Goal: Information Seeking & Learning: Check status

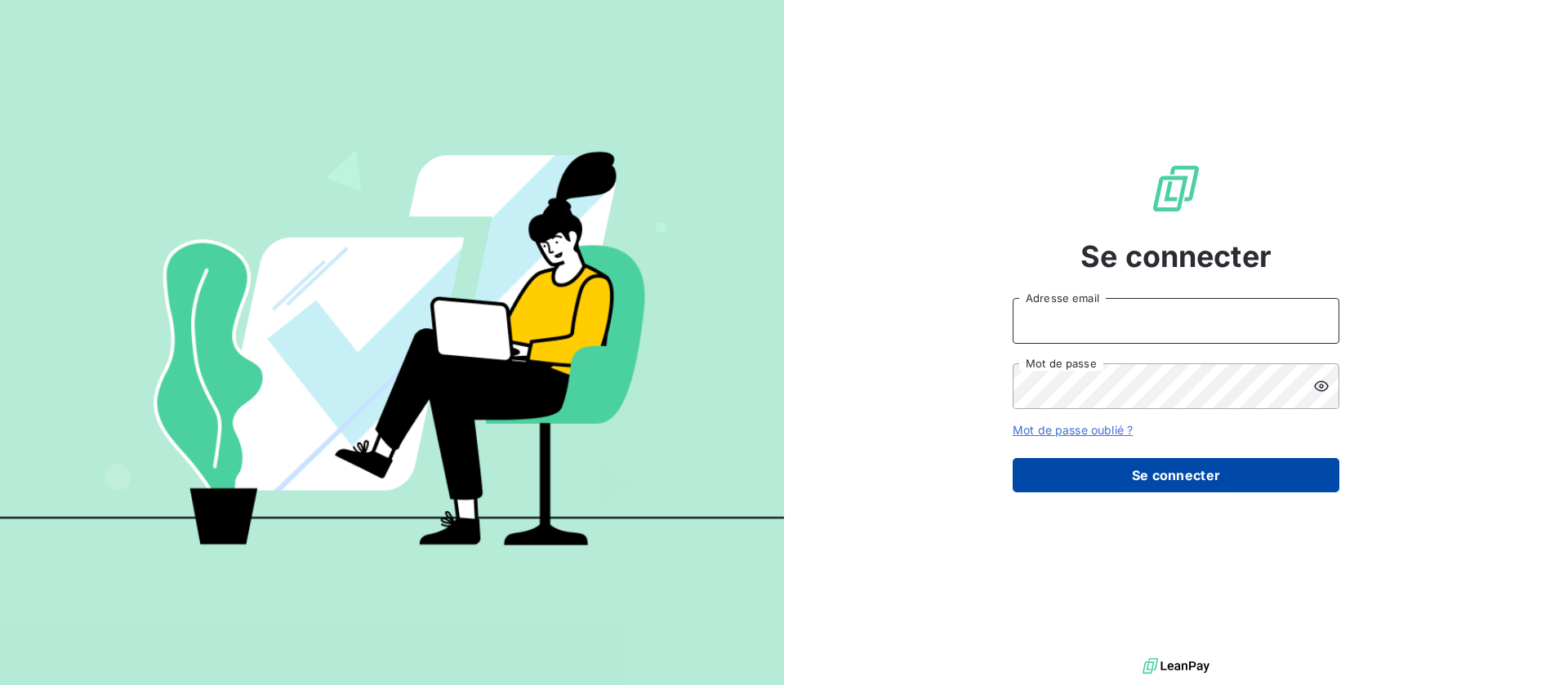
type input "recouvrement@btcgroupe.com"
click at [1184, 472] on button "Se connecter" at bounding box center [1176, 475] width 327 height 34
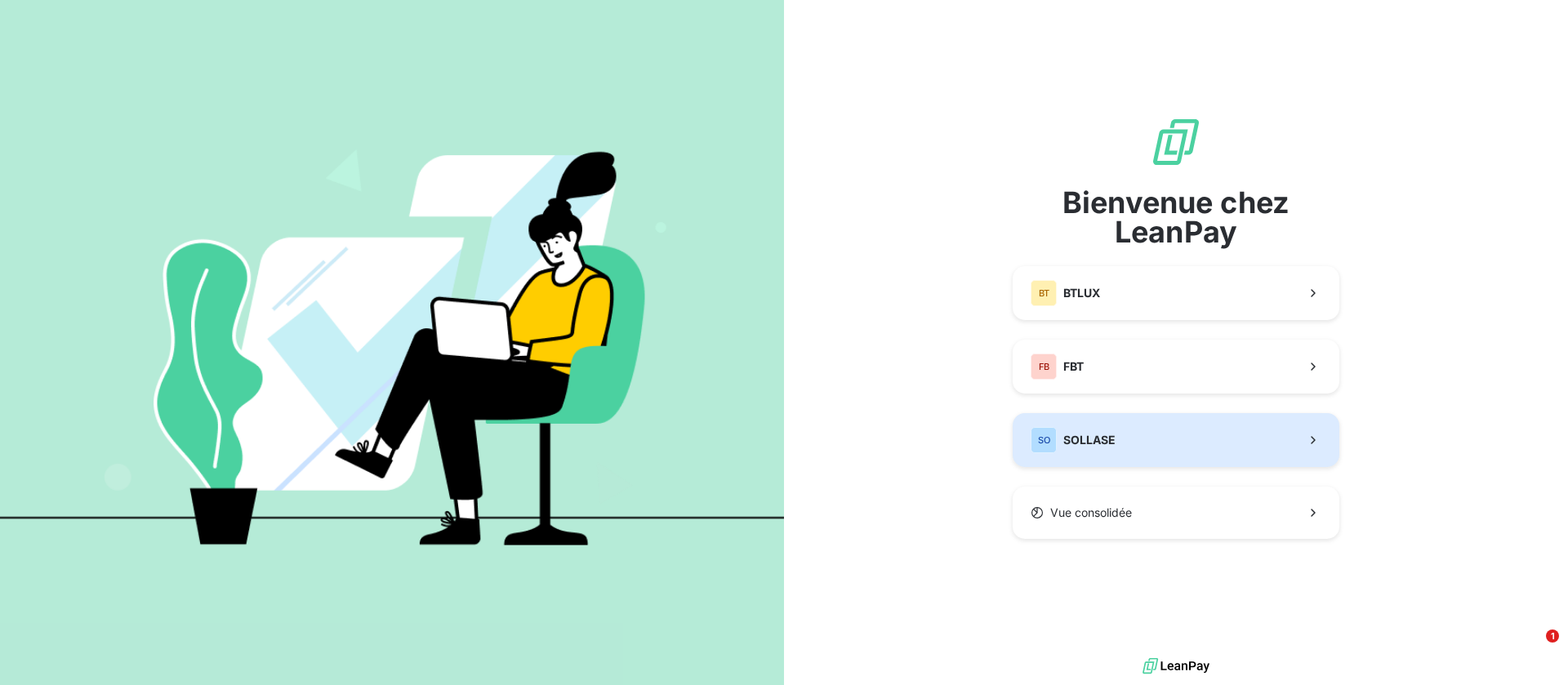
click at [1143, 433] on button "SO SOLLASE" at bounding box center [1176, 440] width 327 height 54
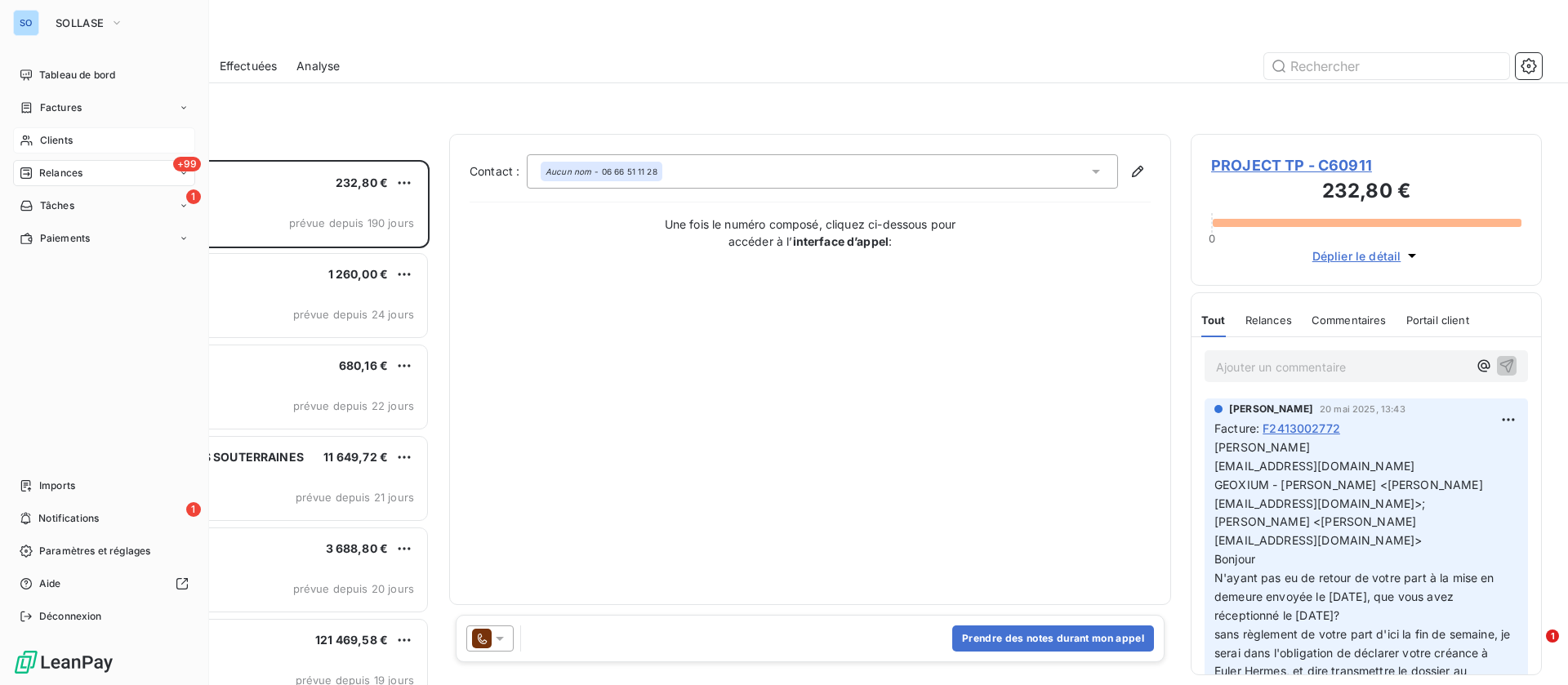
scroll to position [507, 333]
click at [49, 141] on span "Clients" at bounding box center [56, 140] width 33 height 15
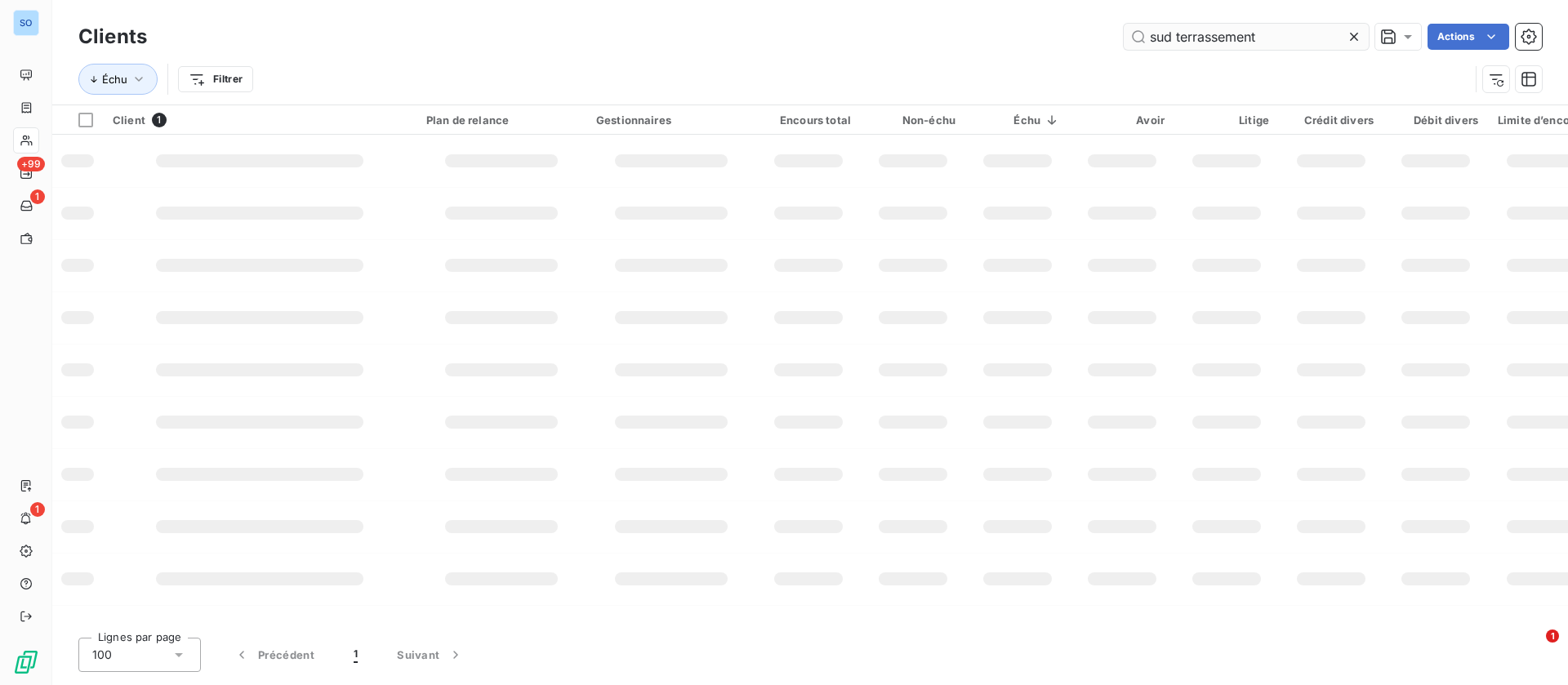
type input "sud terrassement"
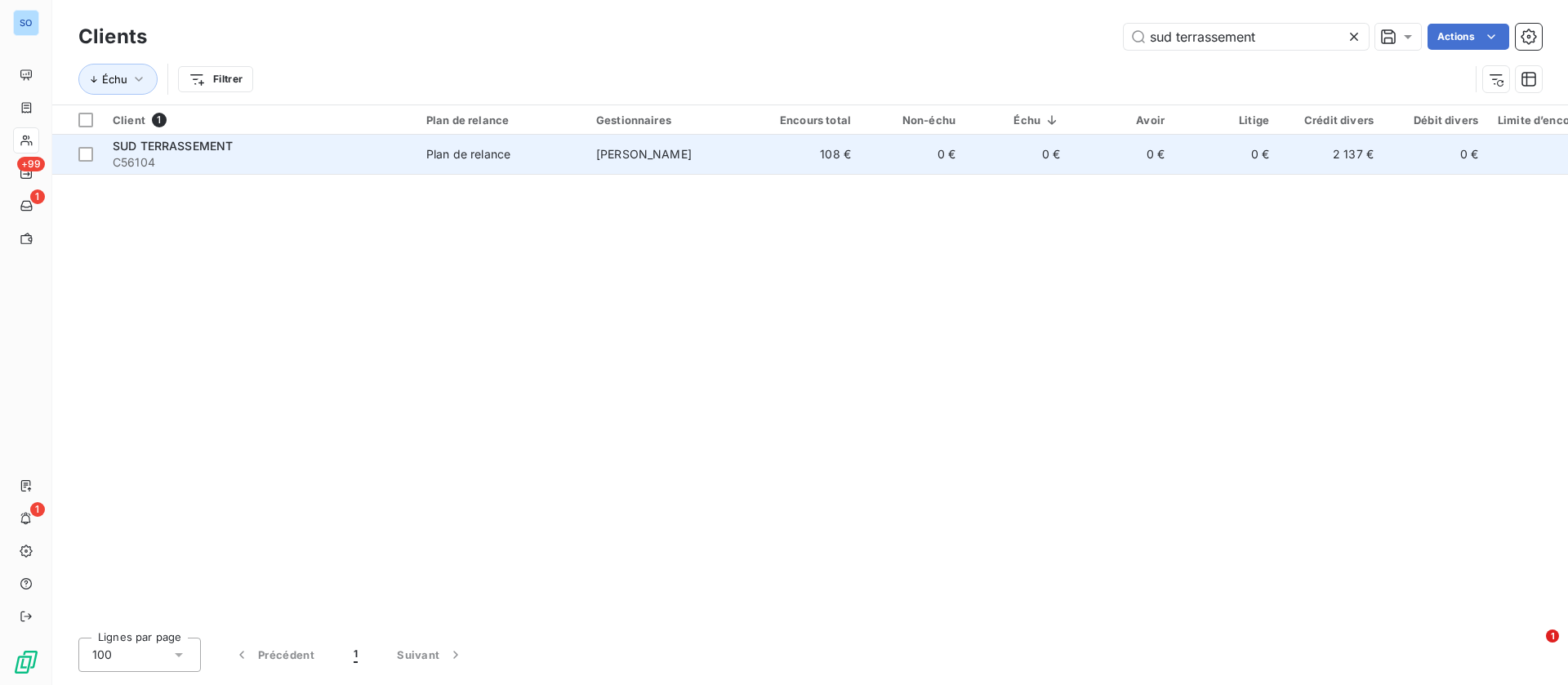
click at [475, 147] on div "Plan de relance" at bounding box center [468, 154] width 84 height 17
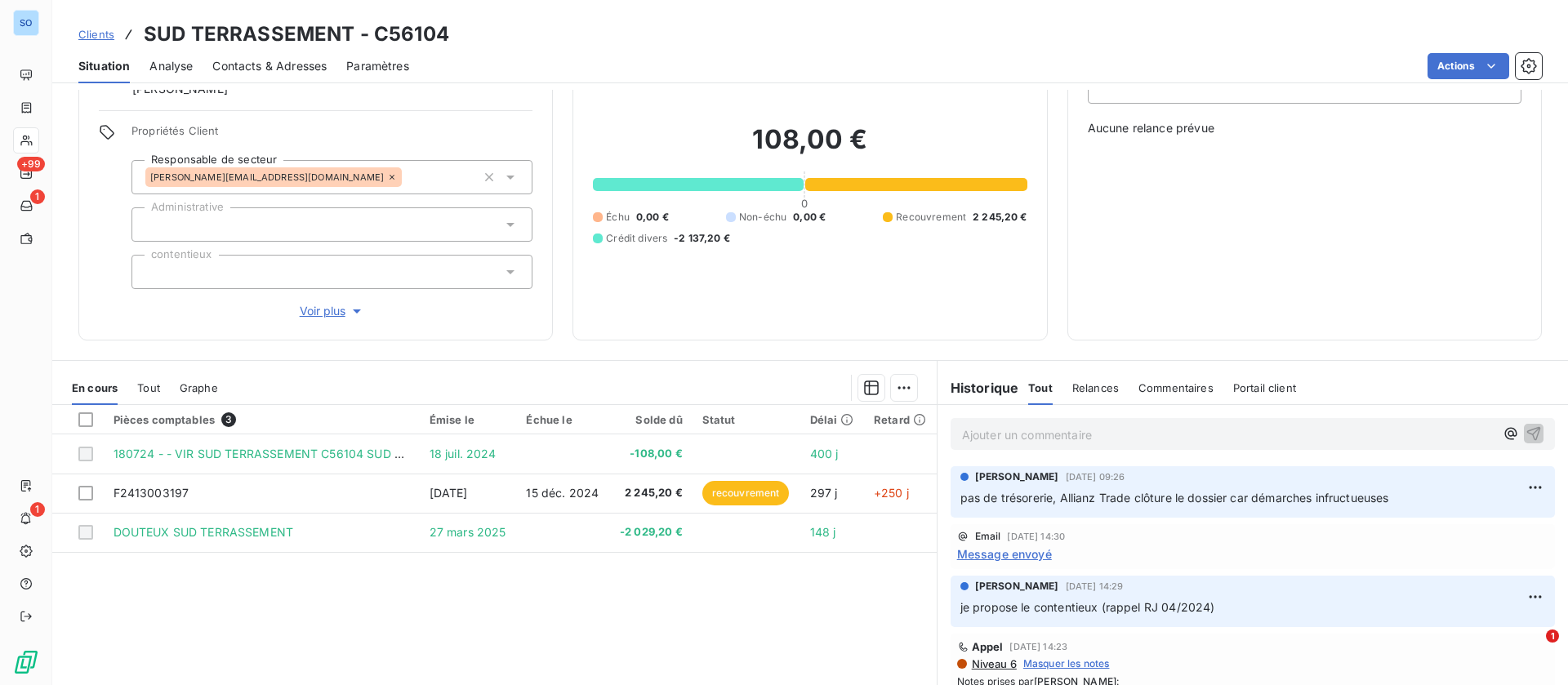
scroll to position [123, 0]
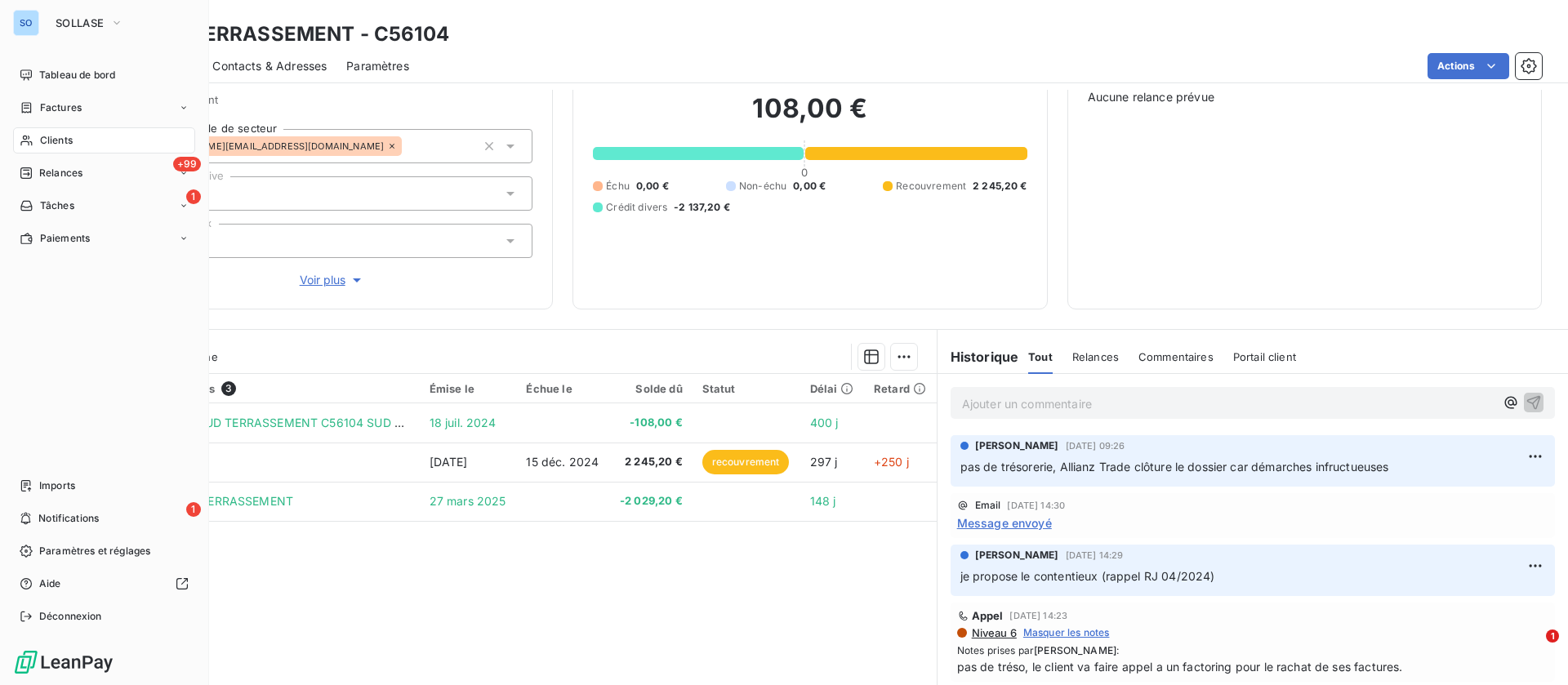
click at [85, 134] on div "Clients" at bounding box center [104, 140] width 182 height 26
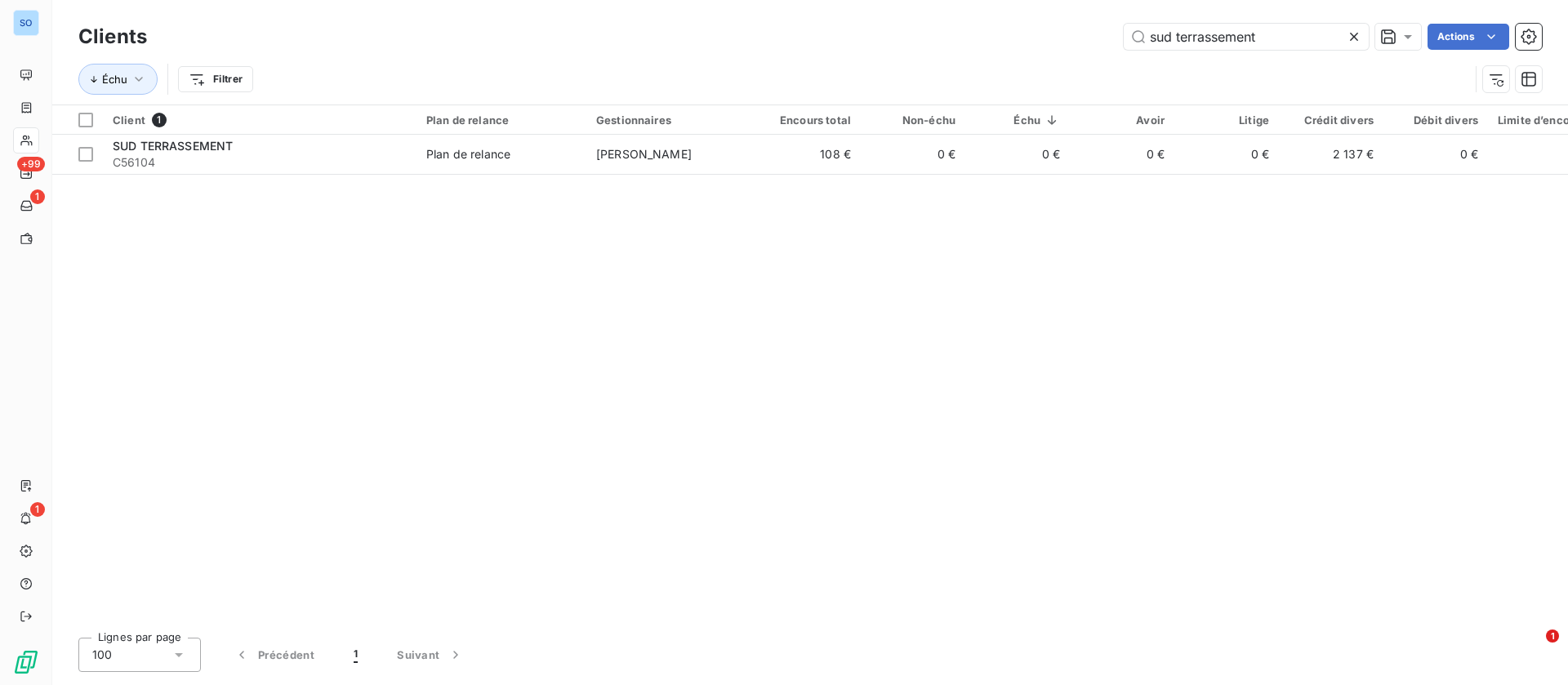
drag, startPoint x: 1279, startPoint y: 29, endPoint x: 864, endPoint y: 30, distance: 415.0
click at [868, 27] on div "sud terrassement Actions" at bounding box center [855, 37] width 1376 height 26
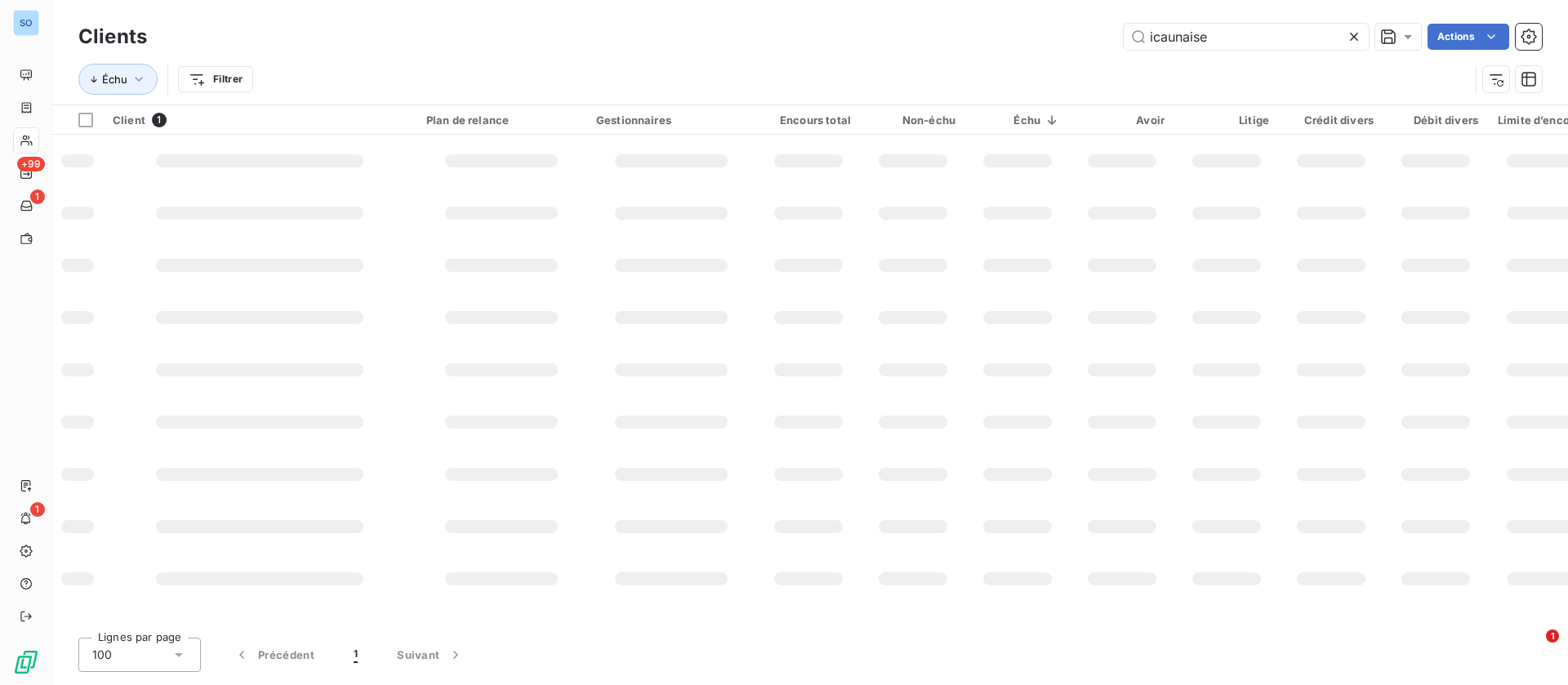
type input "icaunaise"
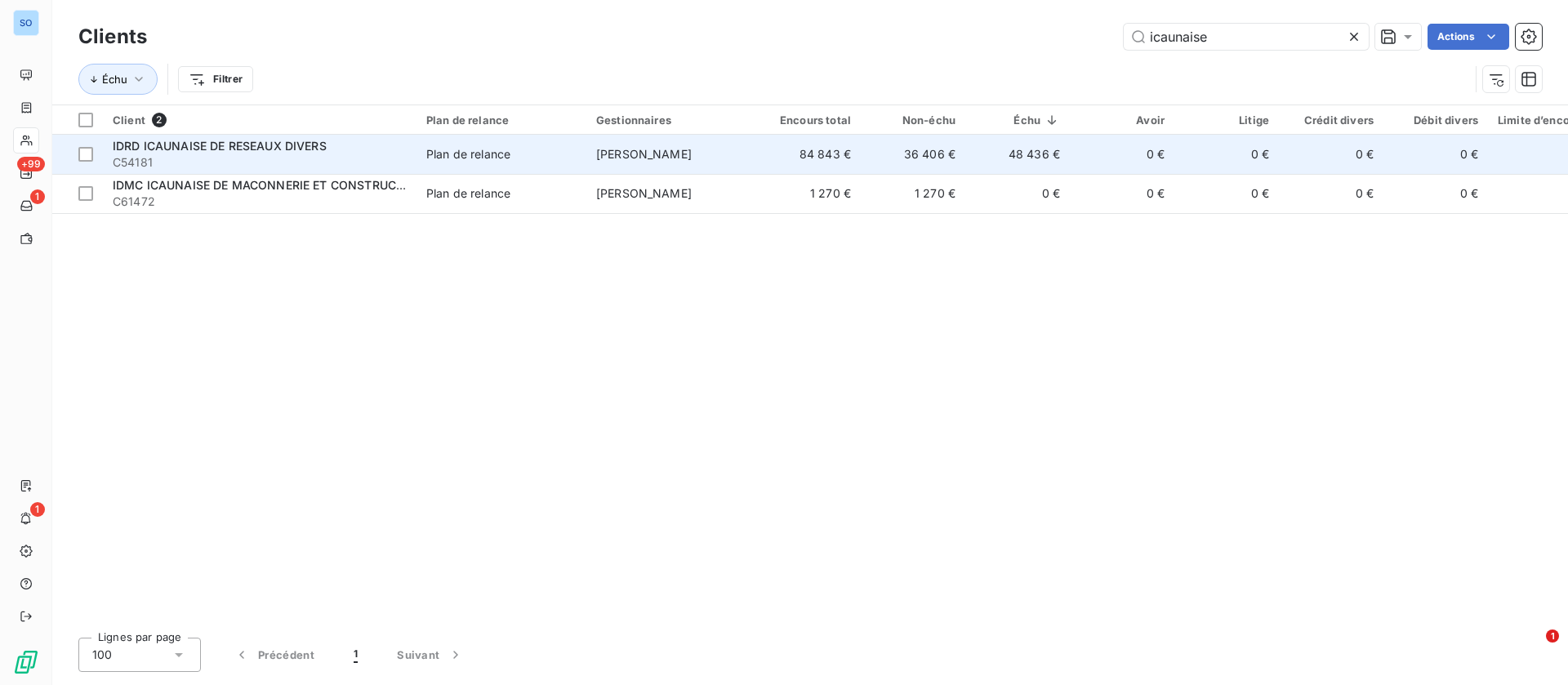
click at [927, 163] on td "36 406 €" at bounding box center [913, 154] width 104 height 39
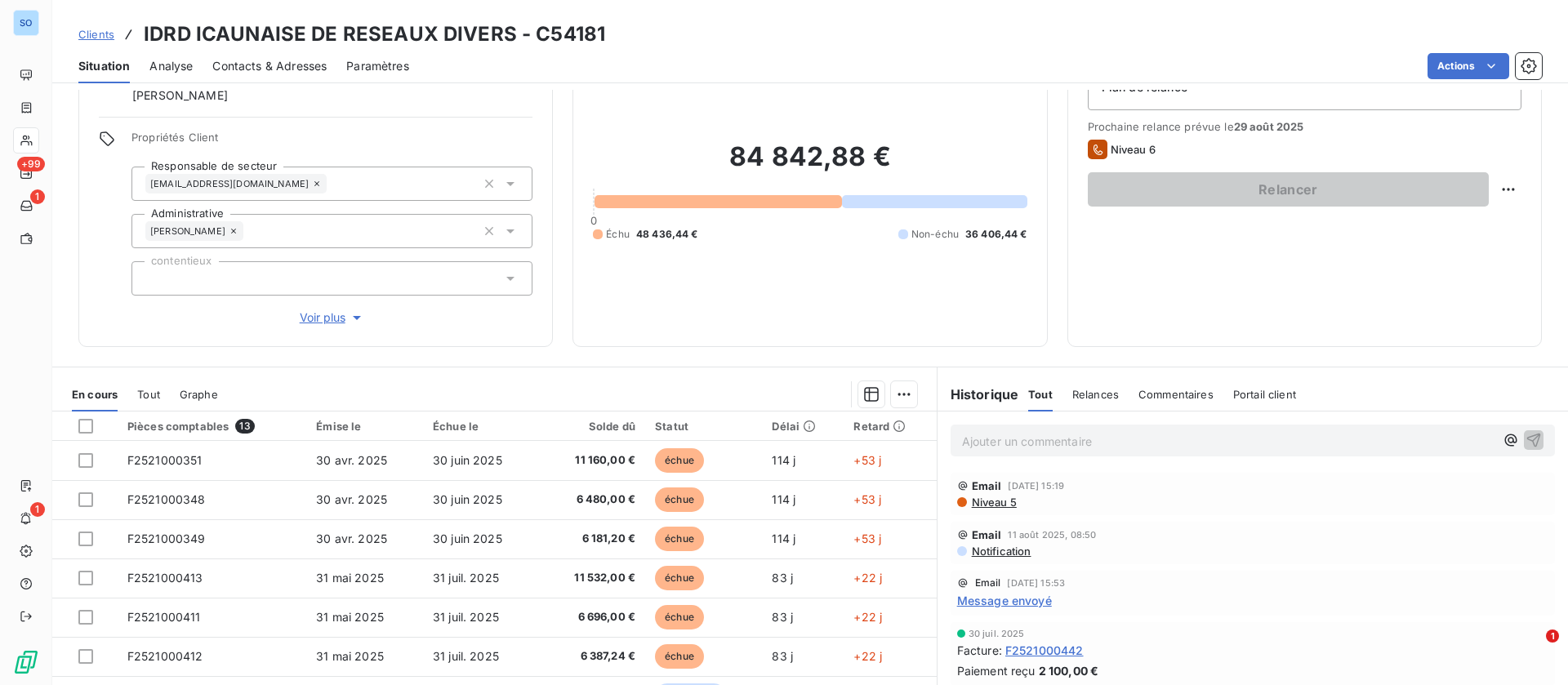
scroll to position [123, 0]
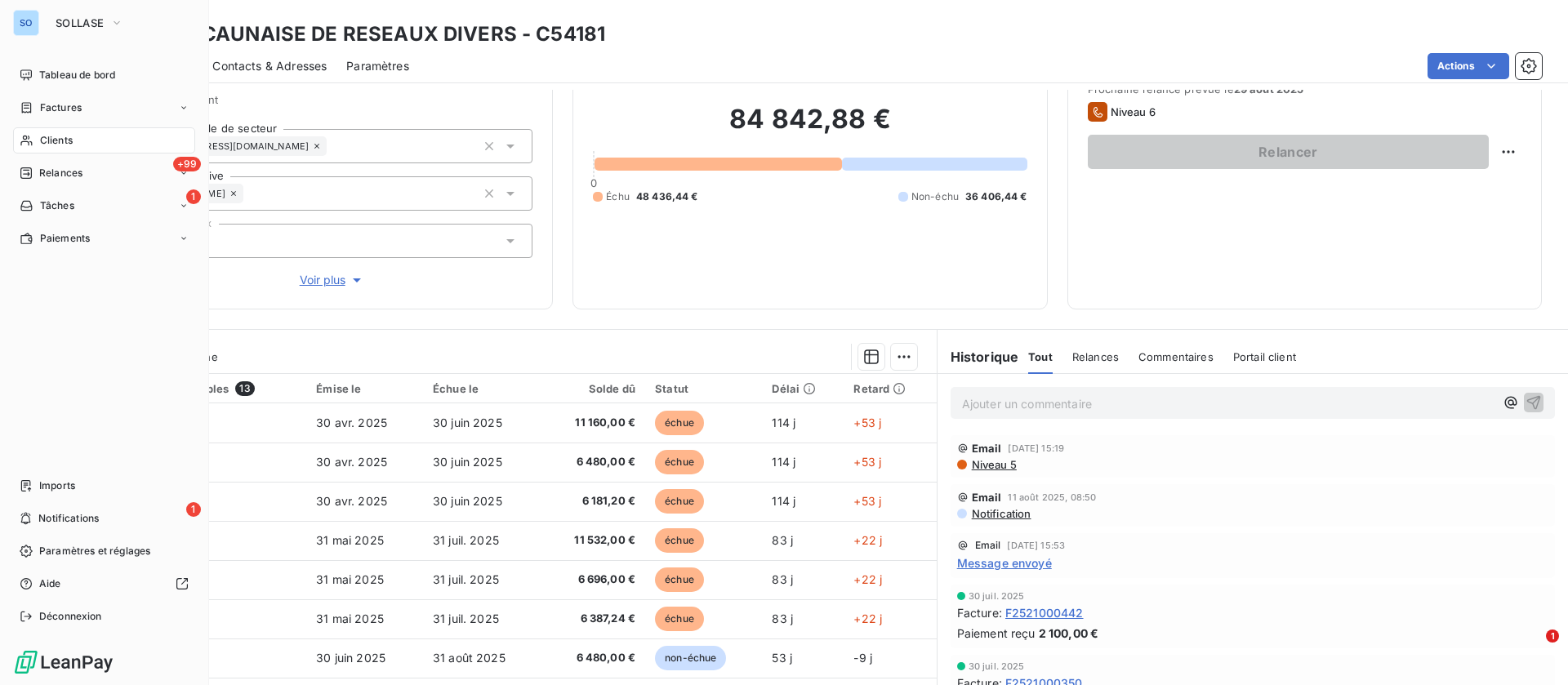
click at [49, 145] on span "Clients" at bounding box center [56, 140] width 33 height 15
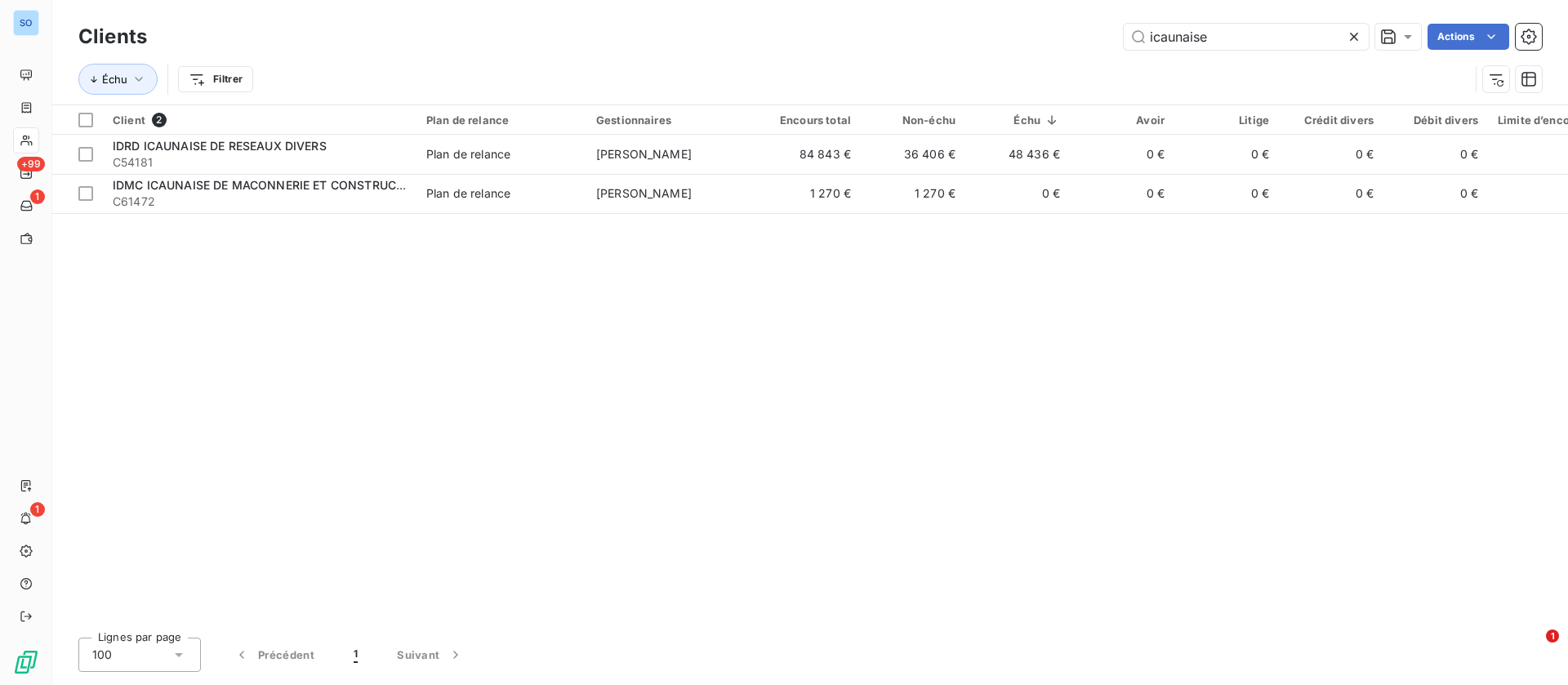
drag, startPoint x: 1234, startPoint y: 41, endPoint x: 928, endPoint y: 64, distance: 306.9
click at [931, 64] on div "Clients icaunaise Actions Échu Filtrer" at bounding box center [810, 62] width 1464 height 85
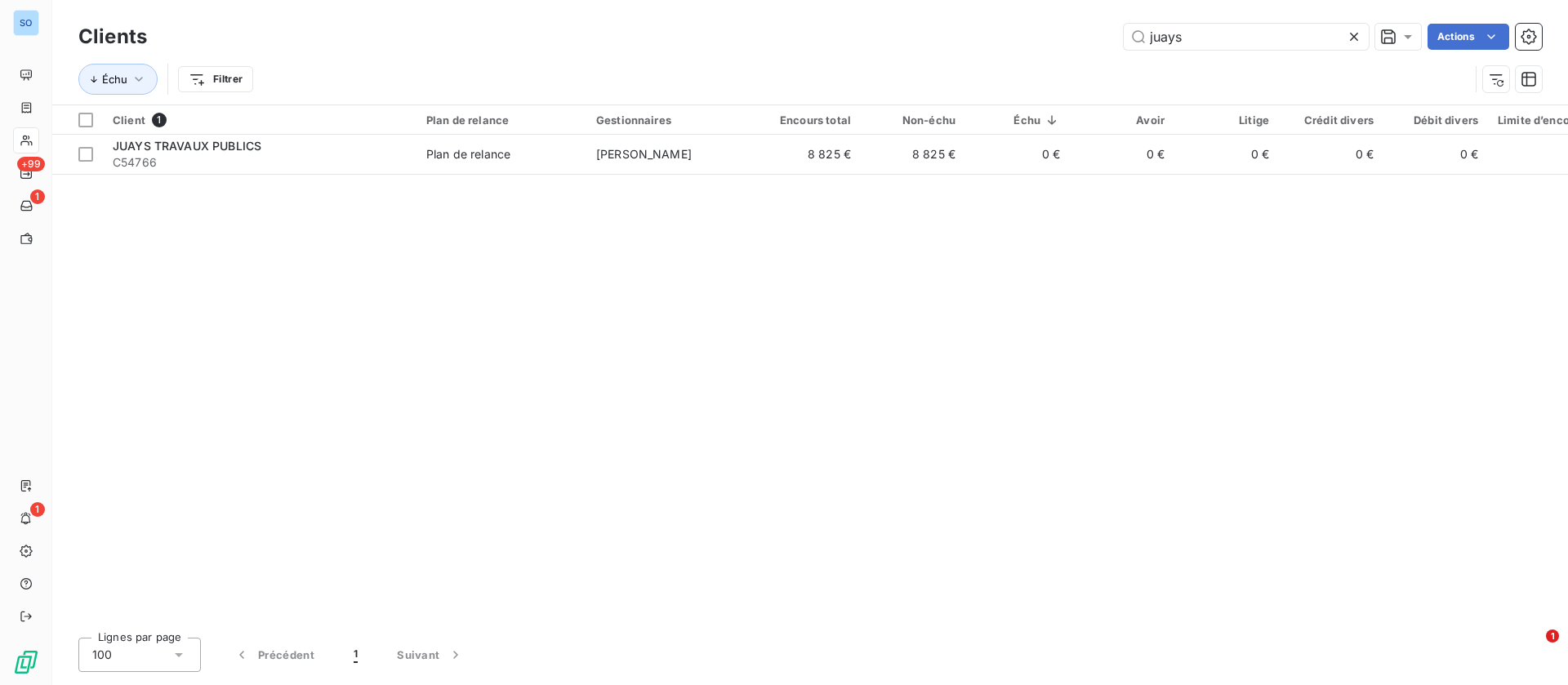
type input "juays"
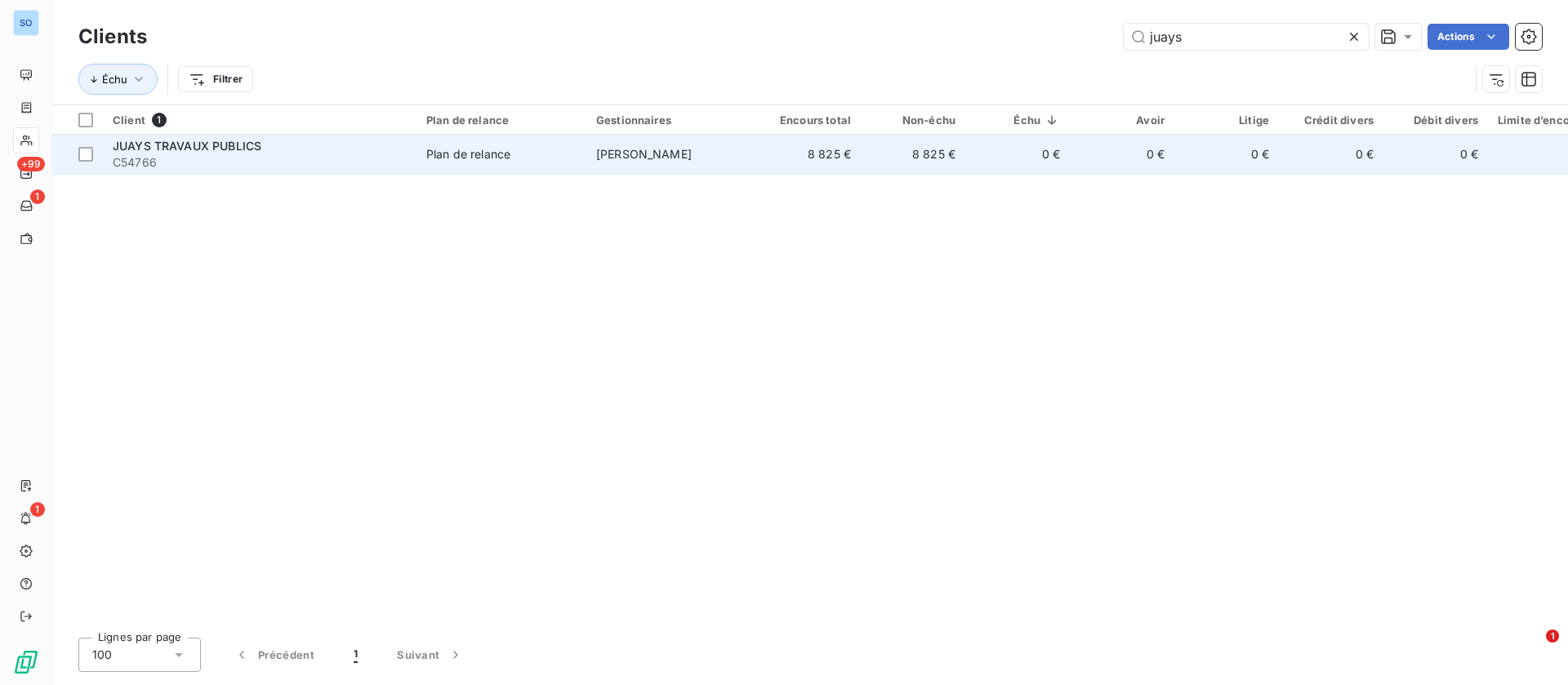
click at [238, 140] on span "JUAYS TRAVAUX PUBLICS" at bounding box center [187, 146] width 148 height 14
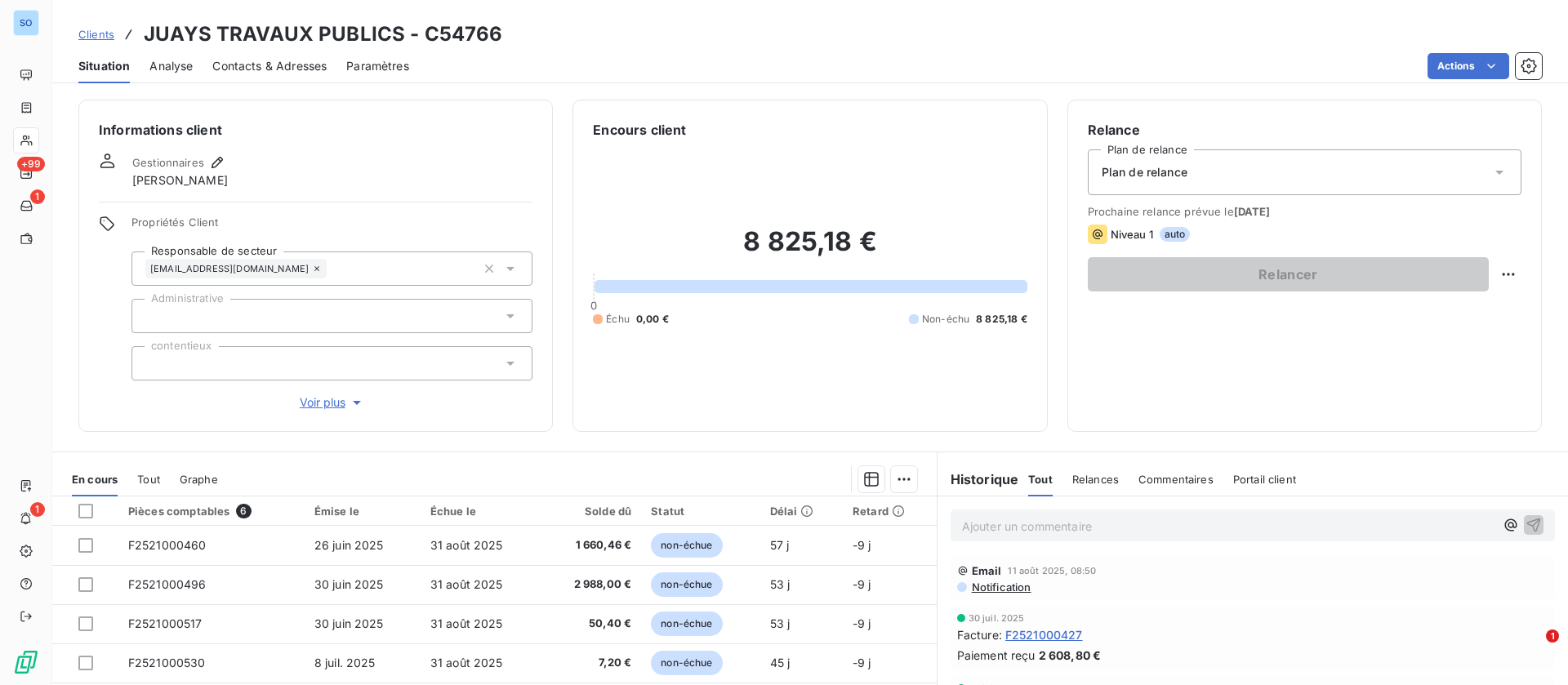
scroll to position [123, 0]
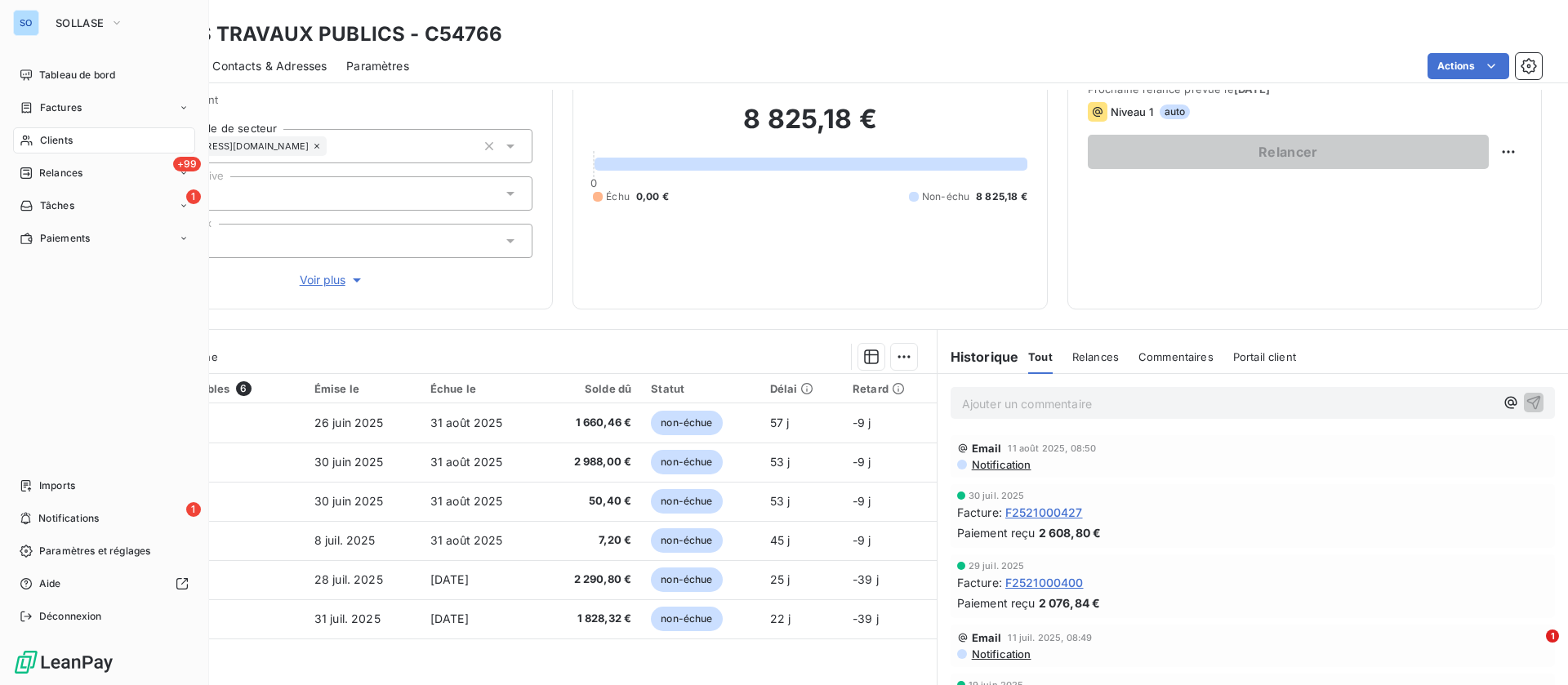
click at [87, 148] on div "Clients" at bounding box center [104, 140] width 182 height 26
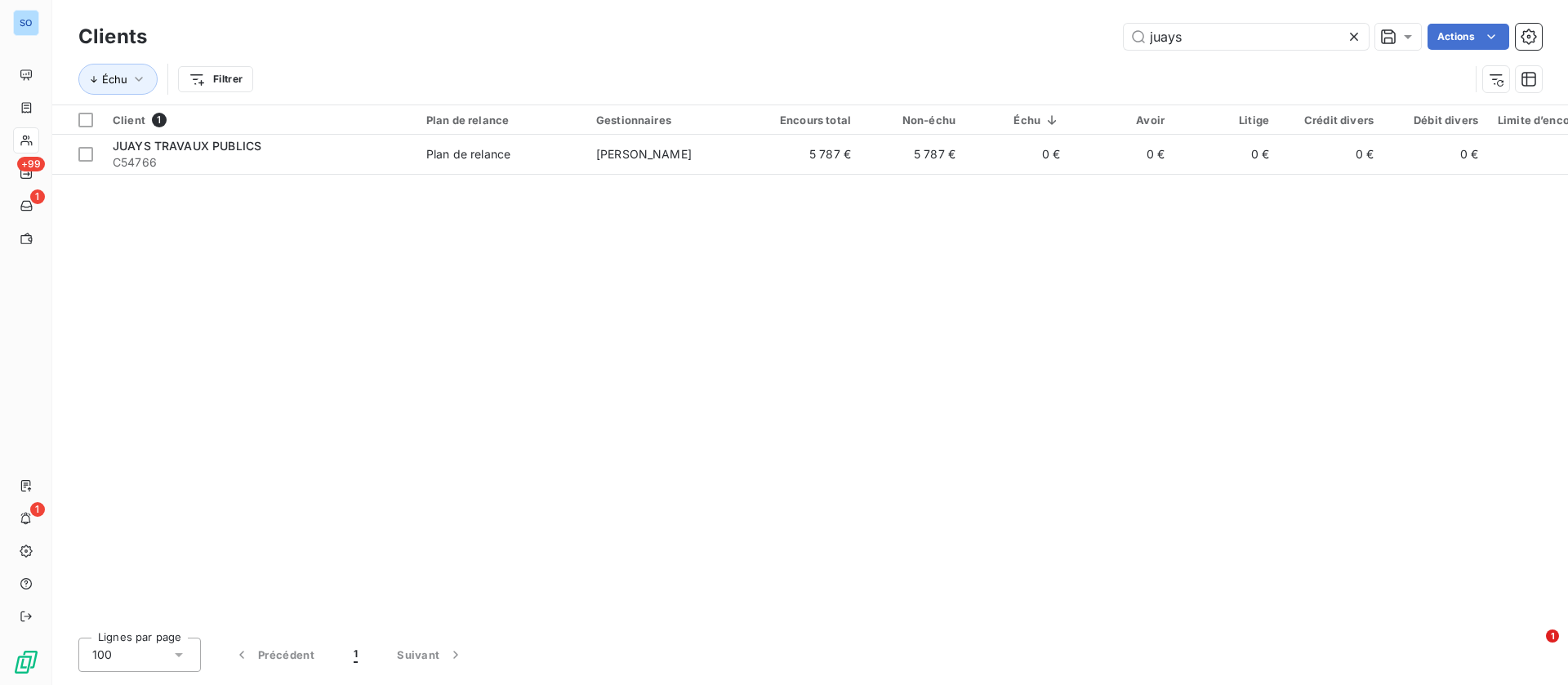
drag, startPoint x: 1224, startPoint y: 37, endPoint x: 985, endPoint y: 34, distance: 239.0
click at [985, 34] on div "juays Actions" at bounding box center [855, 37] width 1376 height 26
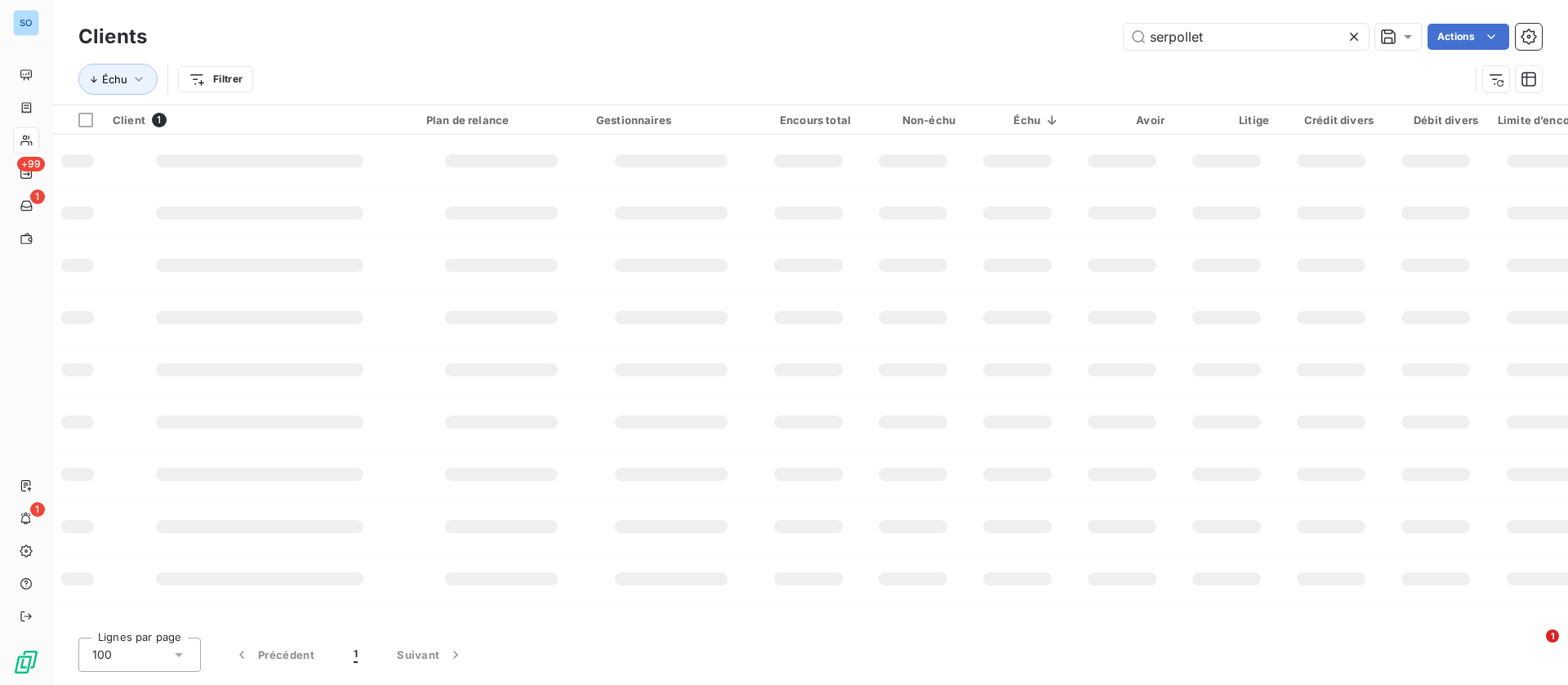
type input "serpollet"
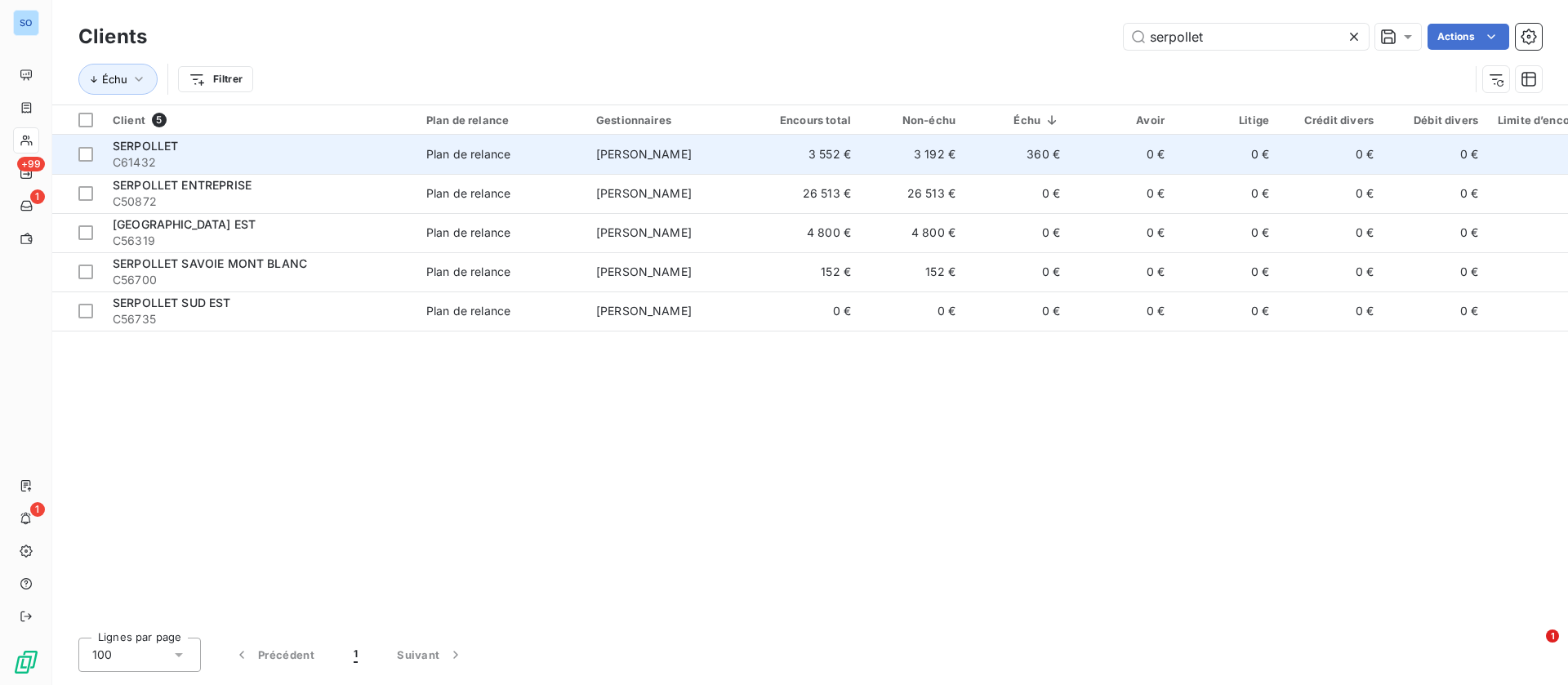
click at [989, 152] on td "360 €" at bounding box center [1017, 154] width 104 height 39
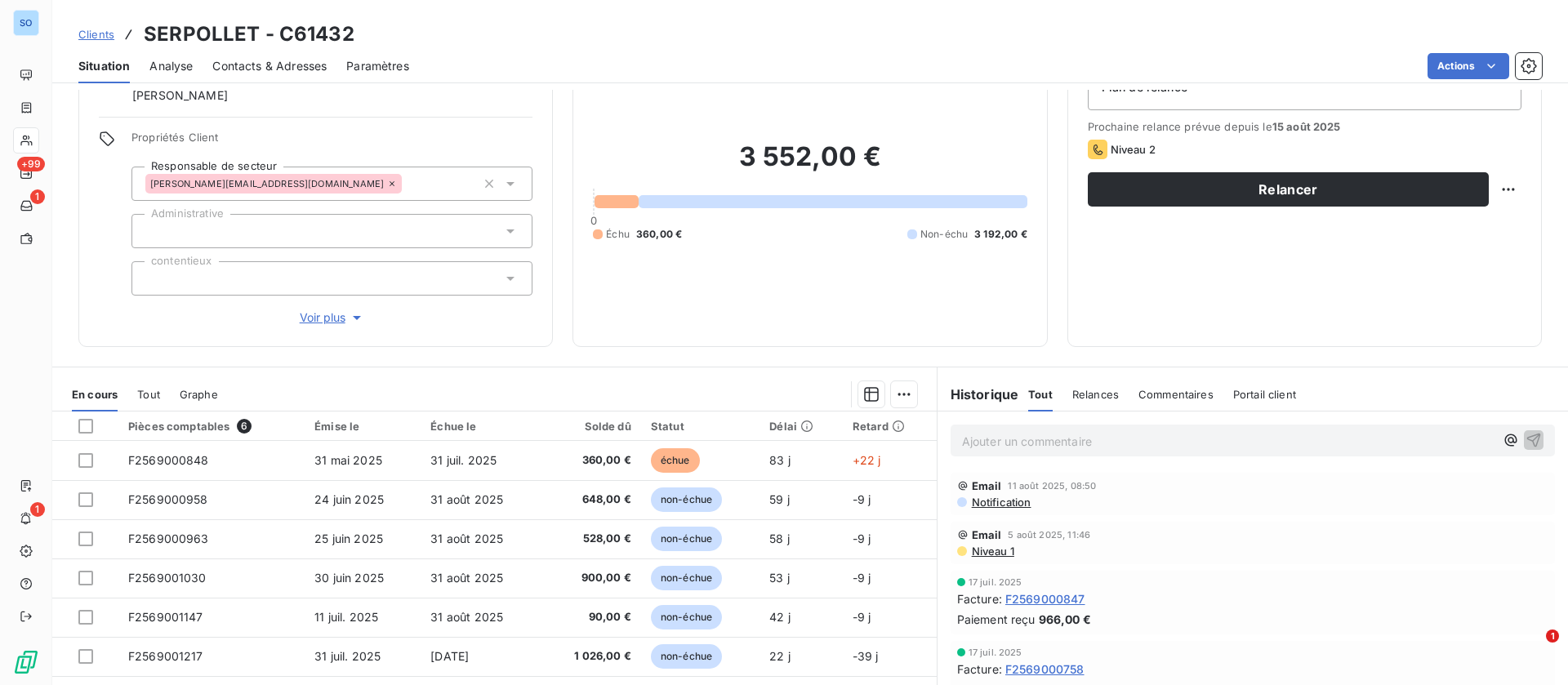
scroll to position [123, 0]
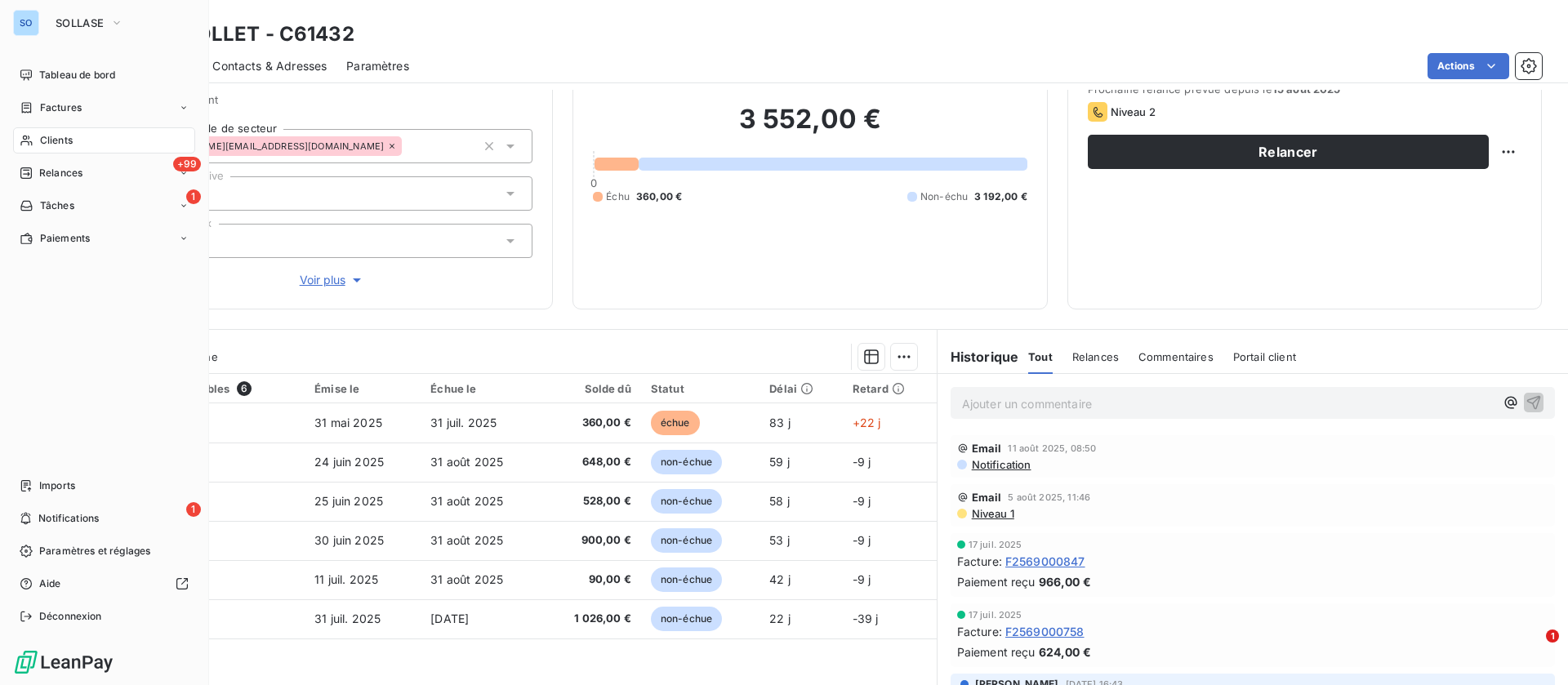
click at [69, 136] on span "Clients" at bounding box center [56, 140] width 33 height 15
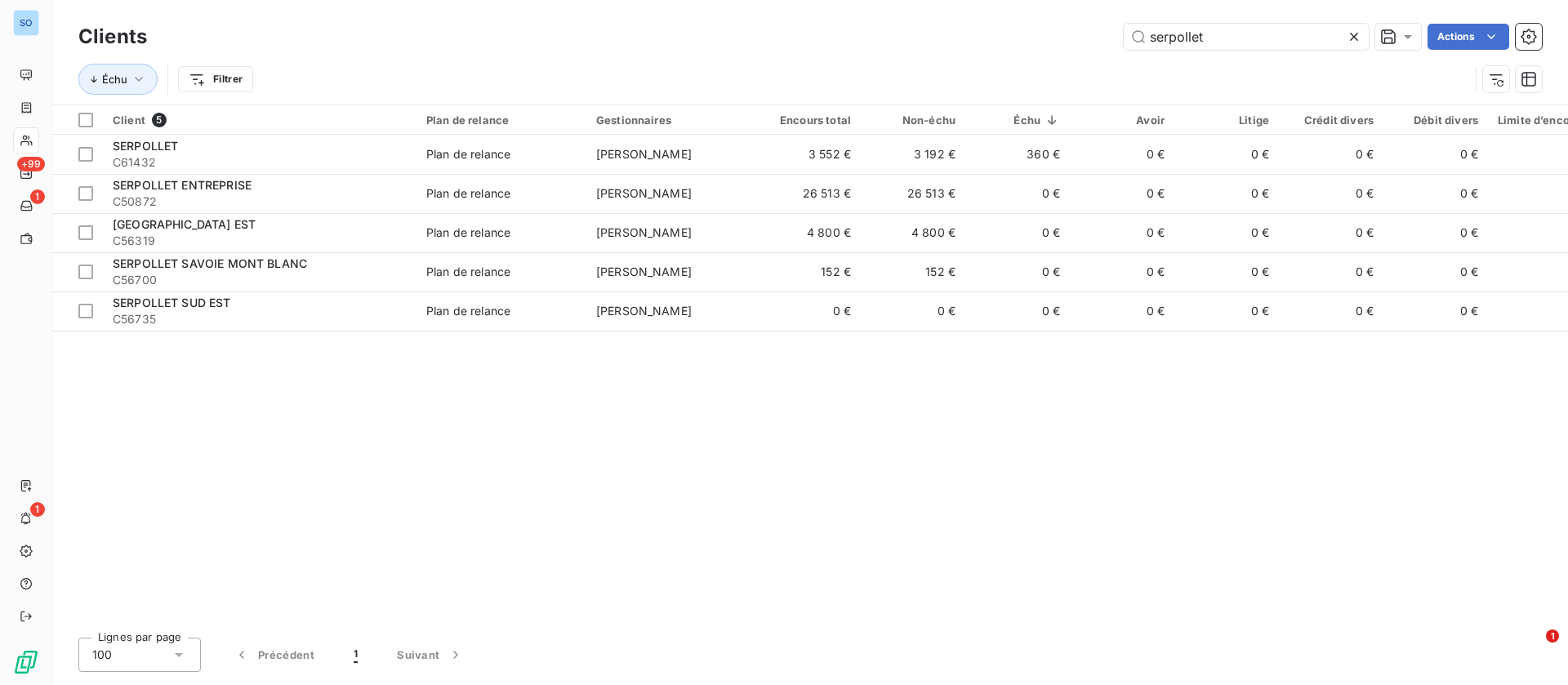
drag, startPoint x: 1022, startPoint y: 34, endPoint x: 904, endPoint y: 54, distance: 119.7
click at [916, 55] on div "Clients serpollet Actions Échu Filtrer" at bounding box center [810, 62] width 1464 height 85
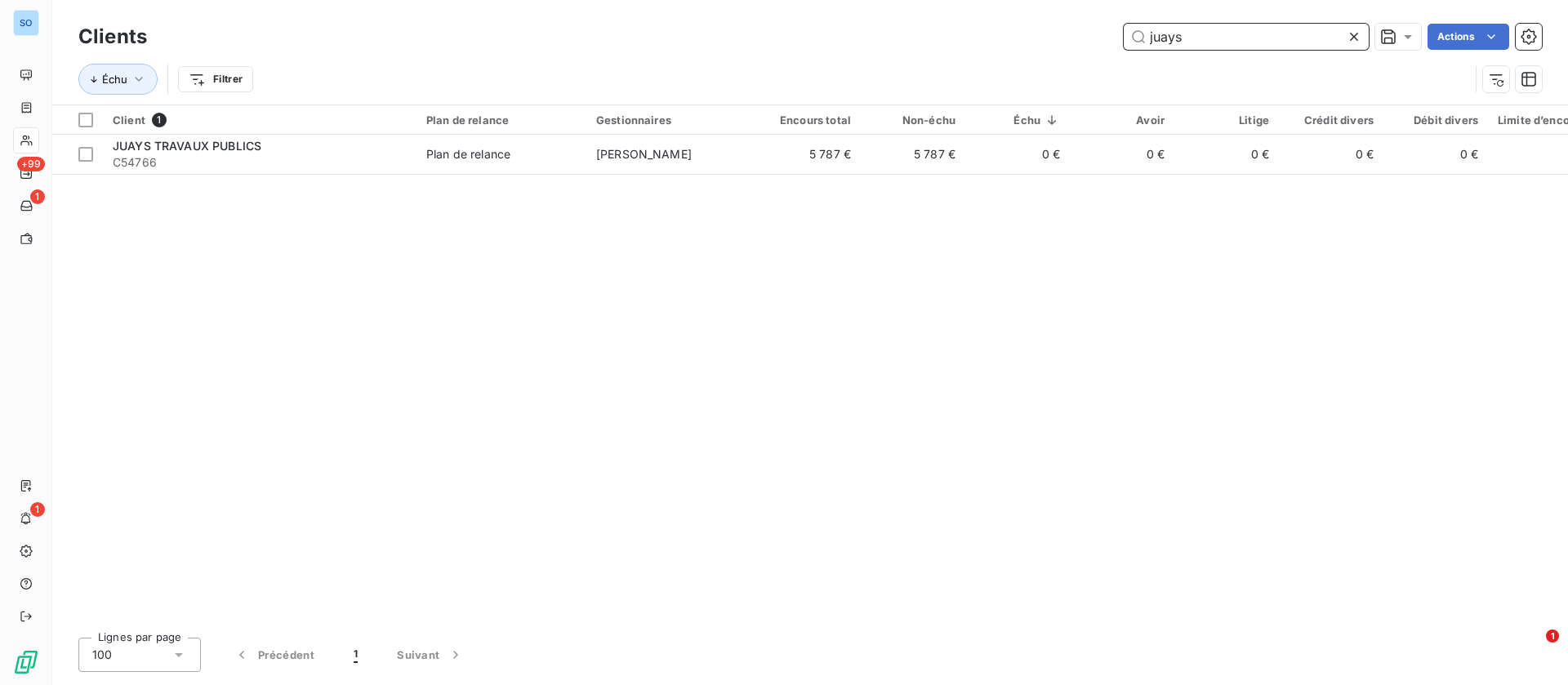
drag, startPoint x: 1237, startPoint y: 36, endPoint x: 1017, endPoint y: 26, distance: 220.2
click at [1017, 26] on div "juays Actions" at bounding box center [855, 37] width 1376 height 26
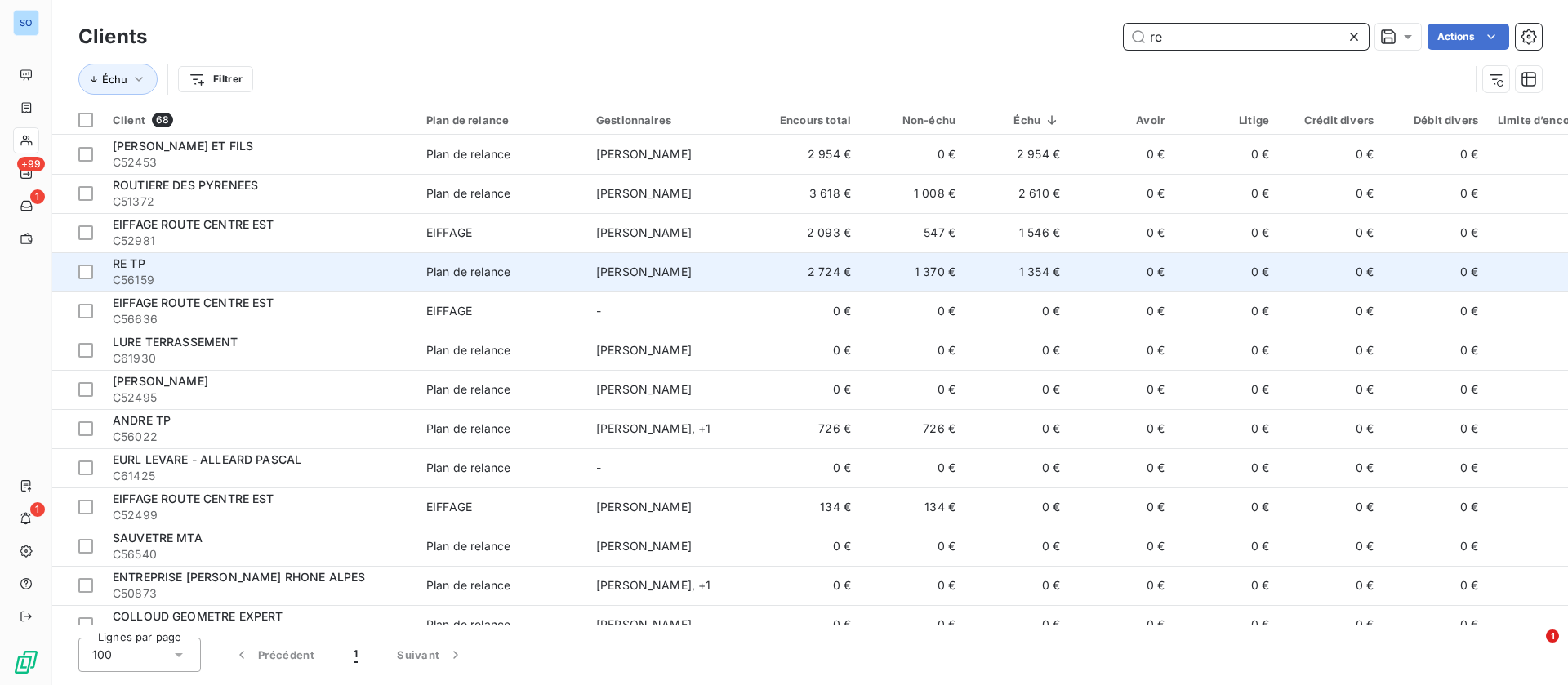
type input "re"
click at [772, 268] on td "2 724 €" at bounding box center [809, 272] width 104 height 39
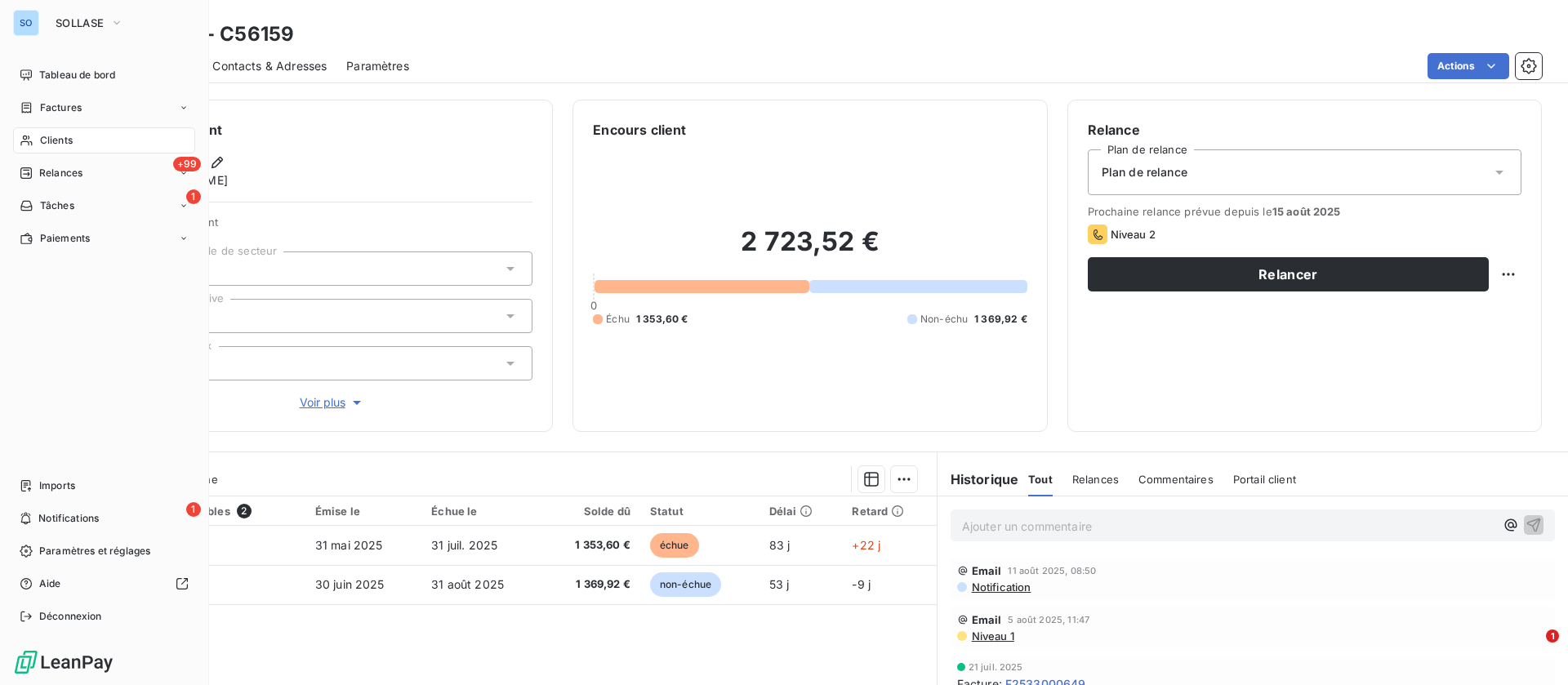
click at [48, 139] on span "Clients" at bounding box center [56, 140] width 33 height 15
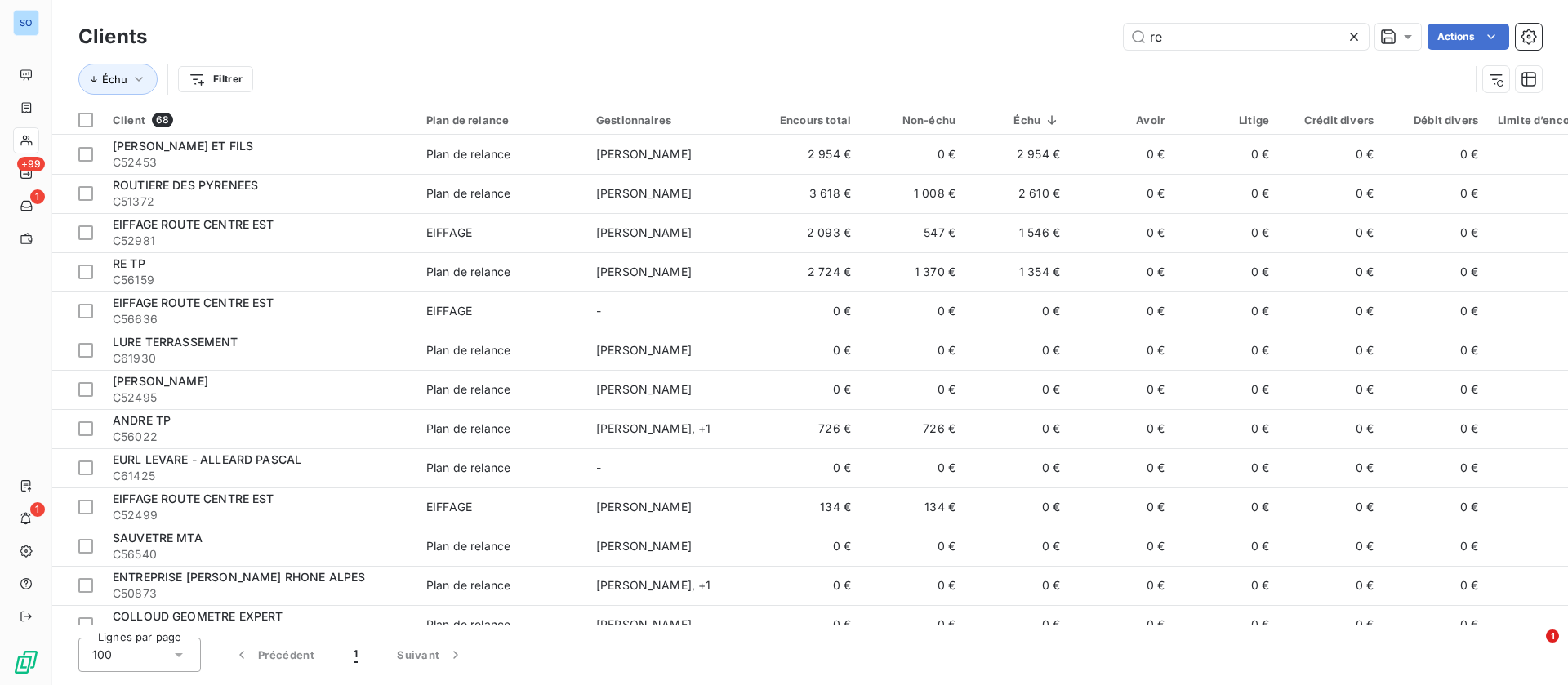
drag, startPoint x: 1023, startPoint y: 29, endPoint x: 1008, endPoint y: 33, distance: 15.5
click at [1002, 32] on div "re Actions" at bounding box center [855, 37] width 1376 height 26
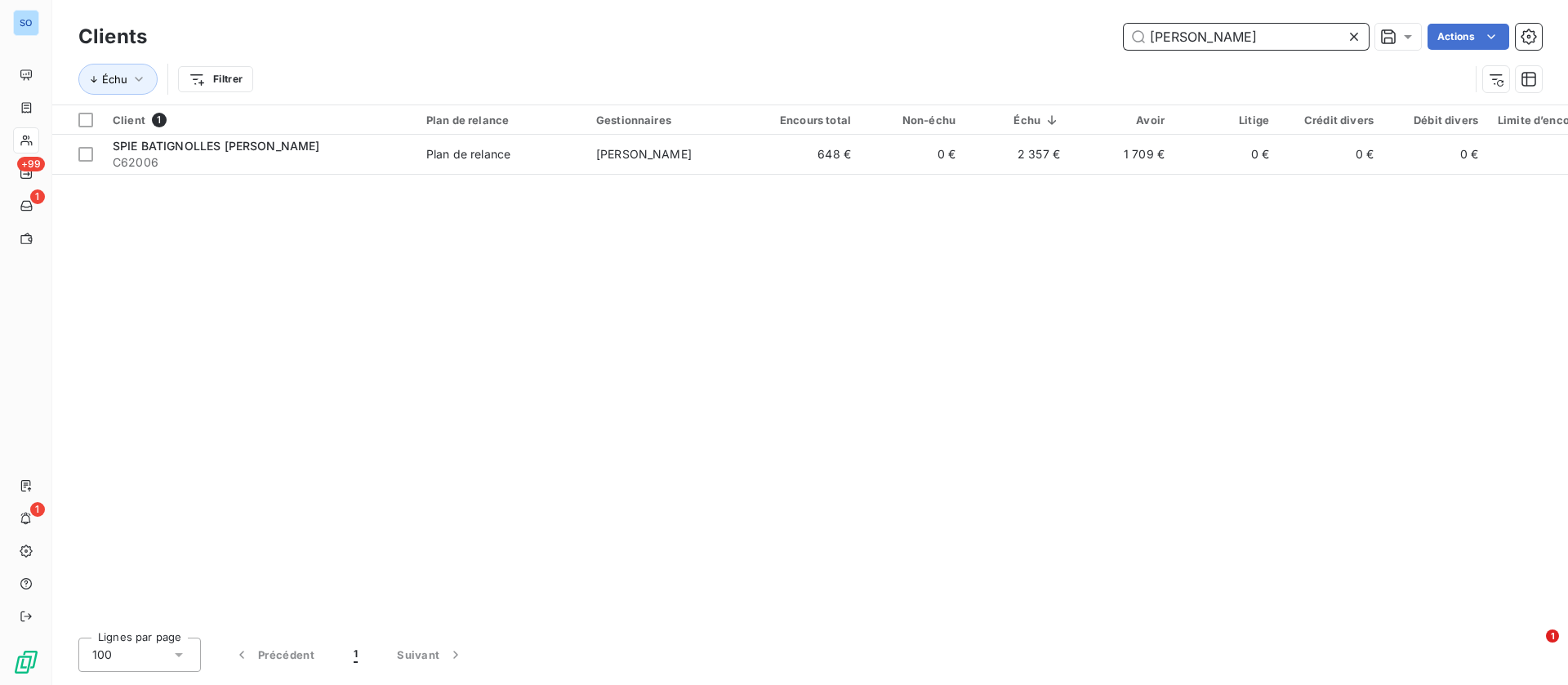
drag, startPoint x: 1205, startPoint y: 35, endPoint x: 1069, endPoint y: 37, distance: 136.0
click at [1069, 36] on div "gregory Actions" at bounding box center [855, 37] width 1376 height 26
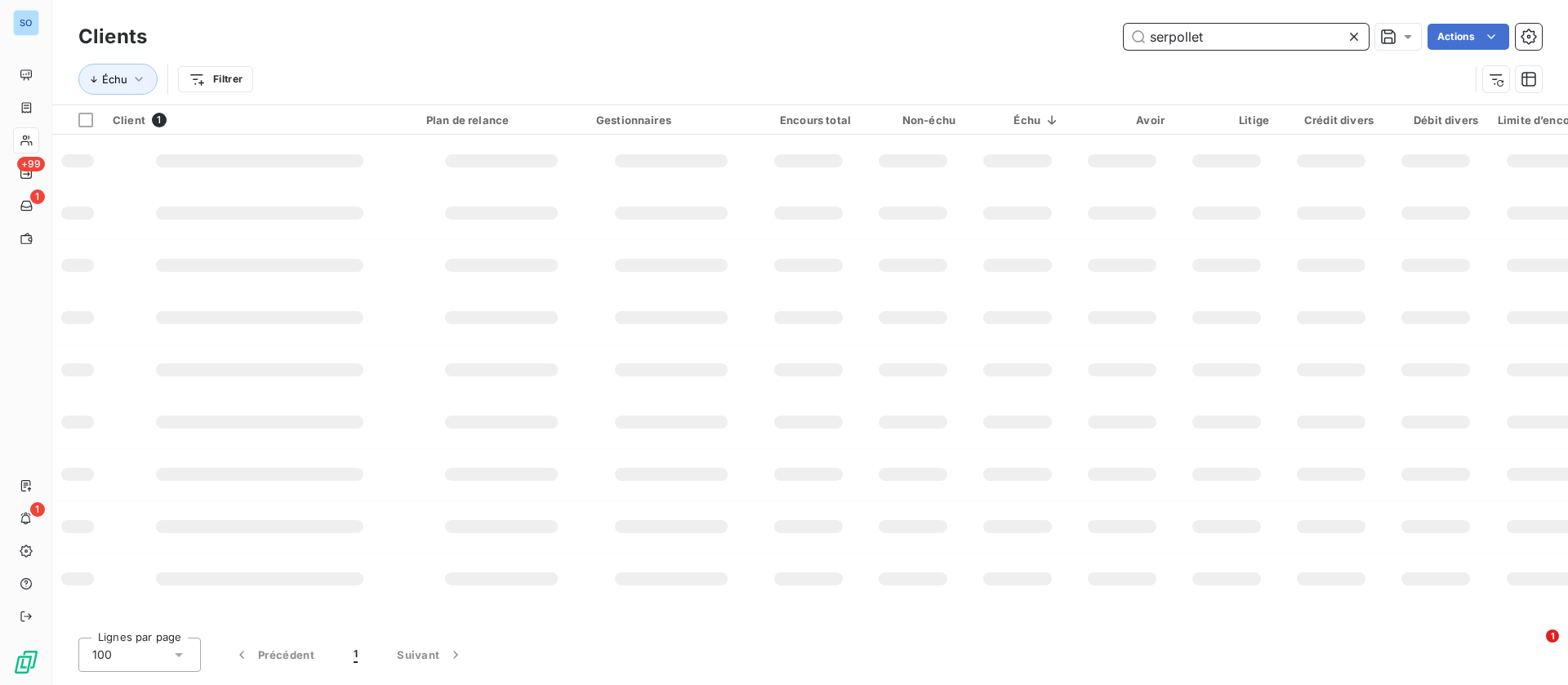
type input "serpollet"
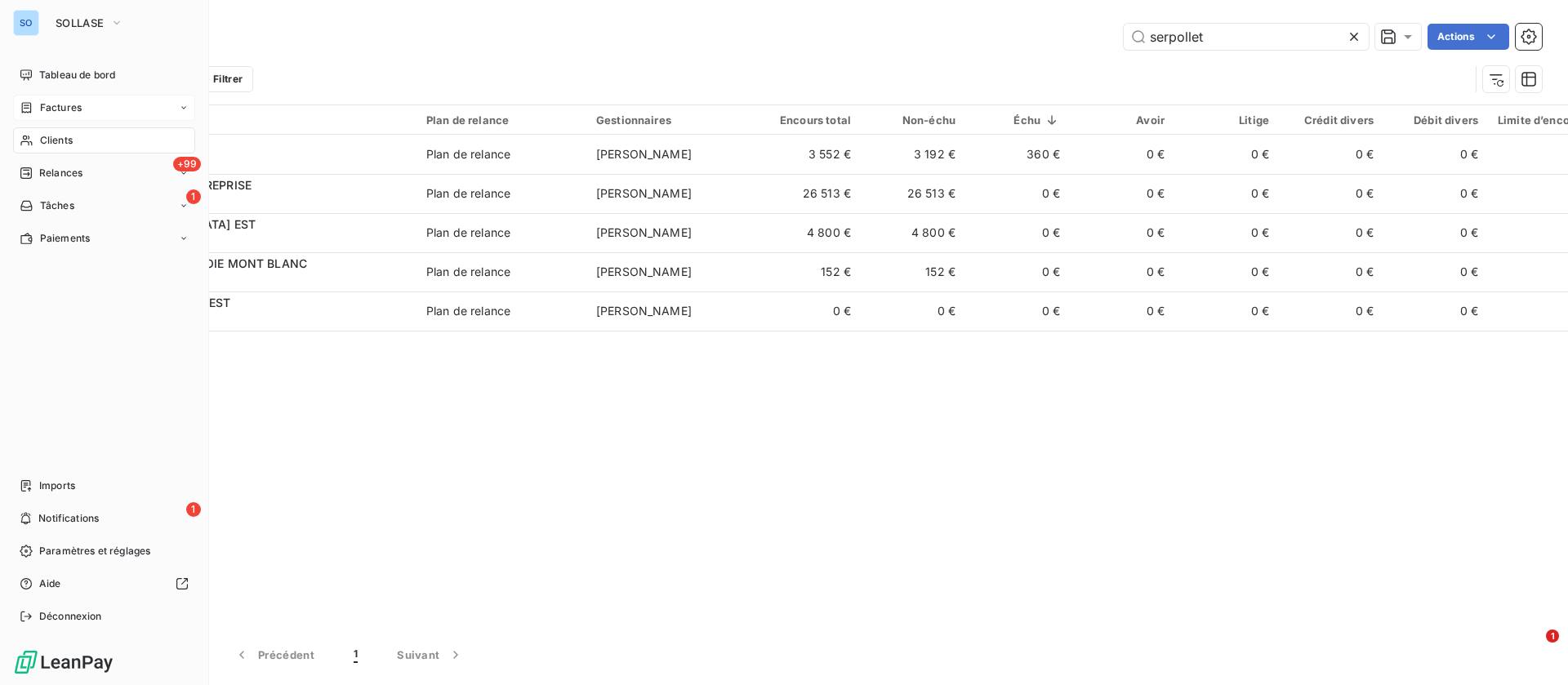
click at [60, 102] on span "Factures" at bounding box center [60, 108] width 41 height 15
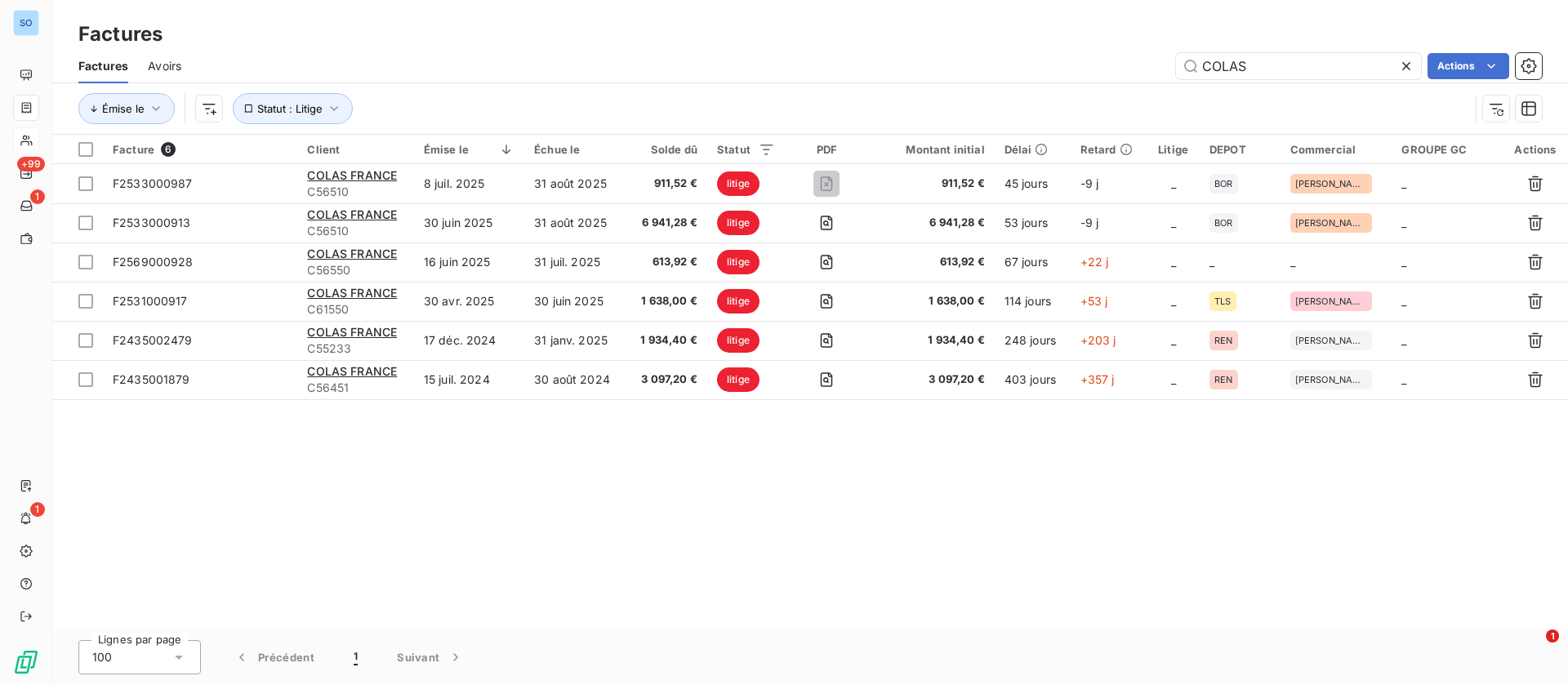
drag, startPoint x: 1305, startPoint y: 64, endPoint x: 978, endPoint y: 48, distance: 327.4
click at [994, 61] on div "COLAS Actions" at bounding box center [871, 66] width 1341 height 26
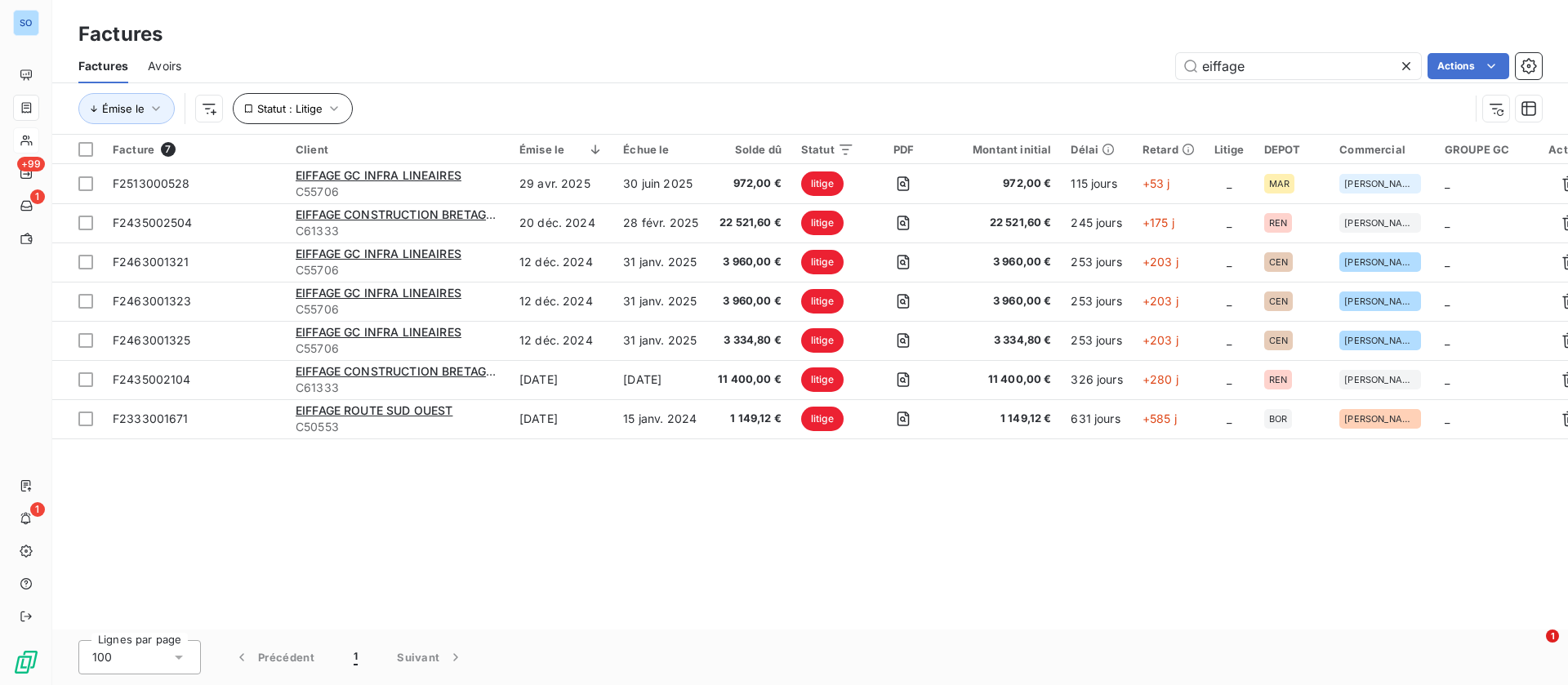
drag, startPoint x: 321, startPoint y: 87, endPoint x: 329, endPoint y: 100, distance: 15.3
click at [323, 87] on div "Émise le Statut : Litige" at bounding box center [810, 108] width 1464 height 50
click at [335, 110] on icon "button" at bounding box center [334, 109] width 17 height 17
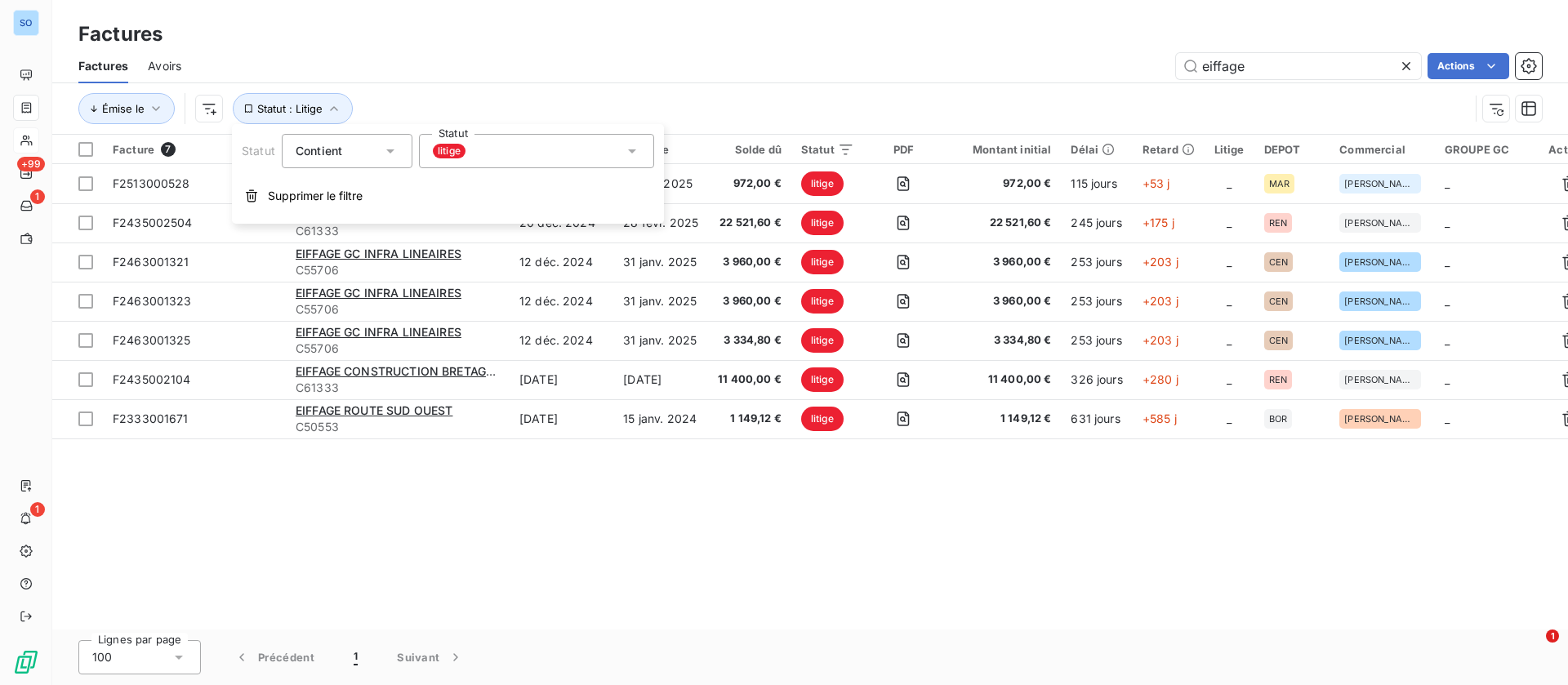
click at [504, 142] on div "litige" at bounding box center [537, 151] width 235 height 34
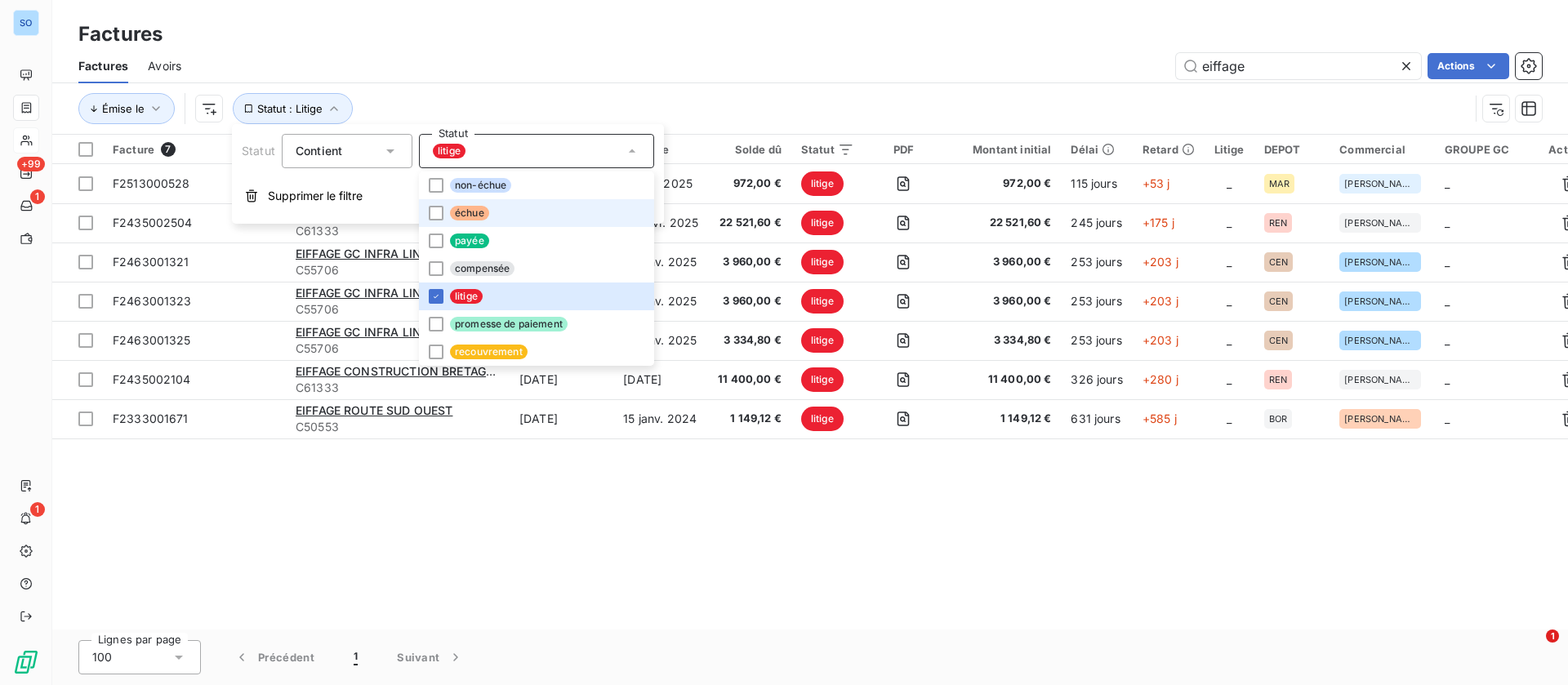
drag, startPoint x: 479, startPoint y: 212, endPoint x: 472, endPoint y: 222, distance: 12.2
click at [480, 212] on span "échue" at bounding box center [470, 213] width 39 height 15
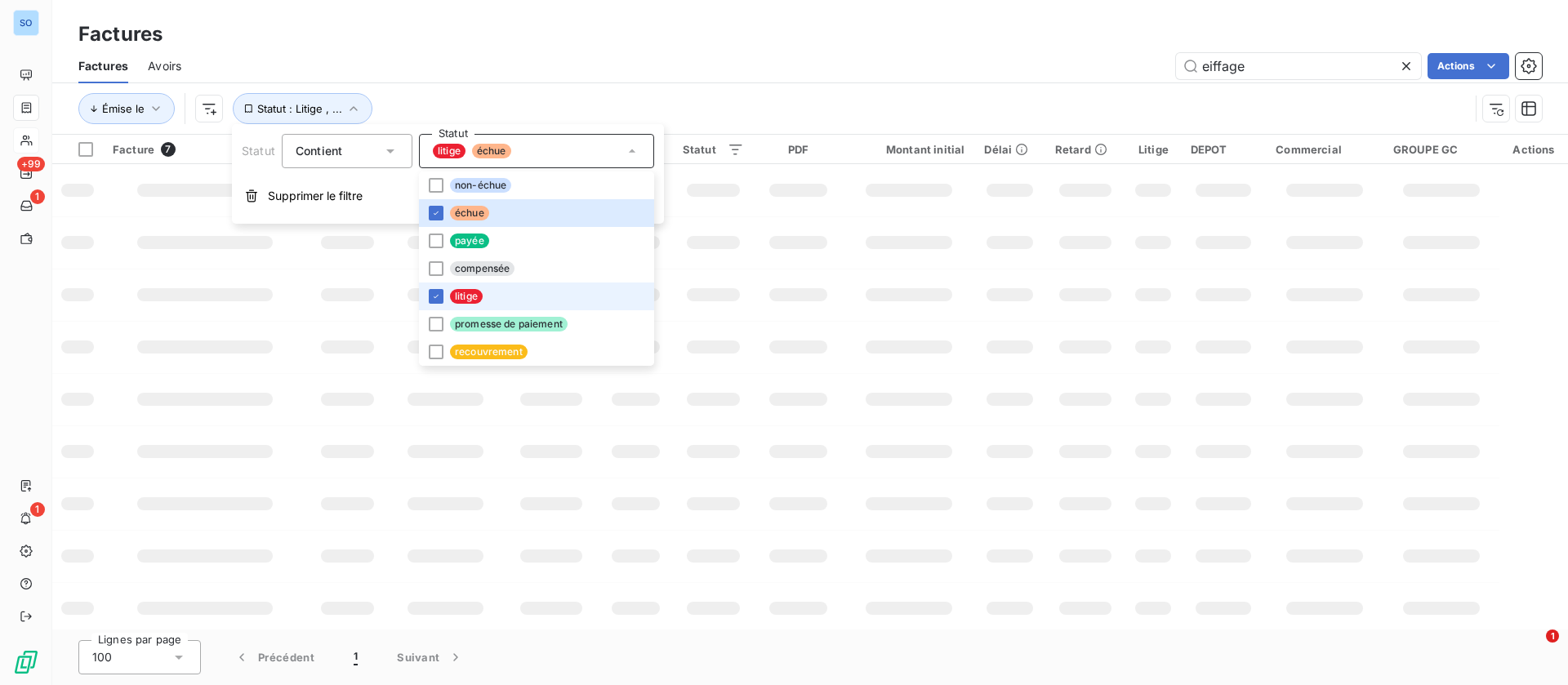
click at [462, 297] on span "litige" at bounding box center [466, 296] width 33 height 15
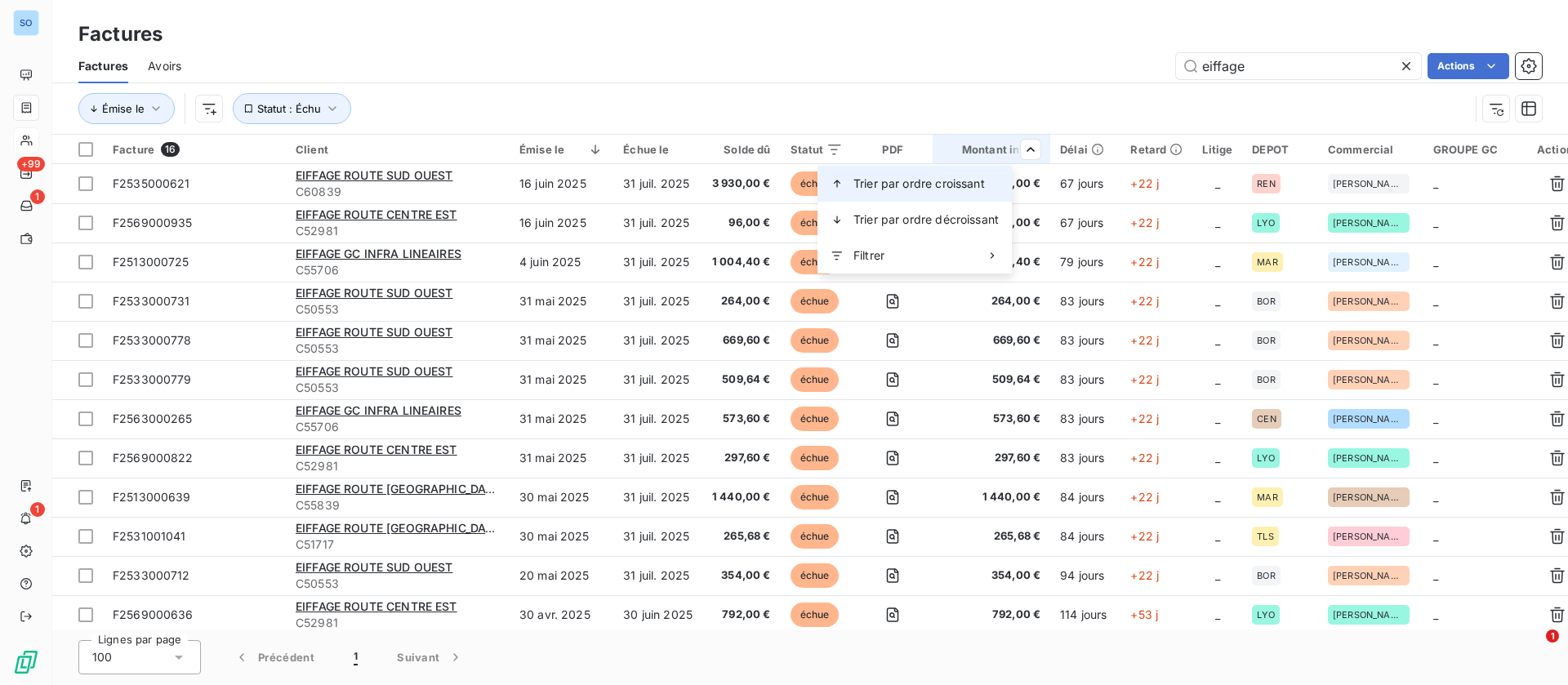
click at [913, 182] on span "Trier par ordre croissant" at bounding box center [919, 184] width 132 height 17
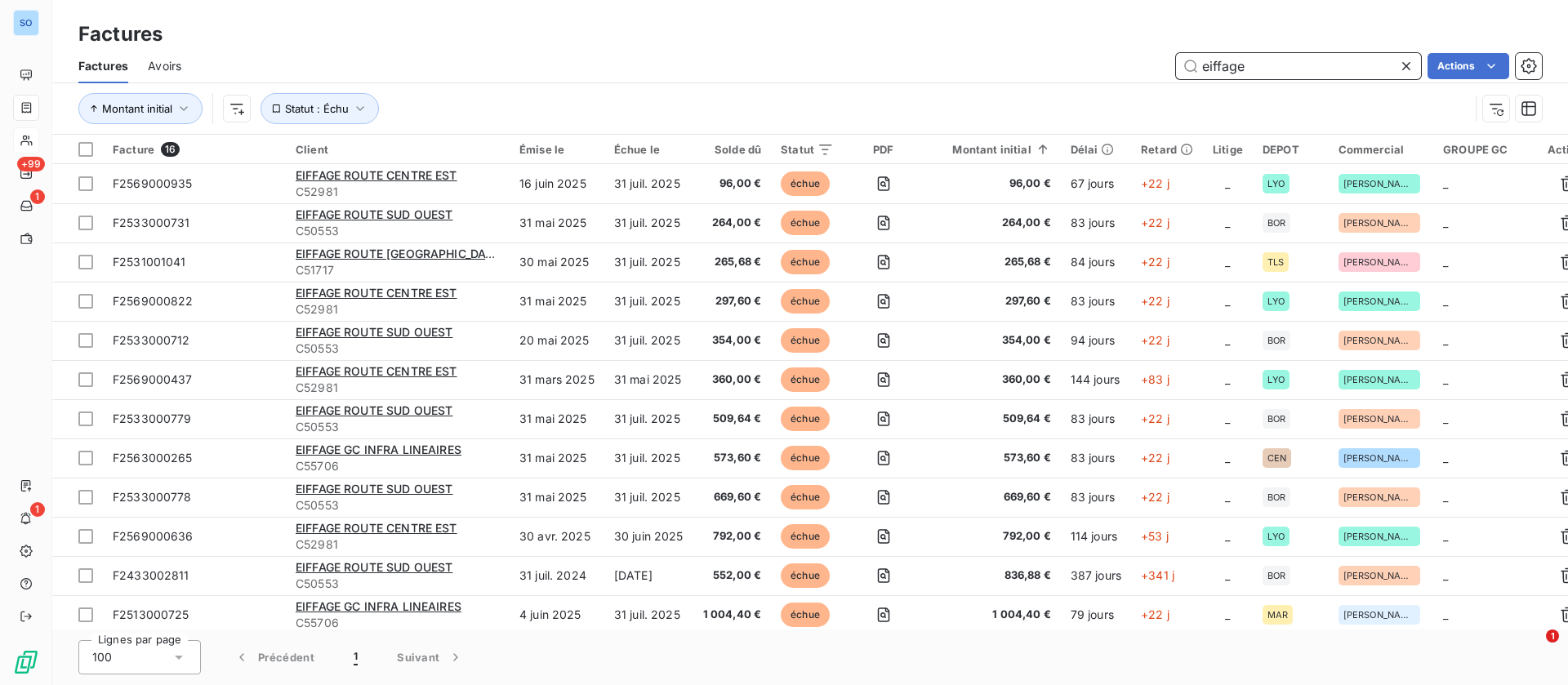
drag, startPoint x: 1301, startPoint y: 60, endPoint x: 965, endPoint y: 38, distance: 336.7
click at [965, 38] on div "Factures Factures Avoirs eiffage Actions Montant initial Statut : Échu" at bounding box center [810, 67] width 1516 height 135
type input "eurovia gironde"
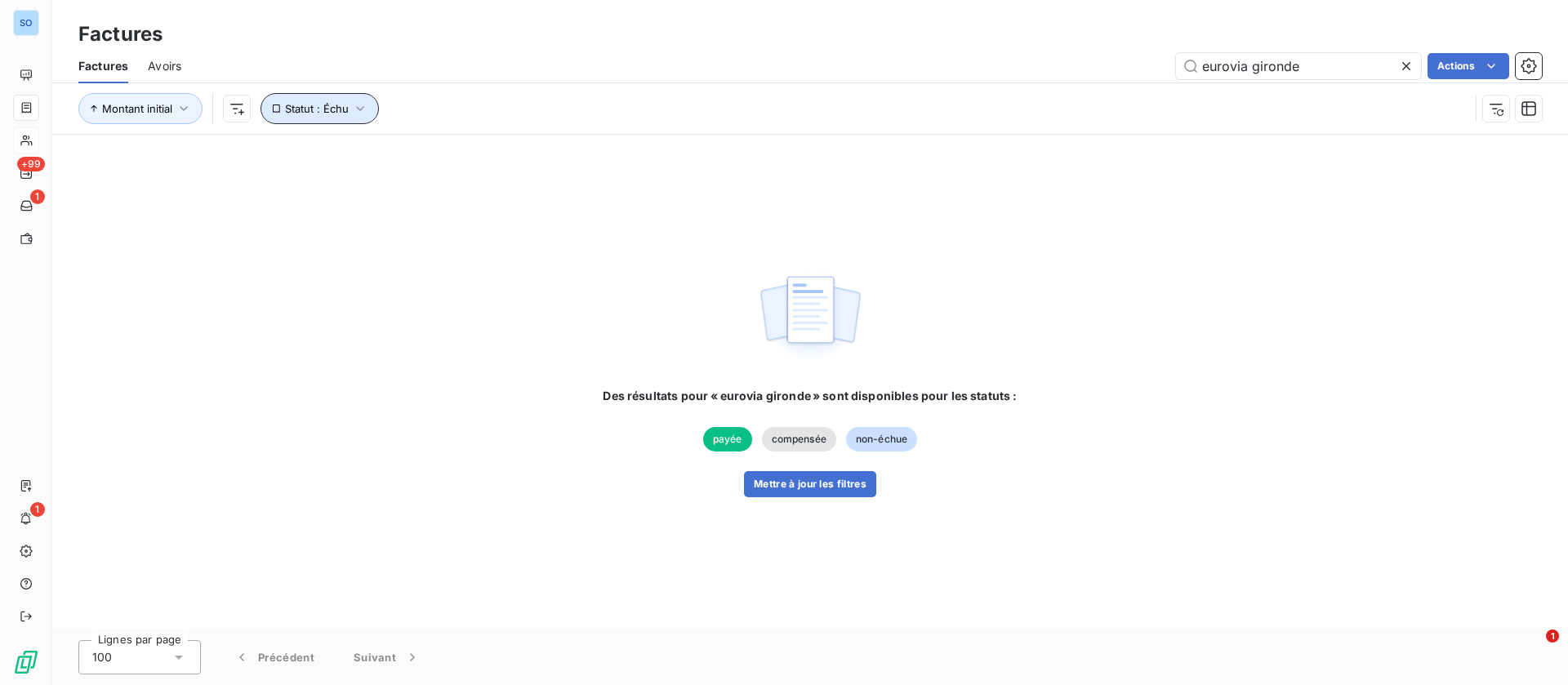
click at [352, 111] on icon "button" at bounding box center [360, 109] width 17 height 17
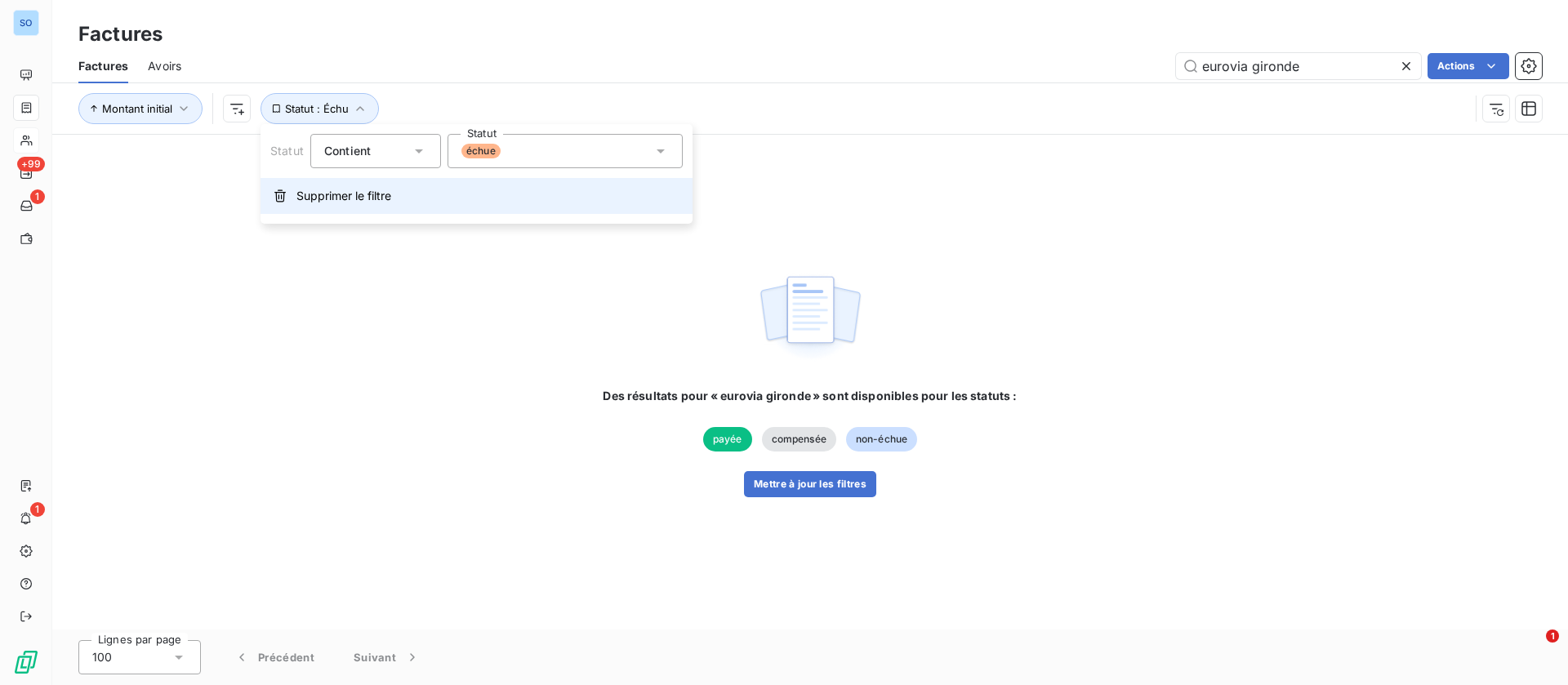
click at [339, 192] on span "Supprimer le filtre" at bounding box center [343, 196] width 94 height 17
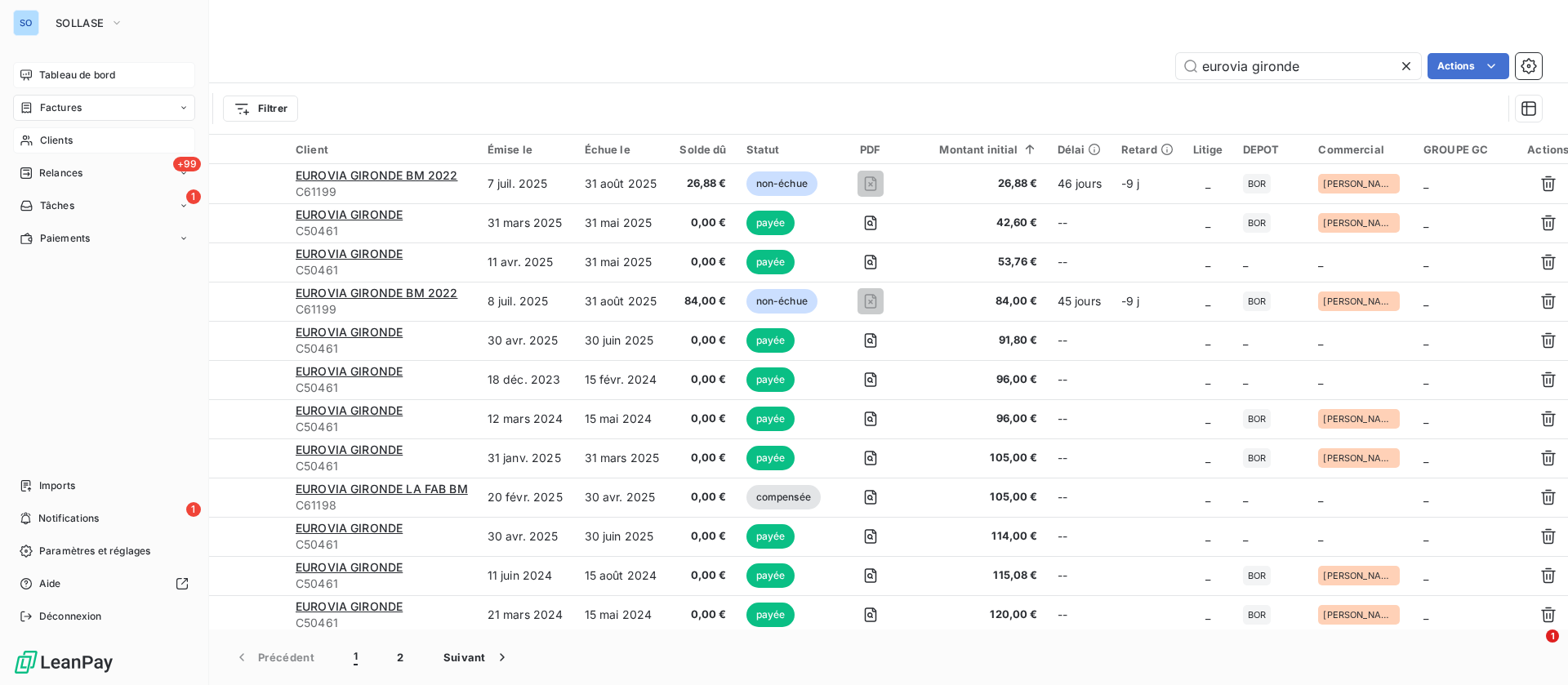
click at [79, 68] on span "Tableau de bord" at bounding box center [77, 75] width 76 height 15
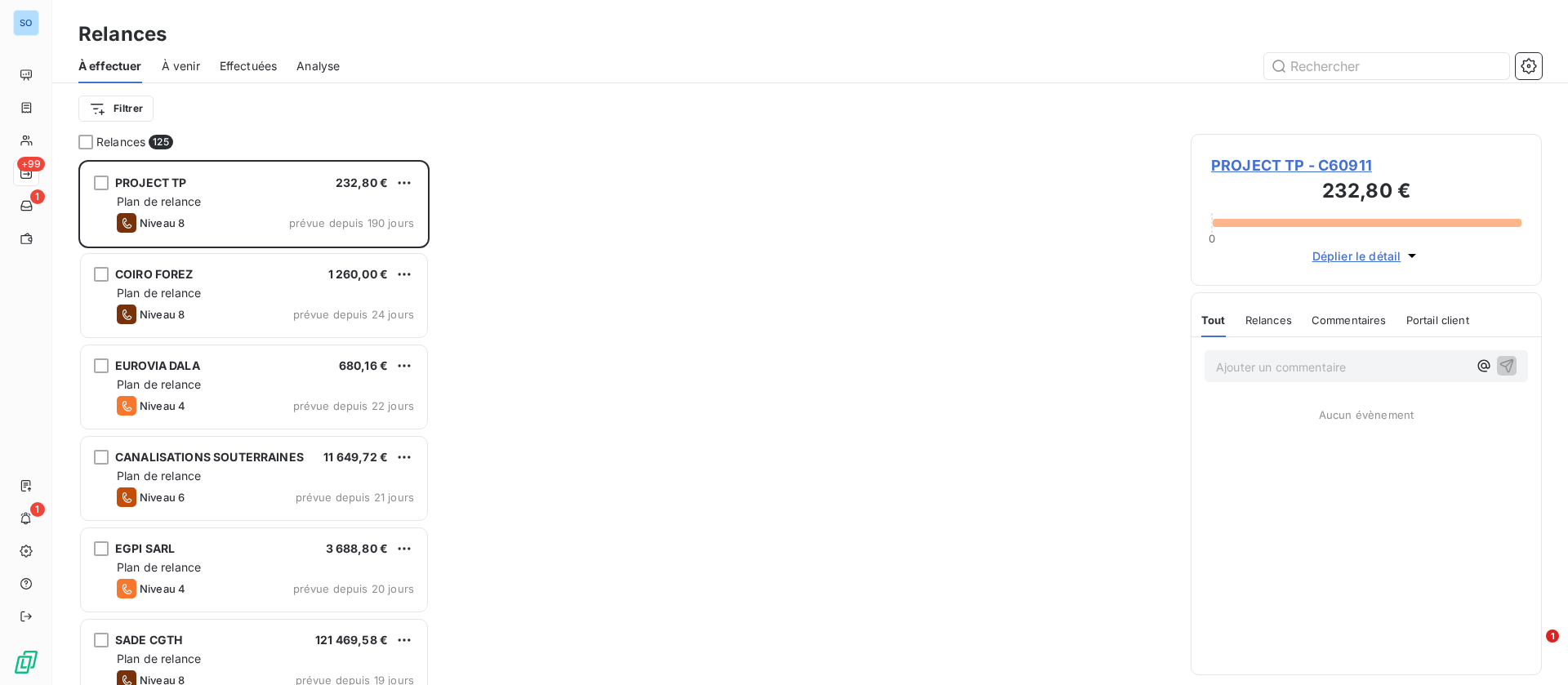
scroll to position [507, 333]
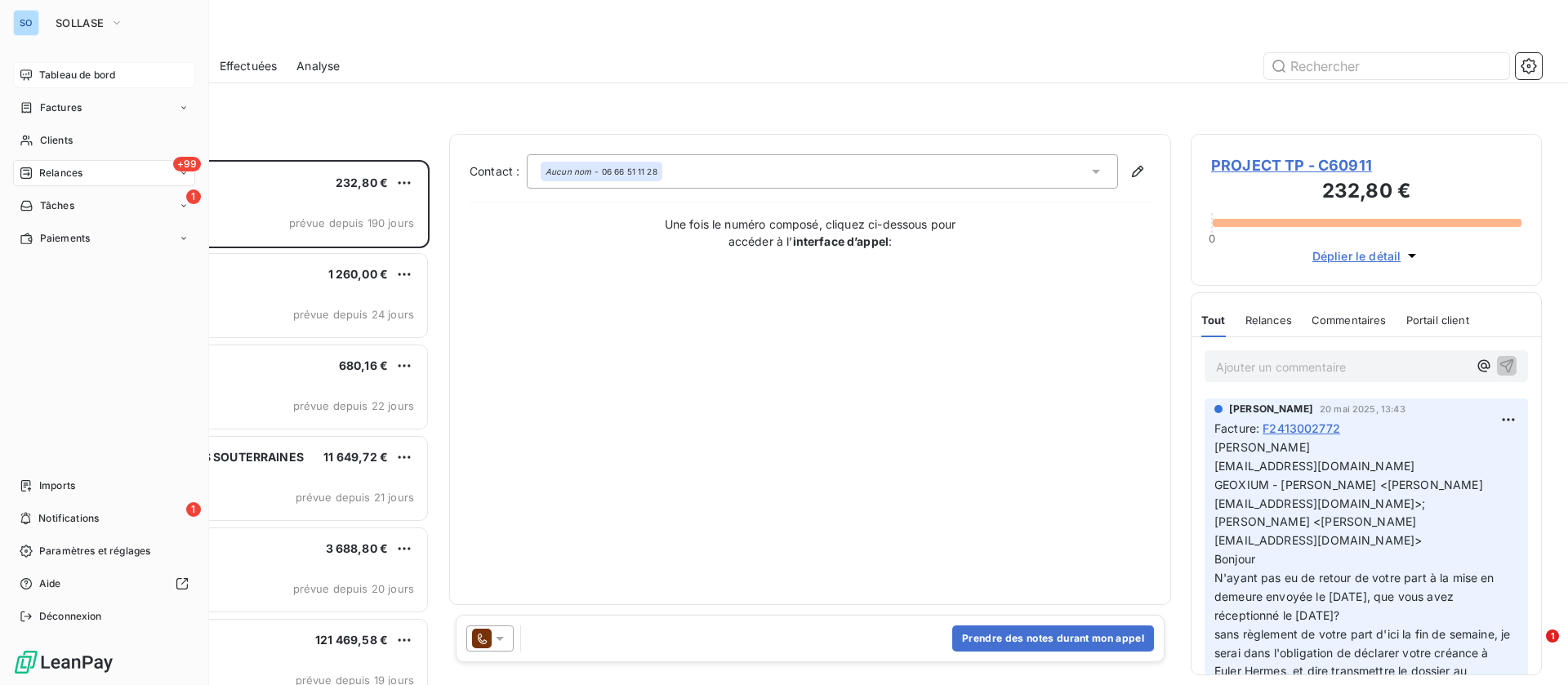
click at [45, 74] on span "Tableau de bord" at bounding box center [77, 75] width 76 height 15
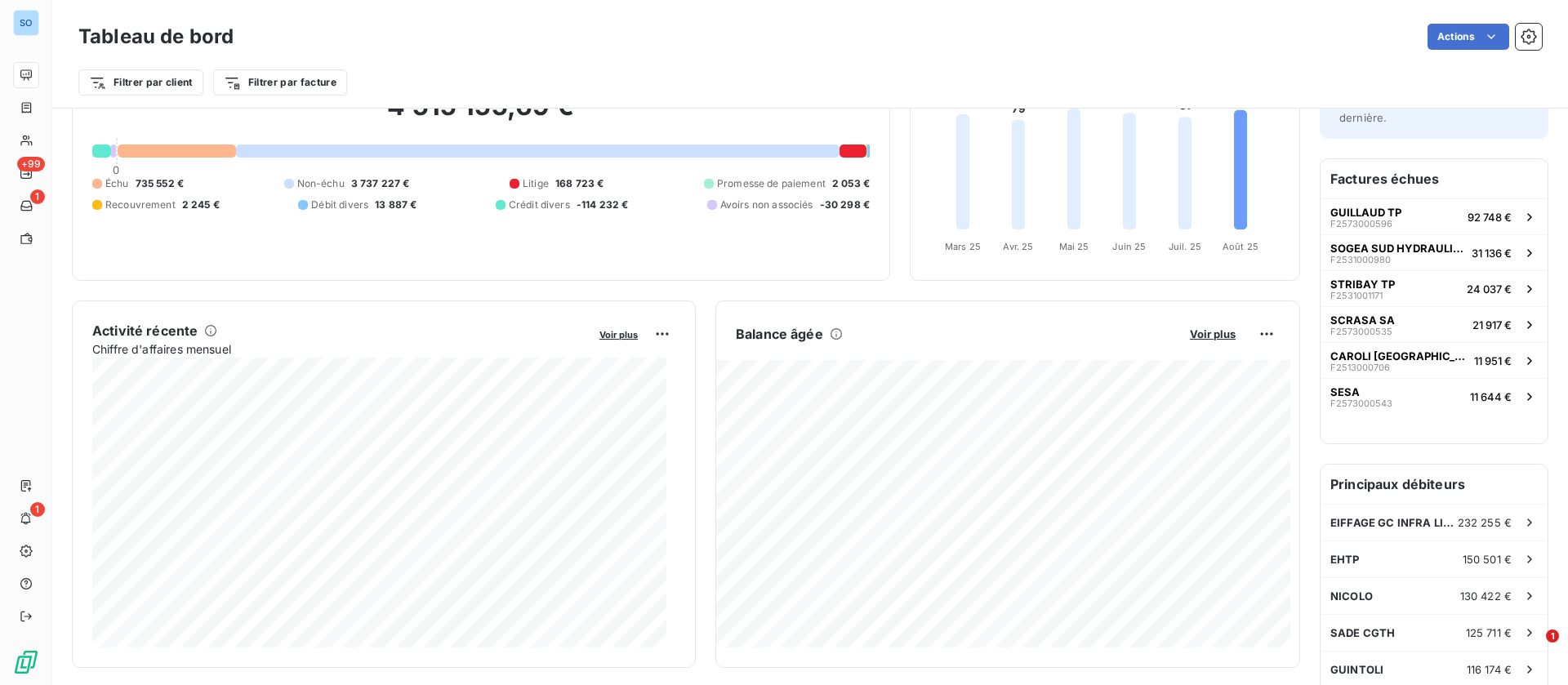
scroll to position [245, 0]
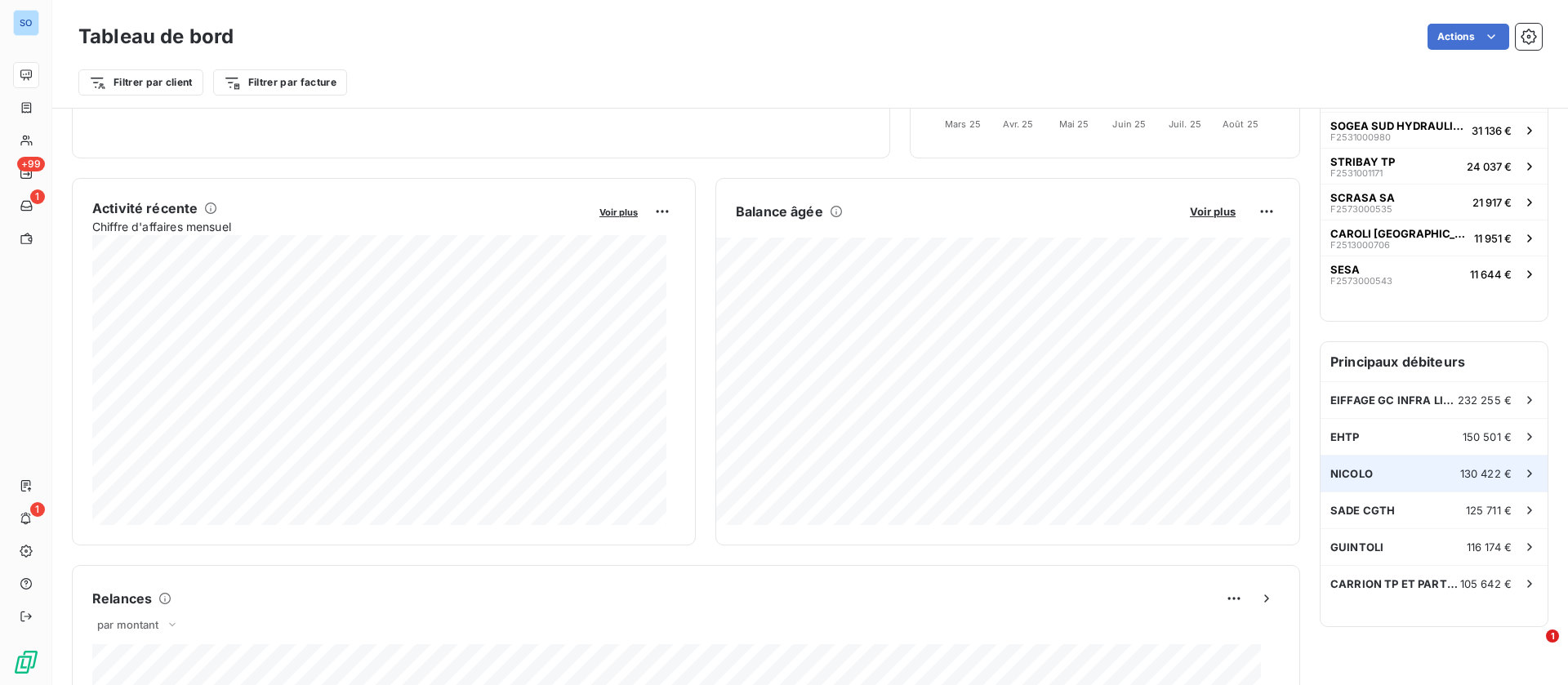
click at [1406, 456] on div "NICOLO 130 422 €" at bounding box center [1434, 473] width 227 height 36
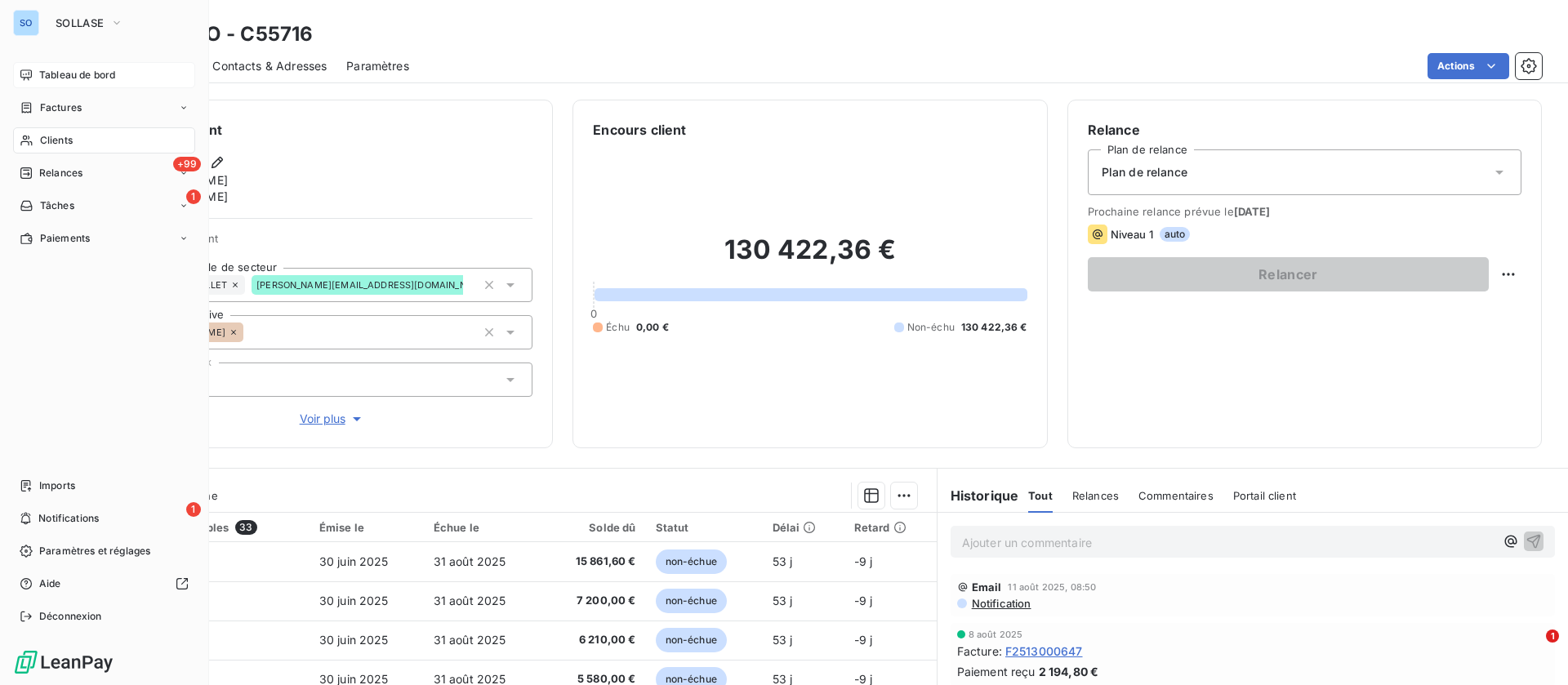
click at [27, 71] on icon at bounding box center [26, 75] width 11 height 11
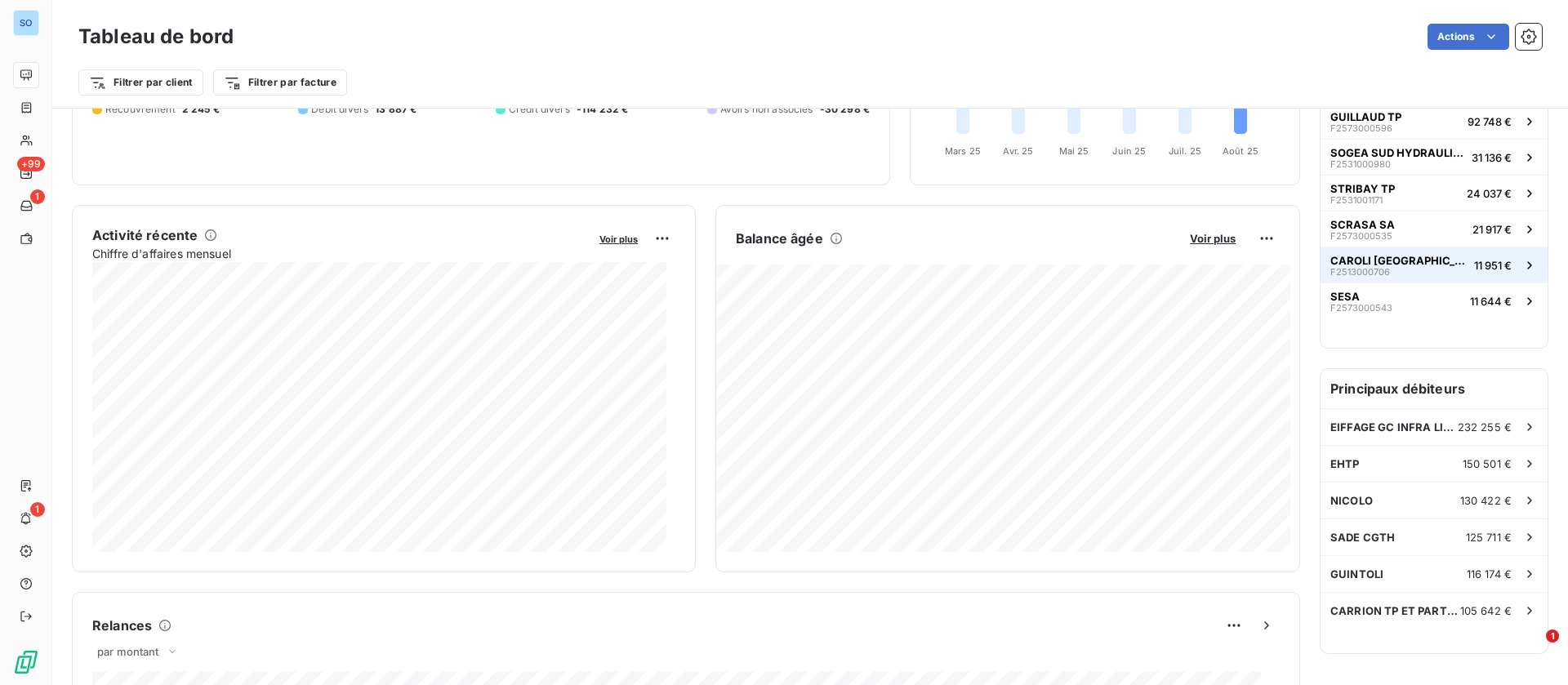
scroll to position [245, 0]
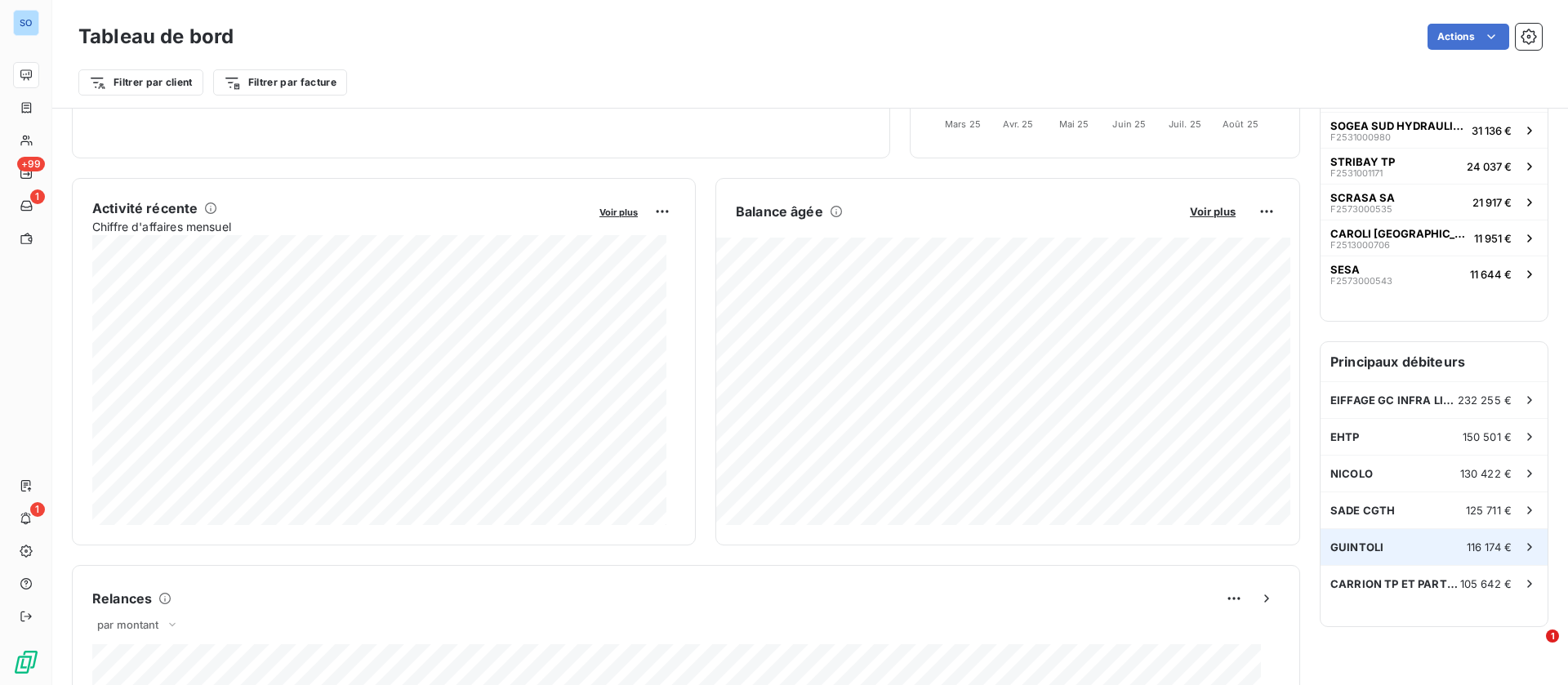
click at [1403, 529] on div "GUINTOLI 116 174 €" at bounding box center [1434, 546] width 227 height 36
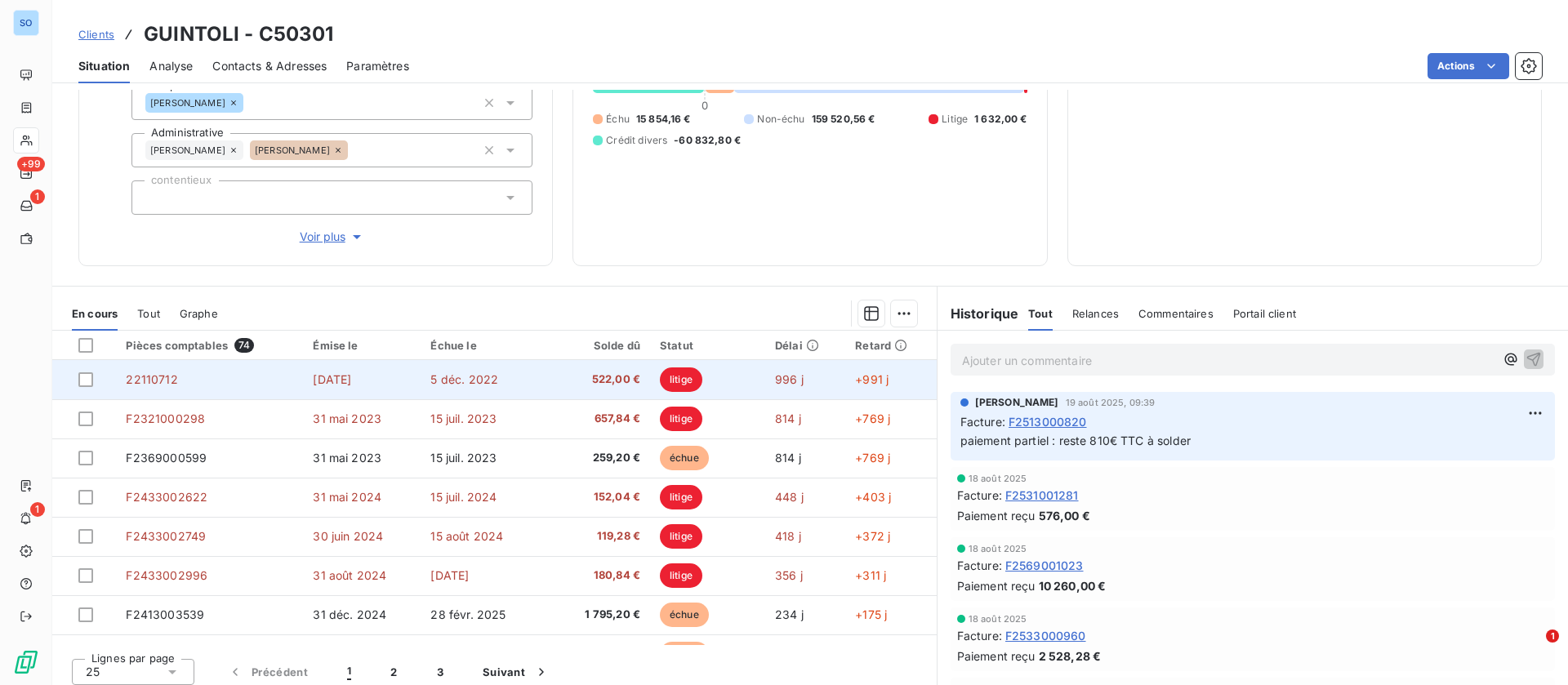
scroll to position [222, 0]
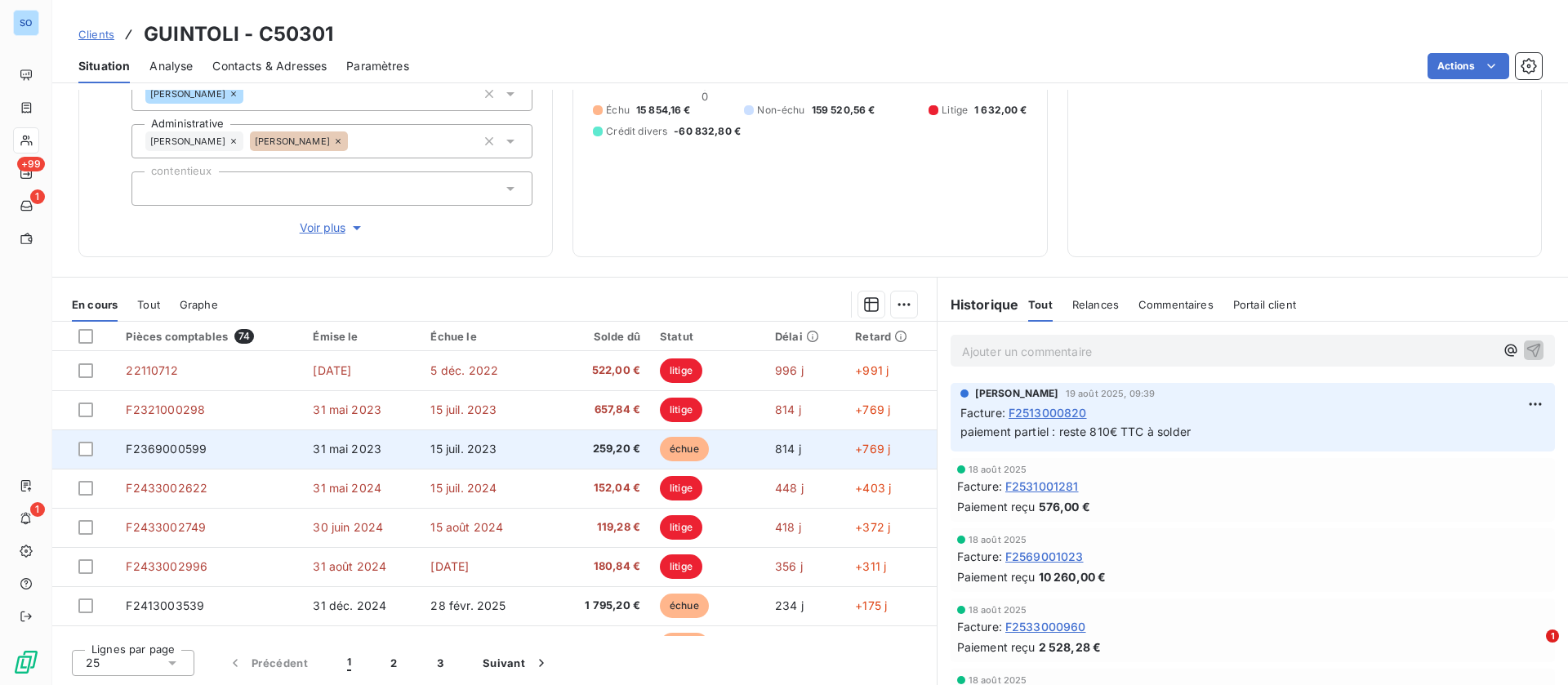
click at [507, 439] on td "15 juil. 2023" at bounding box center [480, 449] width 120 height 39
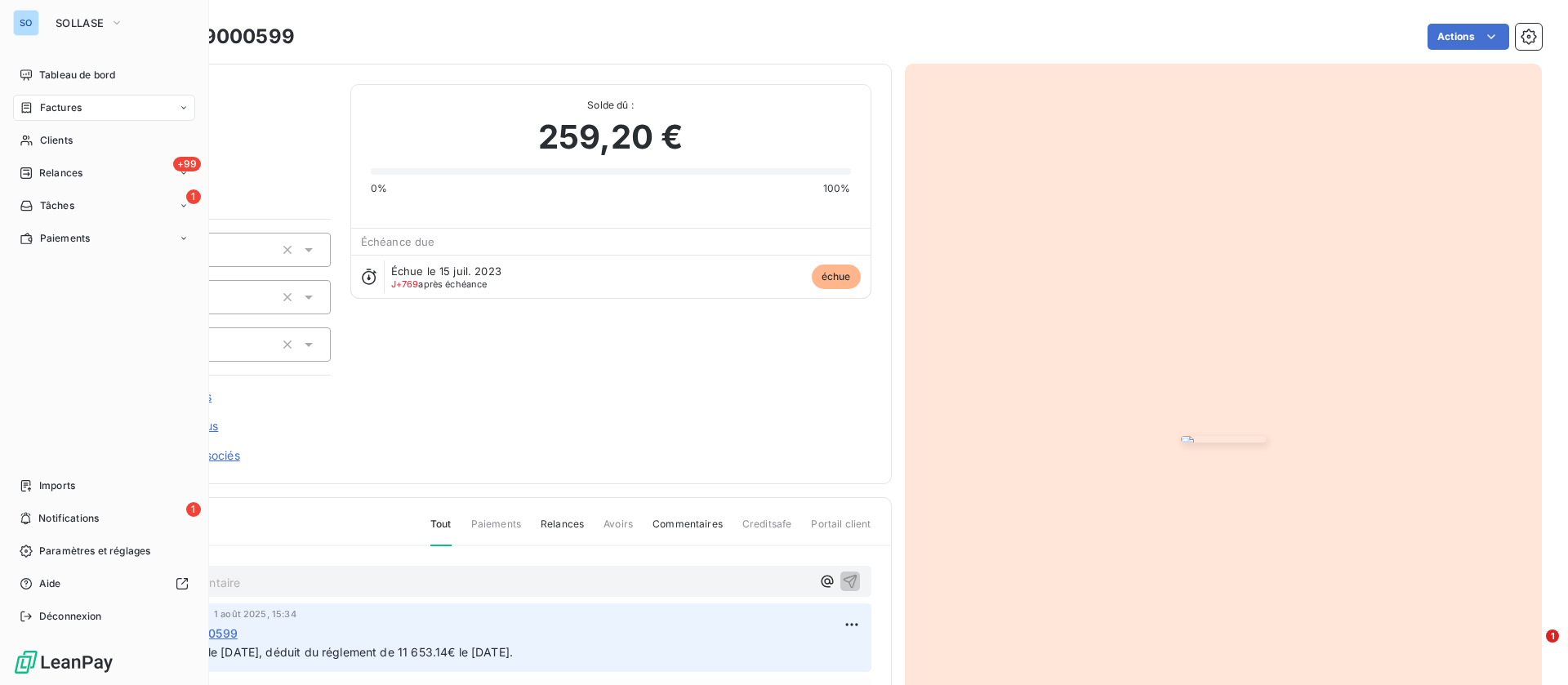
click at [72, 99] on div "Factures" at bounding box center [104, 108] width 182 height 26
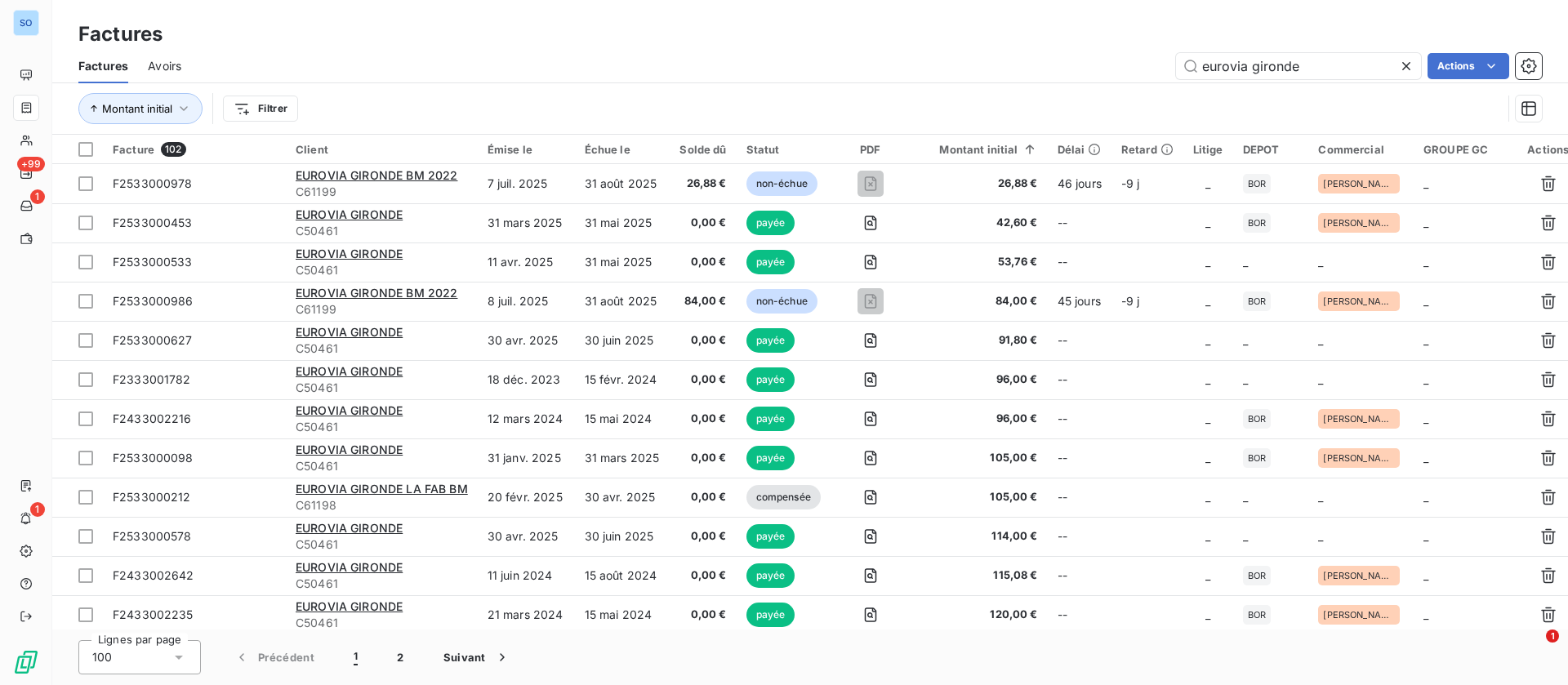
click at [1411, 62] on icon at bounding box center [1406, 66] width 17 height 17
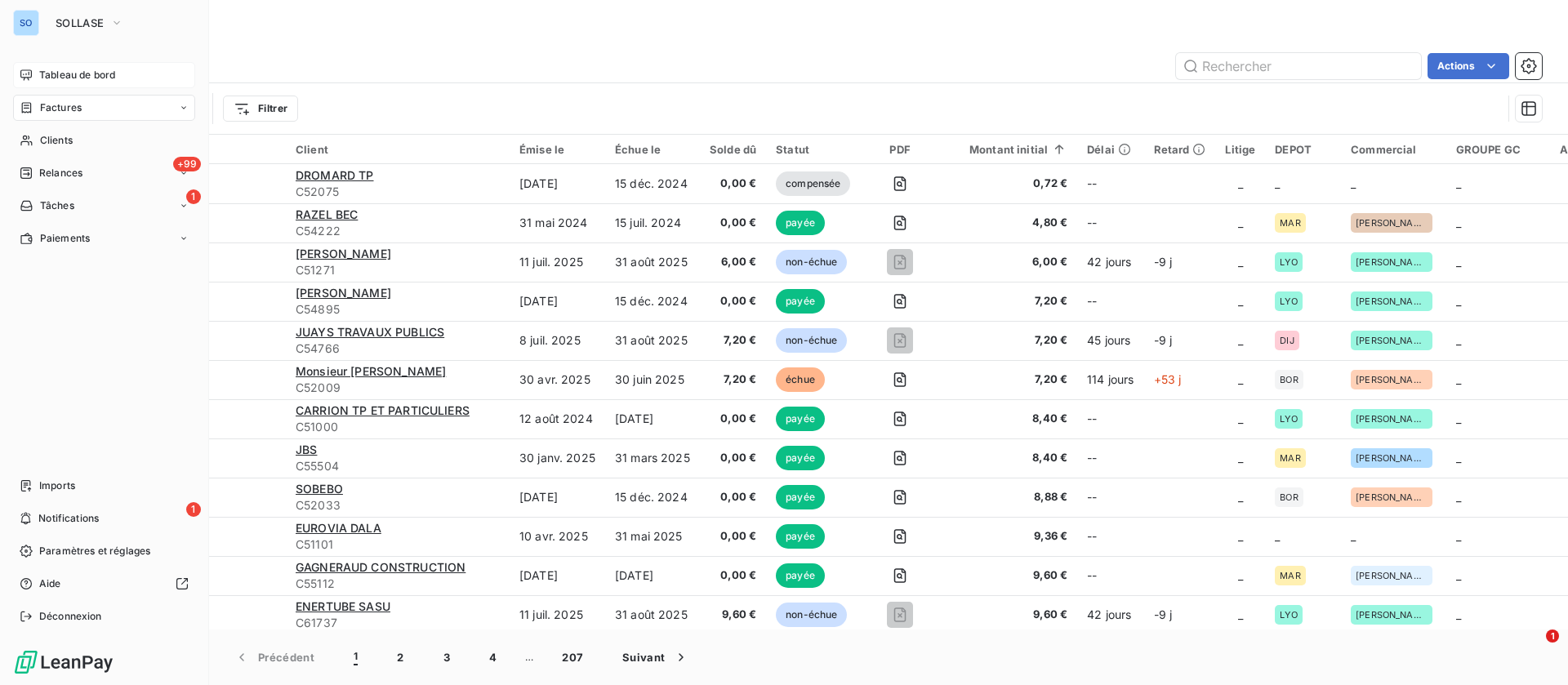
click at [41, 72] on span "Tableau de bord" at bounding box center [77, 75] width 76 height 15
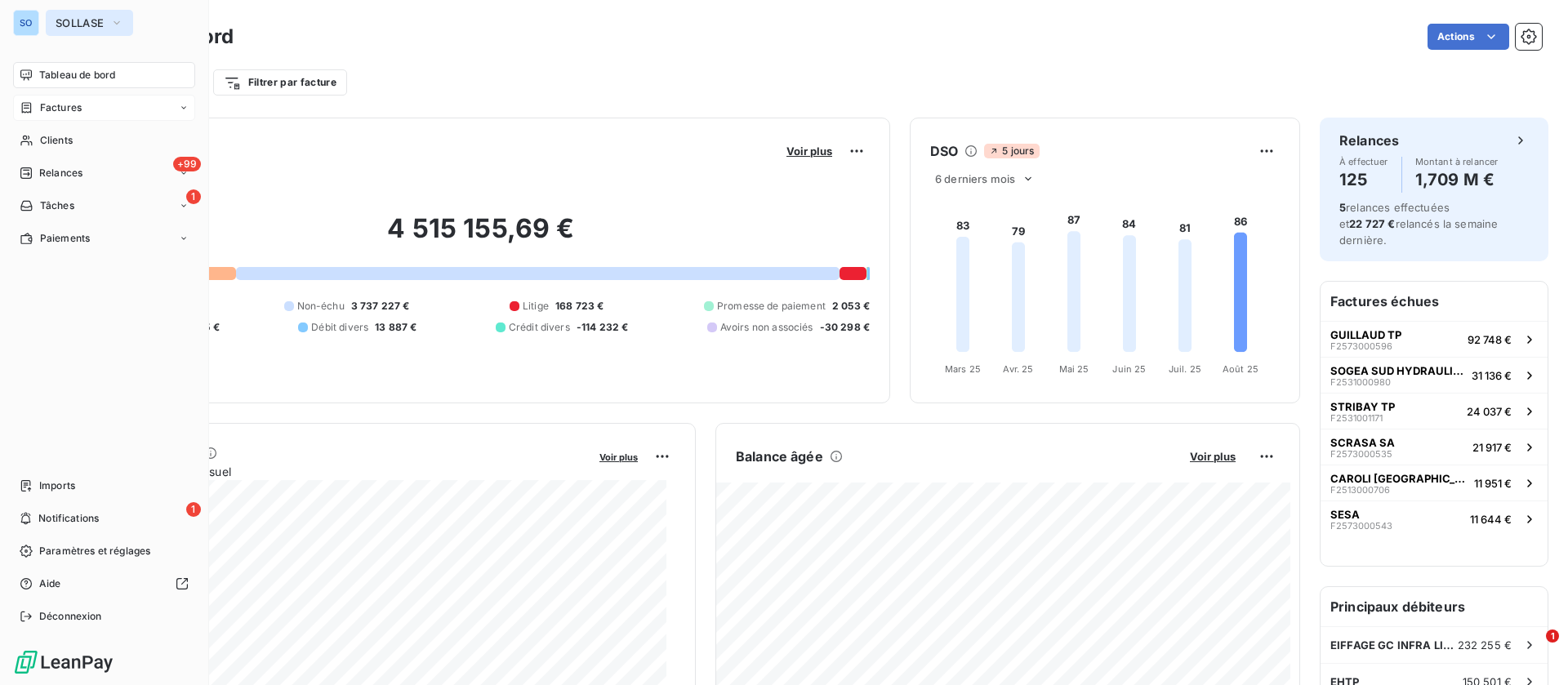
click at [72, 21] on span "SOLLASE" at bounding box center [79, 23] width 49 height 13
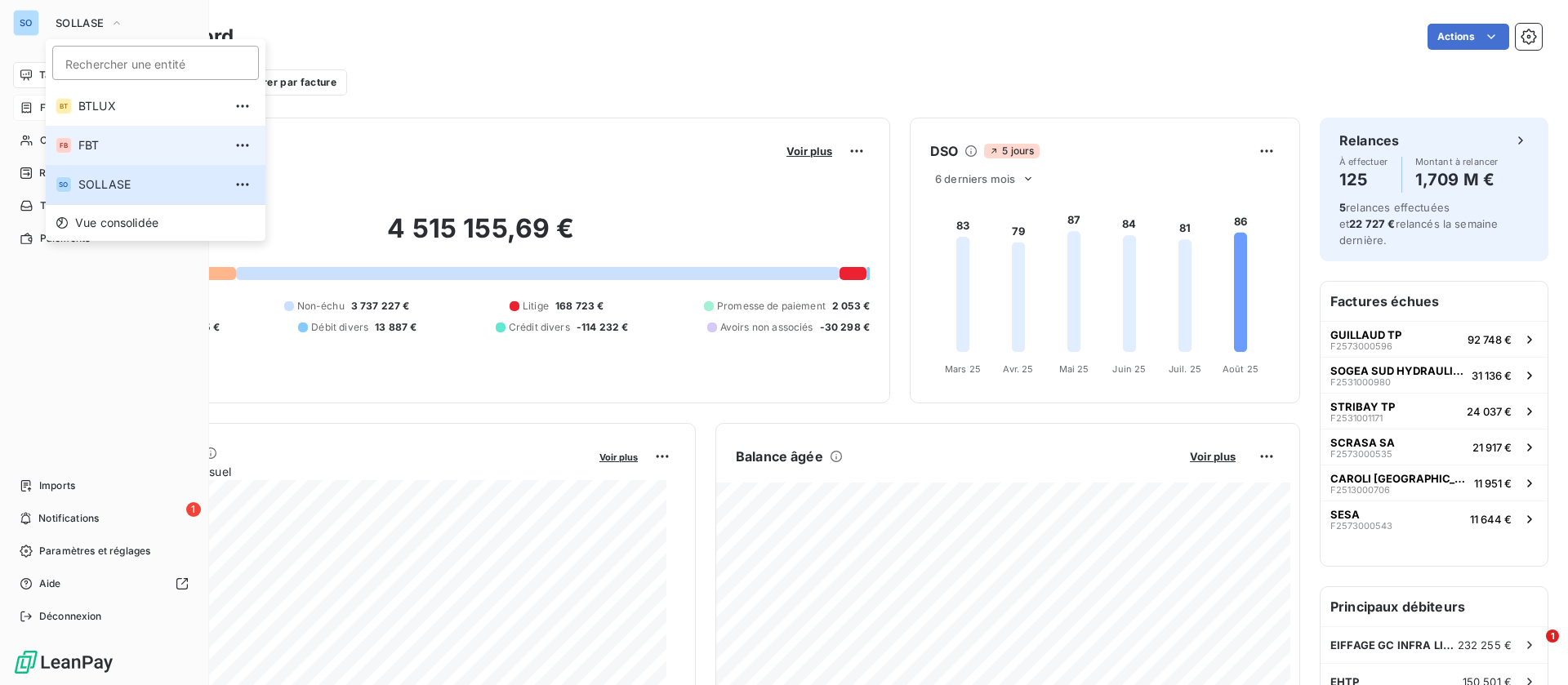
click at [124, 146] on span "FBT" at bounding box center [151, 145] width 145 height 17
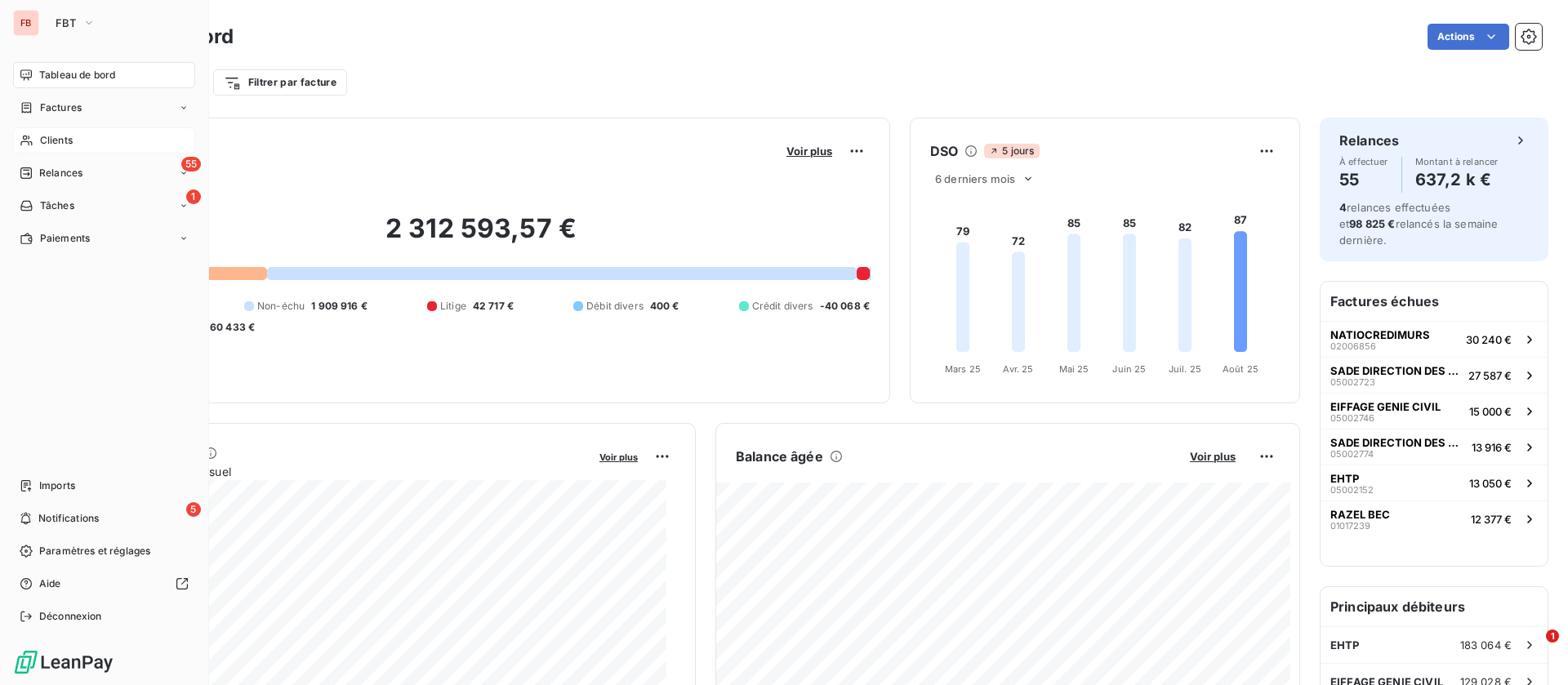
click at [54, 139] on span "Clients" at bounding box center [56, 140] width 33 height 15
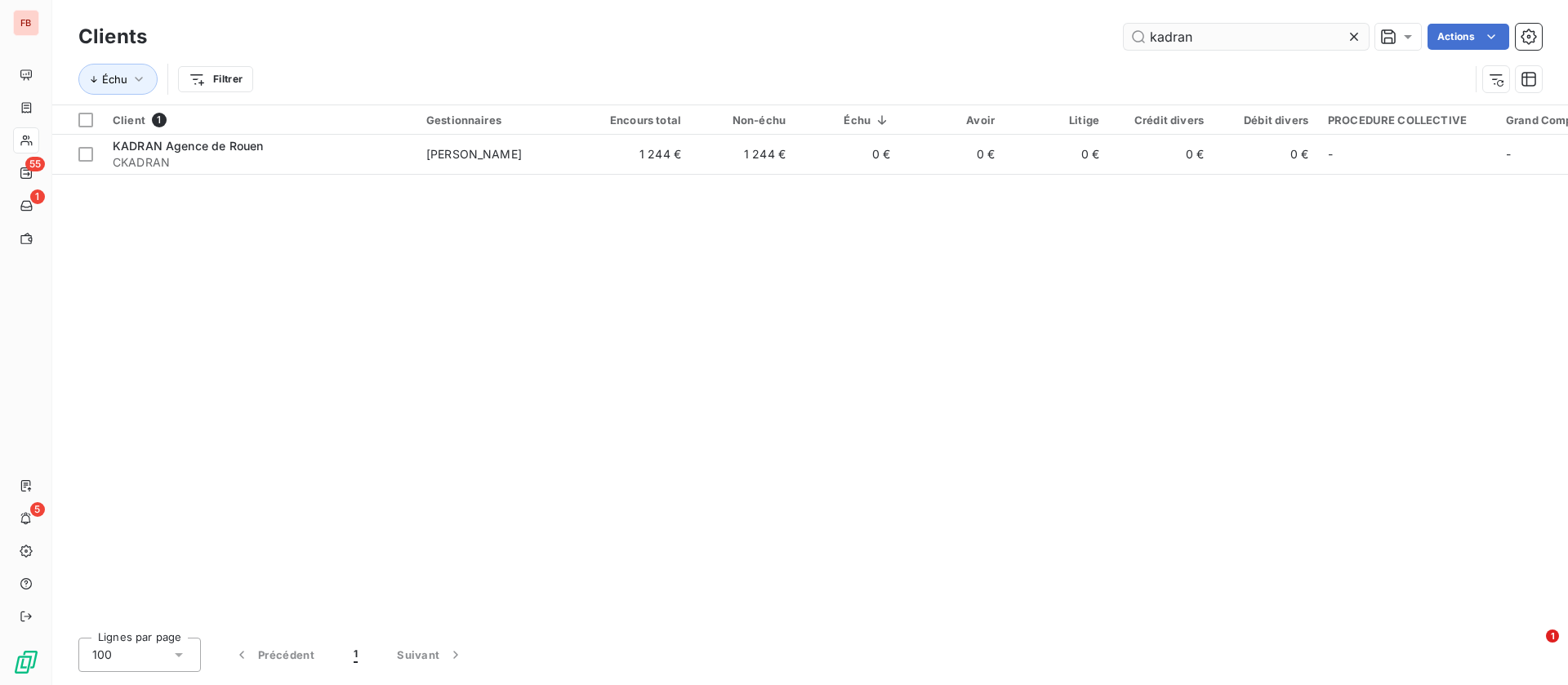
click at [1270, 36] on input "kadran" at bounding box center [1247, 37] width 245 height 26
type input "kadran"
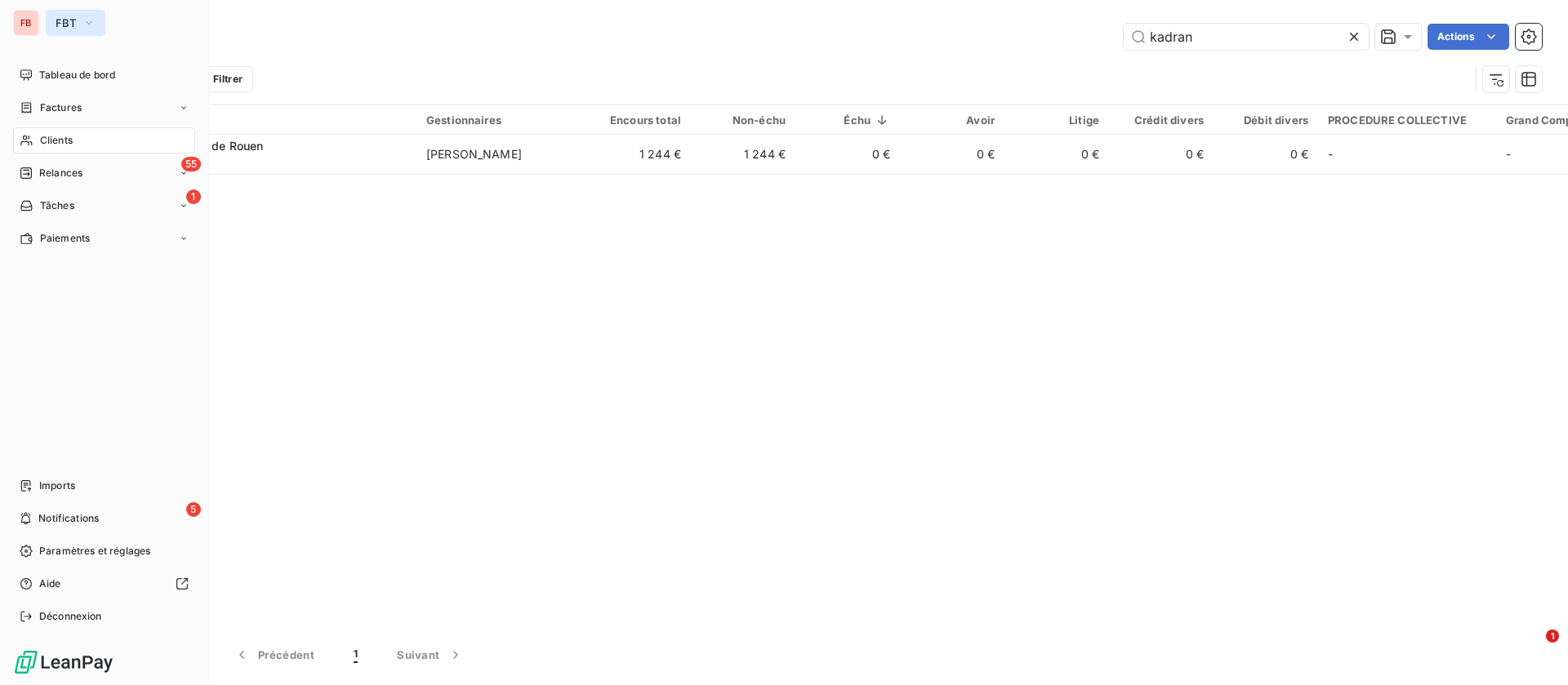
click at [78, 26] on button "FBT" at bounding box center [76, 23] width 60 height 26
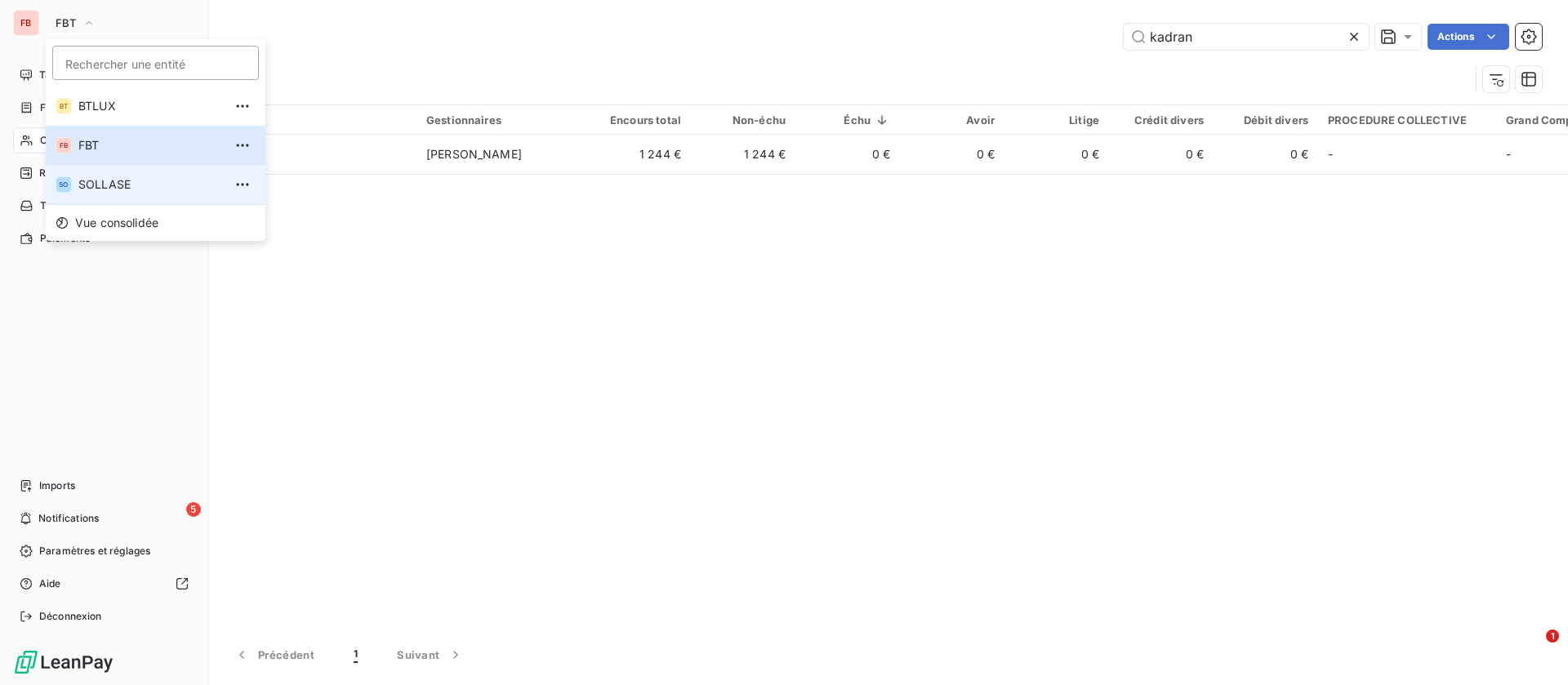
click at [117, 188] on span "SOLLASE" at bounding box center [151, 184] width 145 height 17
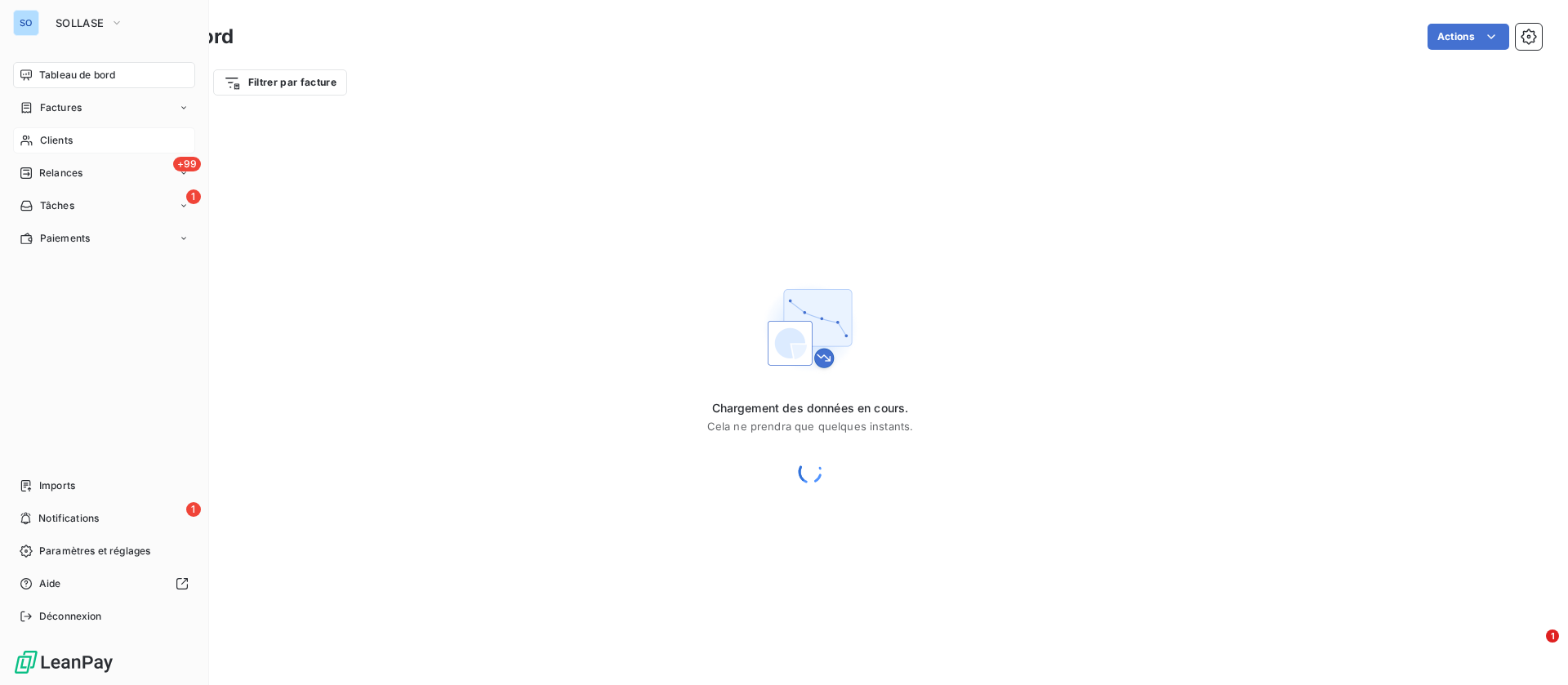
click at [59, 137] on span "Clients" at bounding box center [56, 140] width 33 height 15
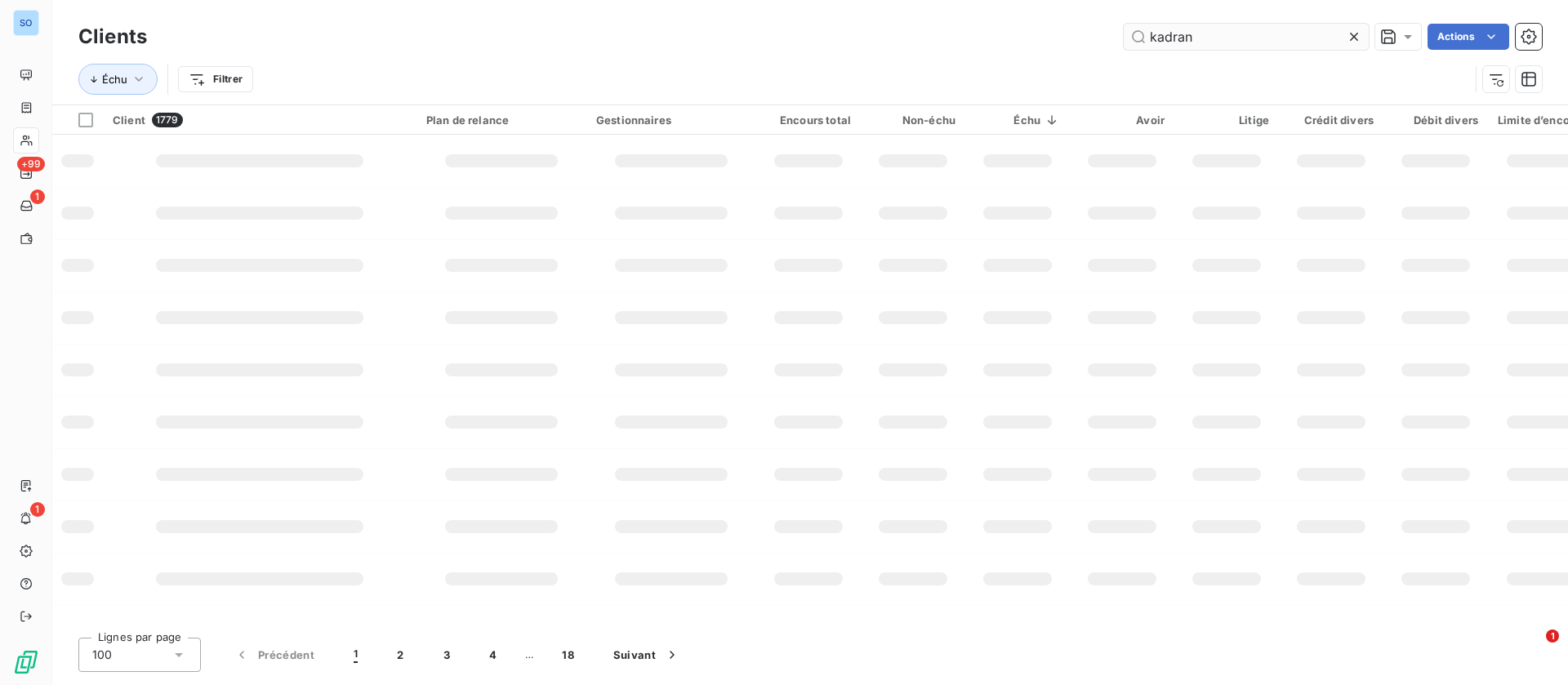
type input "kadran"
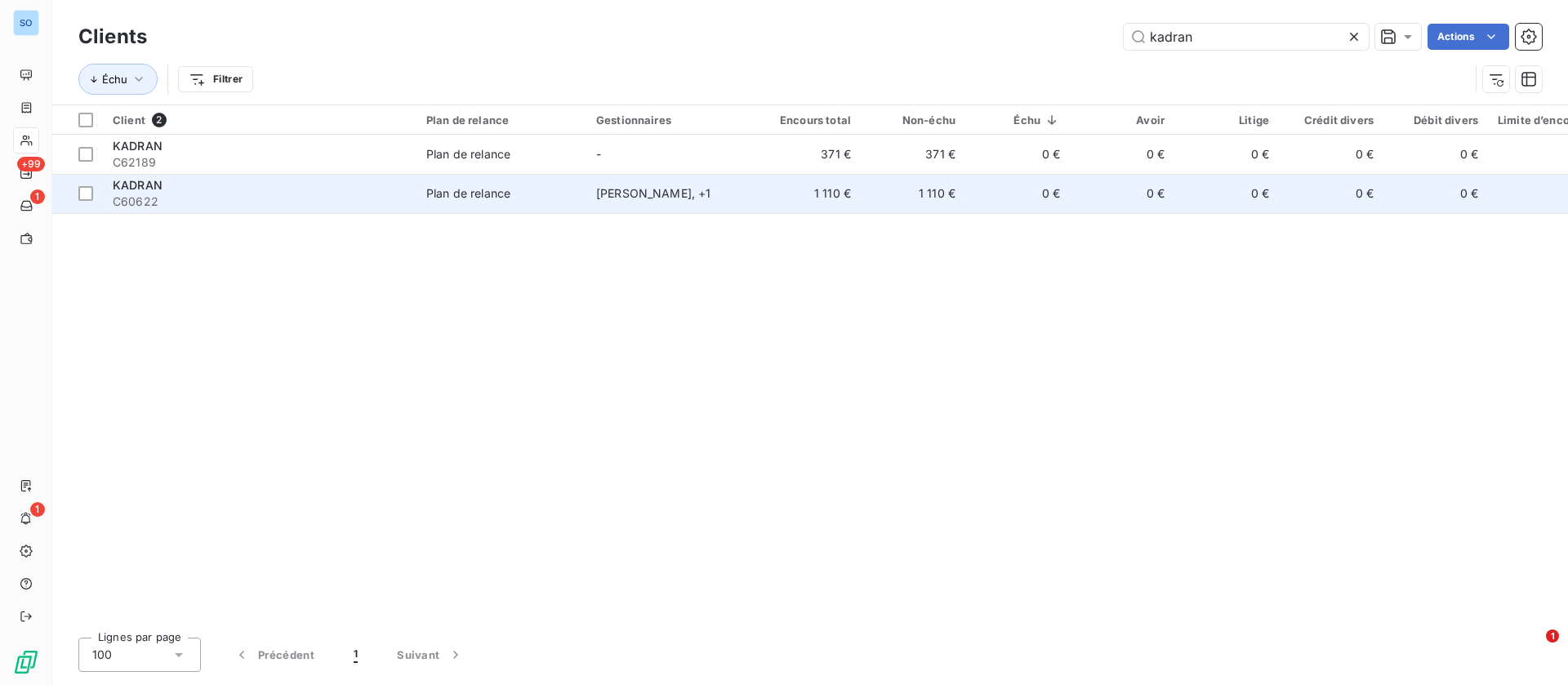
click at [878, 200] on td "1 110 €" at bounding box center [913, 193] width 104 height 39
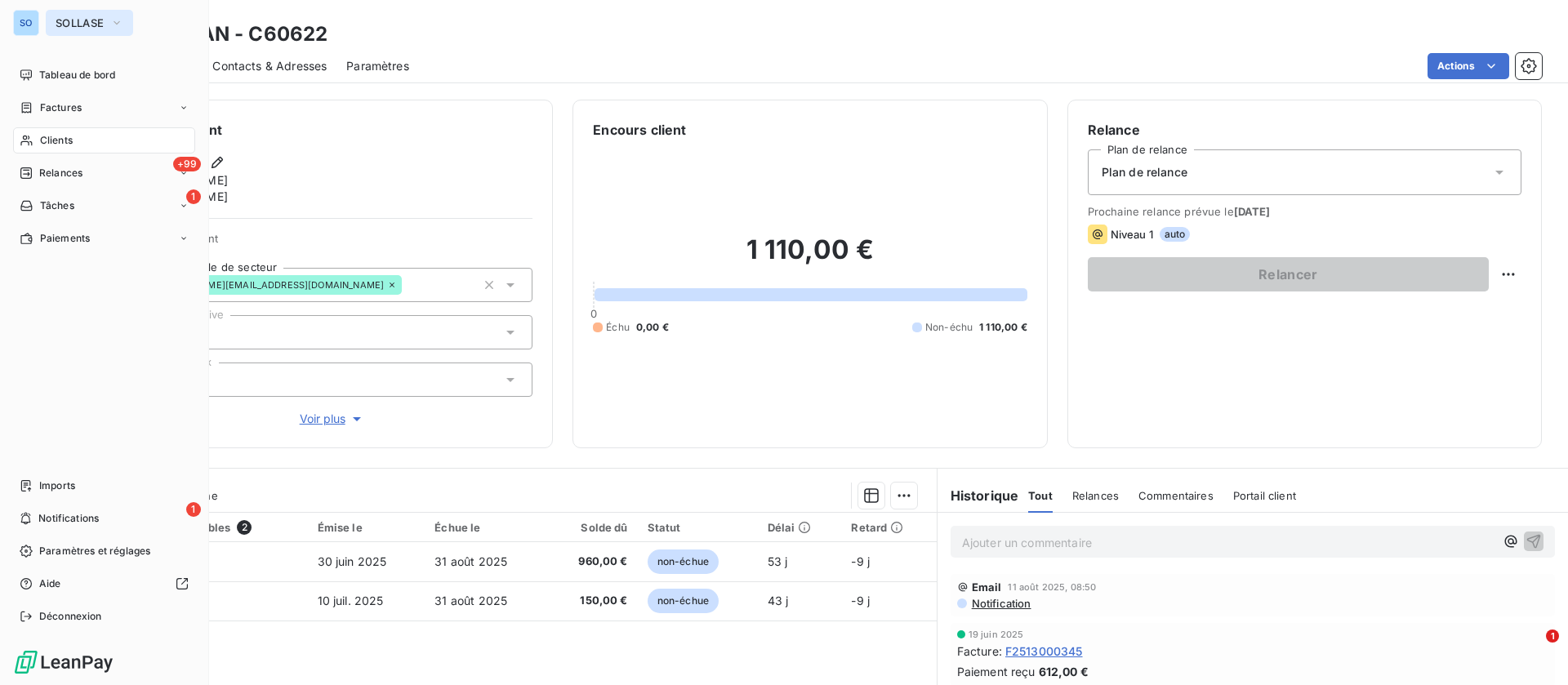
click at [50, 11] on button "SOLLASE" at bounding box center [89, 23] width 87 height 26
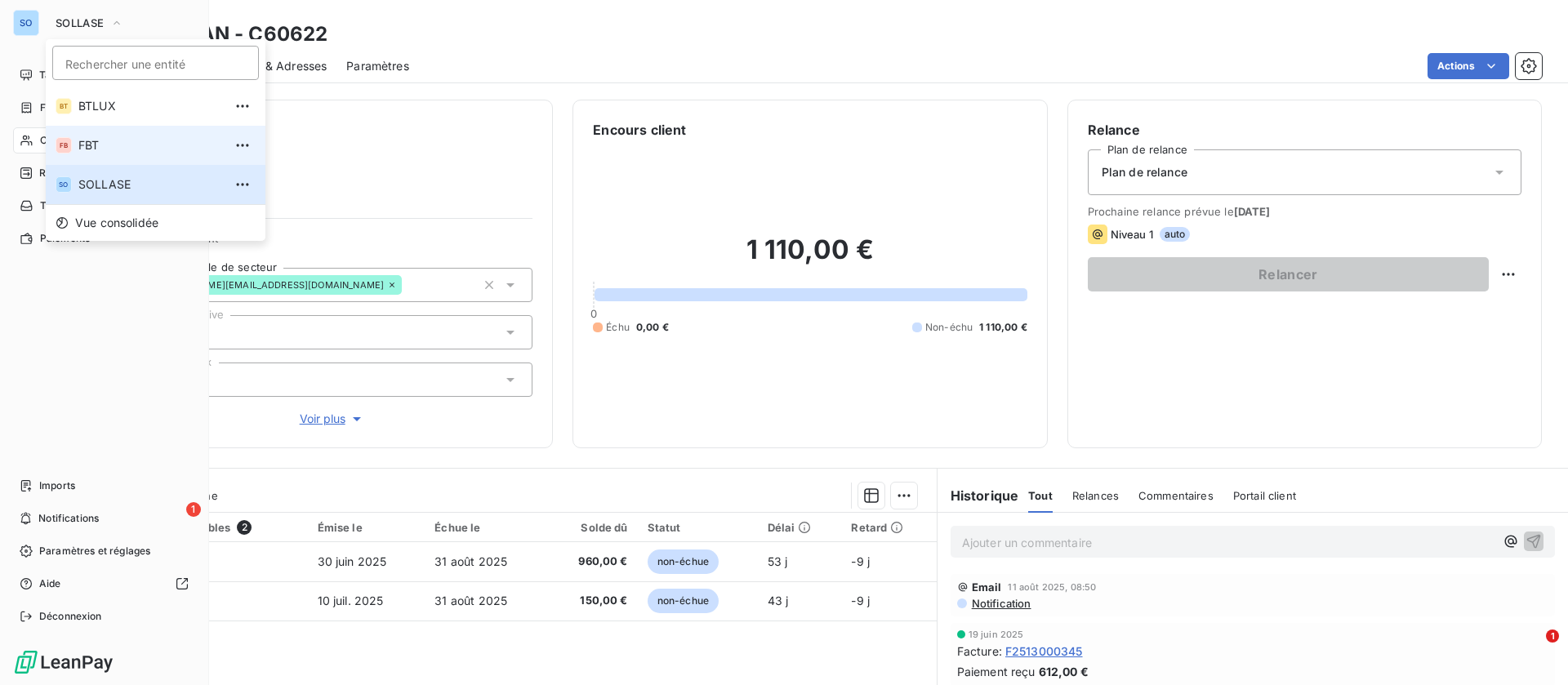
click at [121, 145] on span "FBT" at bounding box center [151, 145] width 145 height 17
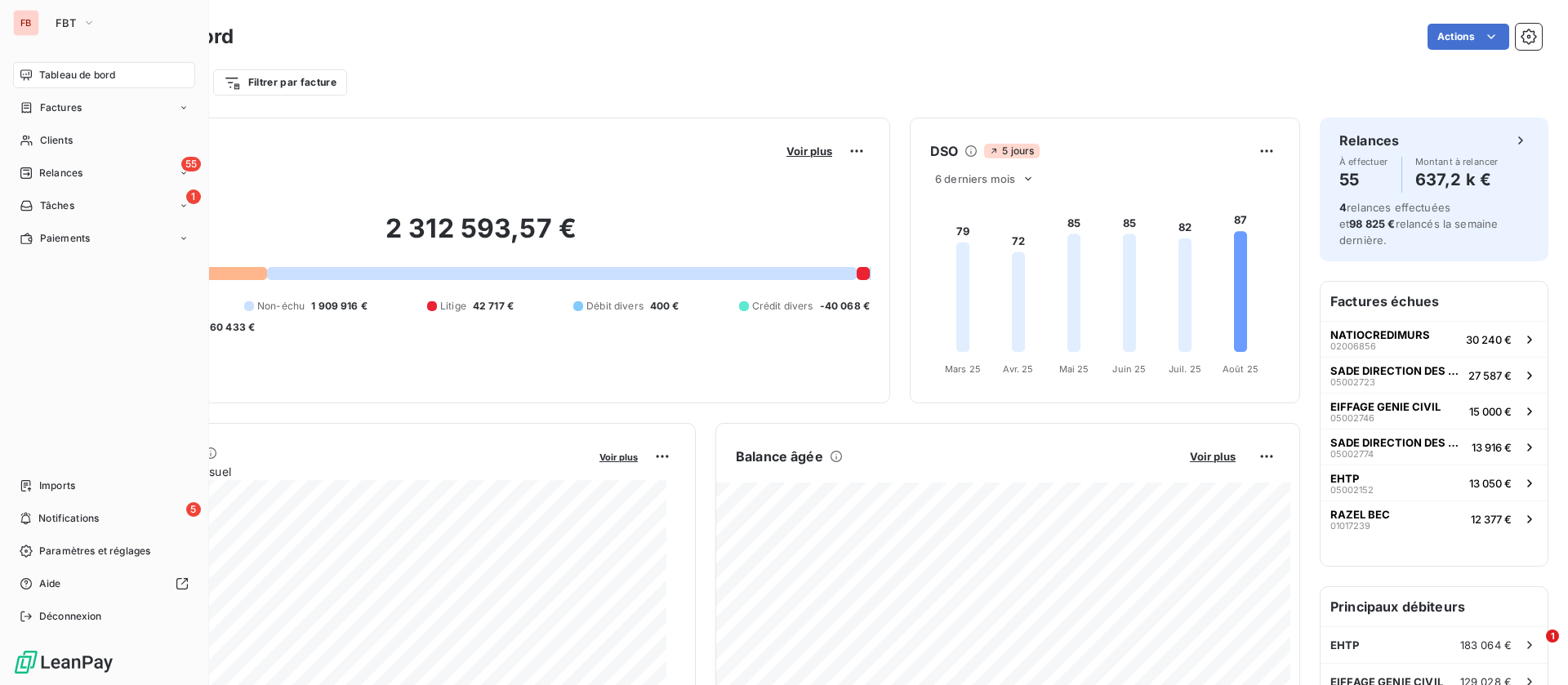
drag, startPoint x: 46, startPoint y: 77, endPoint x: 170, endPoint y: 74, distance: 124.0
click at [47, 77] on span "Tableau de bord" at bounding box center [77, 75] width 76 height 15
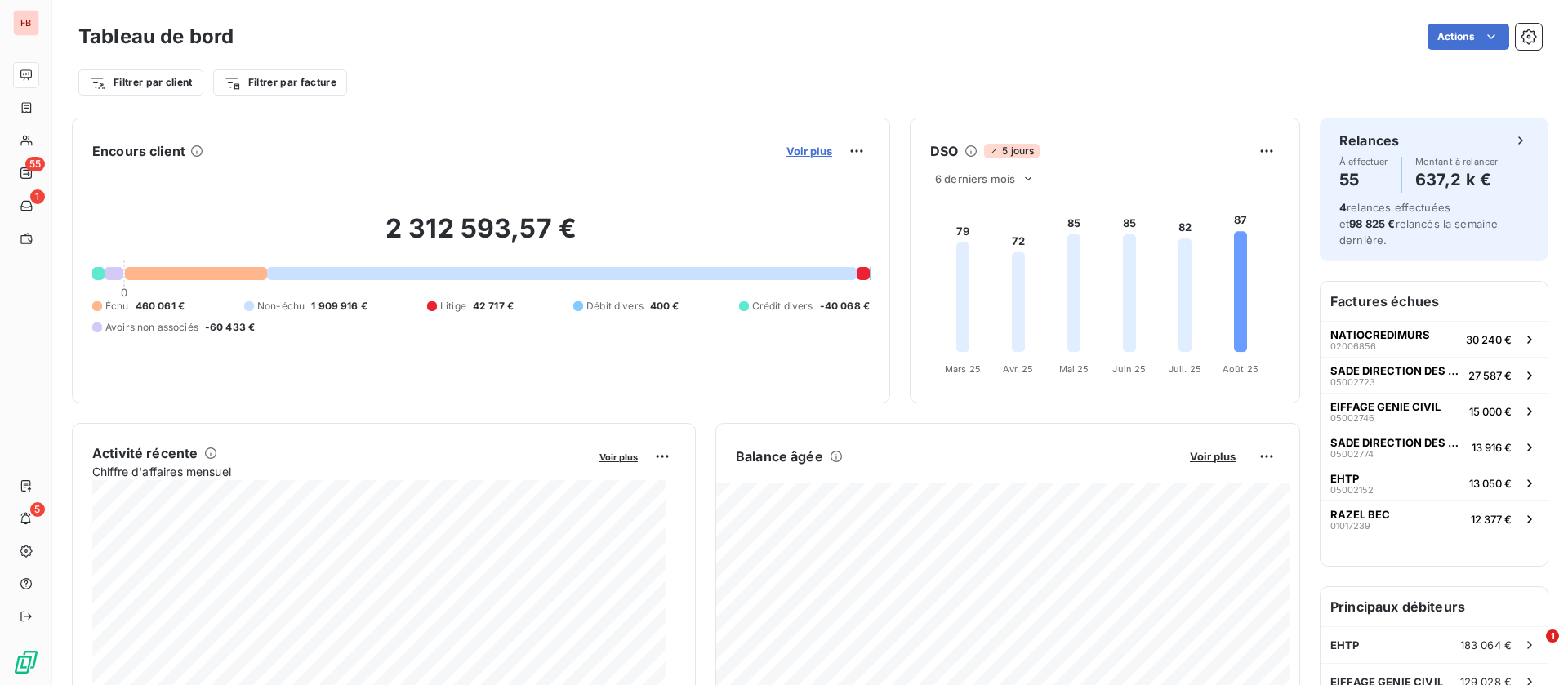
click at [801, 149] on span "Voir plus" at bounding box center [810, 151] width 46 height 13
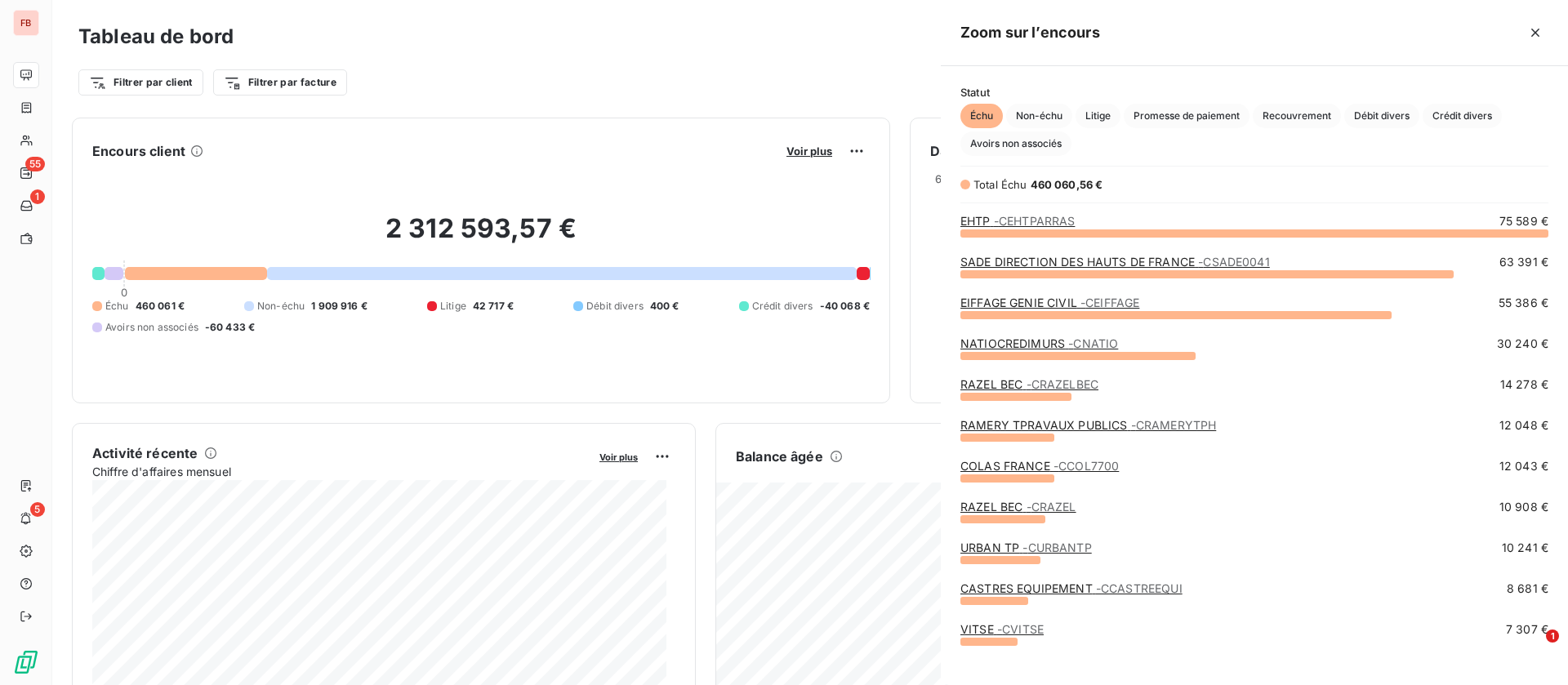
scroll to position [433, 608]
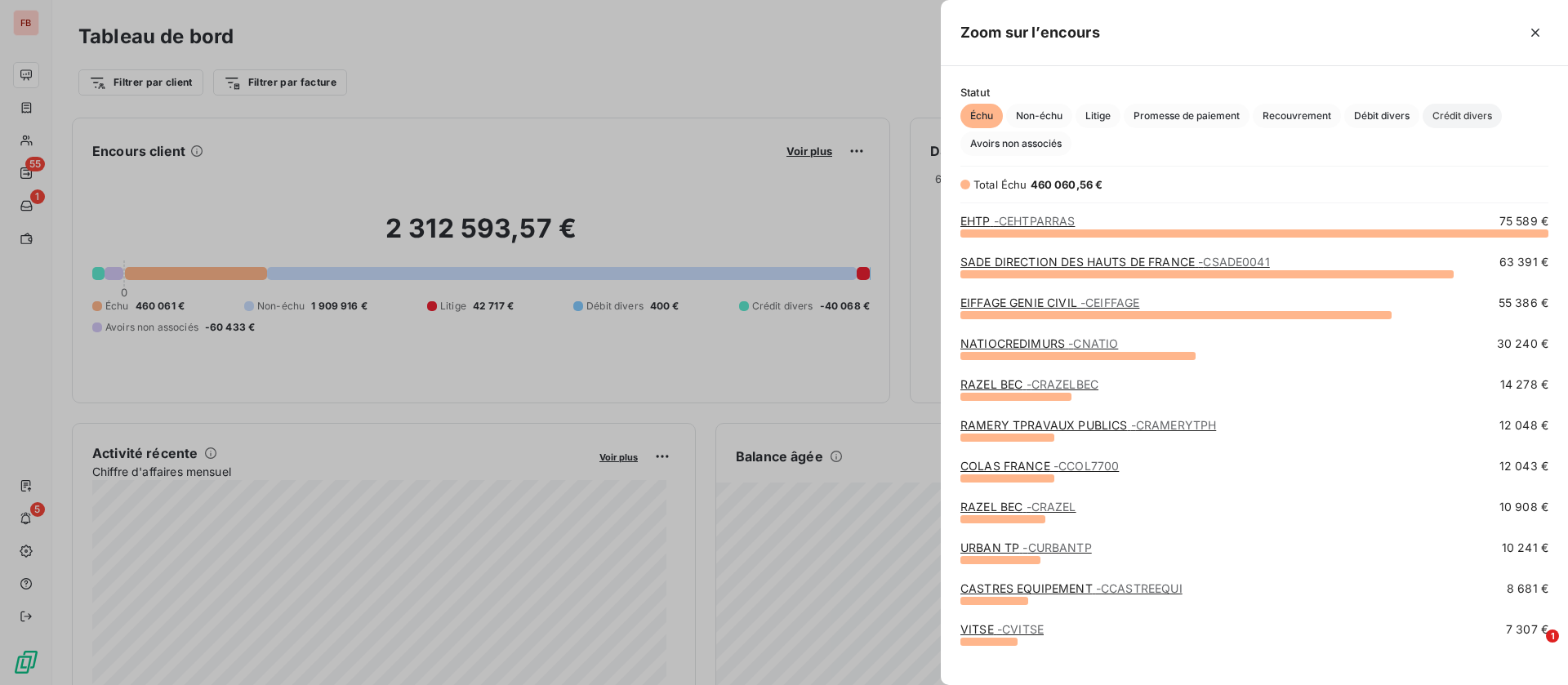
click at [1462, 117] on span "Crédit divers" at bounding box center [1463, 116] width 79 height 25
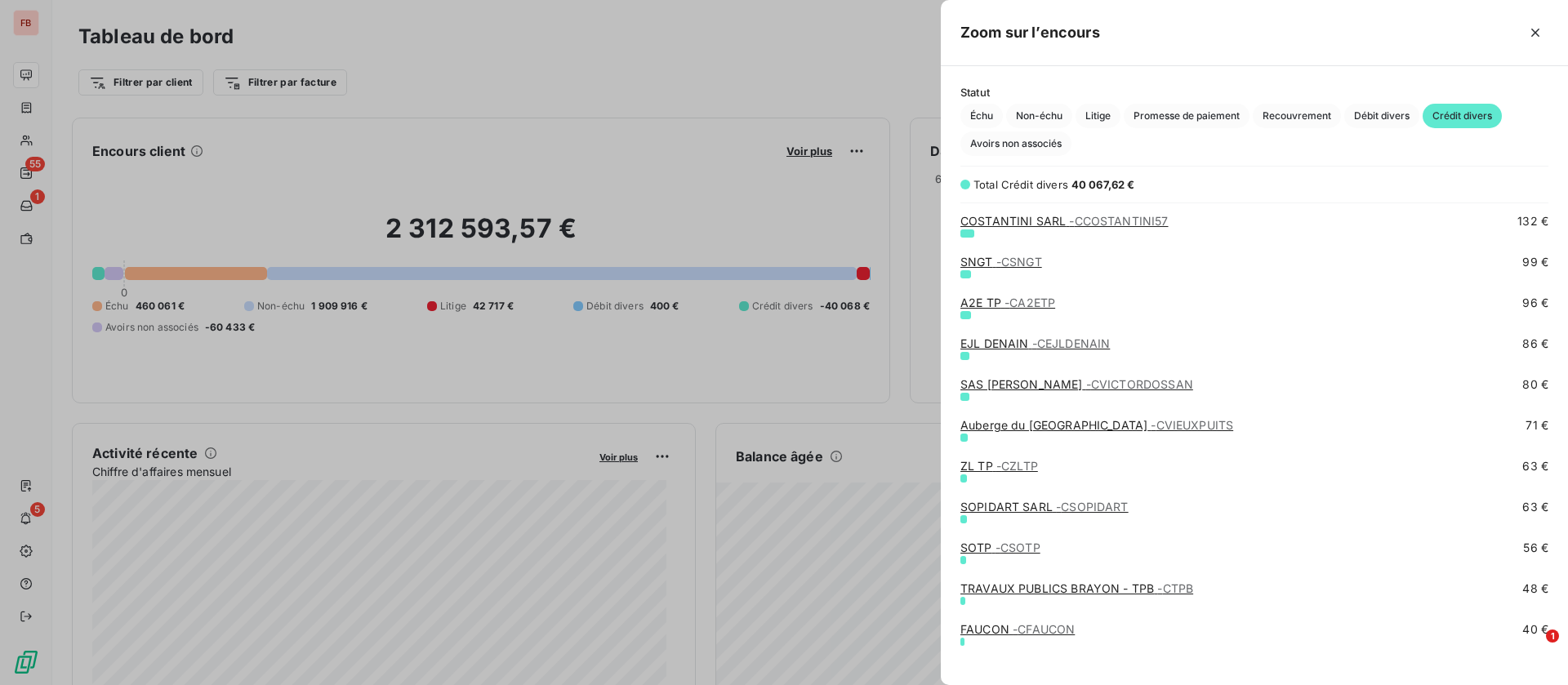
scroll to position [1445, 0]
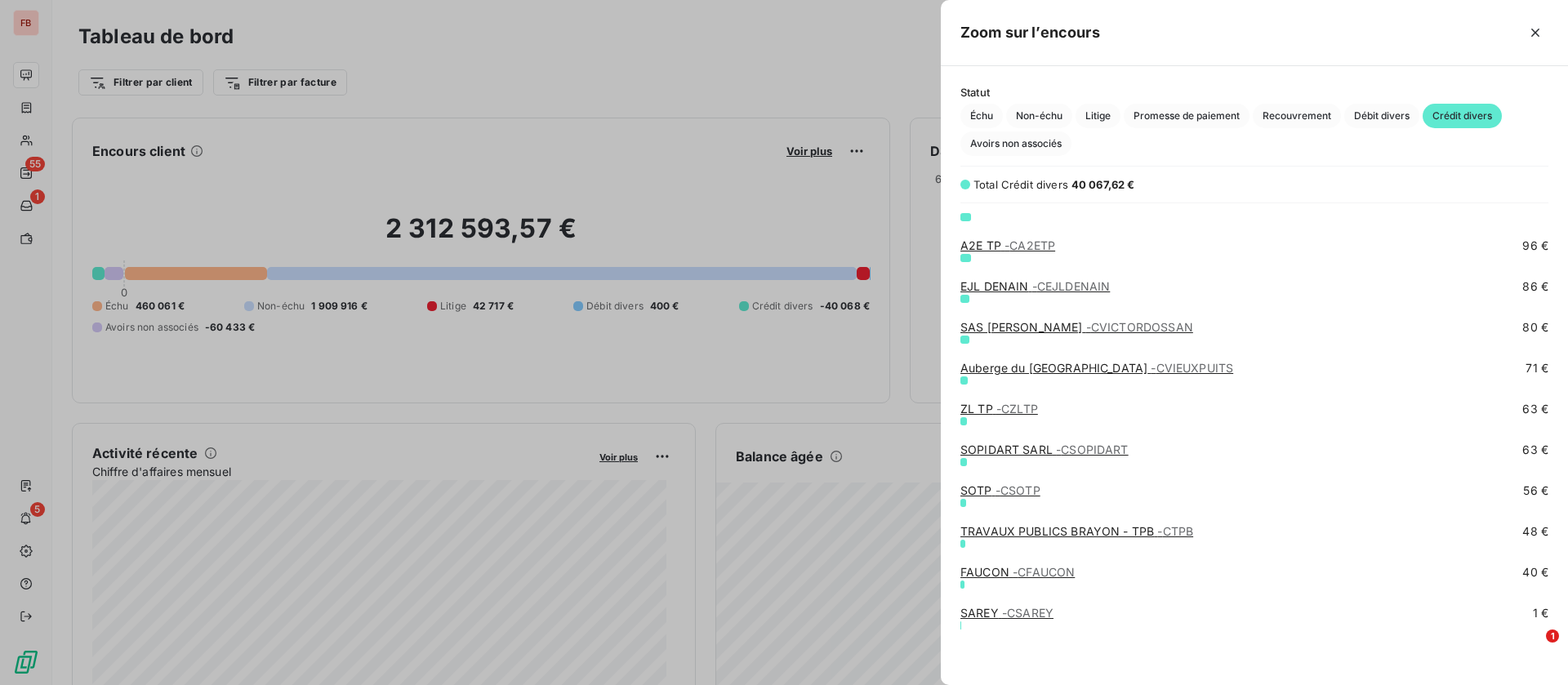
click at [1050, 565] on span "- CFAUCON" at bounding box center [1044, 572] width 62 height 14
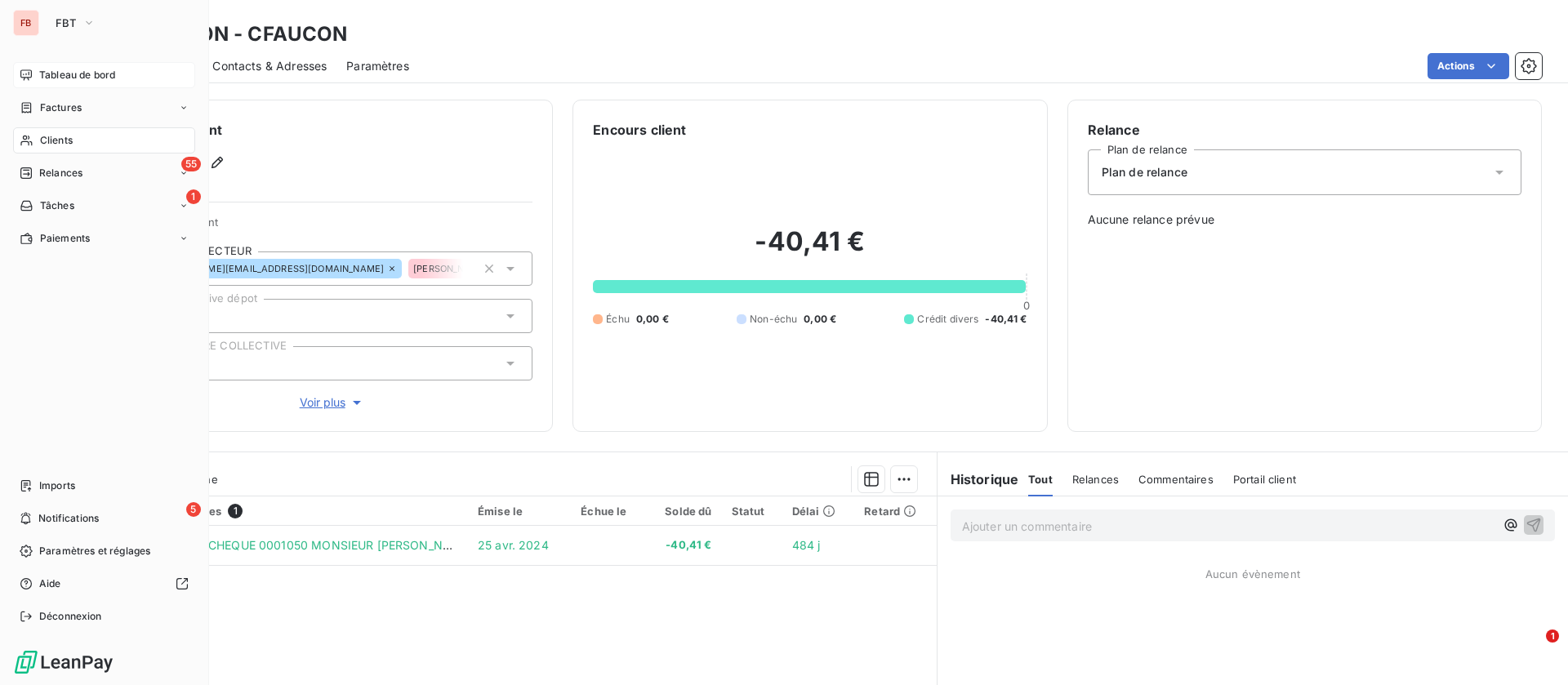
click at [48, 72] on span "Tableau de bord" at bounding box center [77, 75] width 76 height 15
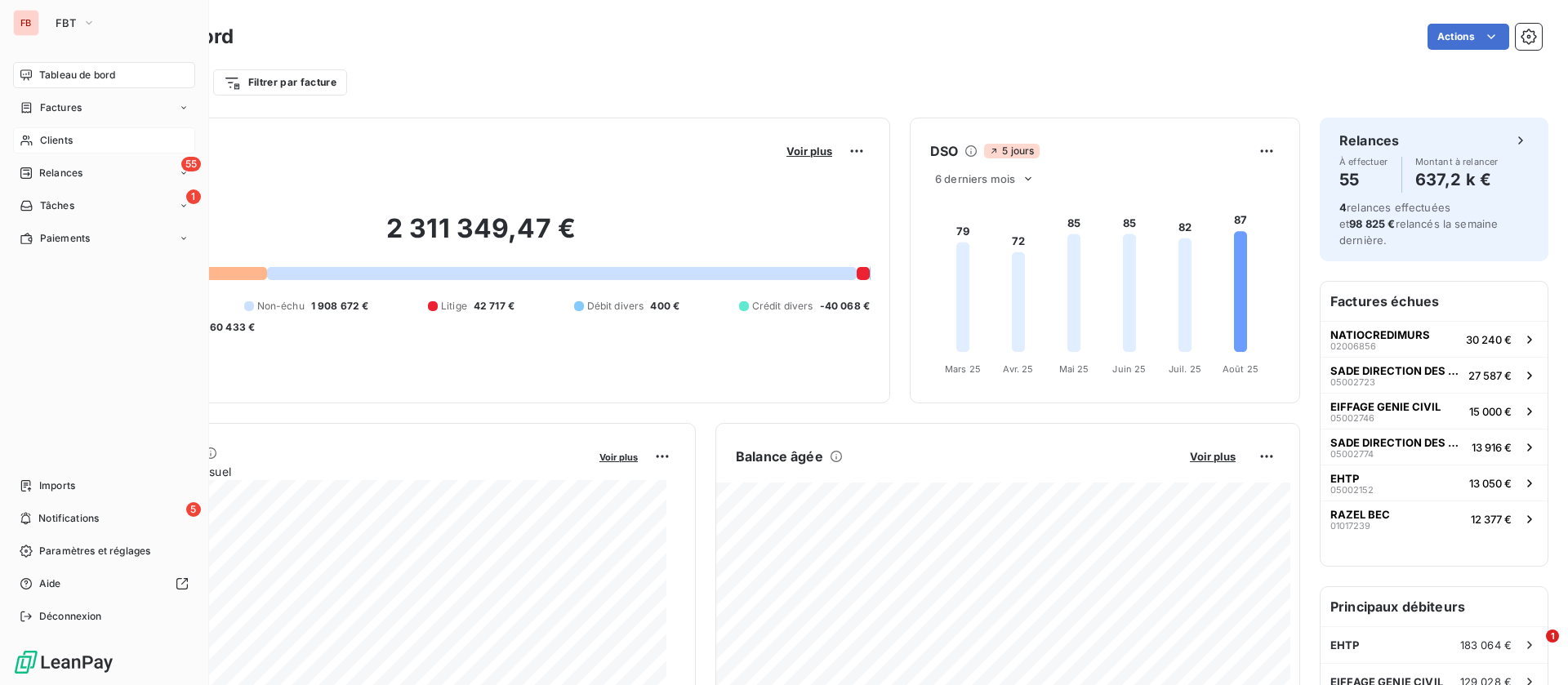
click at [79, 137] on div "Clients" at bounding box center [104, 140] width 182 height 26
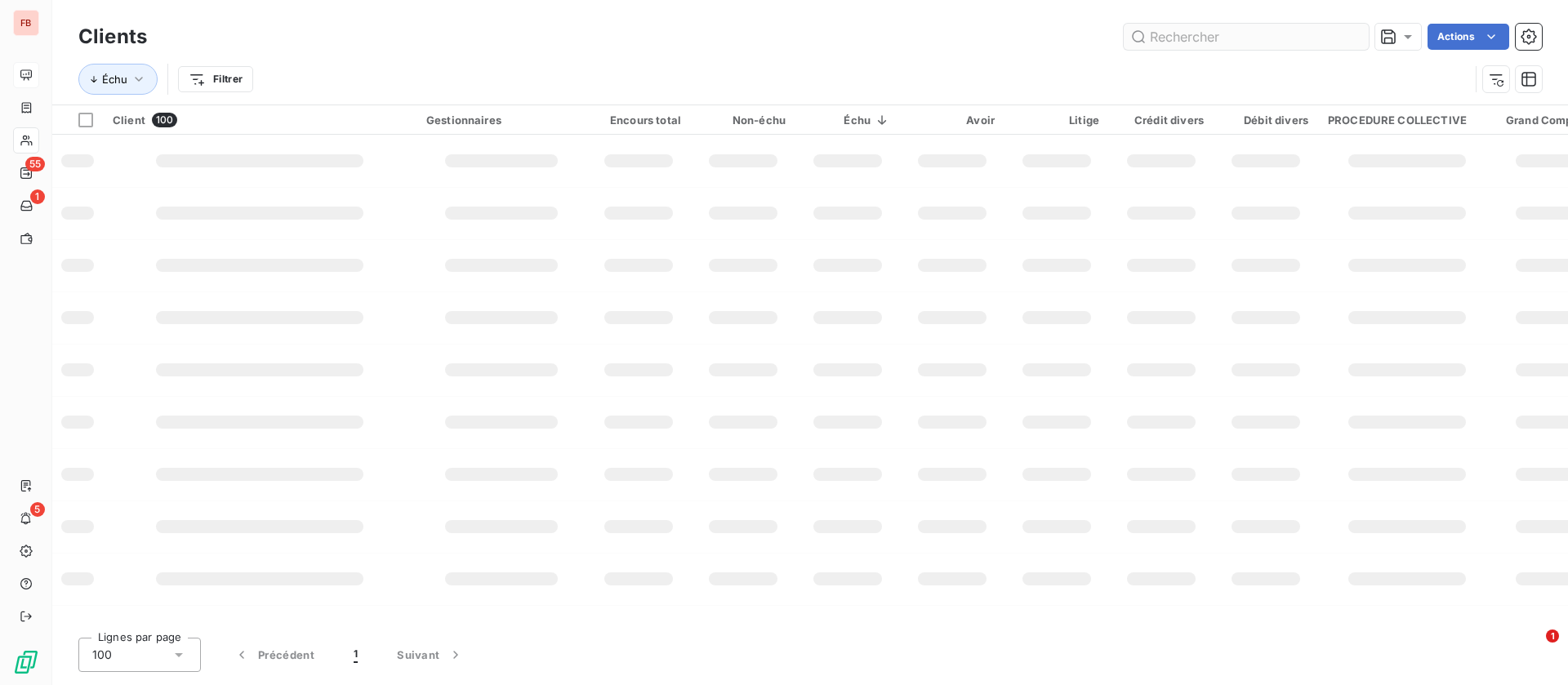
click at [1146, 44] on input "text" at bounding box center [1247, 37] width 245 height 26
type input "muller"
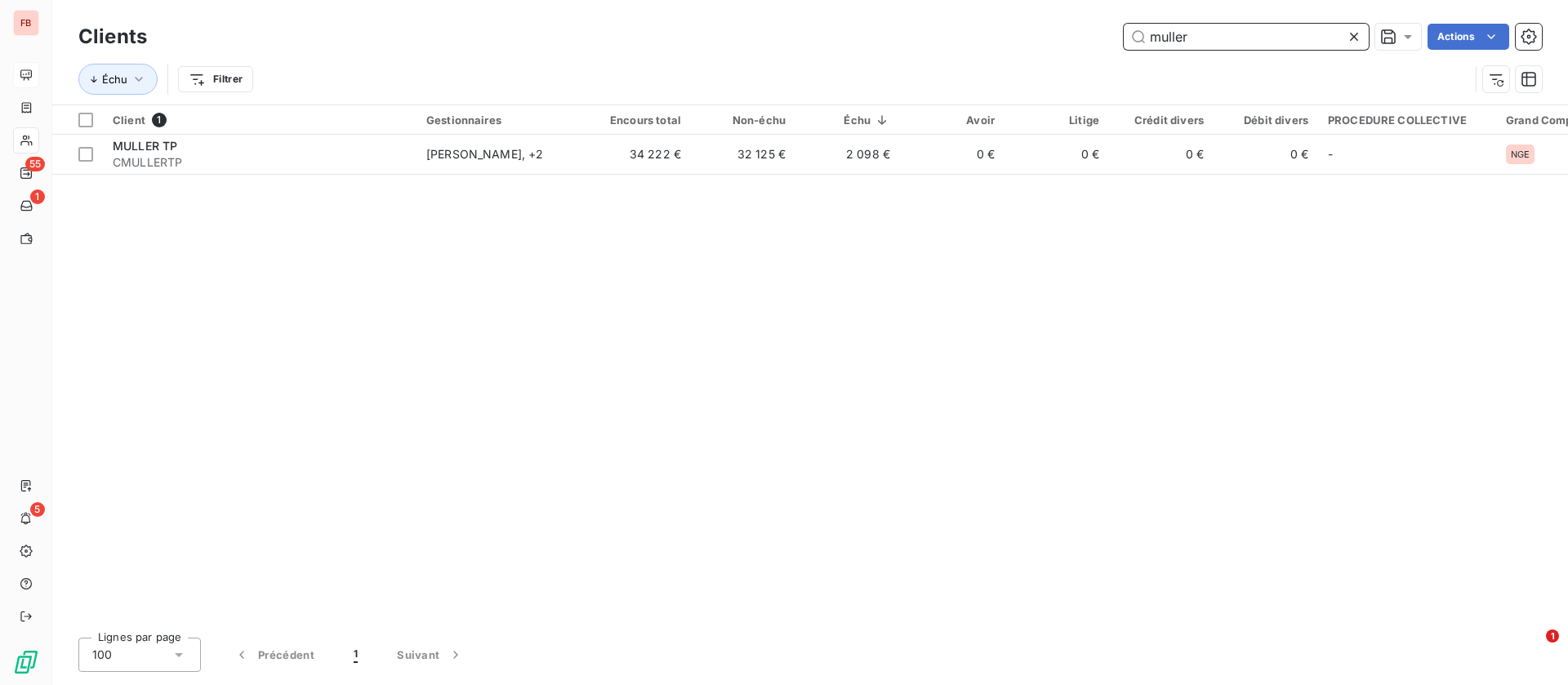
click at [1217, 37] on input "muller" at bounding box center [1247, 37] width 245 height 26
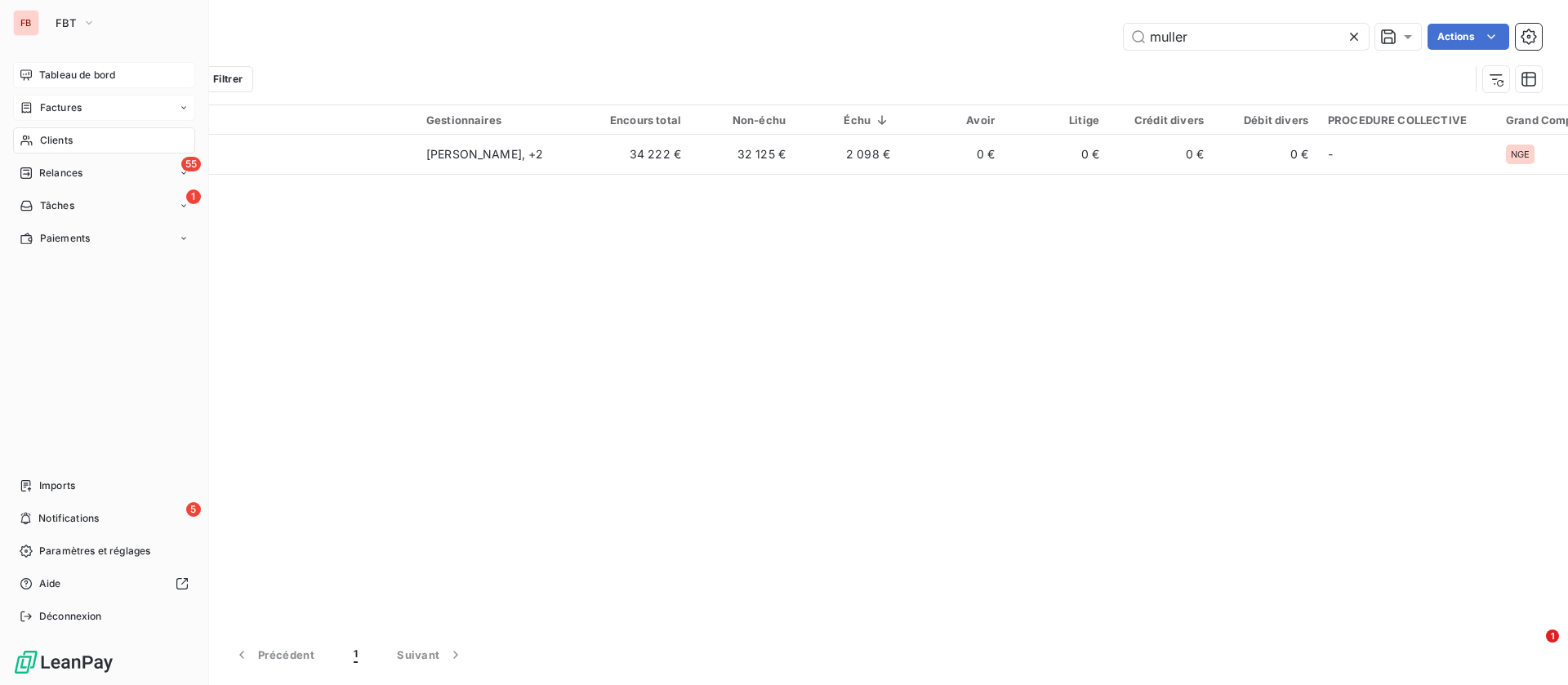
click at [34, 103] on div "Factures" at bounding box center [50, 108] width 62 height 15
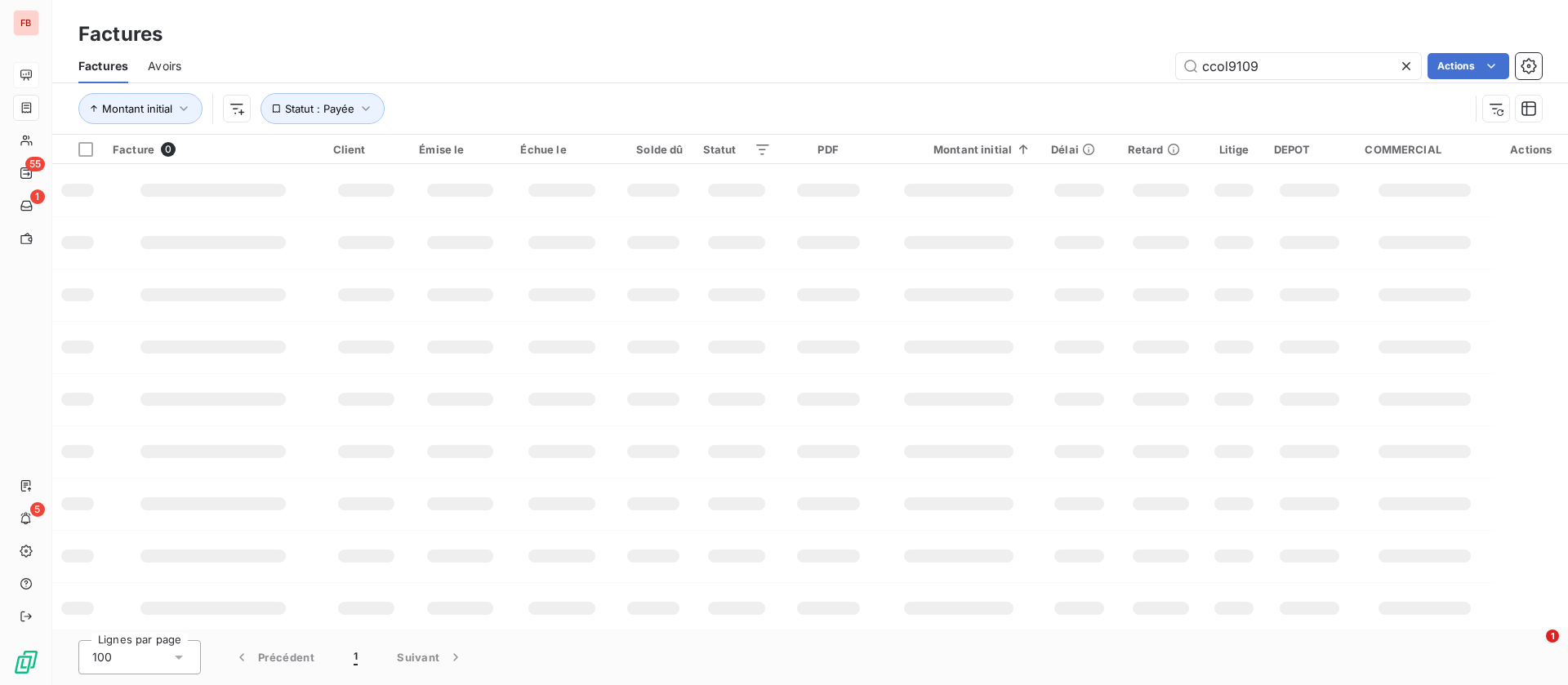
drag, startPoint x: 1270, startPoint y: 66, endPoint x: 1064, endPoint y: 49, distance: 206.7
click at [1066, 56] on div "ccol9109 Actions" at bounding box center [871, 66] width 1341 height 26
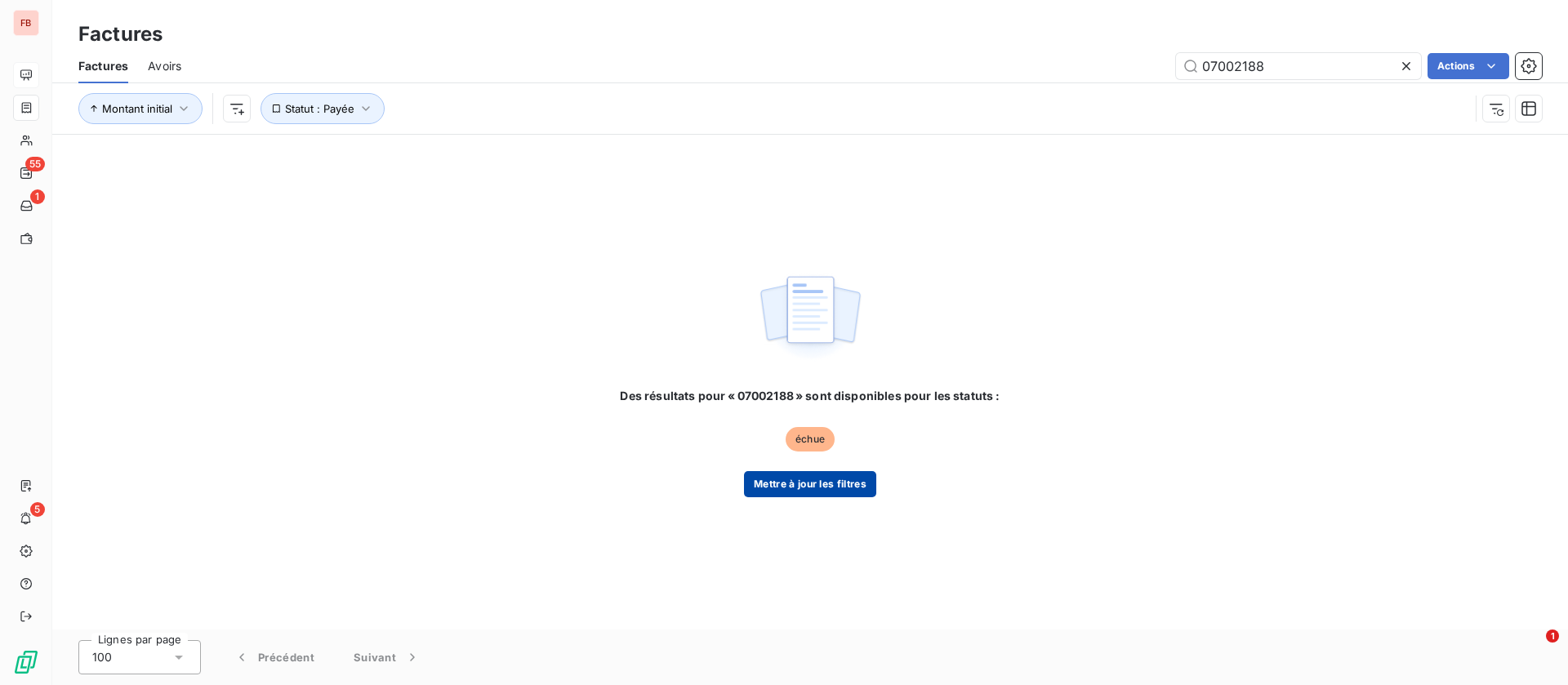
click at [833, 486] on button "Mettre à jour les filtres" at bounding box center [810, 485] width 132 height 26
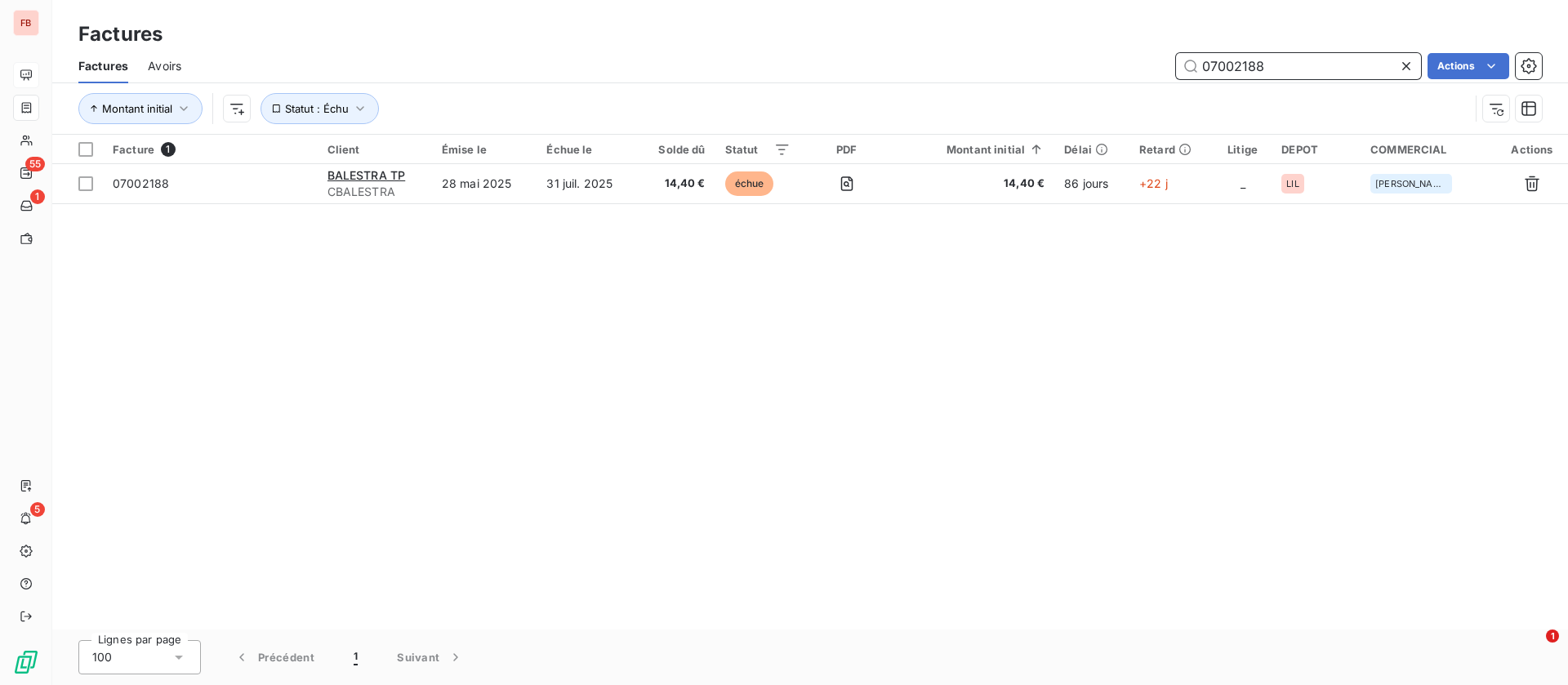
drag, startPoint x: 1203, startPoint y: 62, endPoint x: 1239, endPoint y: 39, distance: 42.7
click at [1047, 58] on div "07002188 Actions" at bounding box center [871, 66] width 1341 height 26
type input "01017484"
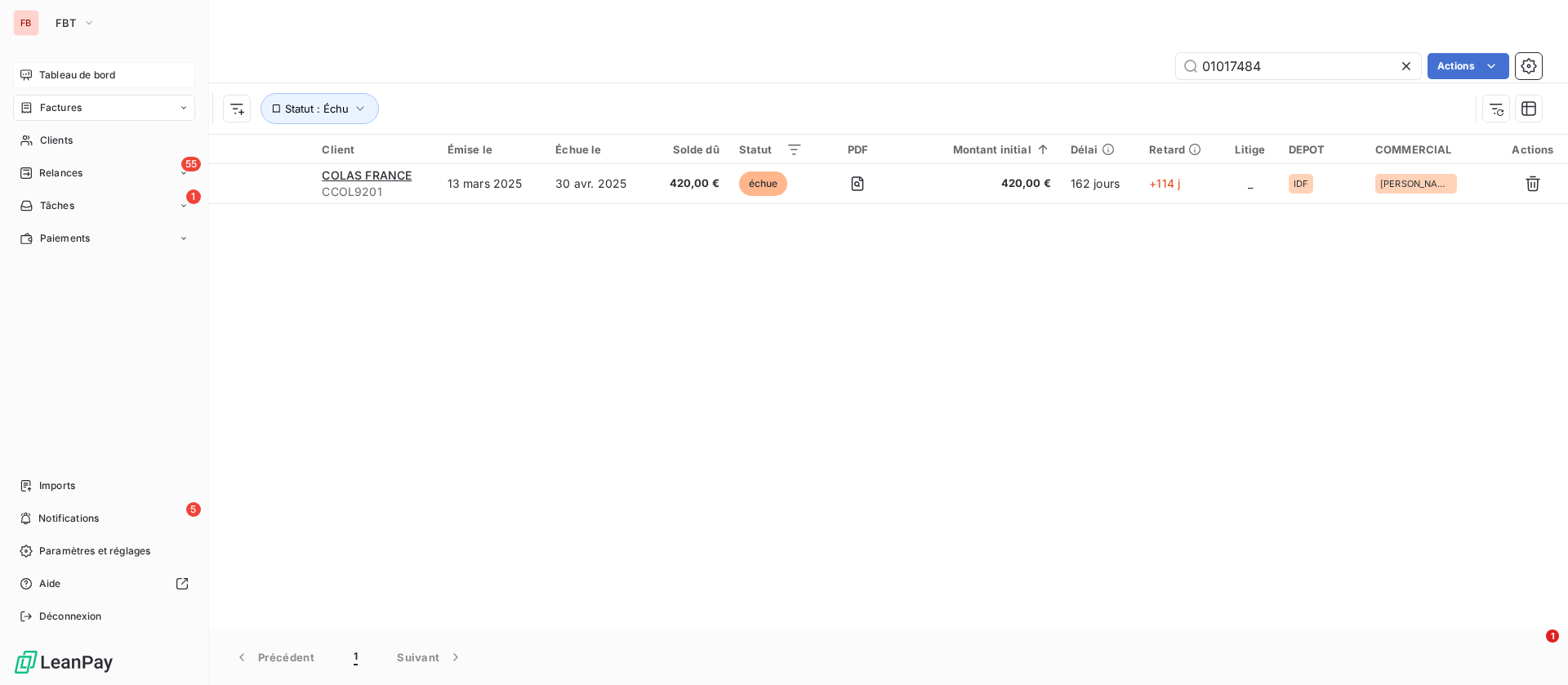
click at [81, 71] on span "Tableau de bord" at bounding box center [77, 75] width 76 height 15
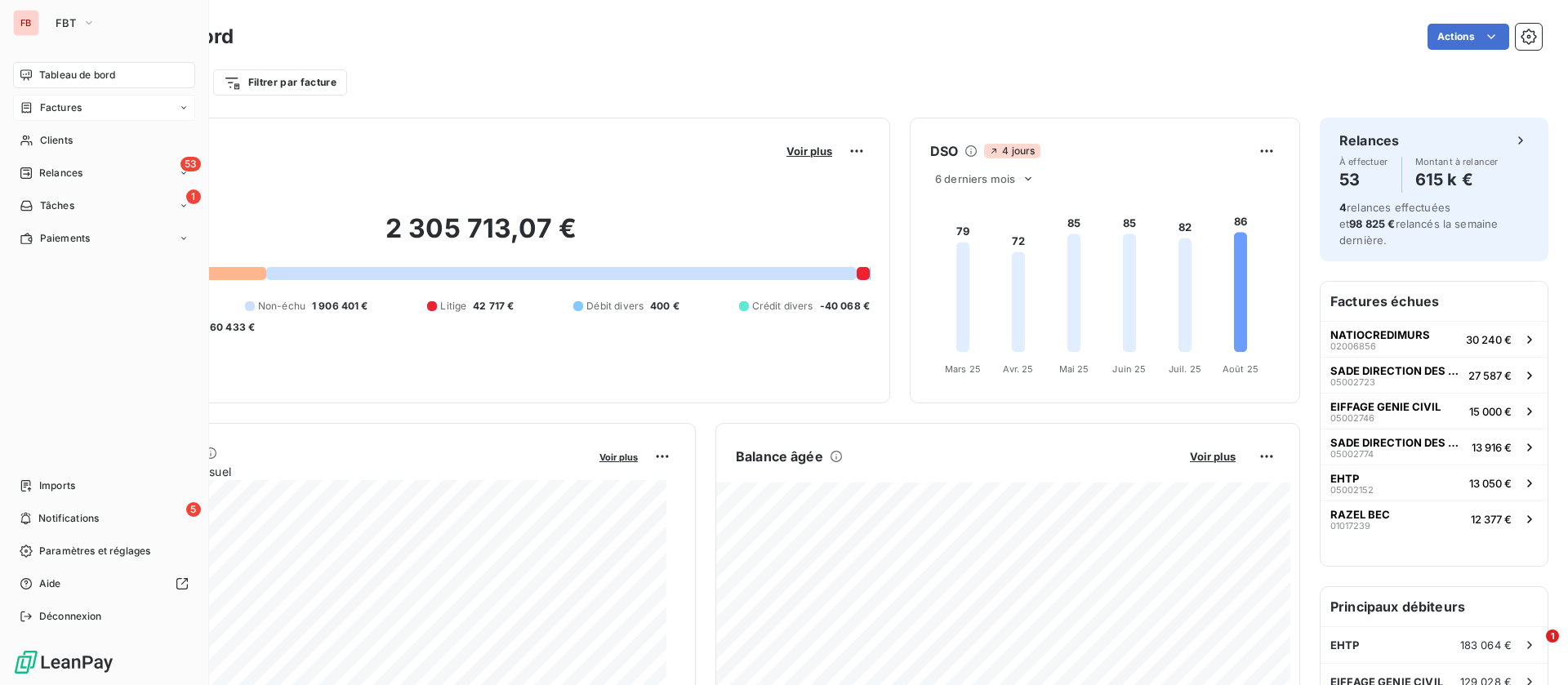
click at [47, 106] on span "Factures" at bounding box center [60, 108] width 41 height 15
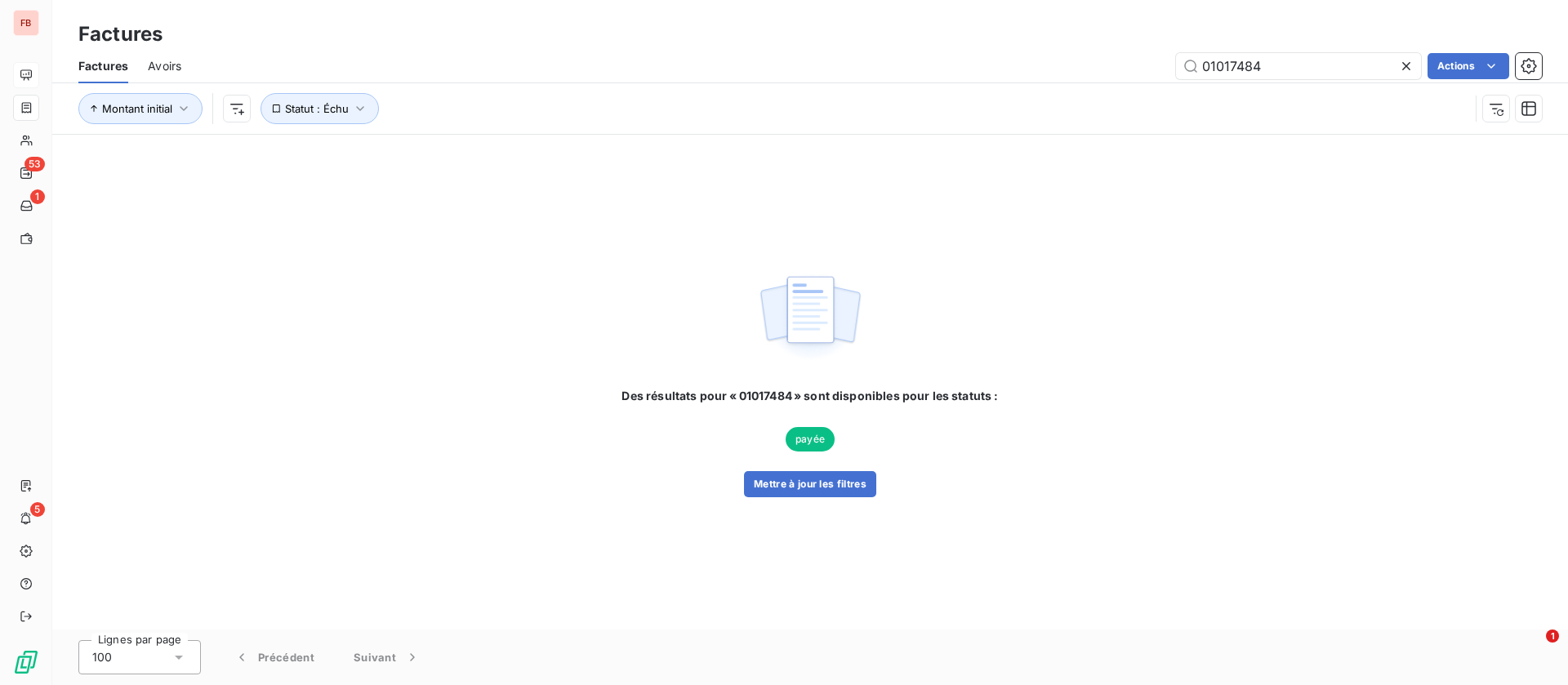
drag, startPoint x: 1313, startPoint y: 57, endPoint x: 1015, endPoint y: 76, distance: 298.6
click at [1016, 76] on div "01017484 Actions" at bounding box center [871, 66] width 1341 height 26
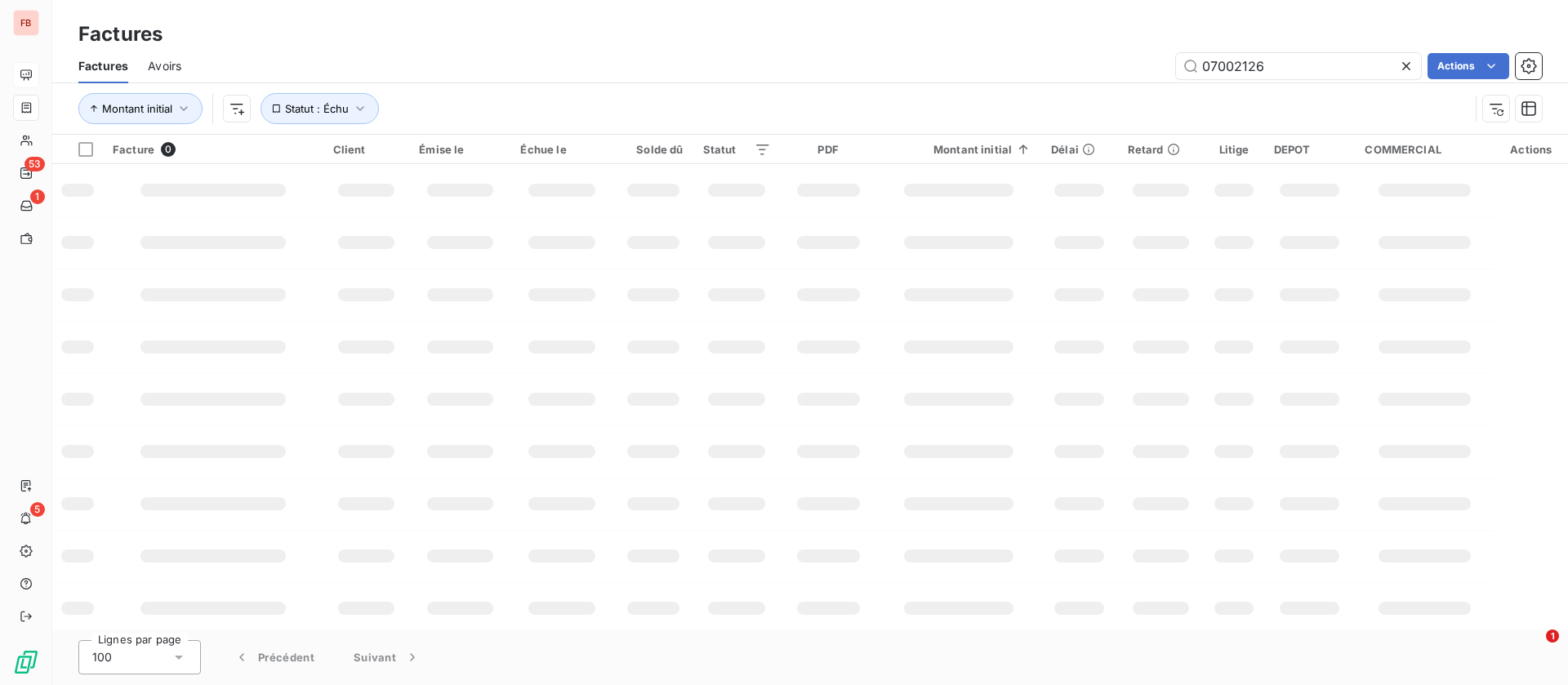
type input "07002126"
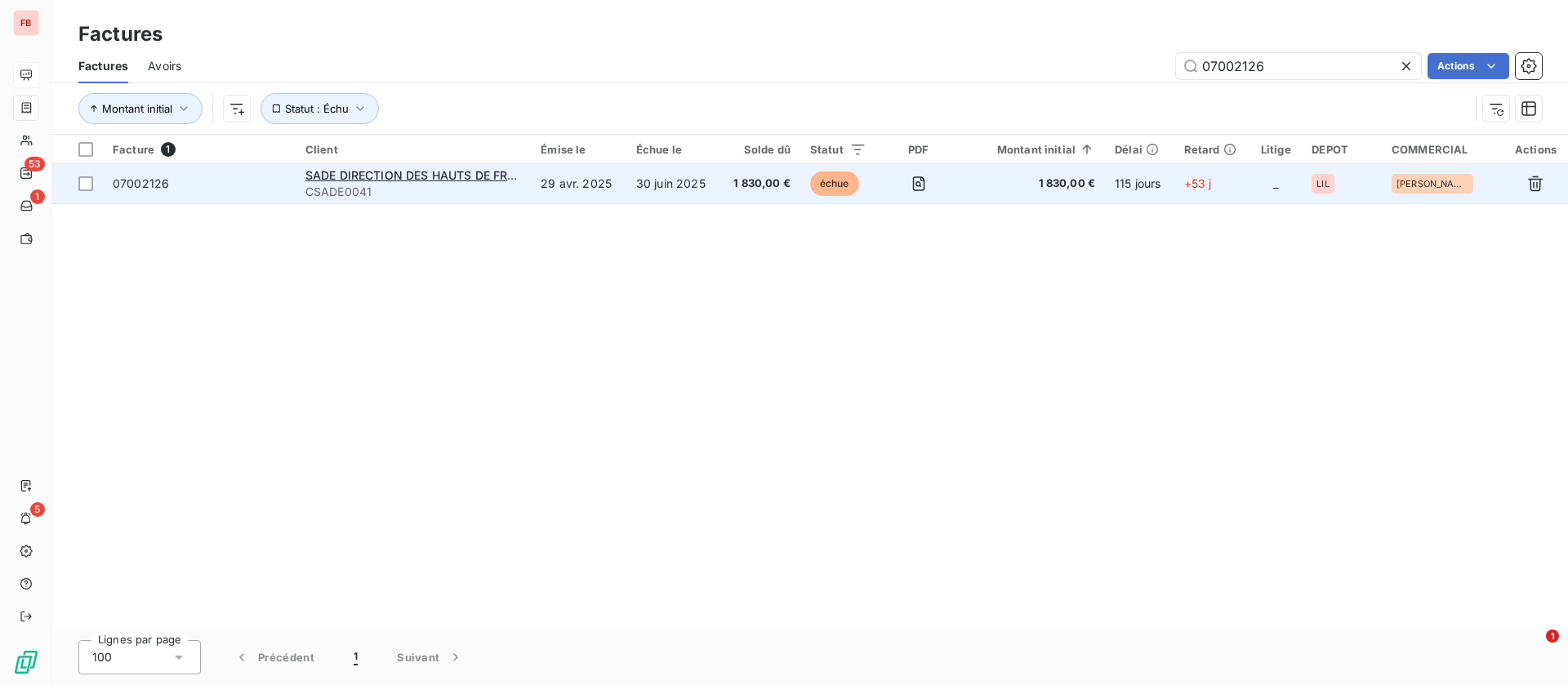
click at [353, 184] on span "CSADE0041" at bounding box center [413, 192] width 215 height 17
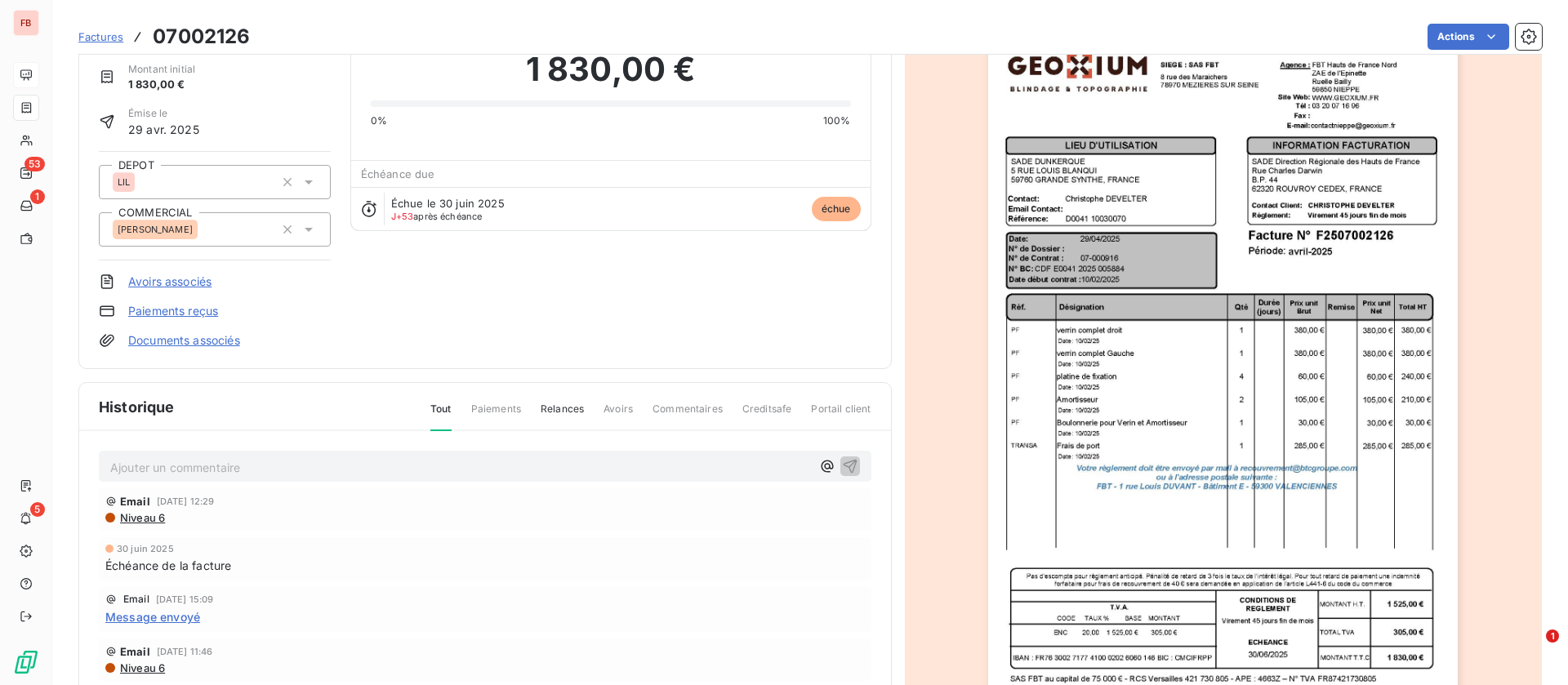
scroll to position [124, 0]
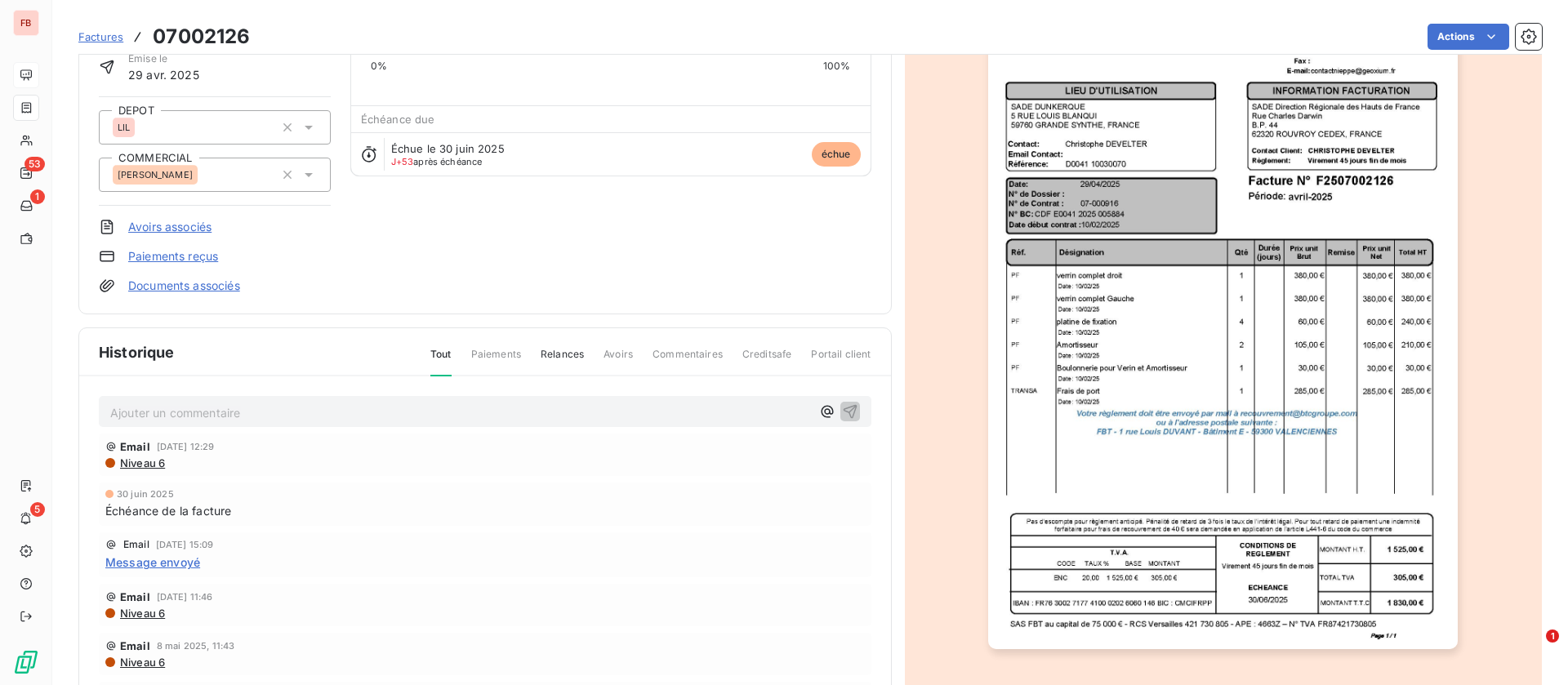
click at [187, 410] on p "Ajouter un commentaire ﻿" at bounding box center [461, 412] width 701 height 20
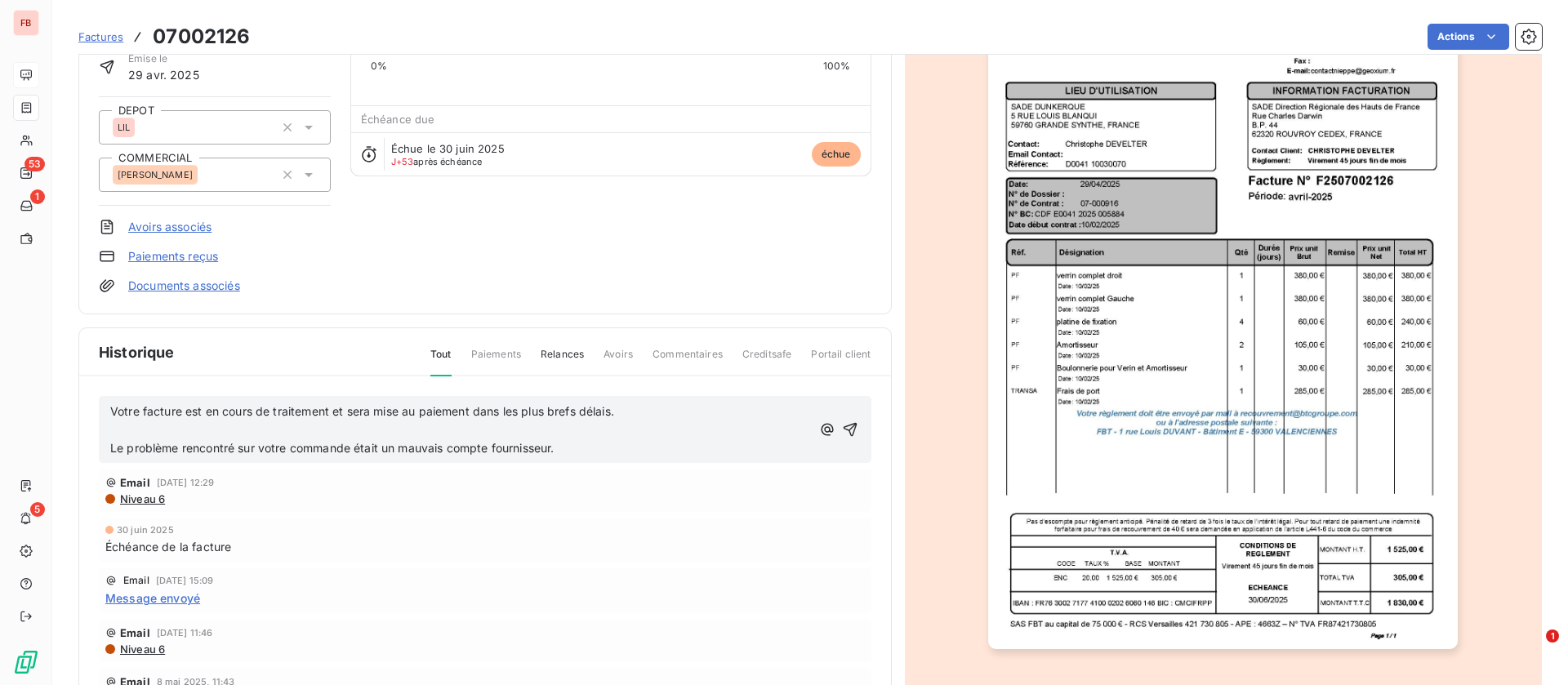
click at [420, 431] on p "﻿" at bounding box center [461, 429] width 701 height 19
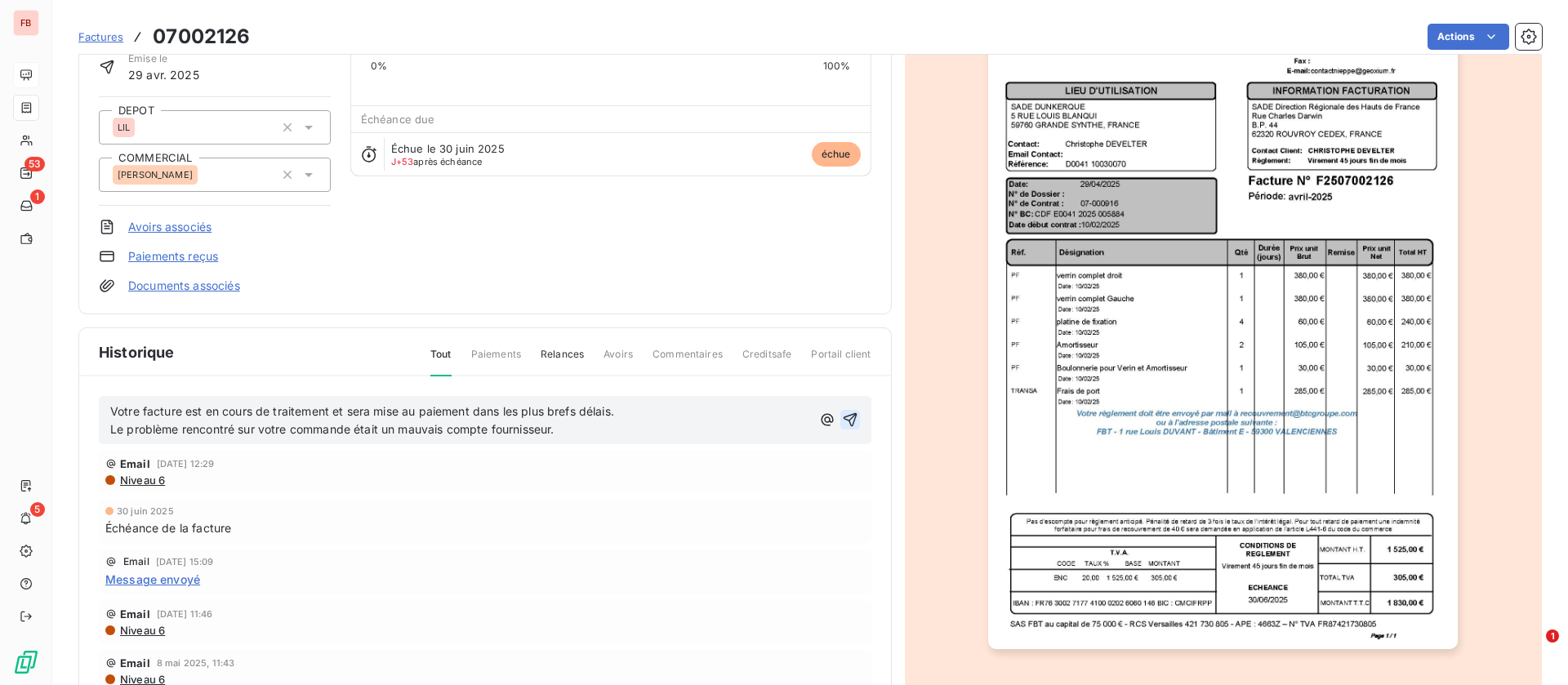
click at [842, 415] on icon "button" at bounding box center [850, 419] width 17 height 17
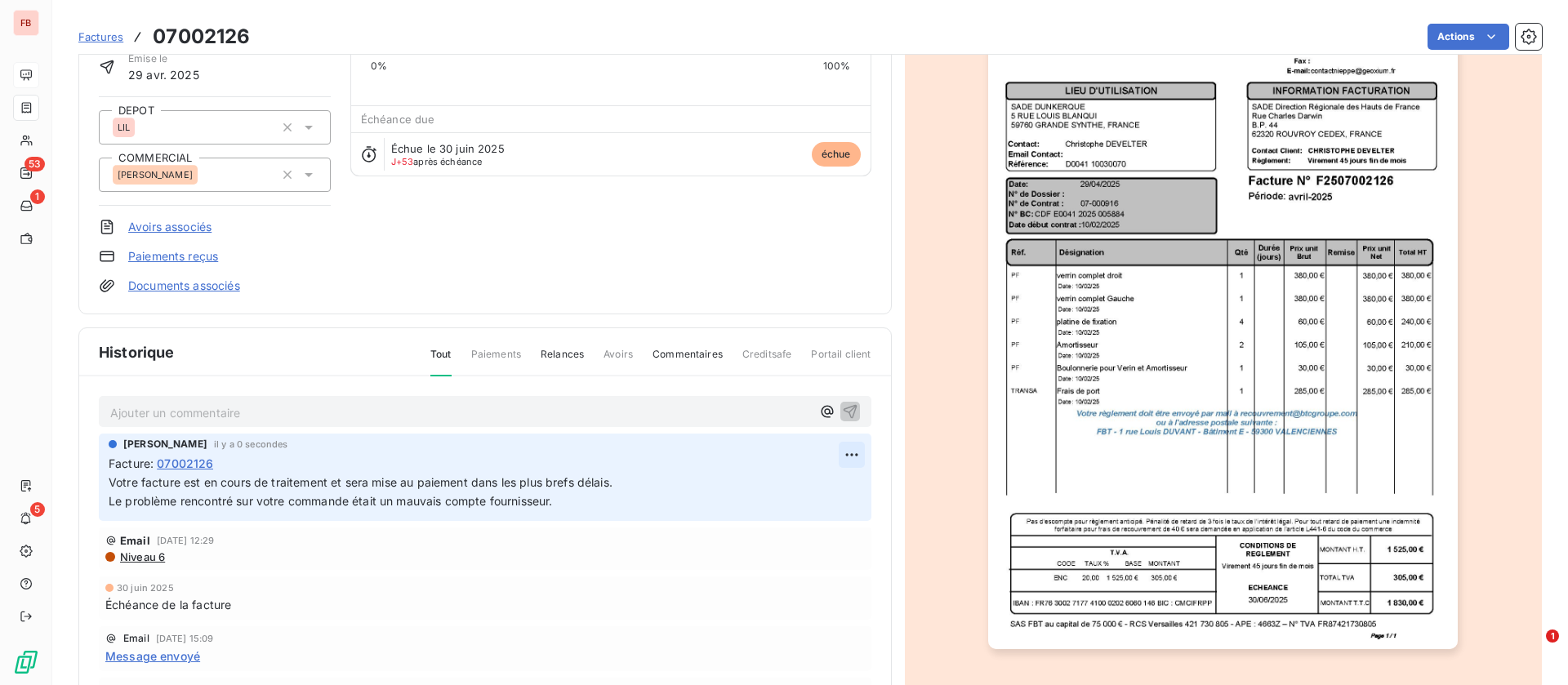
click at [825, 453] on html "FB 53 1 5 Factures 07002126 Actions SADE DIRECTION DES HAUTS DE FRANCE CSADE004…" at bounding box center [784, 342] width 1568 height 685
click at [786, 487] on div "Editer" at bounding box center [784, 491] width 92 height 26
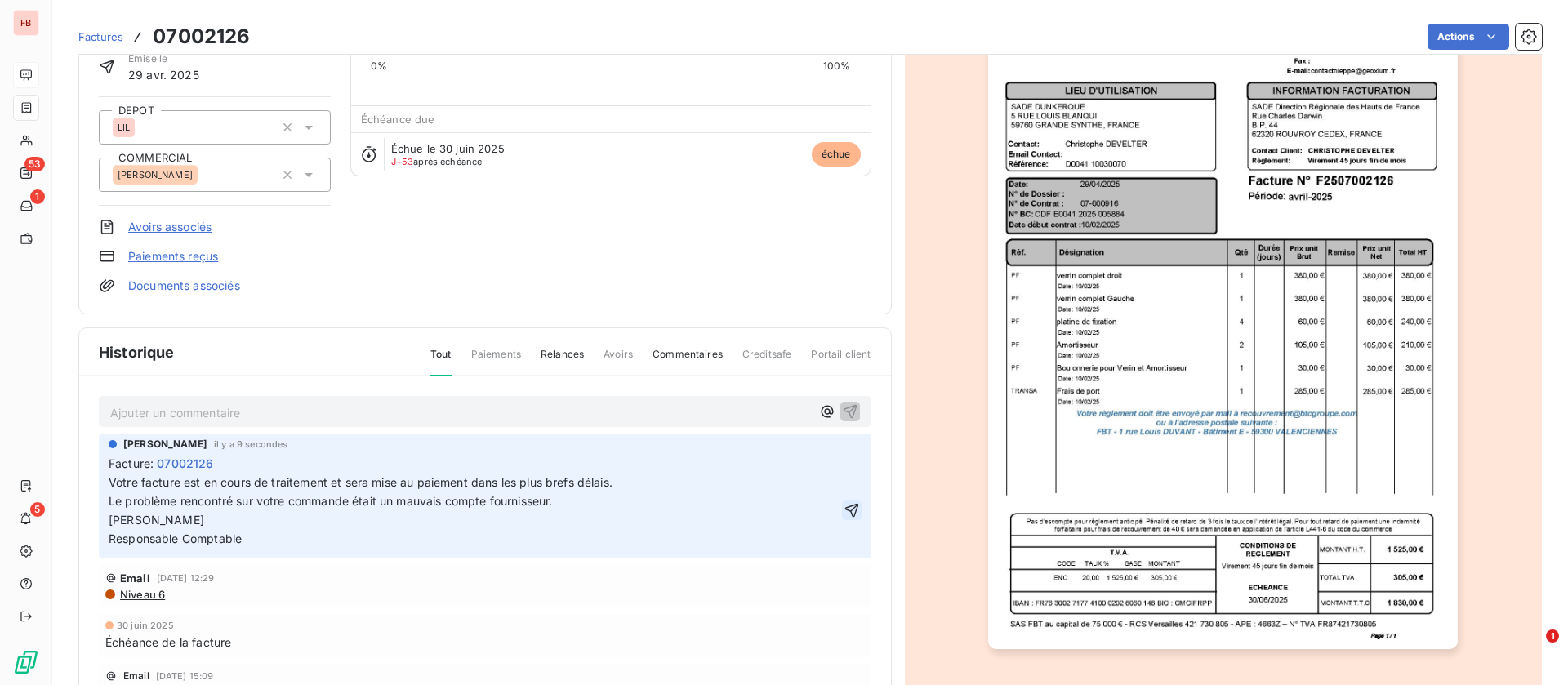
click at [844, 507] on icon "button" at bounding box center [852, 510] width 17 height 17
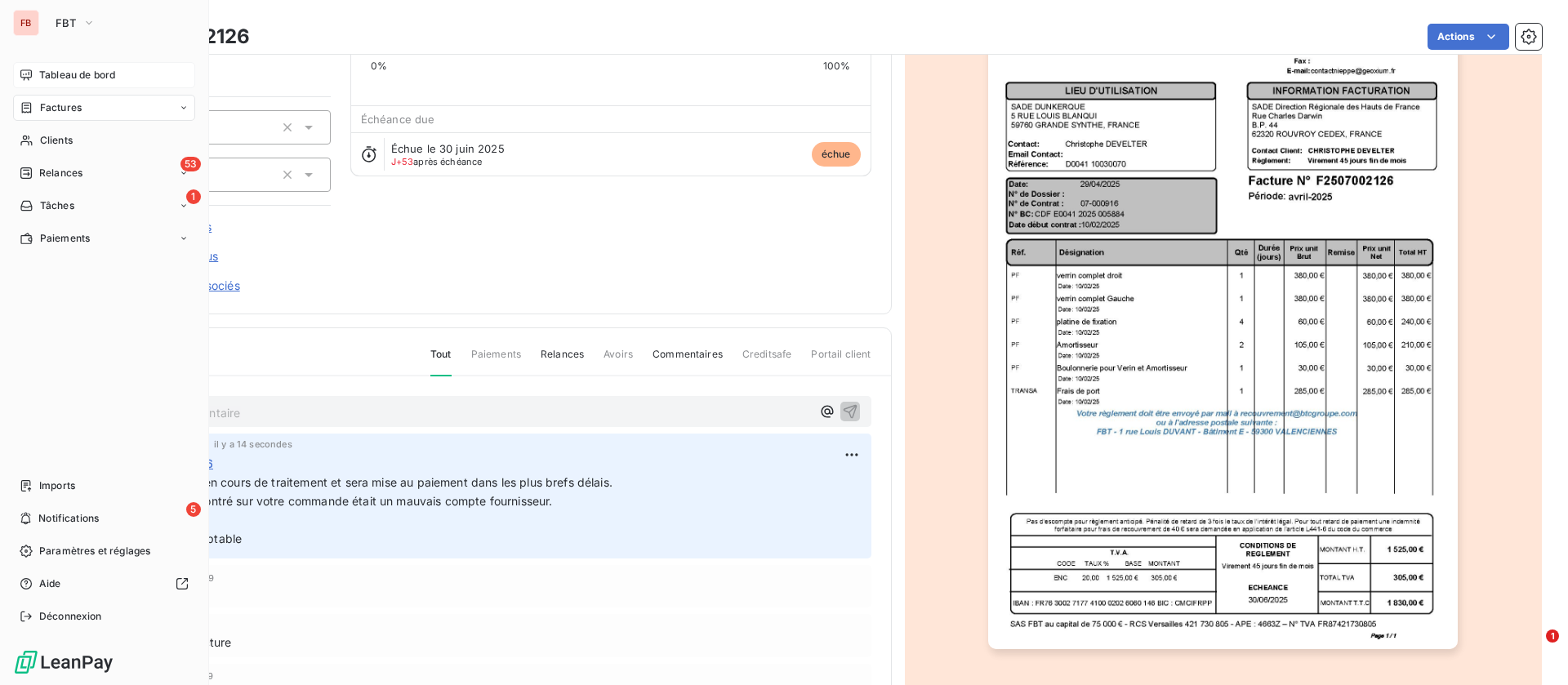
click at [45, 76] on span "Tableau de bord" at bounding box center [77, 75] width 76 height 15
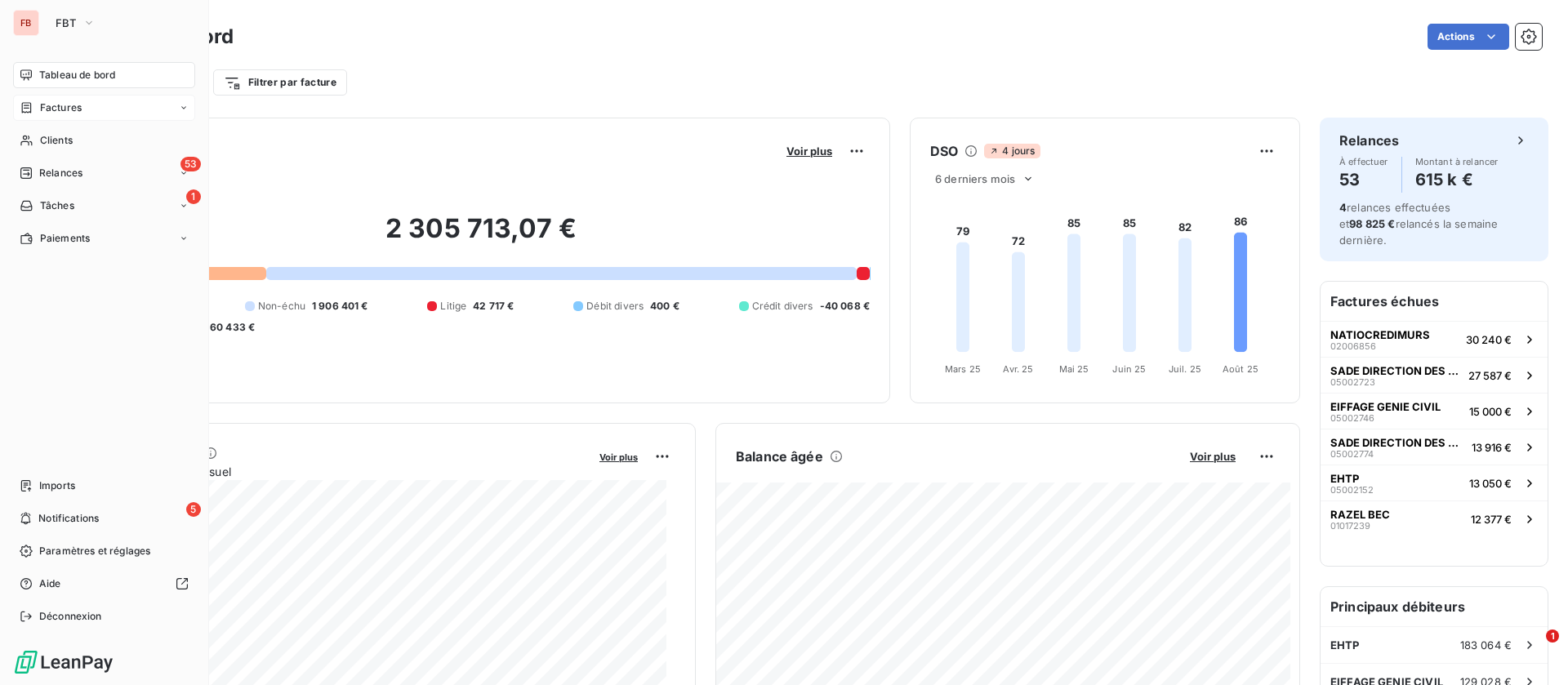
click at [43, 72] on span "Tableau de bord" at bounding box center [77, 75] width 76 height 15
click at [39, 78] on span "Tableau de bord" at bounding box center [77, 75] width 76 height 15
click at [73, 139] on div "Clients" at bounding box center [104, 140] width 182 height 26
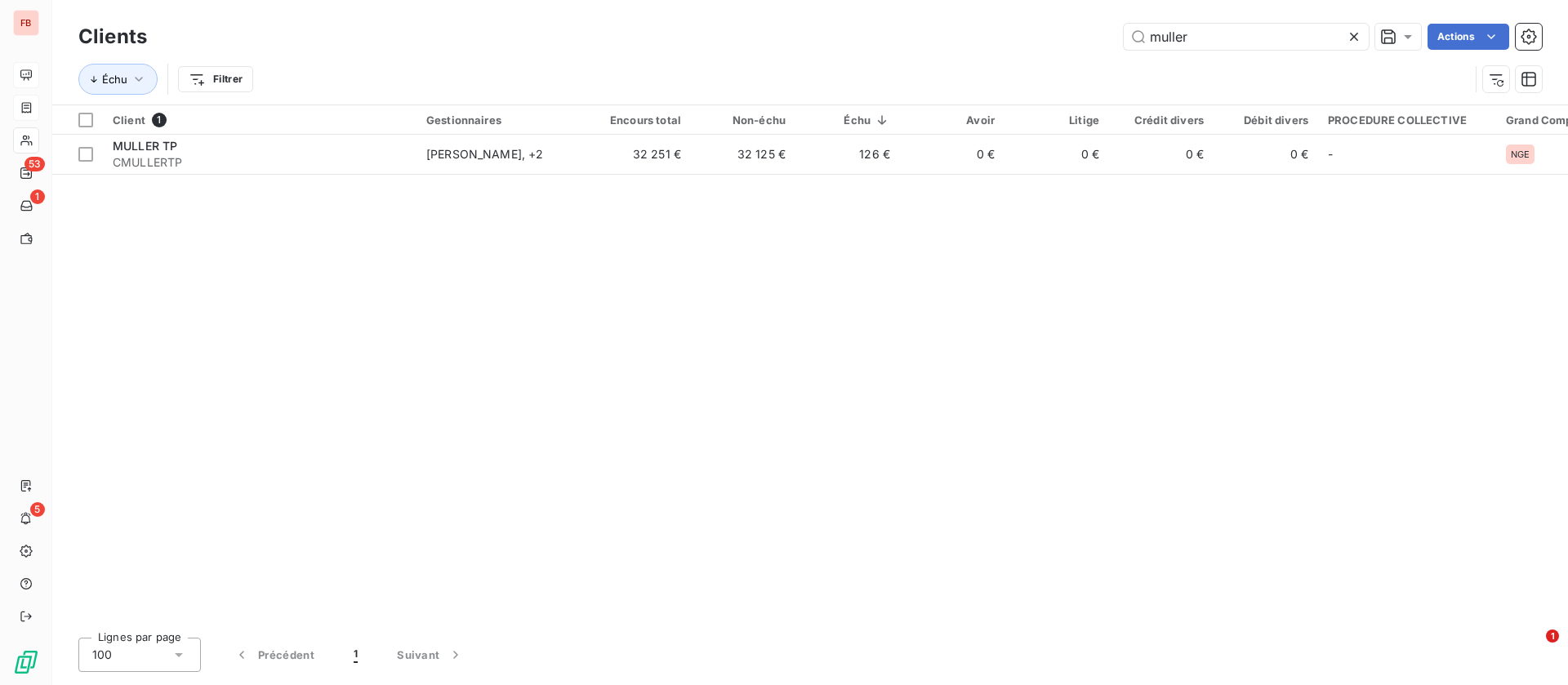
drag, startPoint x: 1208, startPoint y: 23, endPoint x: 1065, endPoint y: 34, distance: 143.4
click at [1023, 26] on div "Clients muller Actions" at bounding box center [810, 36] width 1464 height 34
click at [1055, 44] on div "Clients muller Actions" at bounding box center [810, 36] width 1464 height 34
drag, startPoint x: 1208, startPoint y: 31, endPoint x: 1081, endPoint y: 31, distance: 127.0
click at [1081, 31] on div "muller Actions" at bounding box center [855, 37] width 1376 height 26
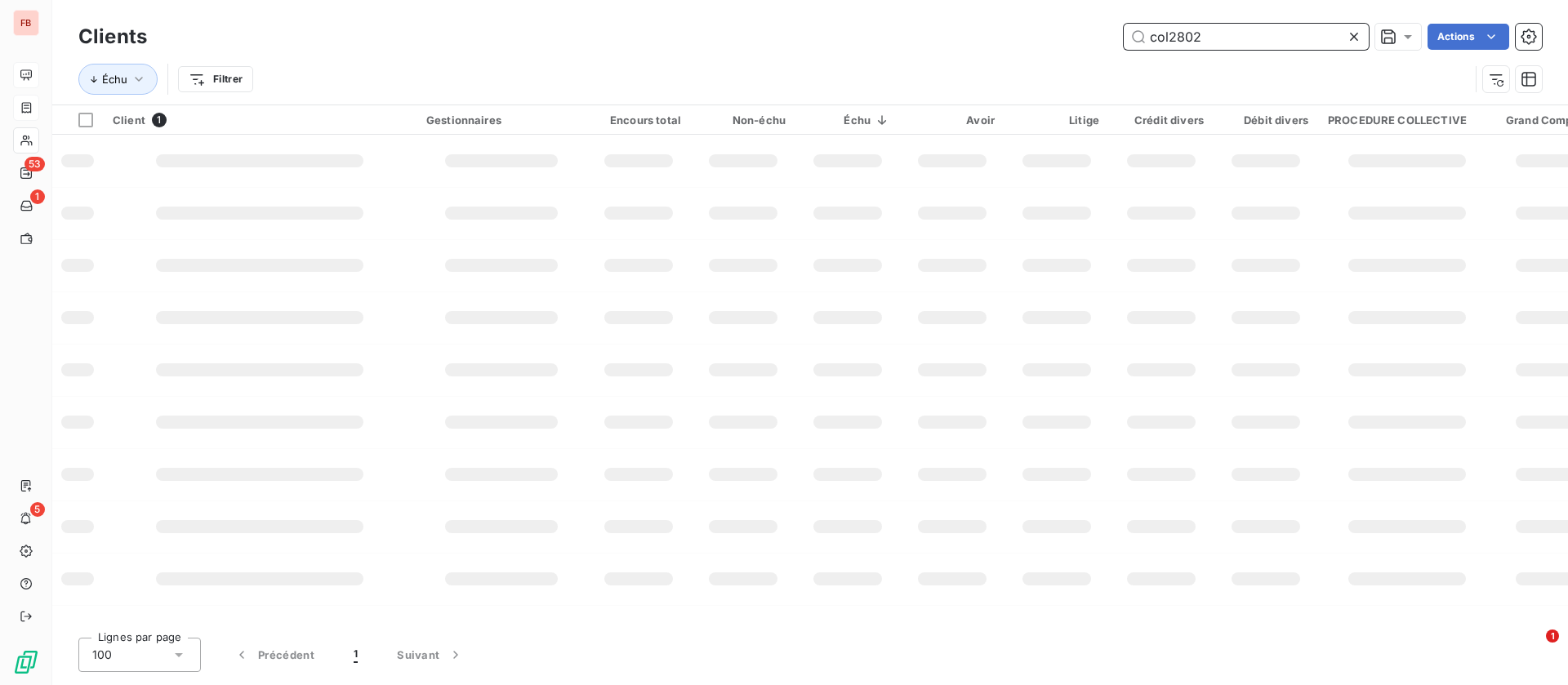
type input "col2802"
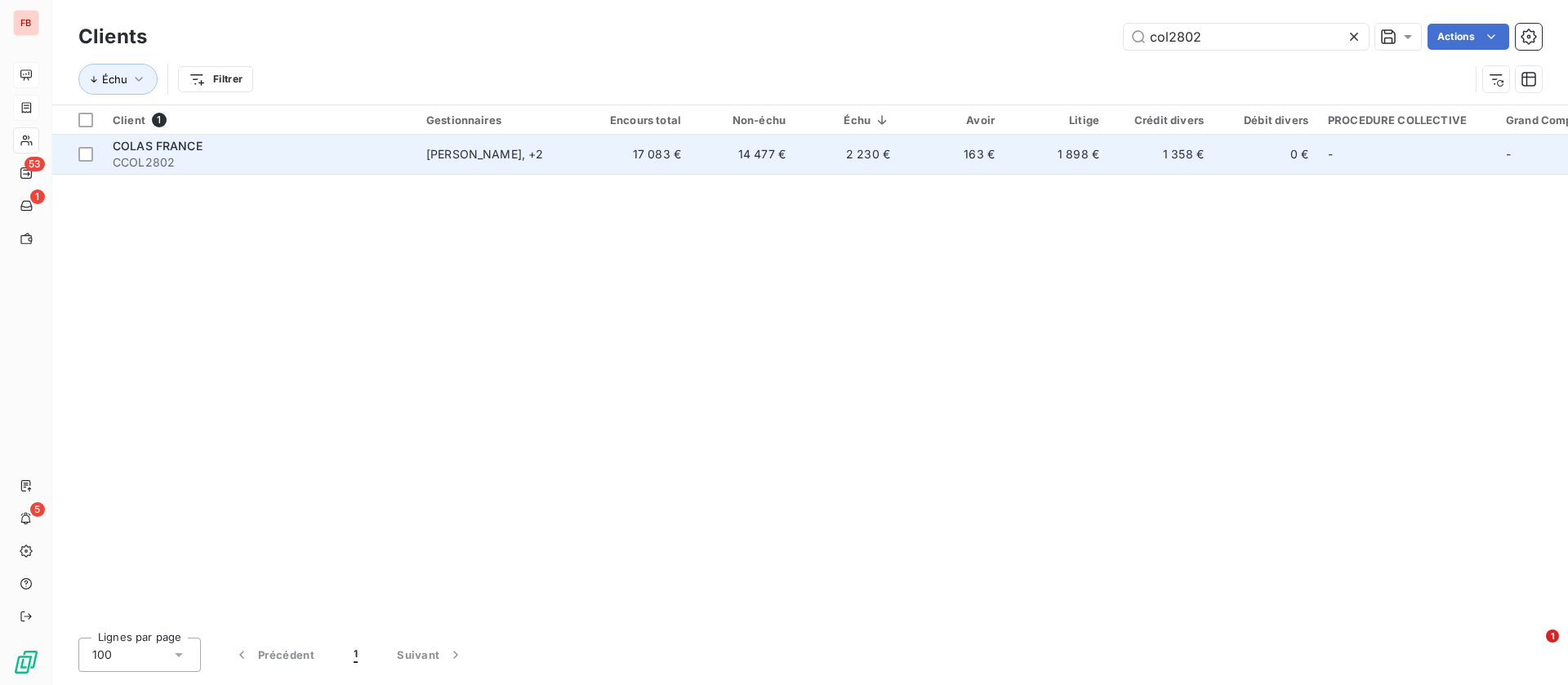
click at [554, 164] on td "Kevin Oravec , + 2" at bounding box center [501, 154] width 170 height 39
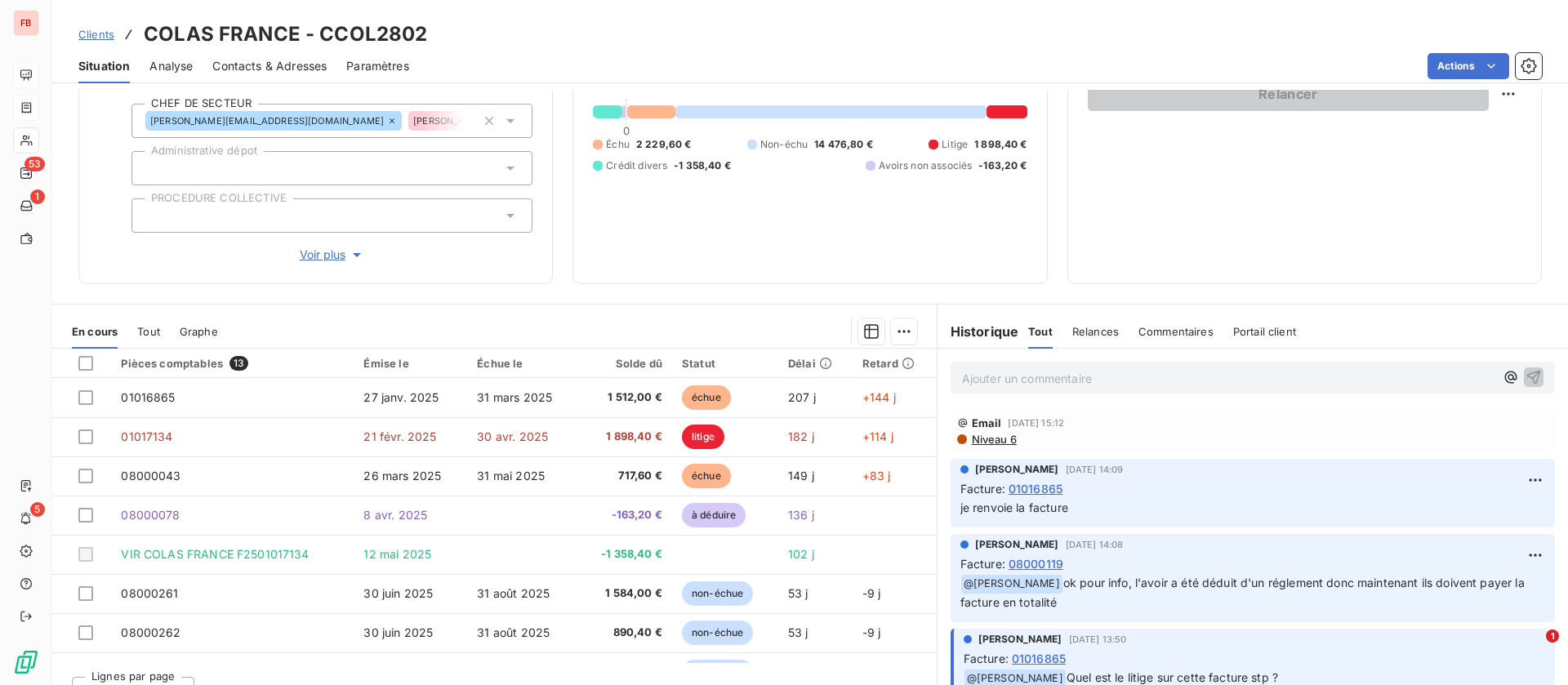
scroll to position [207, 0]
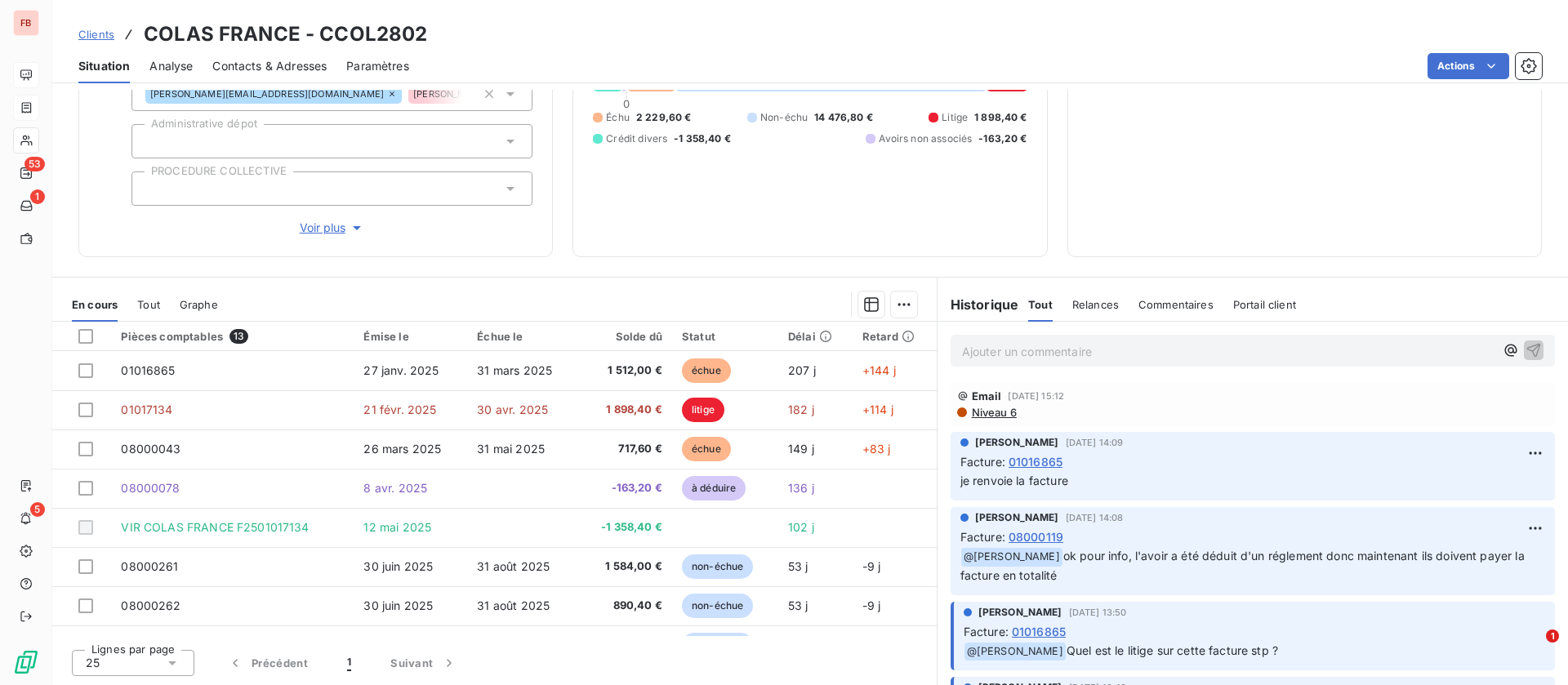
click at [1099, 342] on p "Ajouter un commentaire ﻿" at bounding box center [1228, 351] width 532 height 20
click at [1526, 348] on icon "button" at bounding box center [1534, 350] width 17 height 17
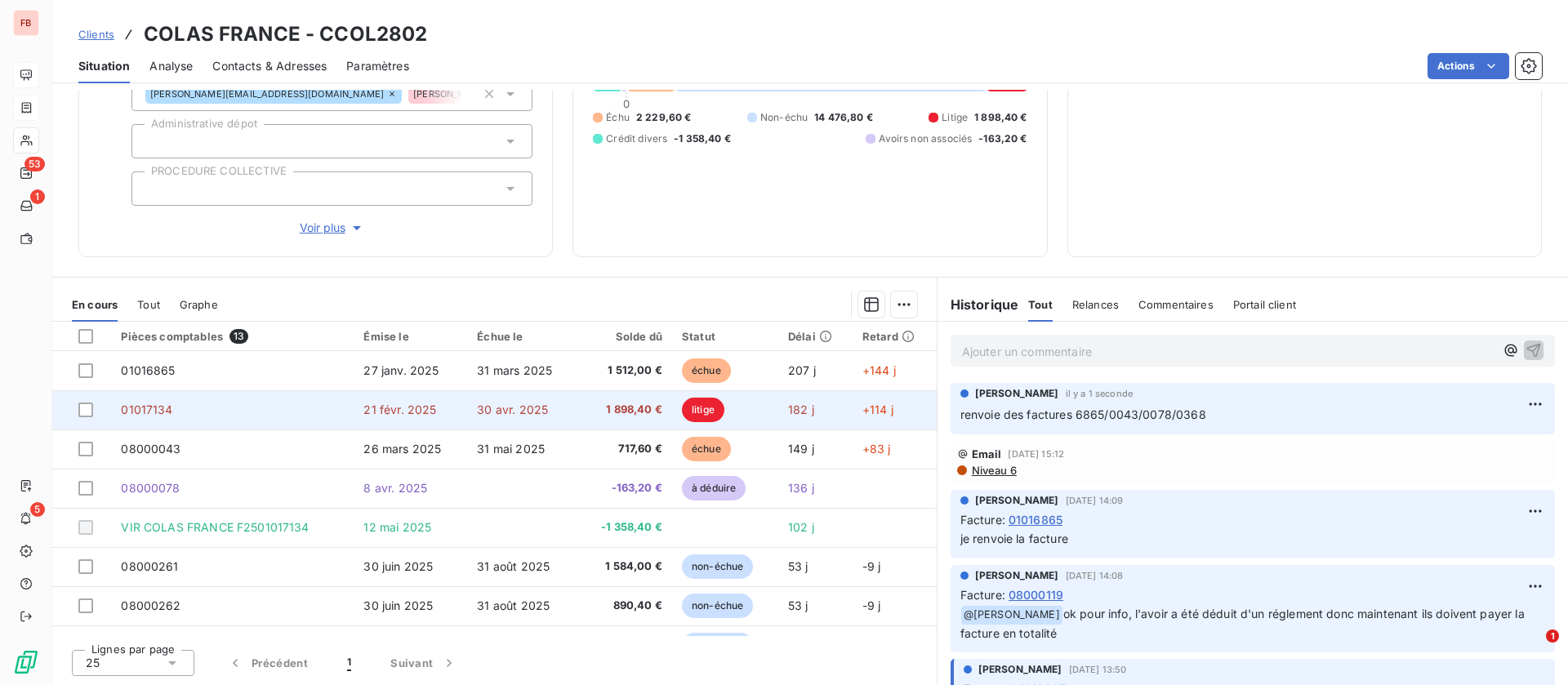
click at [492, 400] on td "30 avr. 2025" at bounding box center [522, 410] width 110 height 39
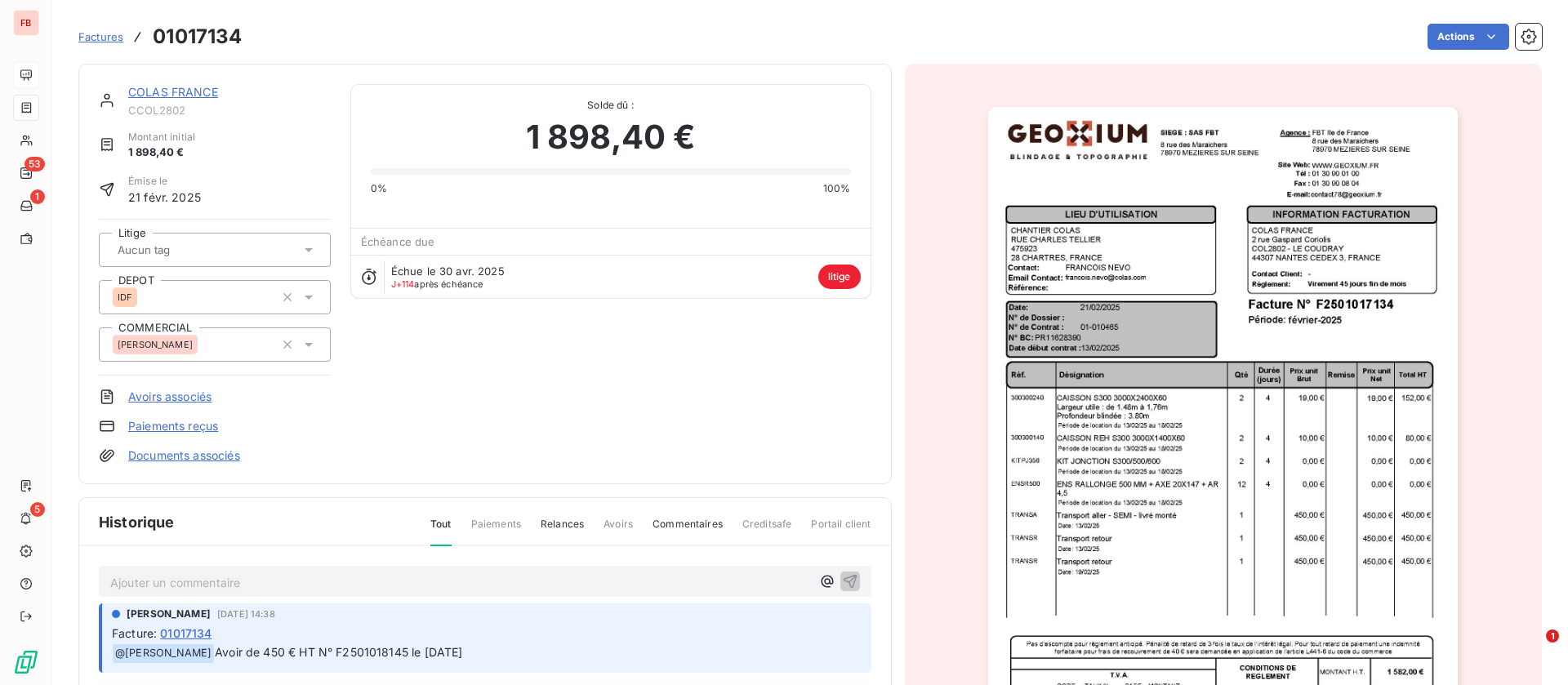
click at [182, 93] on link "COLAS FRANCE" at bounding box center [173, 92] width 90 height 14
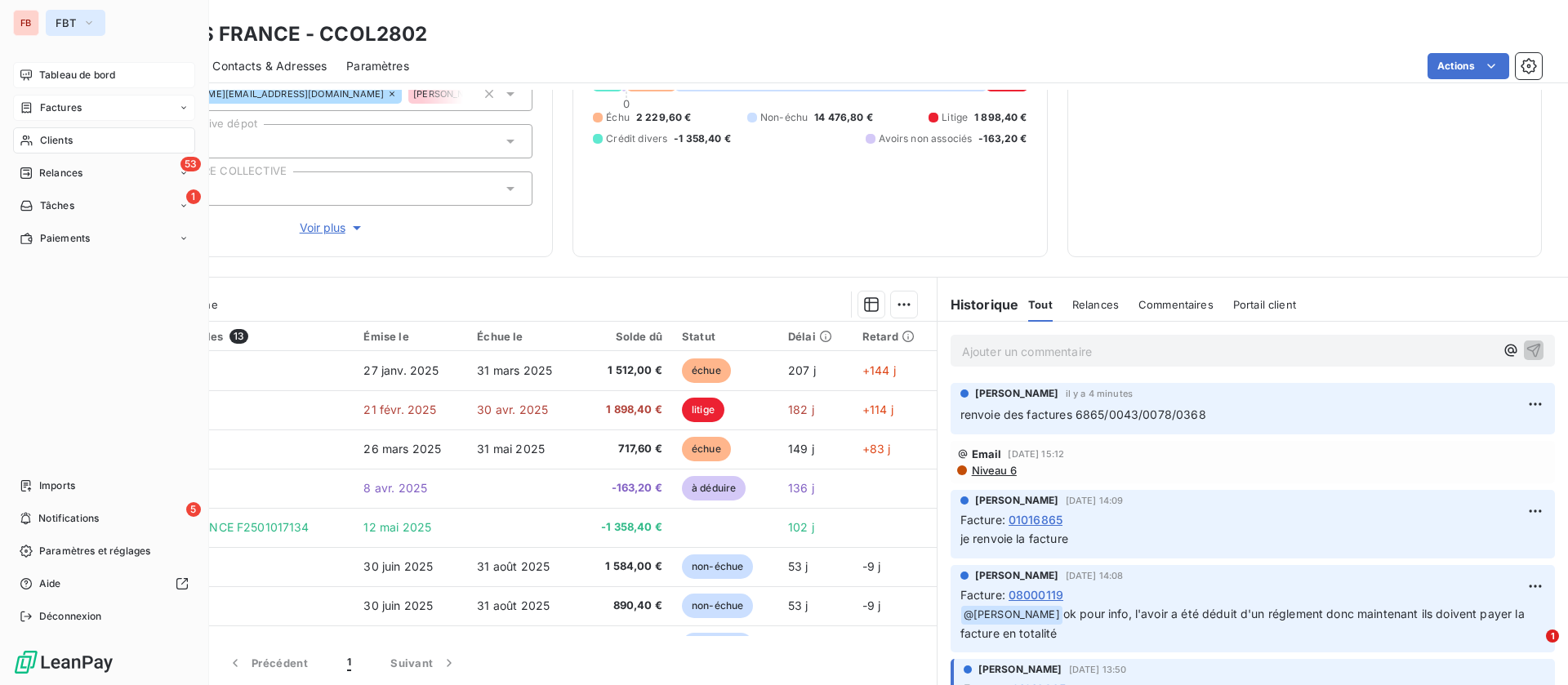
click at [55, 23] on button "FBT" at bounding box center [76, 23] width 60 height 26
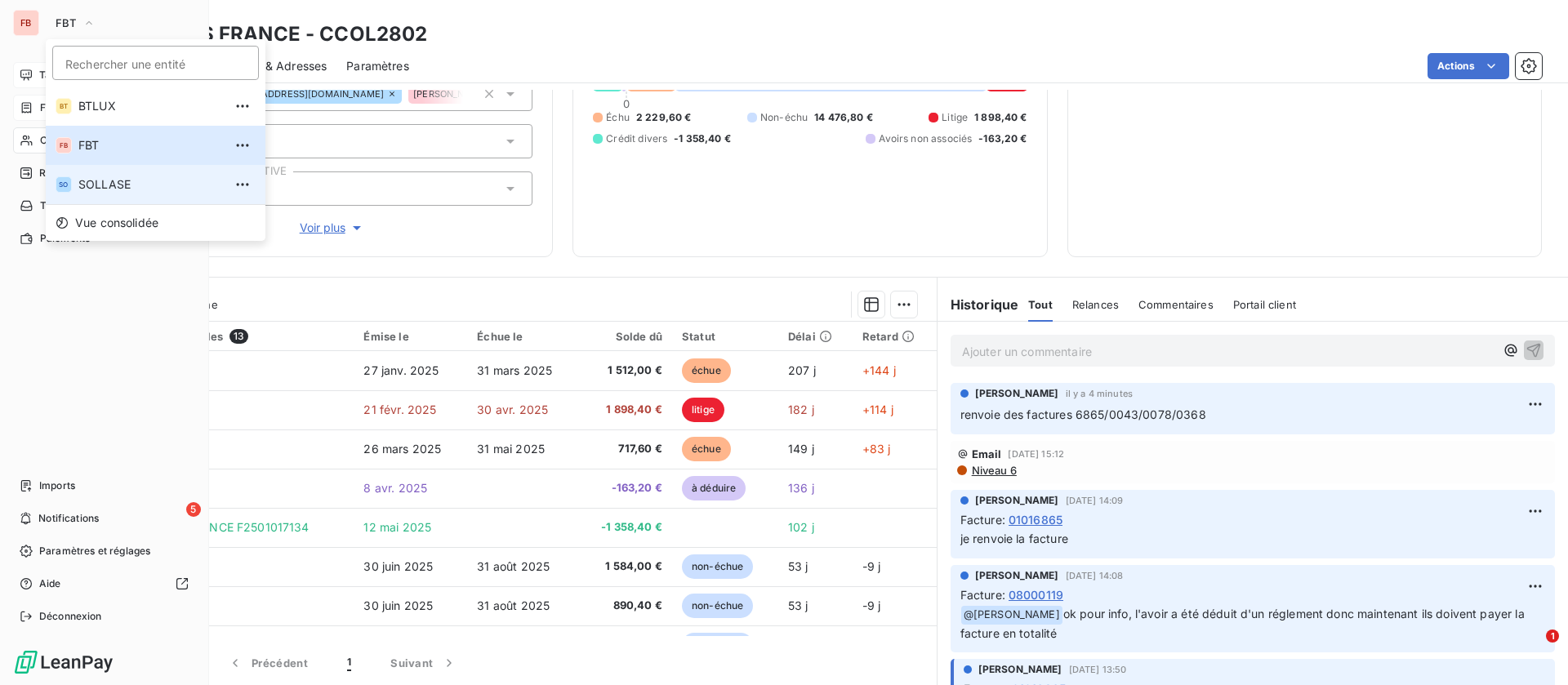
click at [102, 180] on span "SOLLASE" at bounding box center [151, 184] width 145 height 17
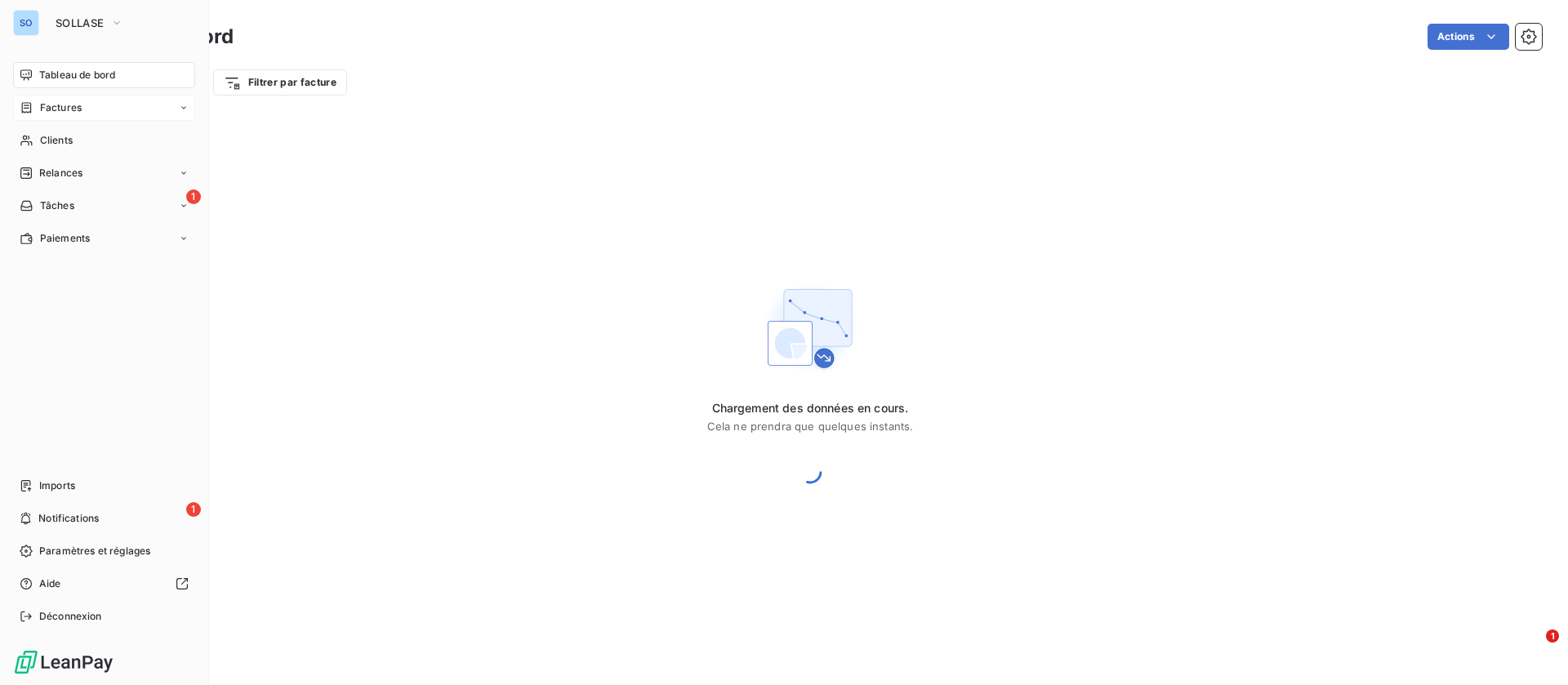
click at [58, 108] on span "Factures" at bounding box center [60, 108] width 41 height 15
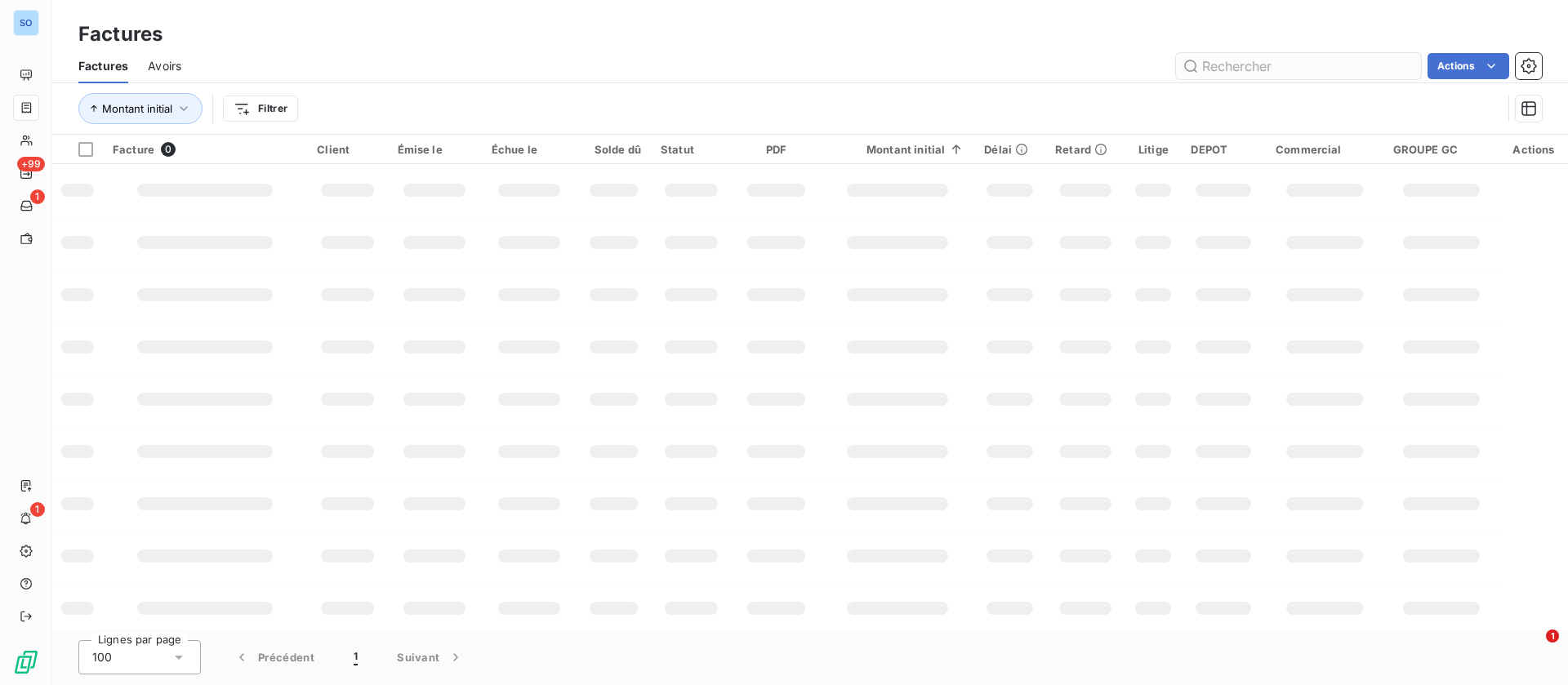
click at [1288, 70] on input "text" at bounding box center [1299, 66] width 245 height 26
type input "F2534000376"
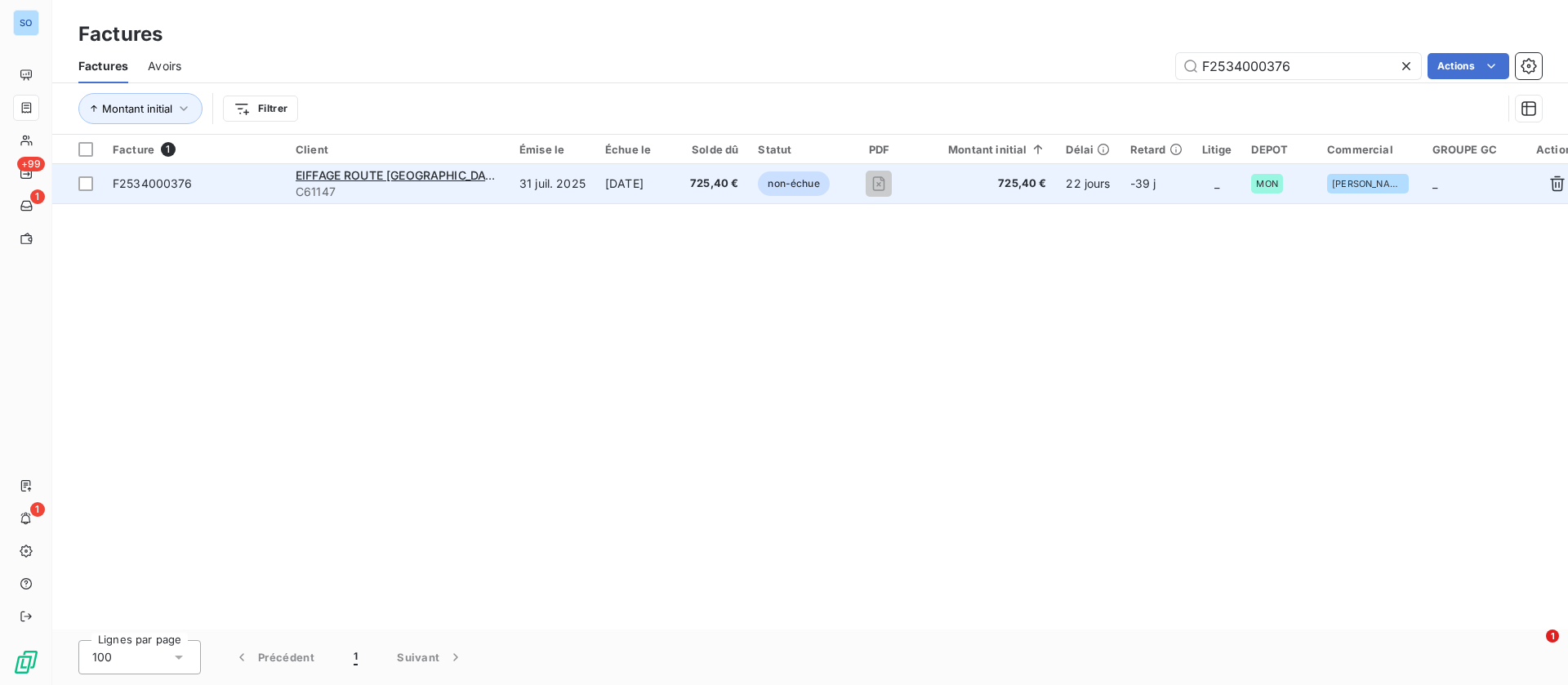
click at [551, 177] on td "31 juil. 2025" at bounding box center [552, 184] width 86 height 39
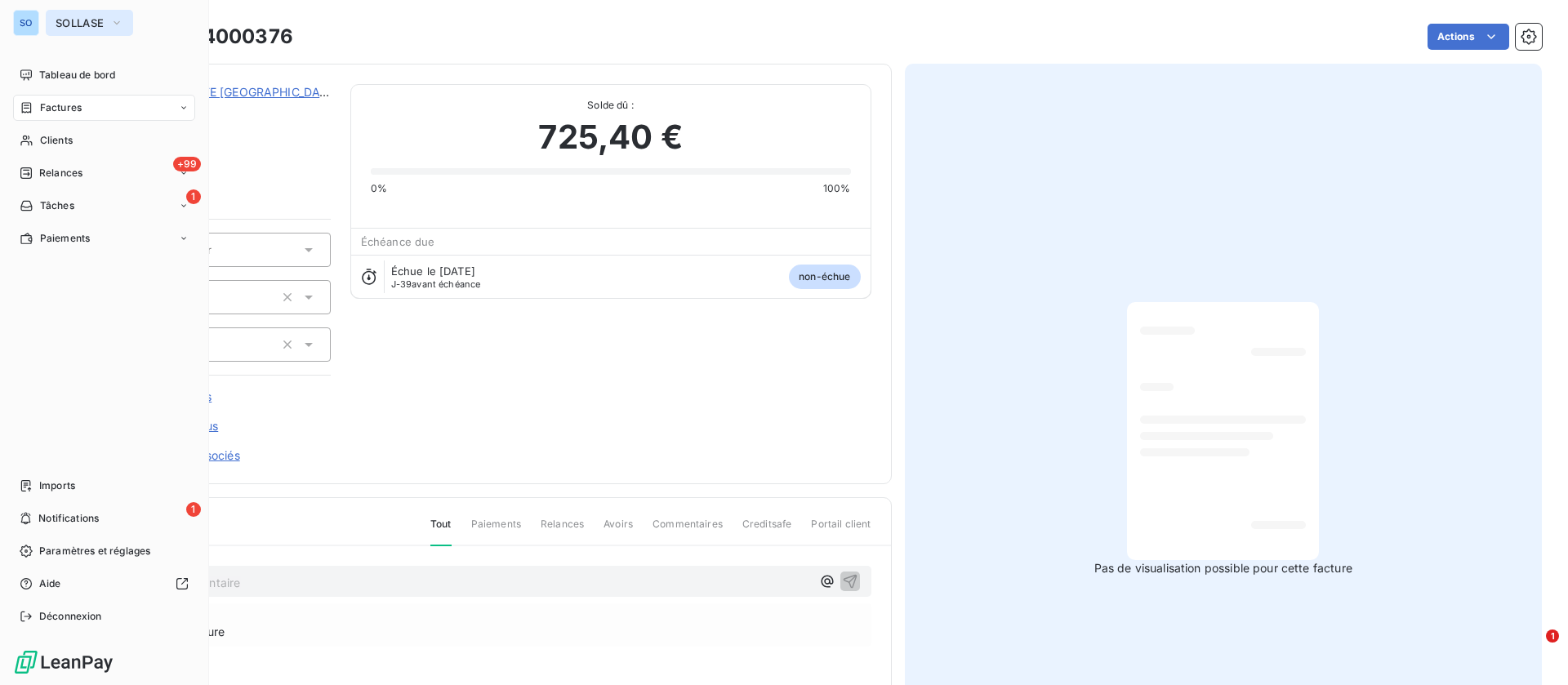
drag, startPoint x: 71, startPoint y: 19, endPoint x: 84, endPoint y: 32, distance: 18.4
click at [72, 19] on span "SOLLASE" at bounding box center [79, 23] width 49 height 13
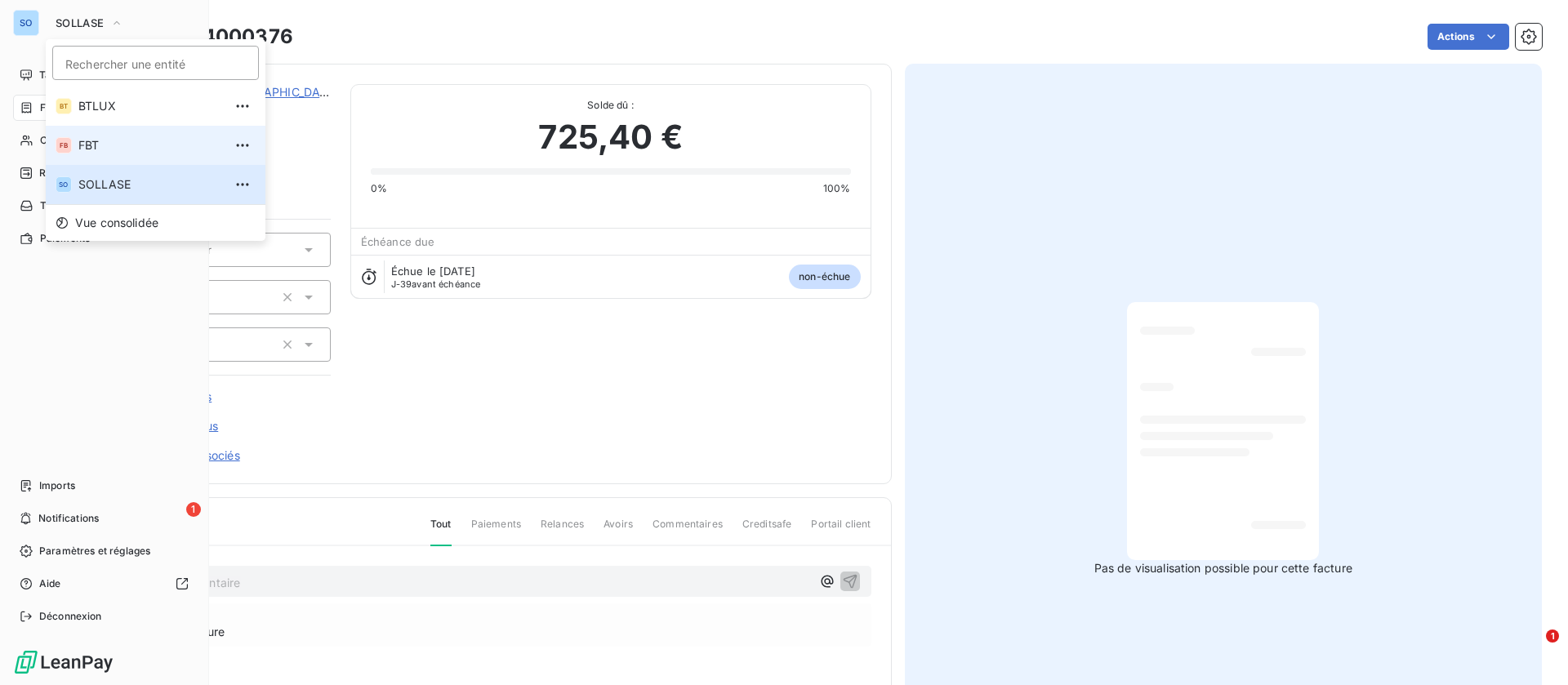
click at [98, 133] on li "FB FBT" at bounding box center [155, 145] width 220 height 39
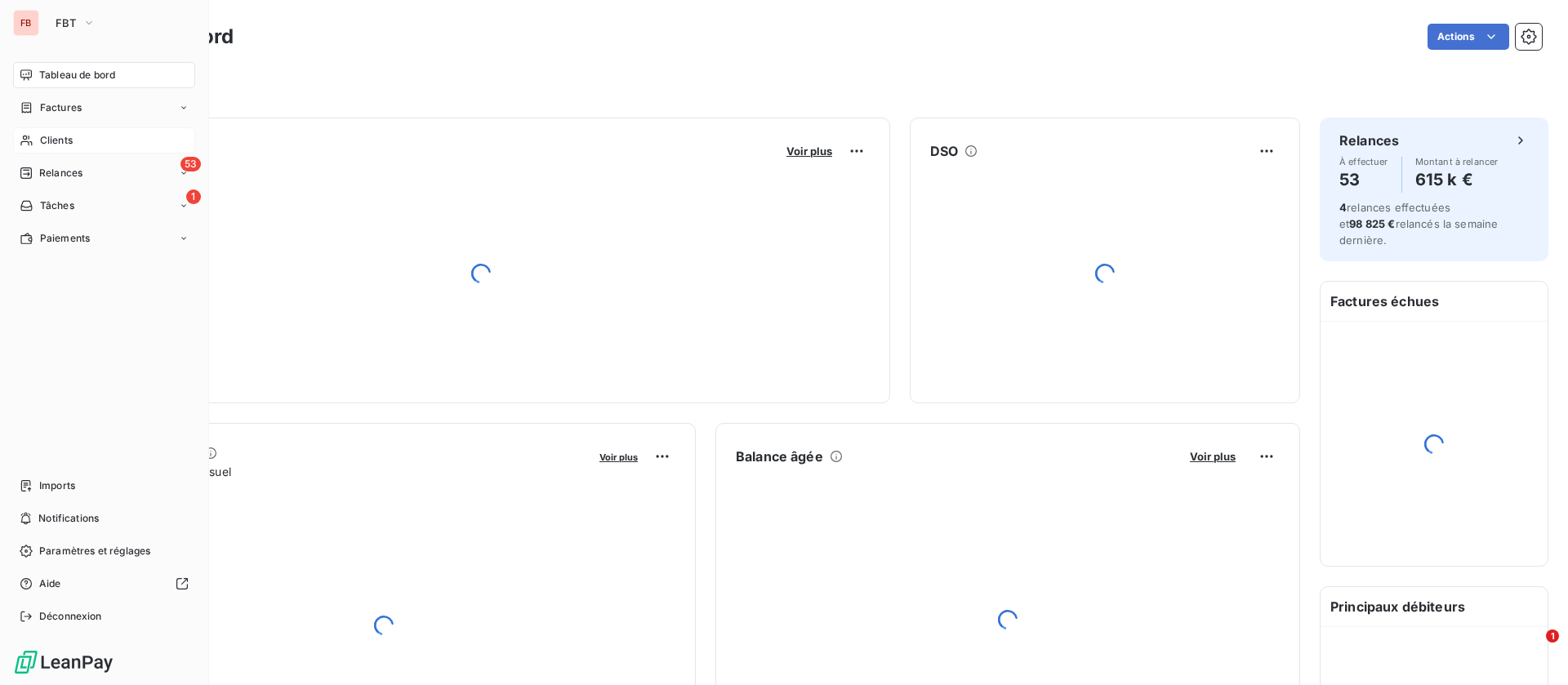
click at [44, 138] on span "Clients" at bounding box center [56, 140] width 33 height 15
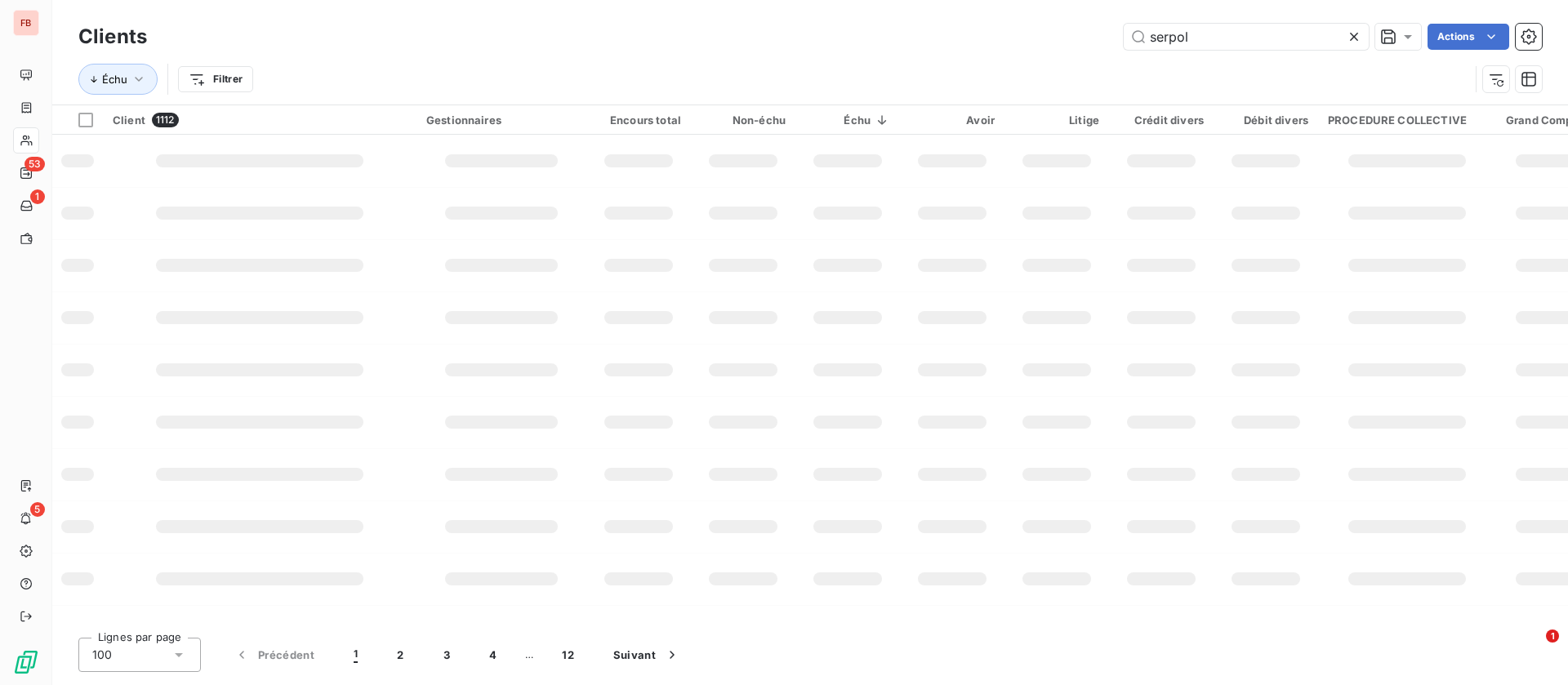
type input "serpol"
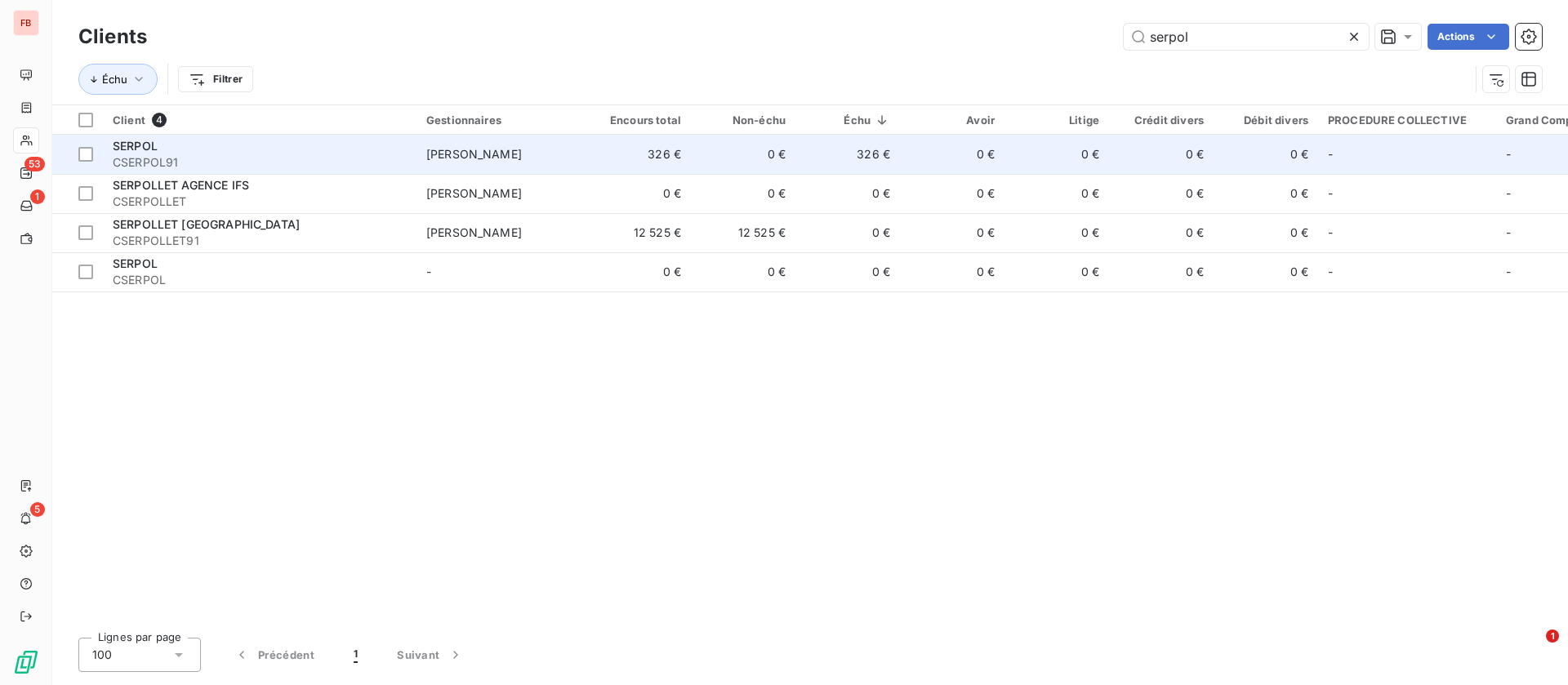
click at [916, 156] on td "0 €" at bounding box center [952, 154] width 104 height 39
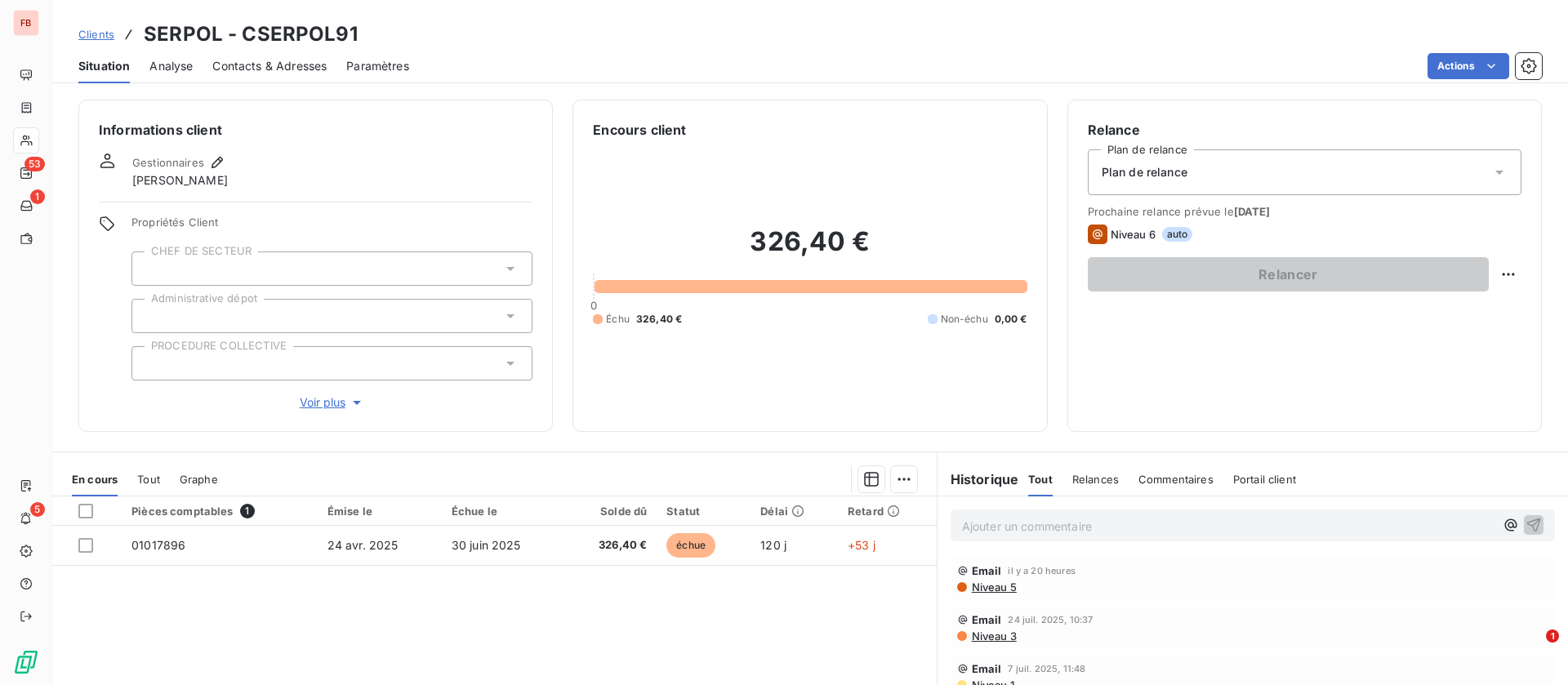
click at [1089, 521] on p "Ajouter un commentaire ﻿" at bounding box center [1228, 526] width 532 height 20
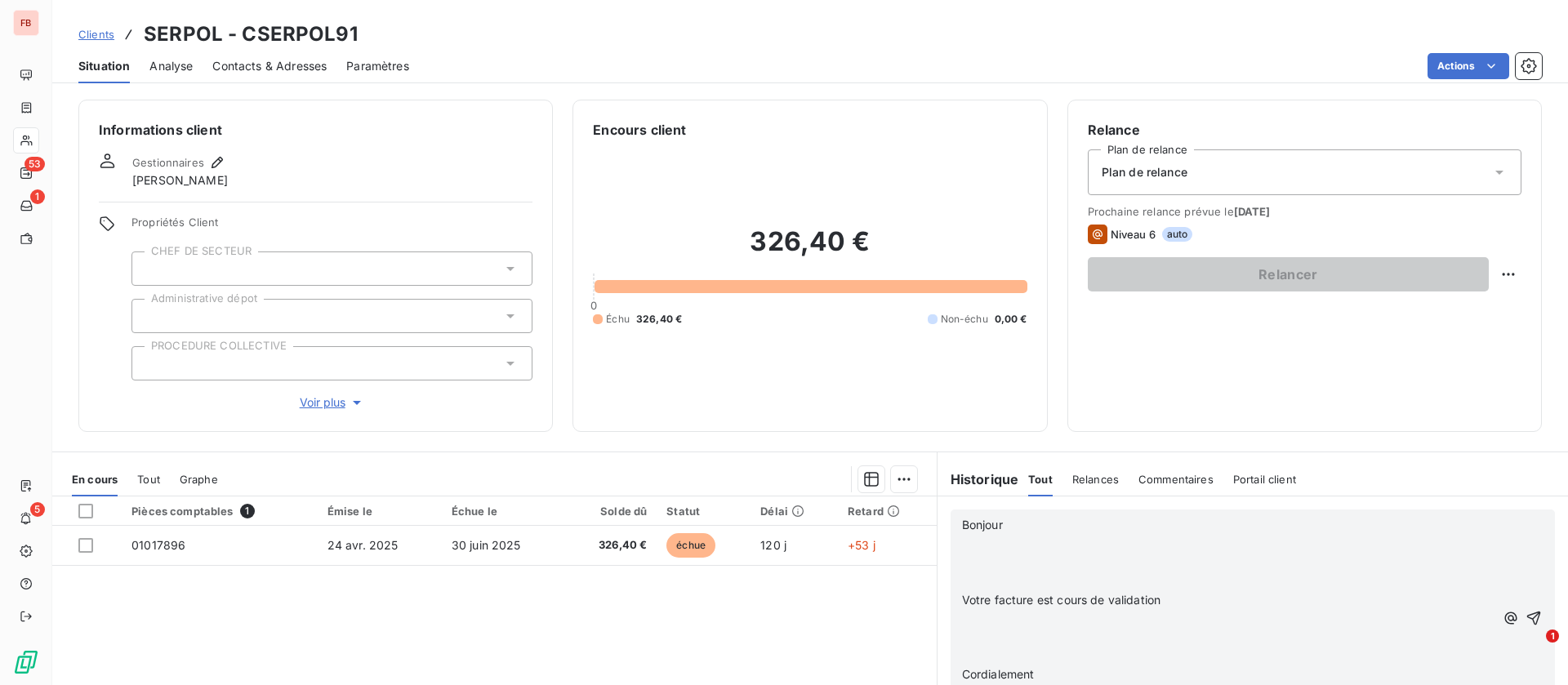
click at [1035, 546] on p "﻿" at bounding box center [1228, 544] width 532 height 19
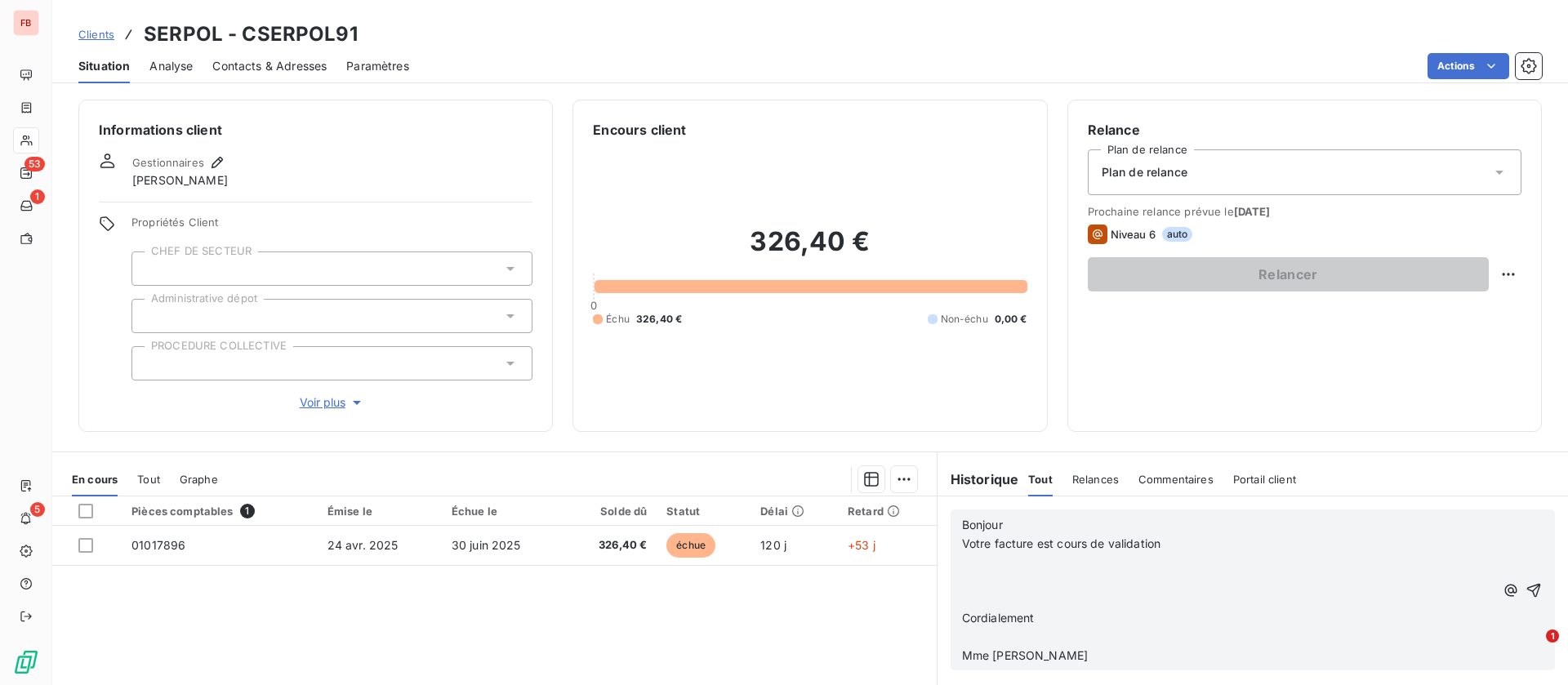
click at [1006, 570] on p "﻿" at bounding box center [1228, 562] width 532 height 19
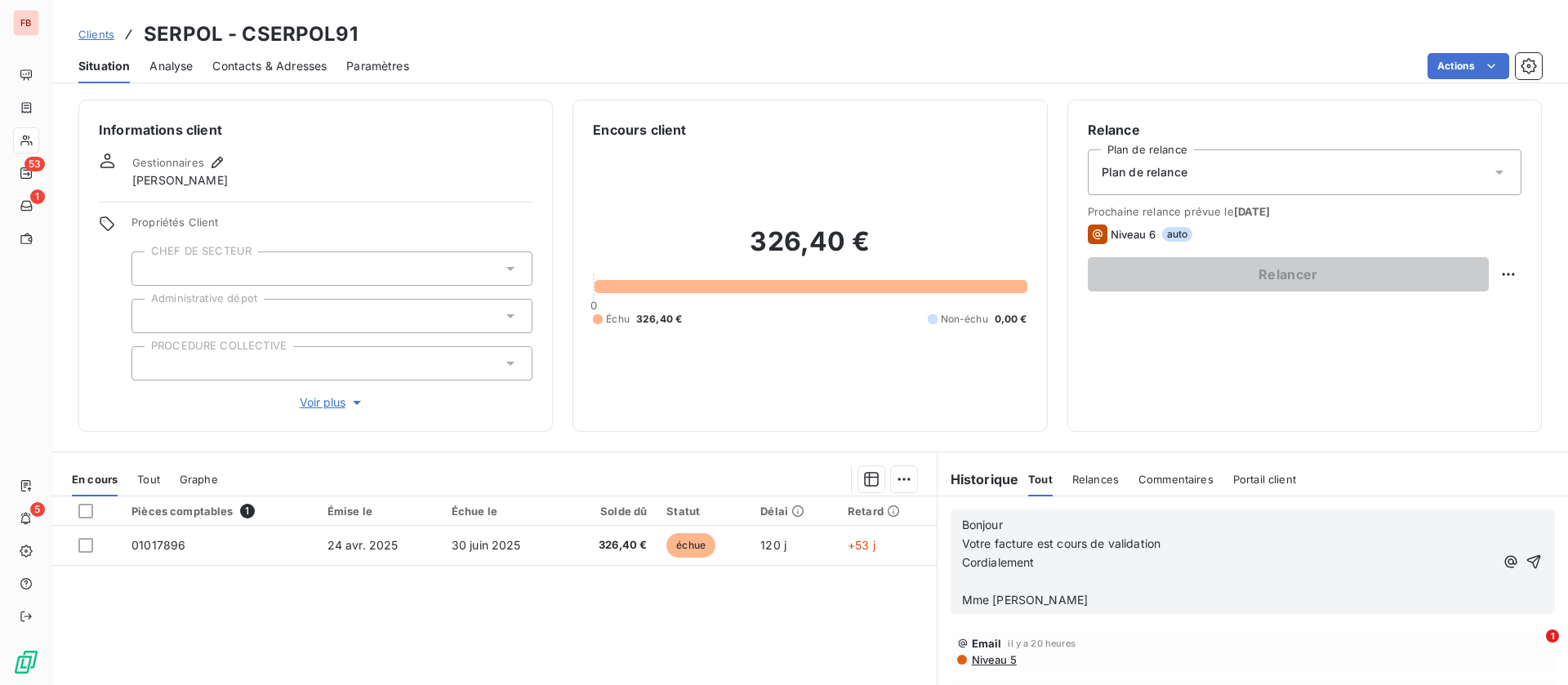
click at [998, 579] on p "﻿" at bounding box center [1228, 581] width 532 height 19
click at [1526, 549] on icon "button" at bounding box center [1534, 553] width 17 height 17
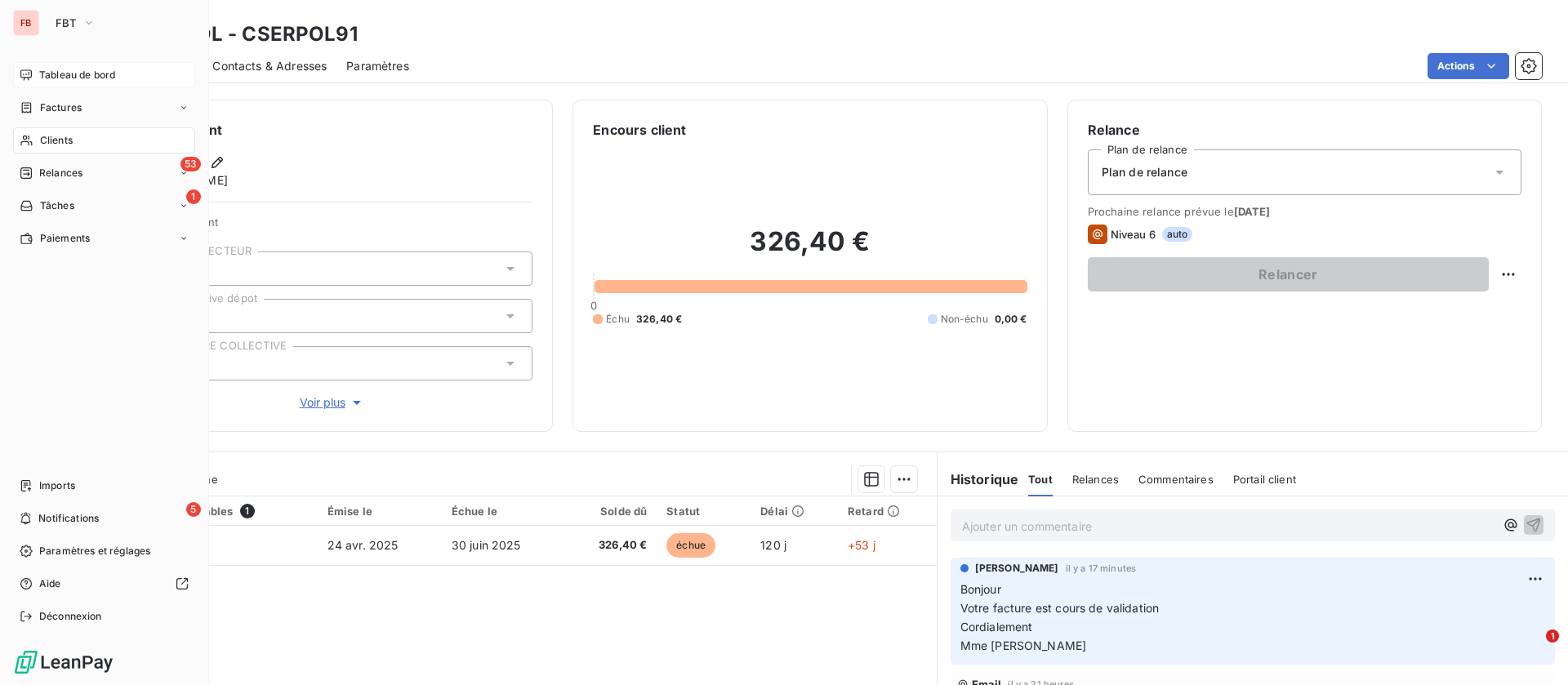
click at [38, 79] on div "Tableau de bord" at bounding box center [104, 75] width 182 height 26
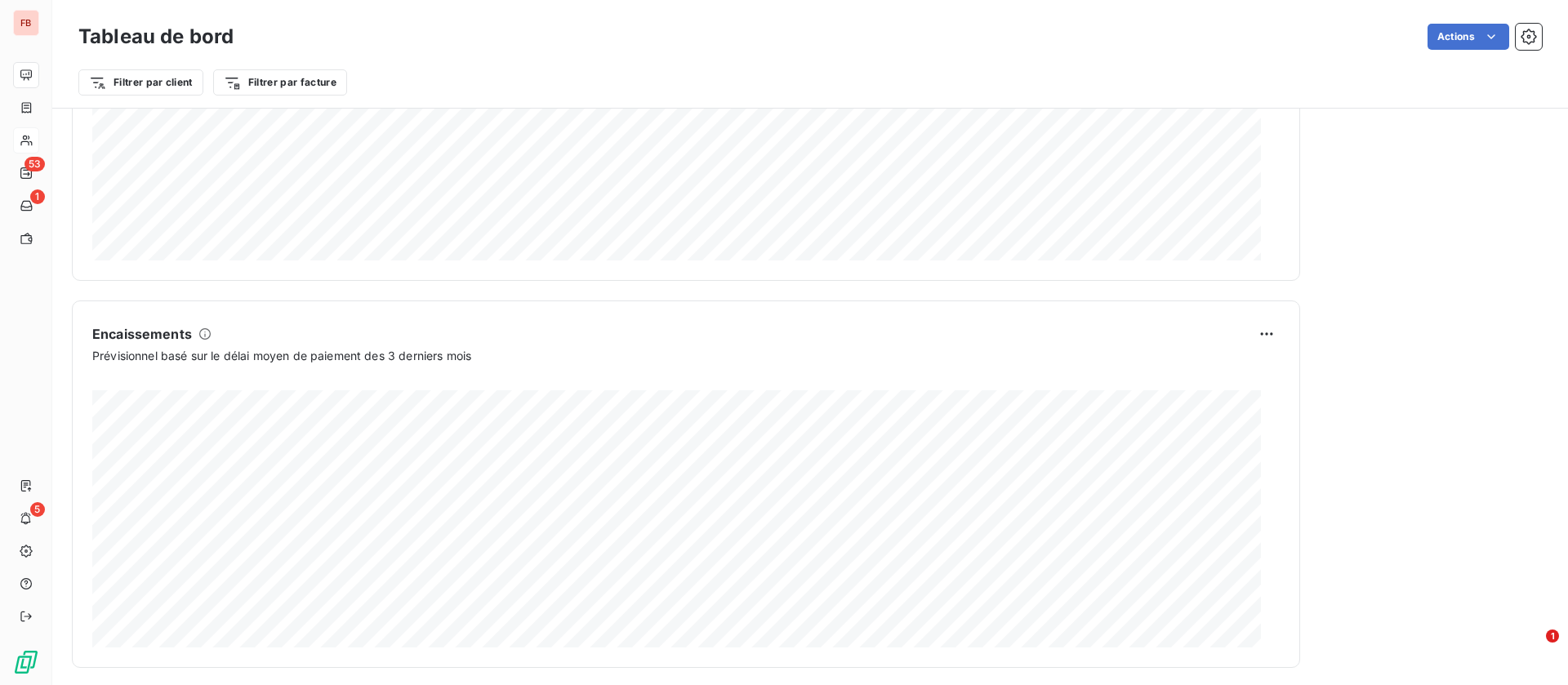
scroll to position [907, 0]
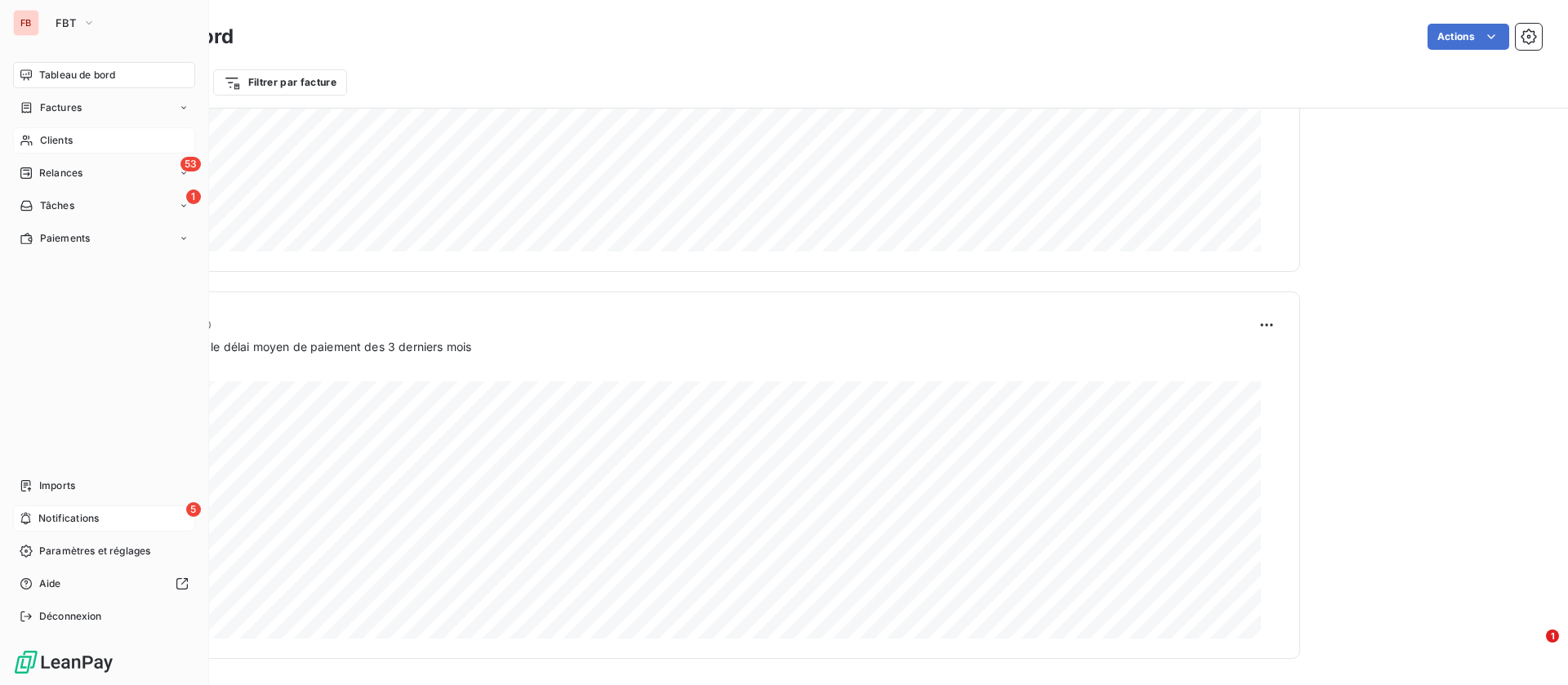
click at [72, 514] on span "Notifications" at bounding box center [68, 518] width 60 height 15
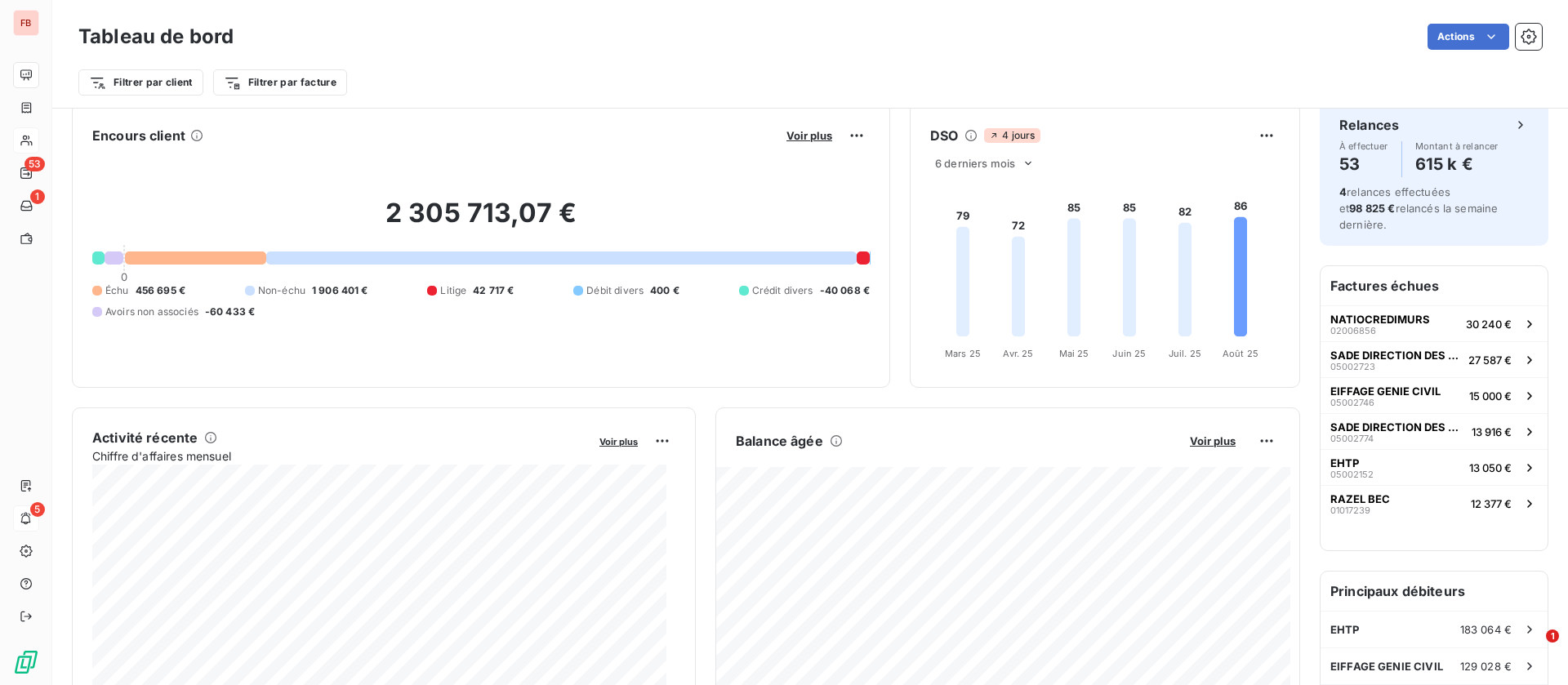
scroll to position [0, 0]
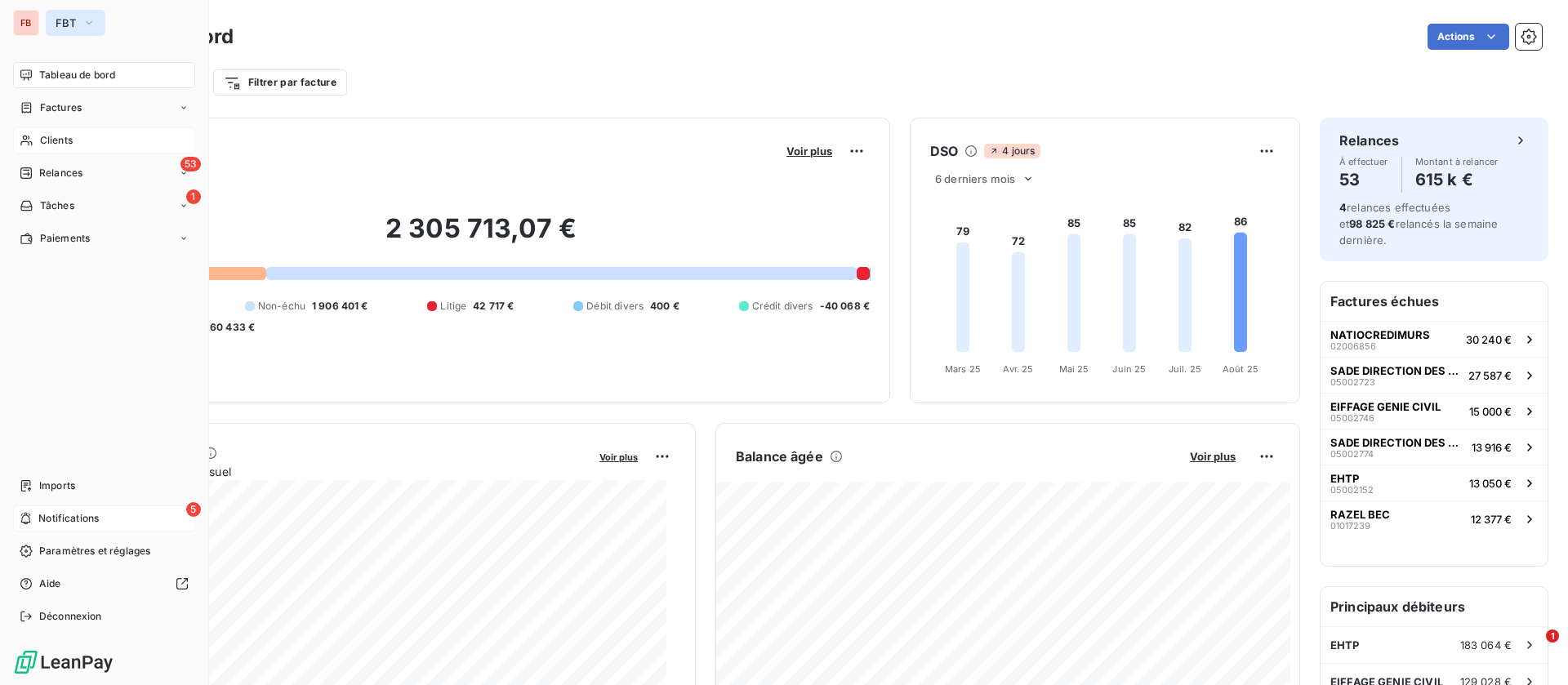
click at [97, 19] on button "FBT" at bounding box center [76, 23] width 60 height 26
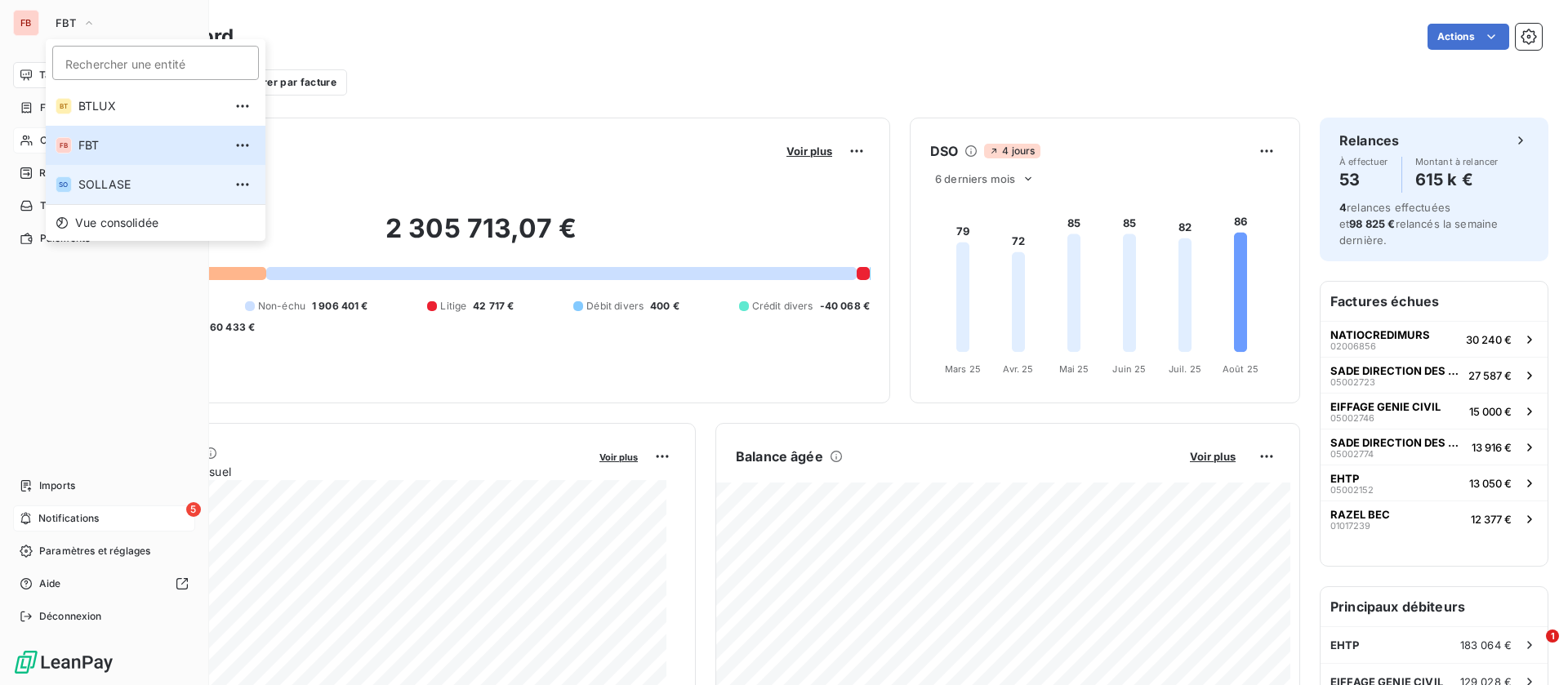
drag, startPoint x: 108, startPoint y: 178, endPoint x: 1205, endPoint y: 130, distance: 1098.0
click at [110, 178] on span "SOLLASE" at bounding box center [151, 184] width 145 height 17
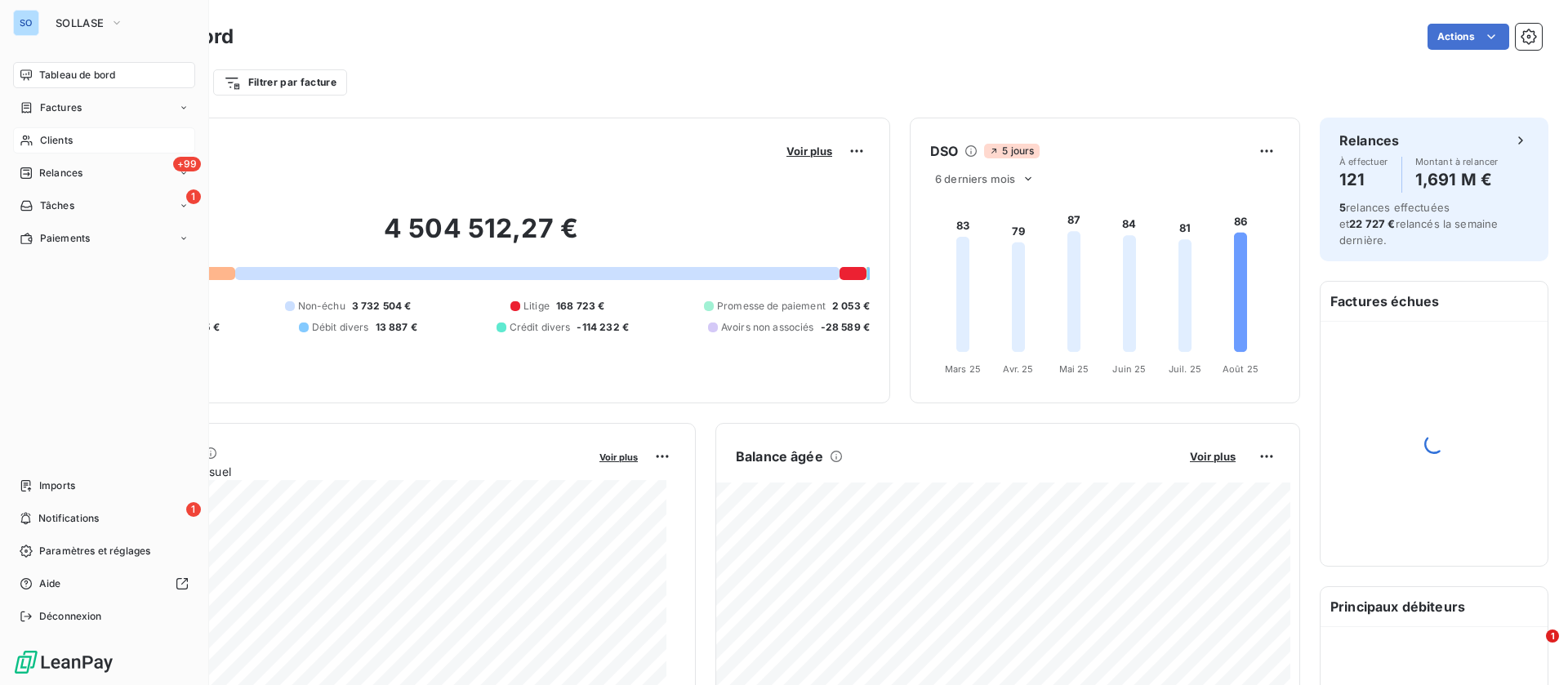
click at [38, 138] on div "Clients" at bounding box center [104, 140] width 182 height 26
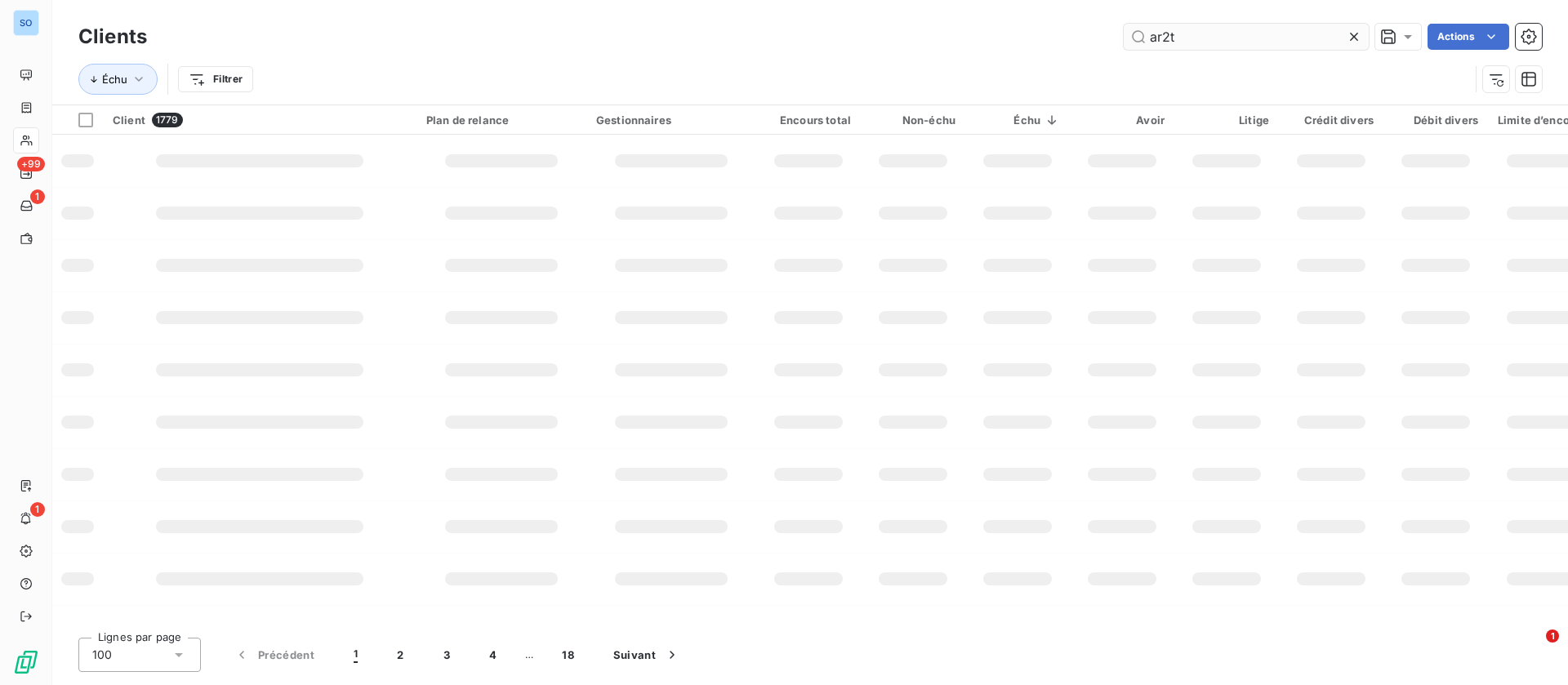
type input "ar2t"
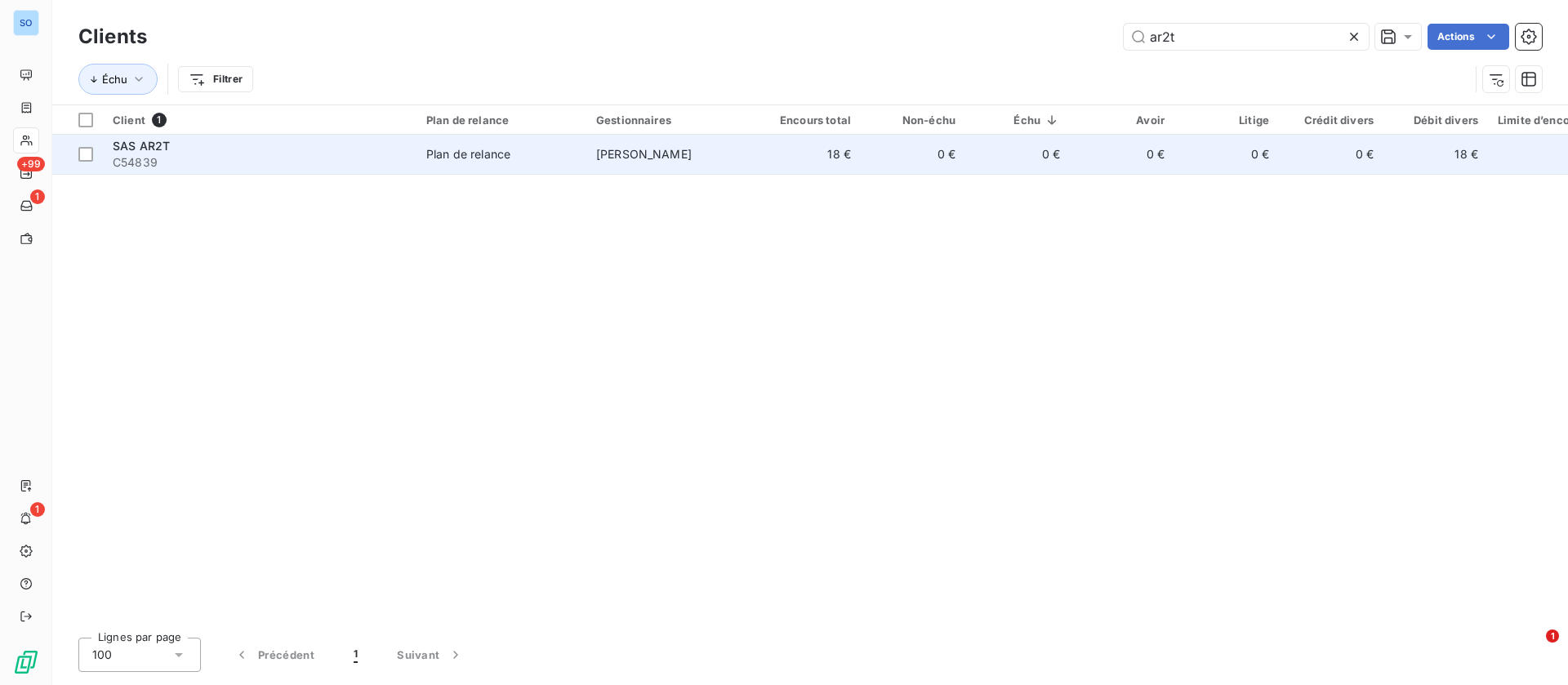
click at [529, 163] on td "Plan de relance" at bounding box center [501, 154] width 170 height 39
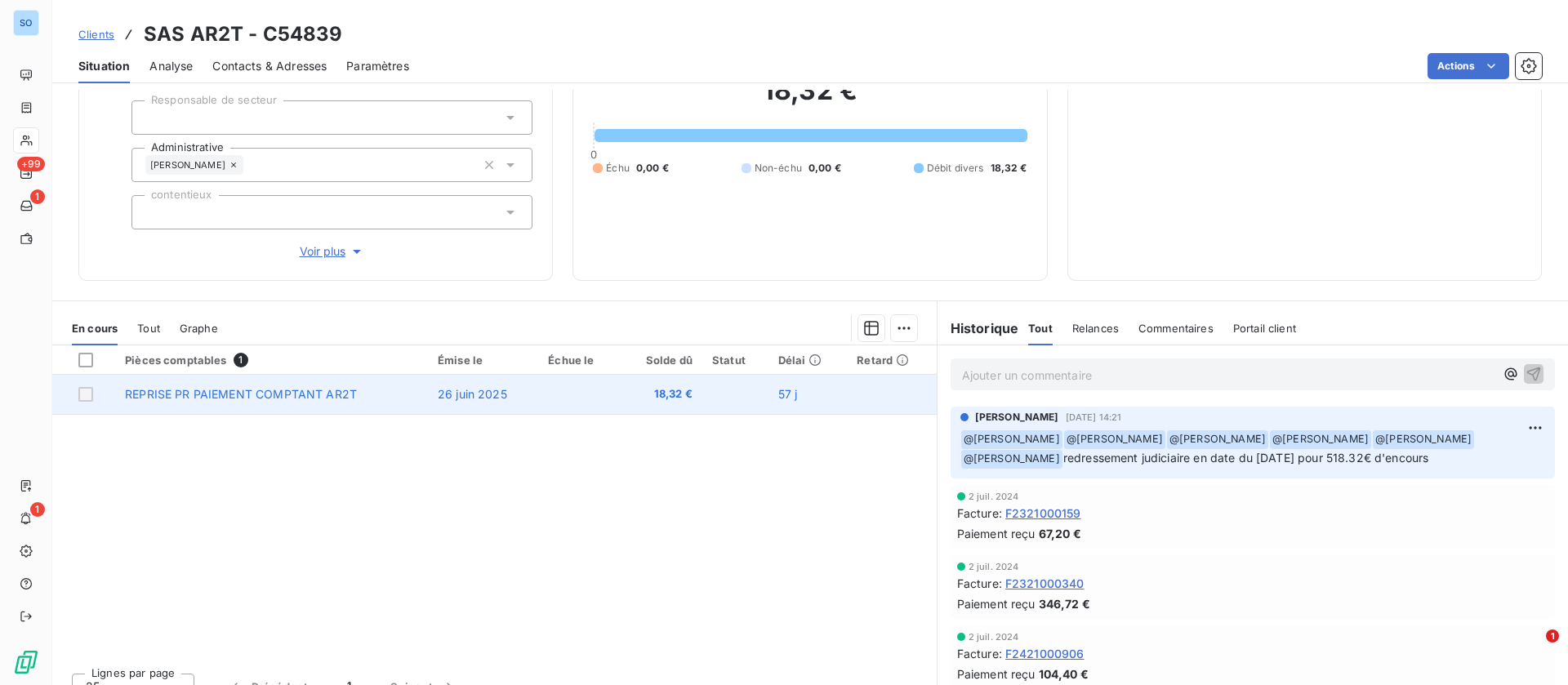
scroll to position [175, 0]
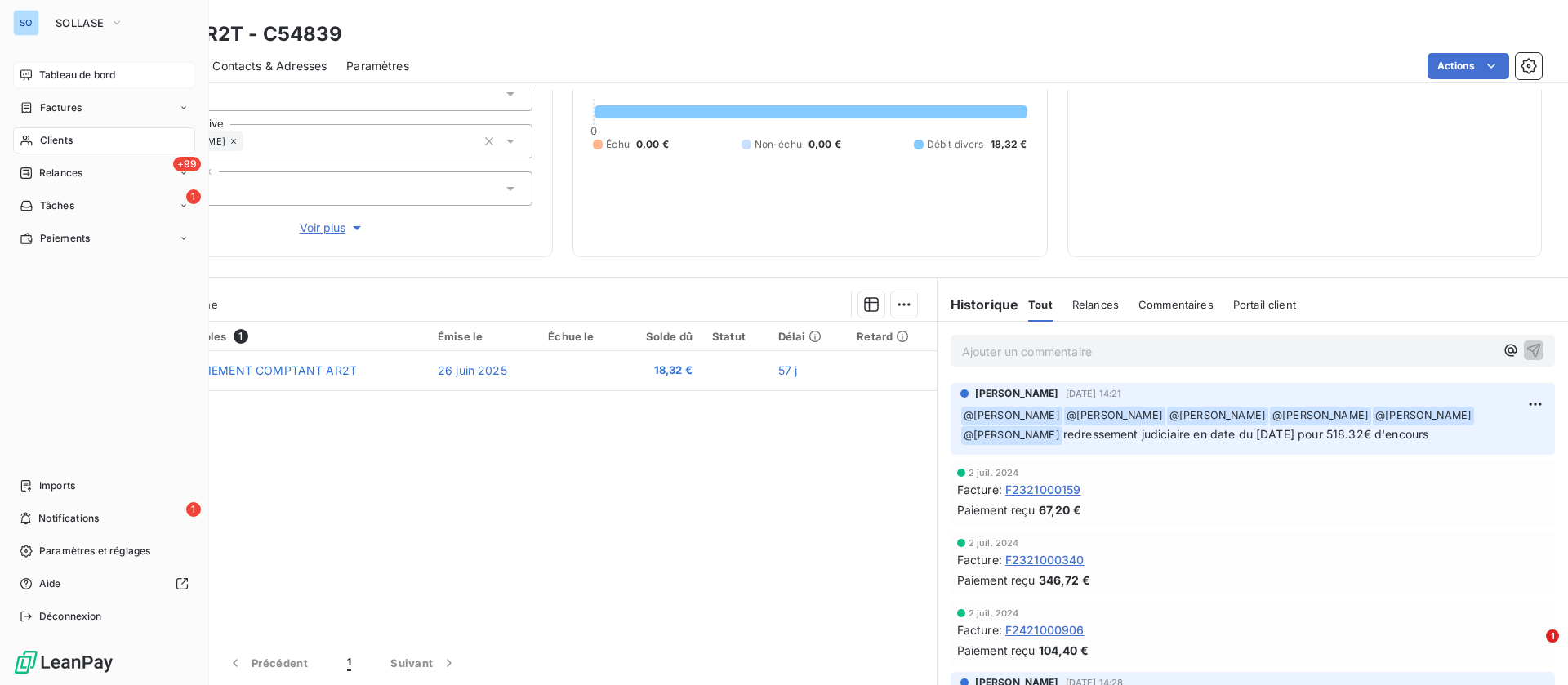
click at [43, 78] on span "Tableau de bord" at bounding box center [77, 75] width 76 height 15
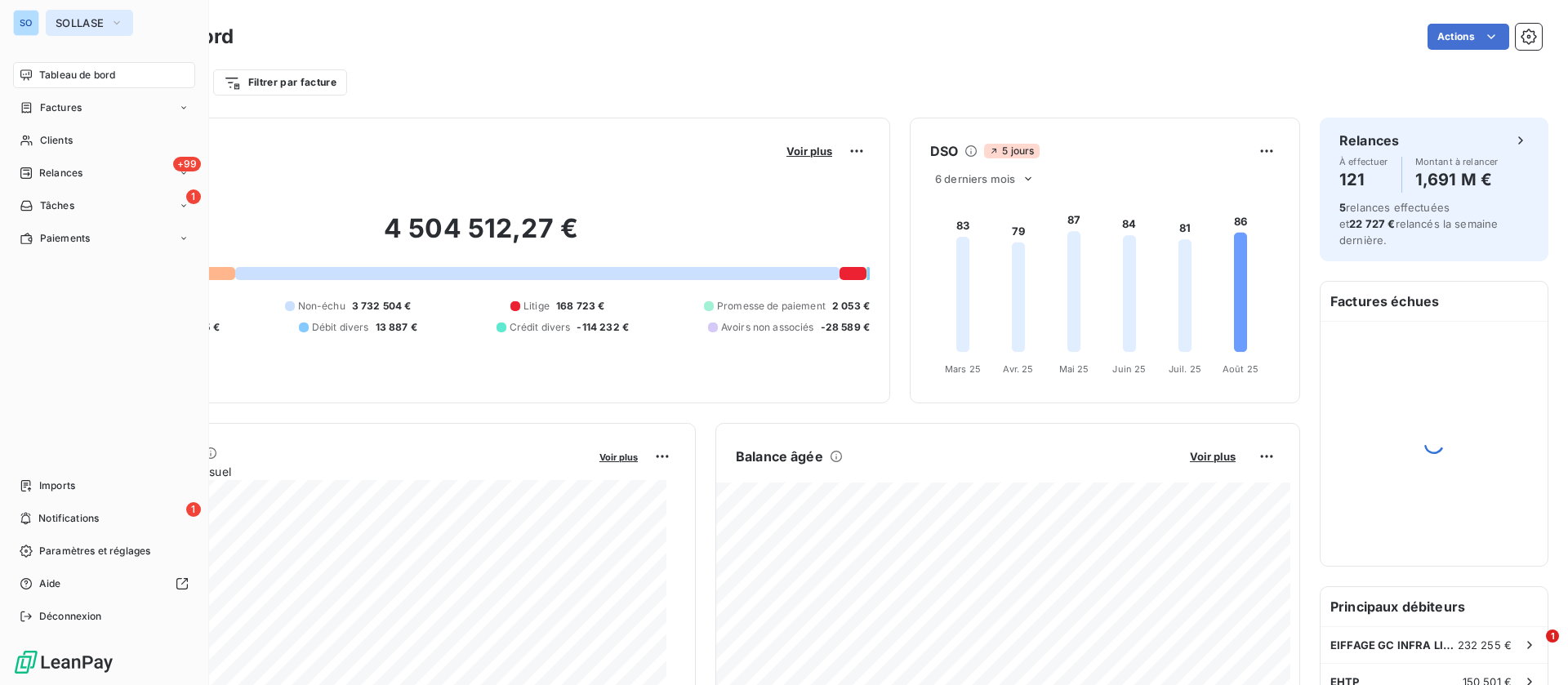
click at [86, 21] on span "SOLLASE" at bounding box center [79, 23] width 49 height 13
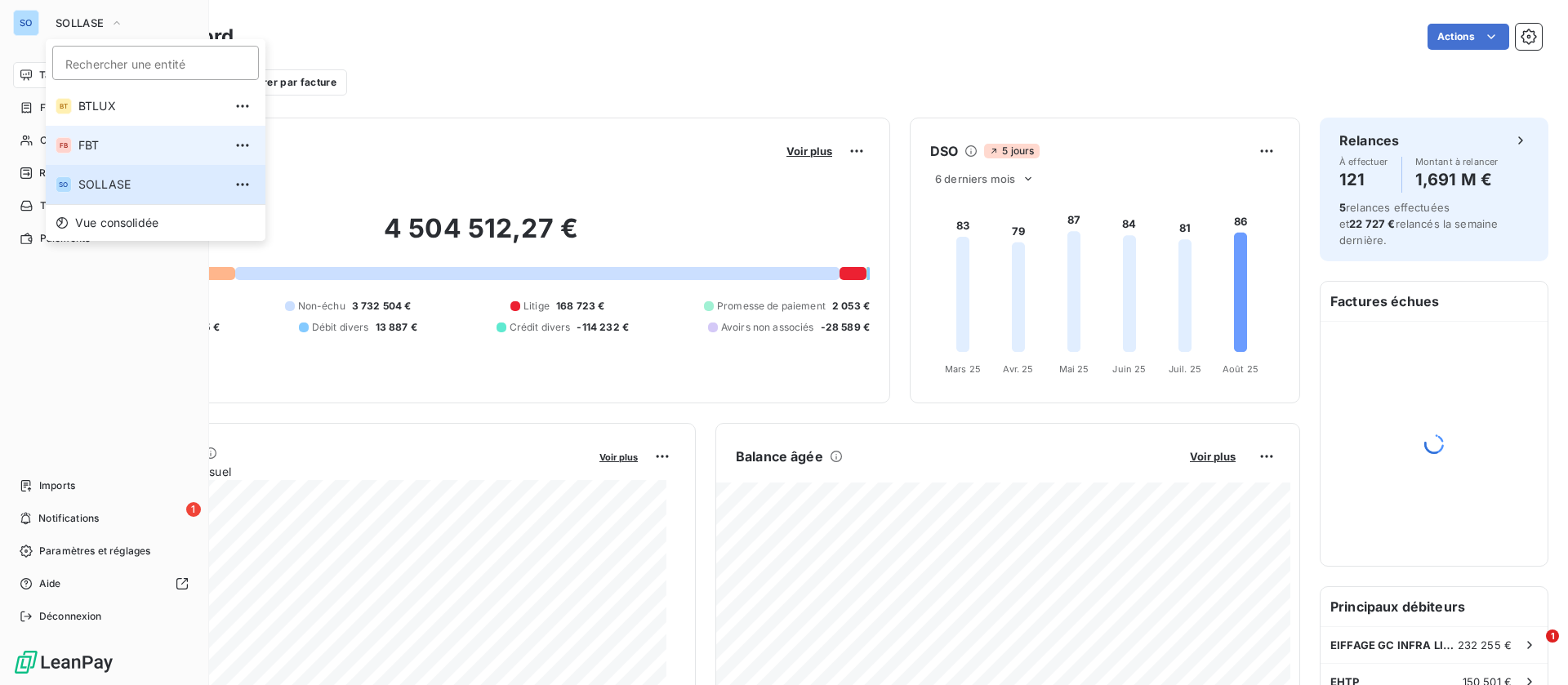
click at [86, 132] on li "FB FBT" at bounding box center [155, 145] width 220 height 39
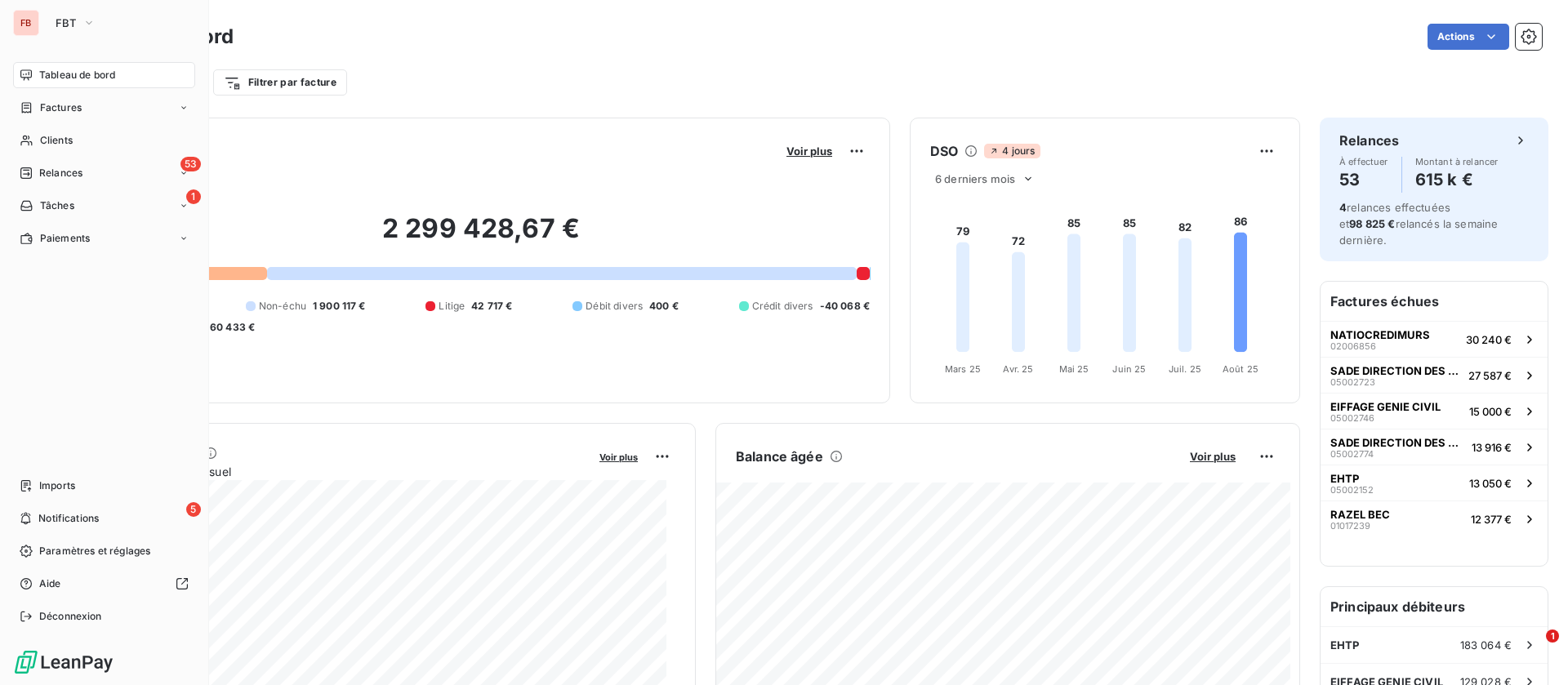
click at [72, 68] on span "Tableau de bord" at bounding box center [77, 75] width 76 height 15
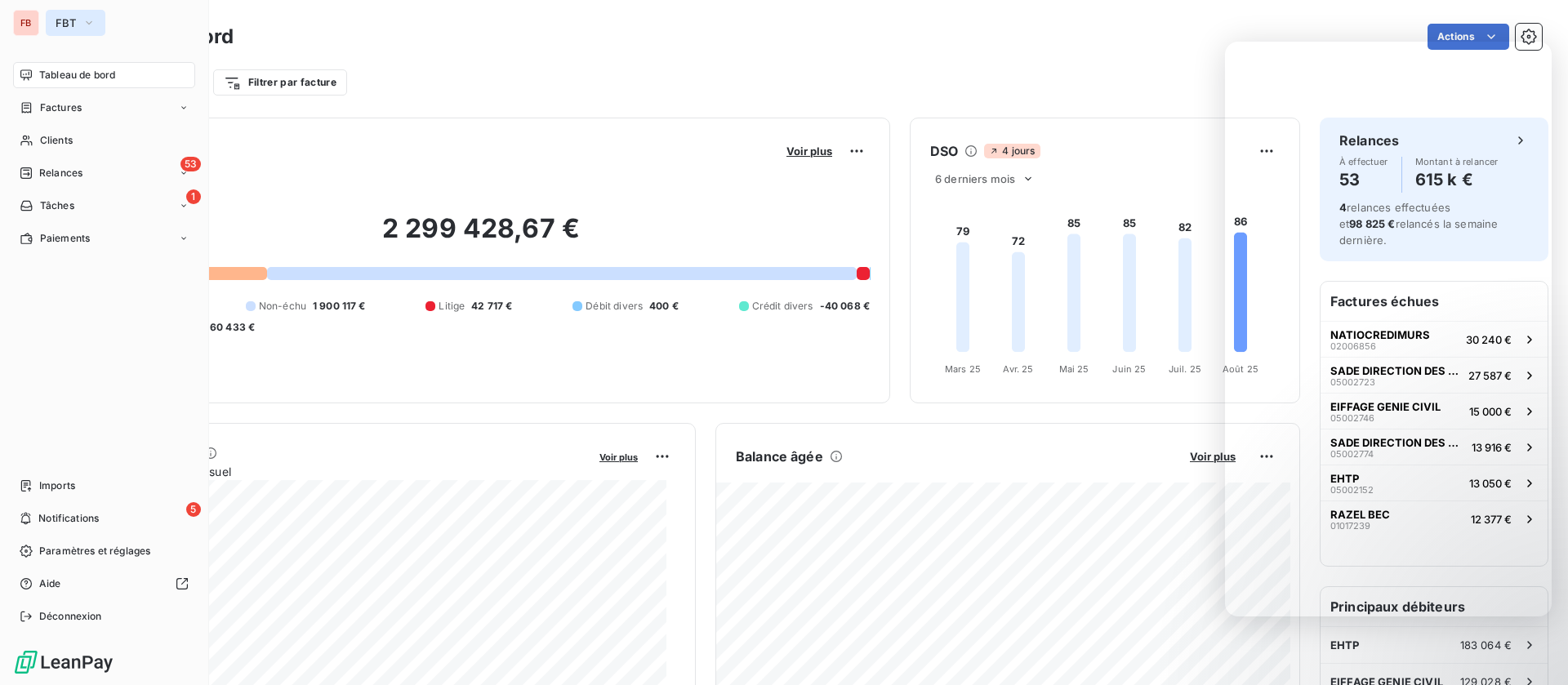
click at [76, 20] on button "FBT" at bounding box center [76, 23] width 60 height 26
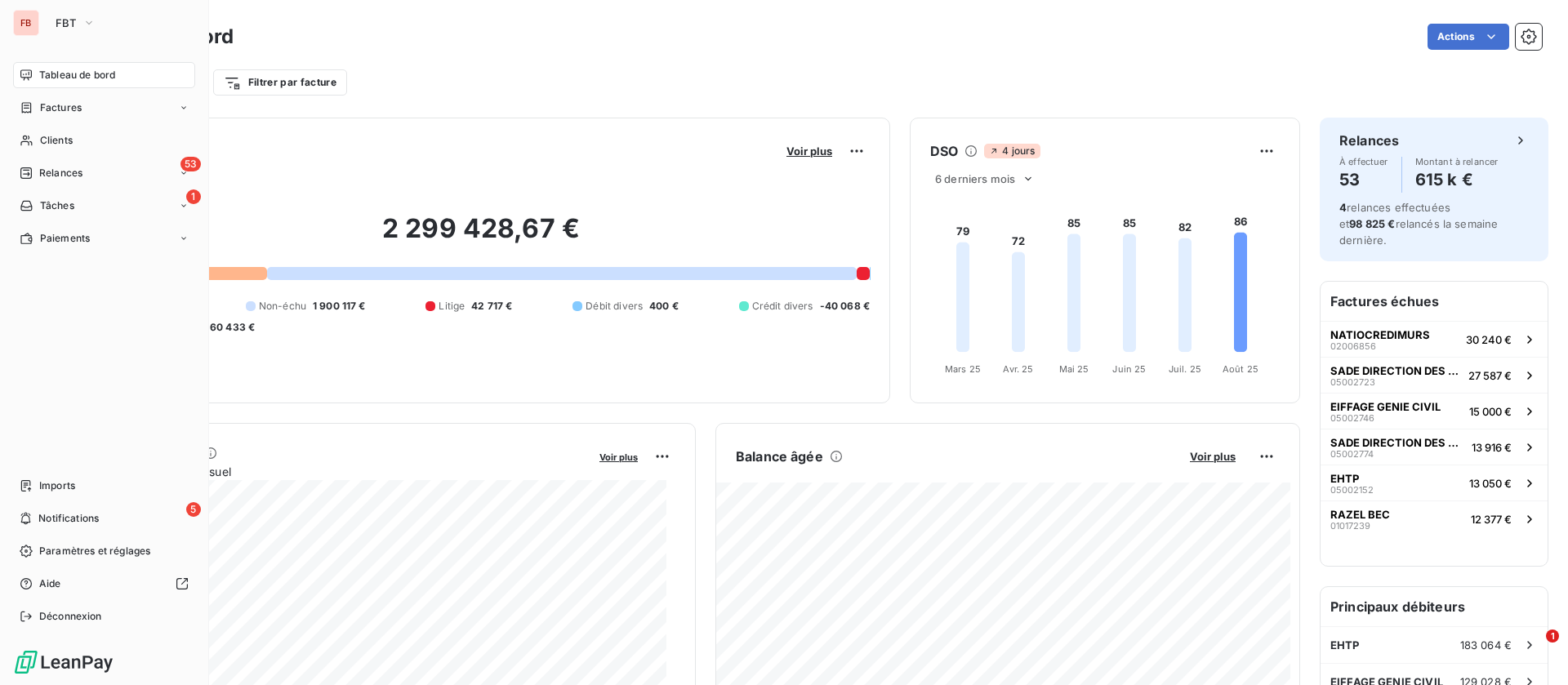
click at [32, 64] on div "Tableau de bord" at bounding box center [104, 75] width 182 height 26
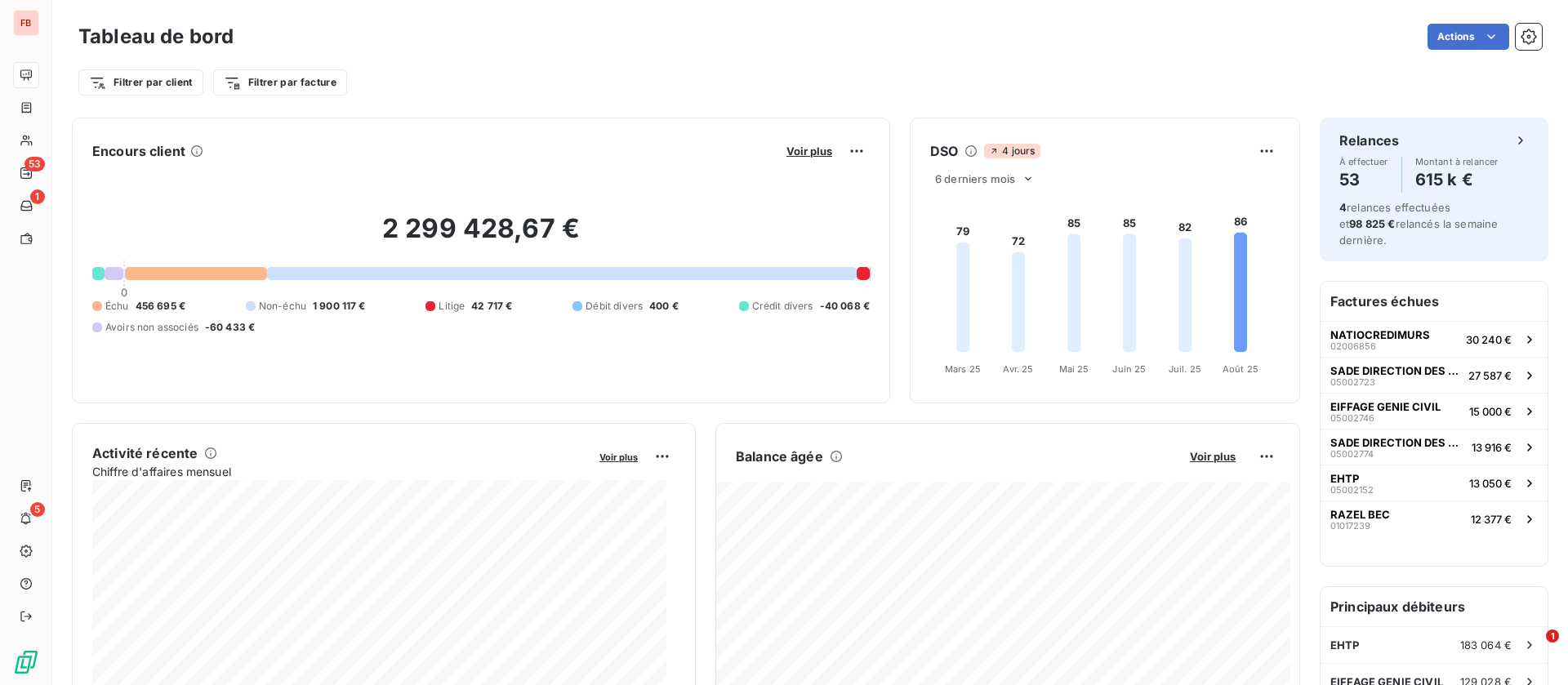
click at [70, 20] on div "Tableau de bord Actions Filtrer par client Filtrer par facture" at bounding box center [810, 54] width 1516 height 108
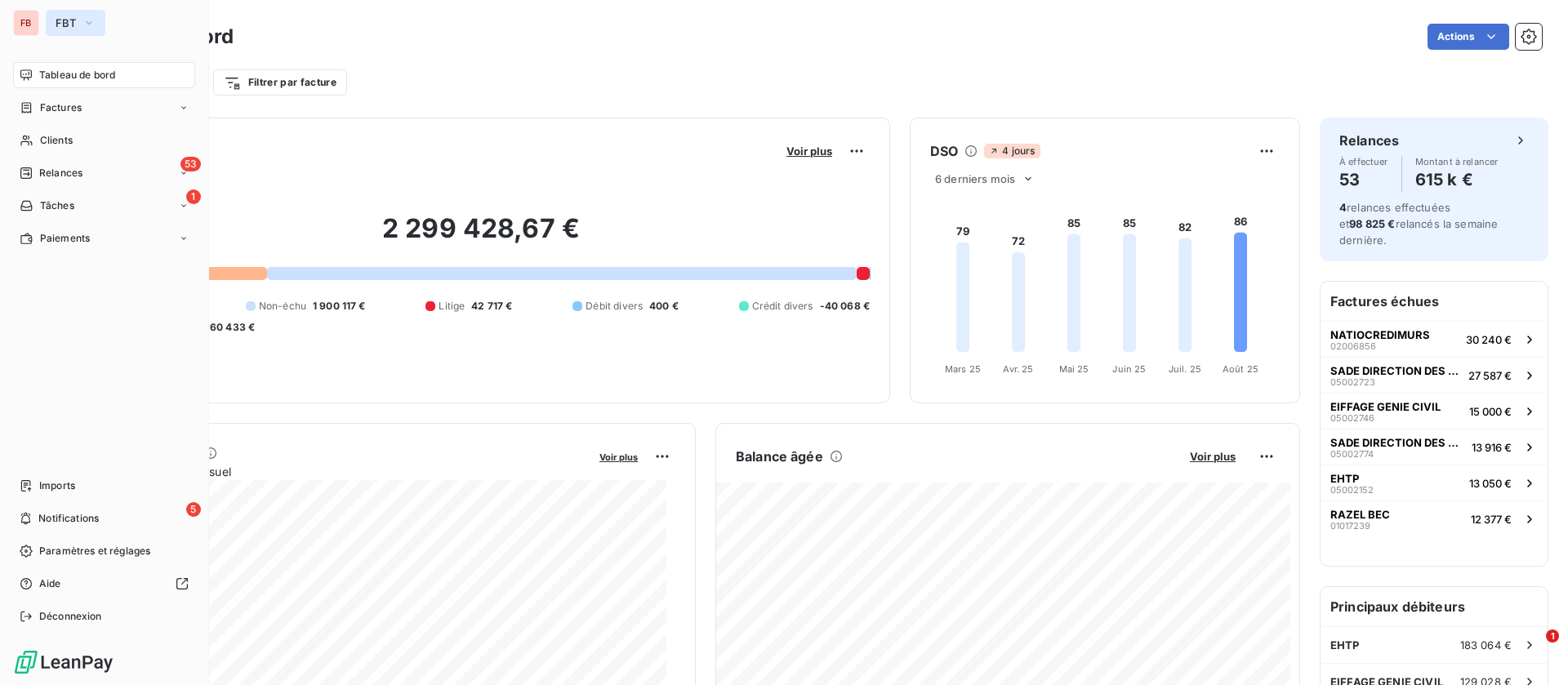
click at [59, 20] on span "FBT" at bounding box center [65, 23] width 20 height 13
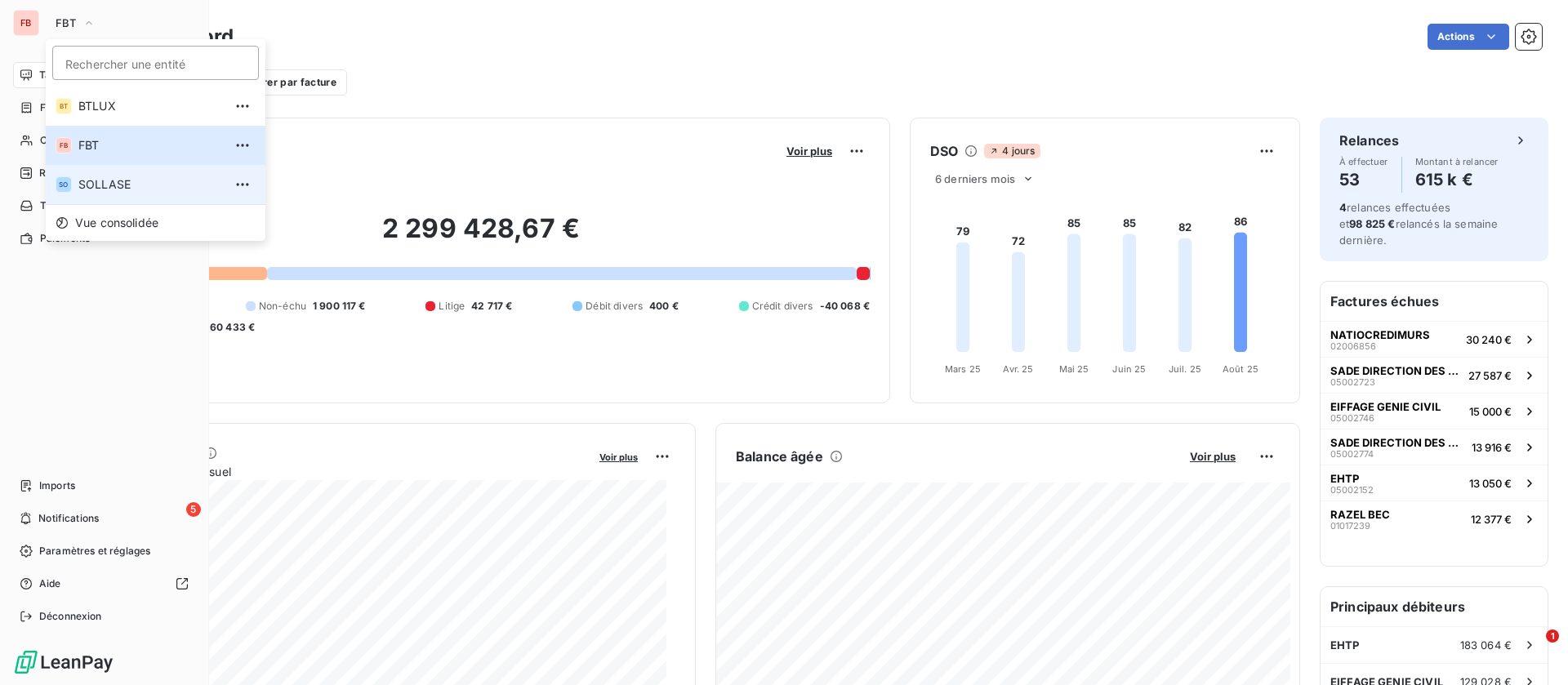
click at [92, 184] on span "SOLLASE" at bounding box center [151, 184] width 145 height 17
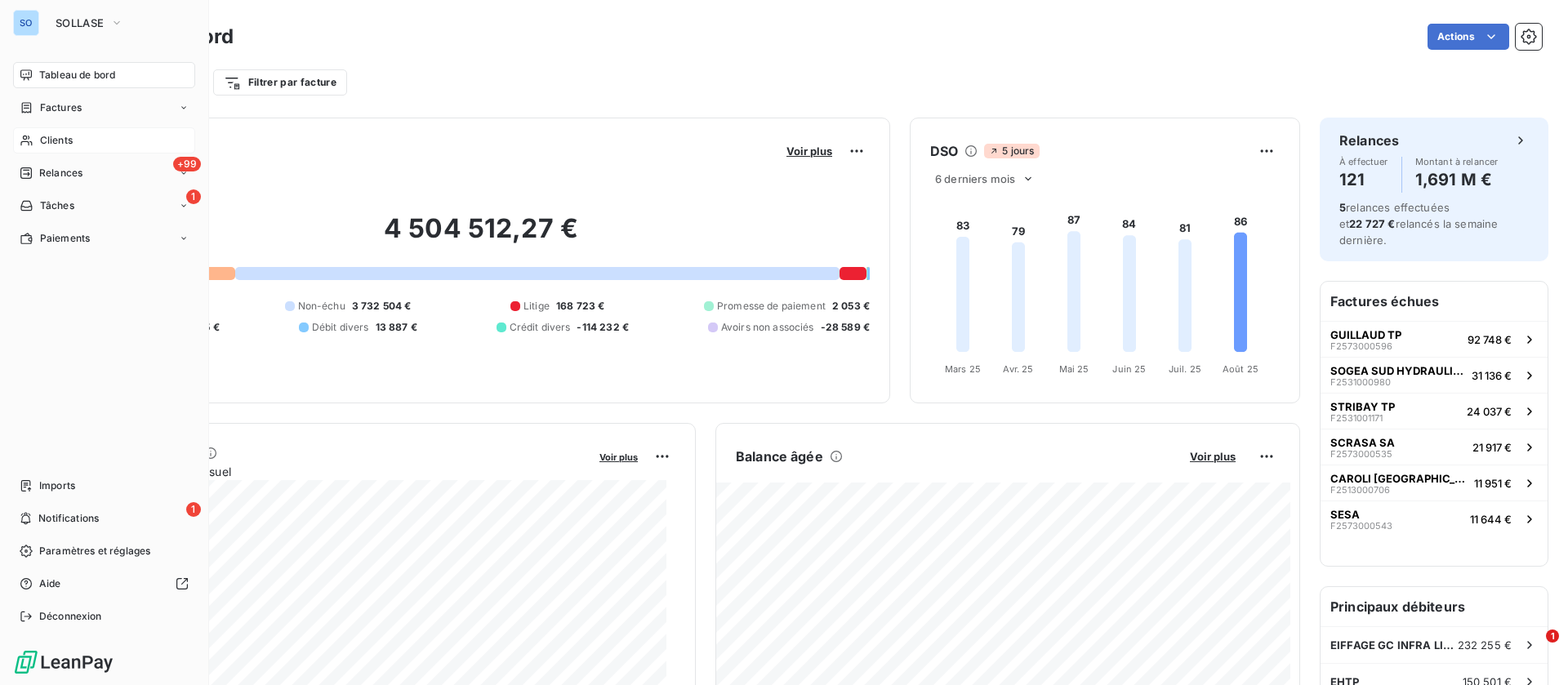
click at [60, 135] on span "Clients" at bounding box center [56, 140] width 33 height 15
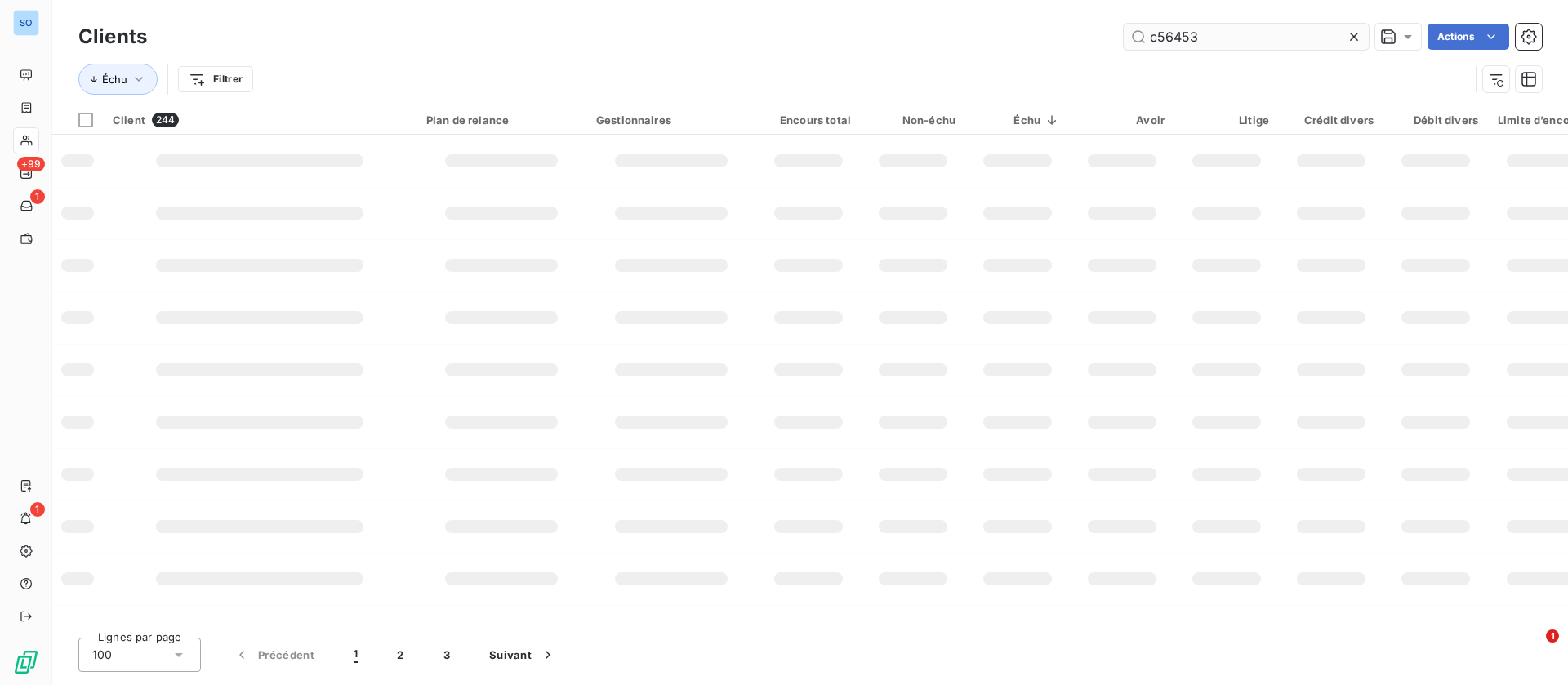
type input "c56453"
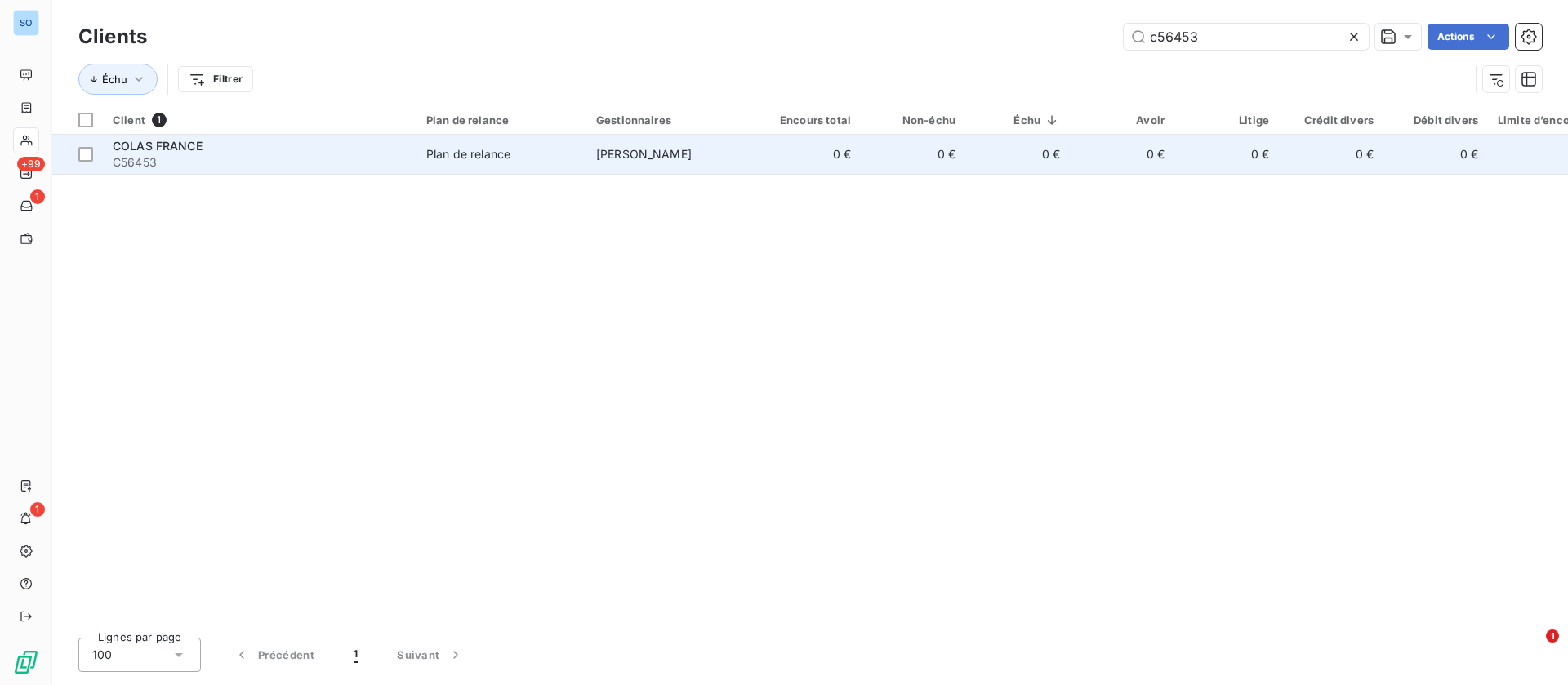
click at [407, 169] on td "COLAS FRANCE C56453" at bounding box center [260, 154] width 313 height 39
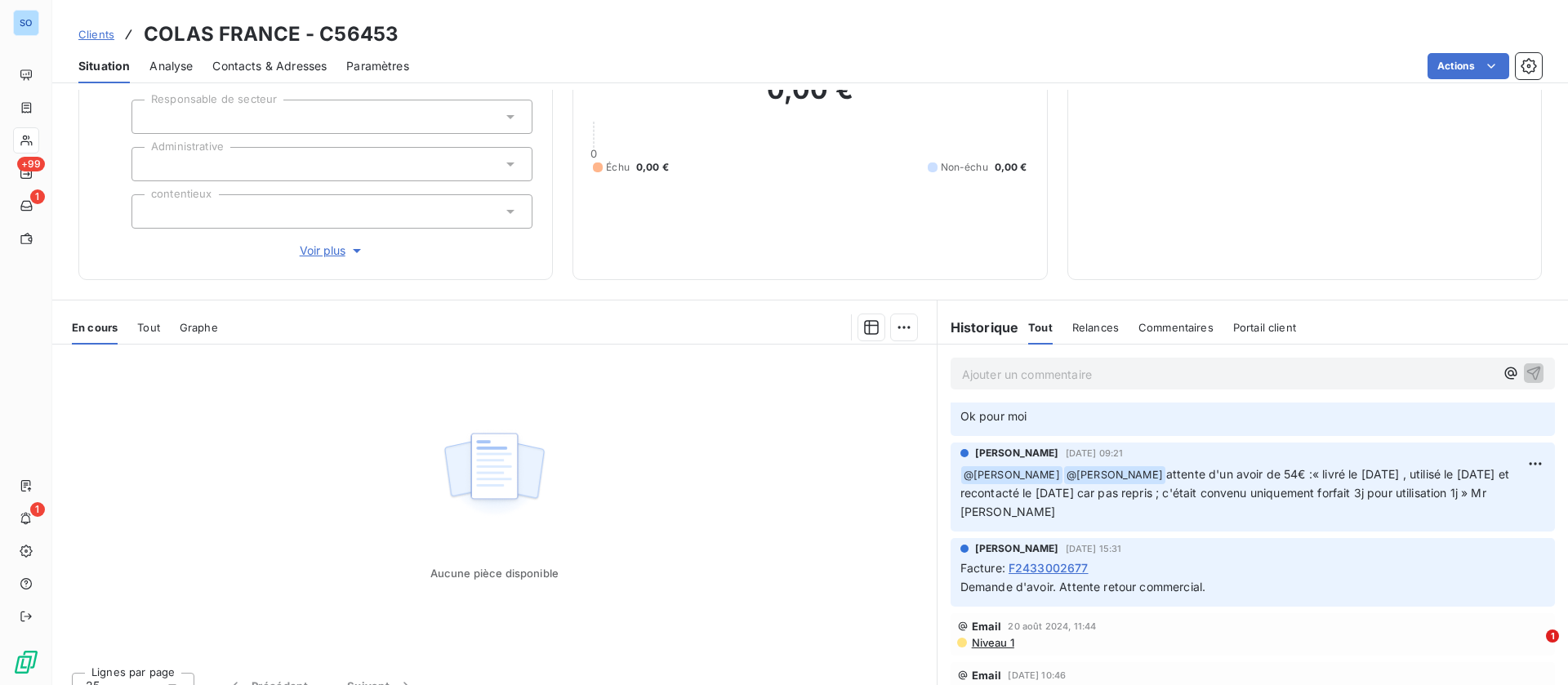
scroll to position [175, 0]
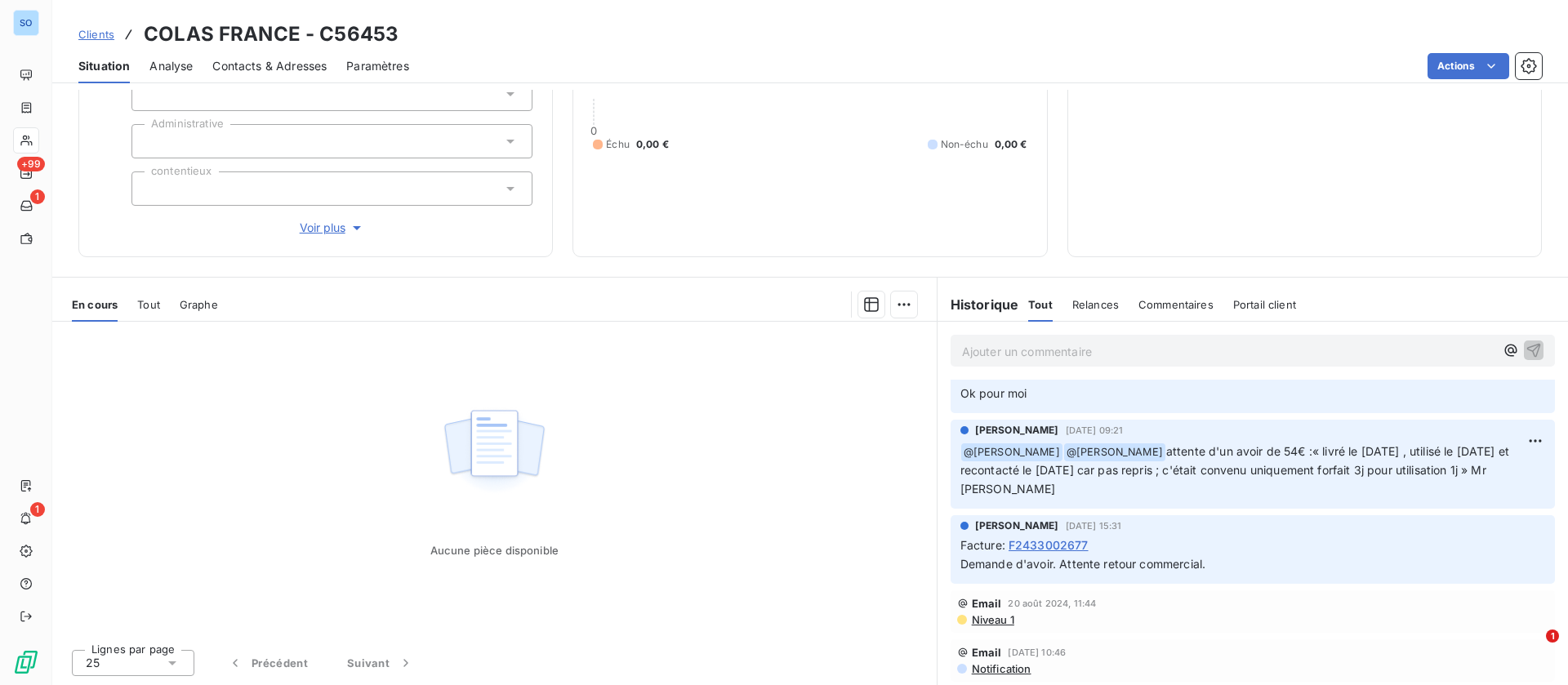
click at [147, 302] on span "Tout" at bounding box center [148, 305] width 23 height 13
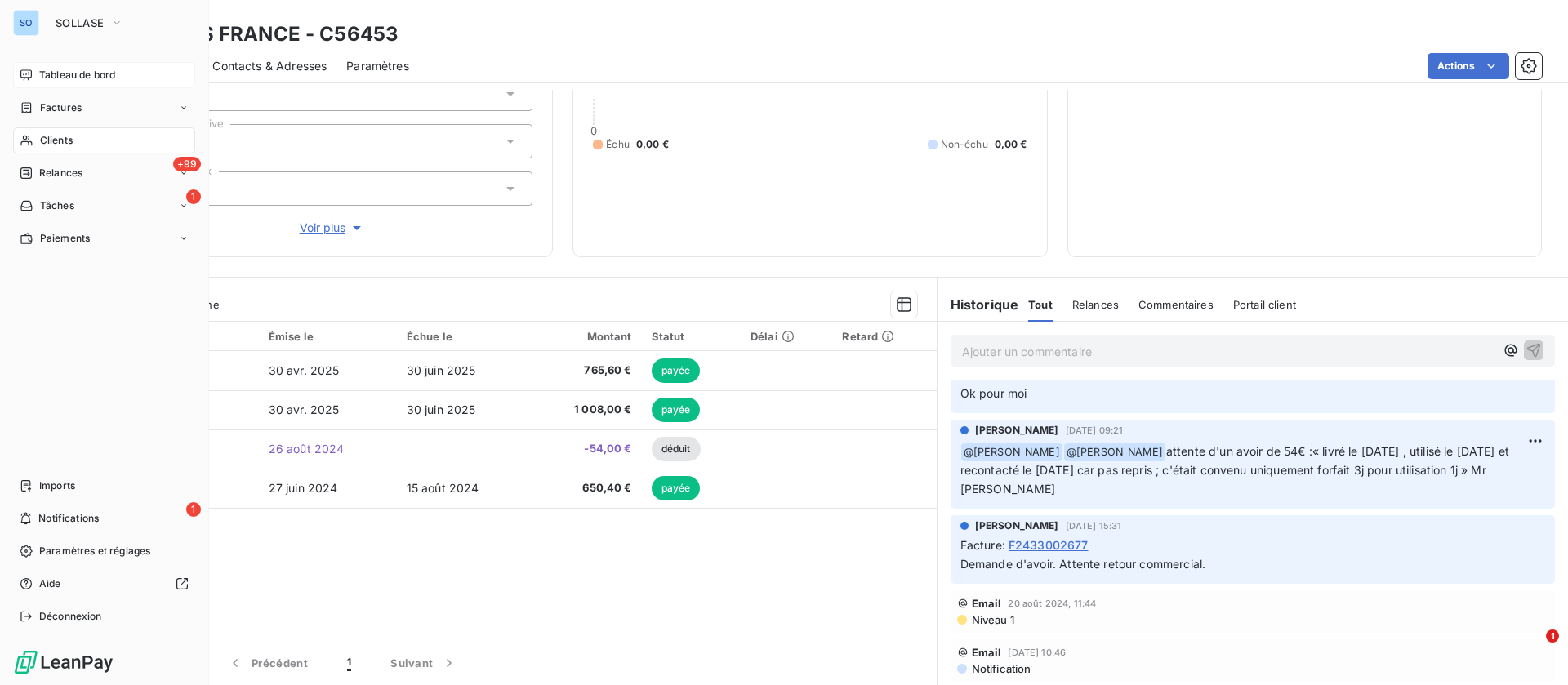
click at [50, 78] on span "Tableau de bord" at bounding box center [77, 75] width 76 height 15
